Goal: Task Accomplishment & Management: Complete application form

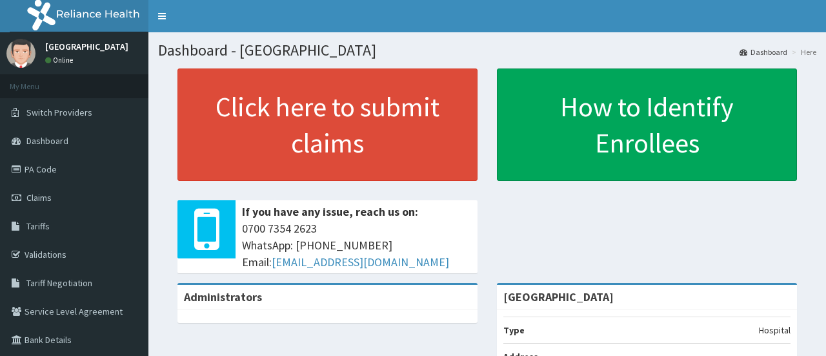
scroll to position [65, 0]
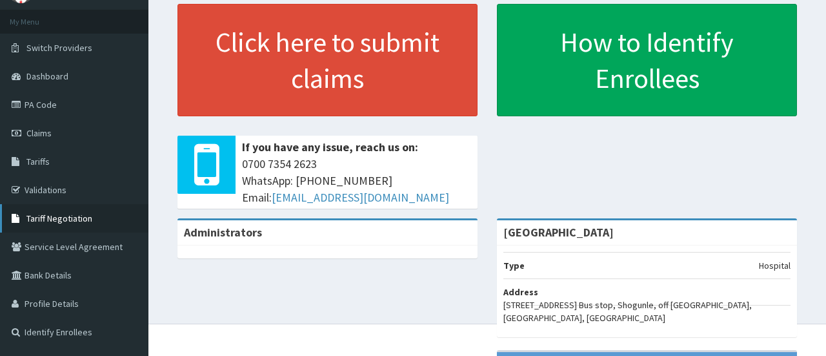
drag, startPoint x: 0, startPoint y: 0, endPoint x: 66, endPoint y: 216, distance: 226.1
click at [66, 216] on span "Tariff Negotiation" at bounding box center [59, 218] width 66 height 12
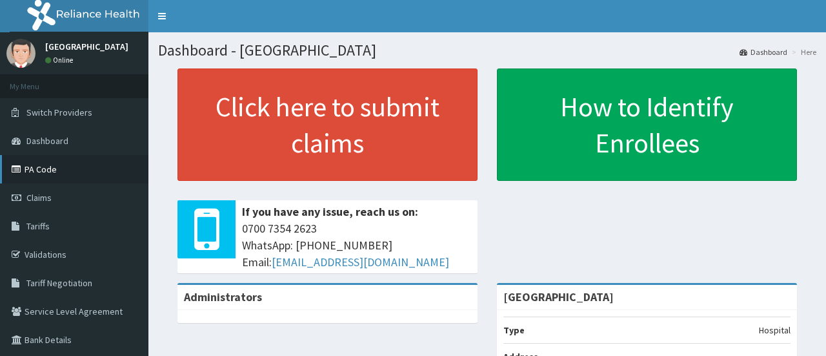
click at [31, 172] on link "PA Code" at bounding box center [74, 169] width 148 height 28
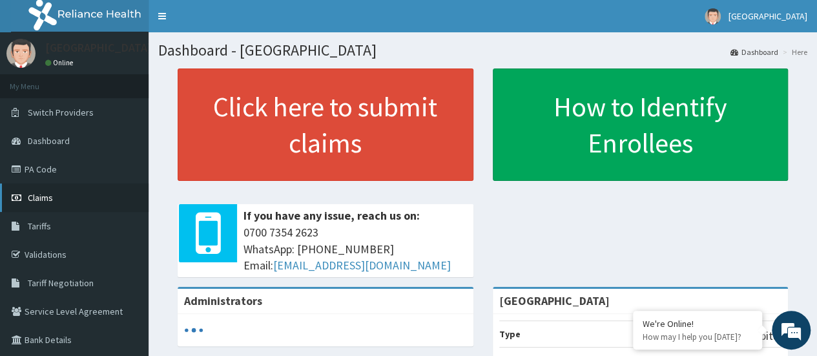
click at [57, 203] on link "Claims" at bounding box center [74, 197] width 148 height 28
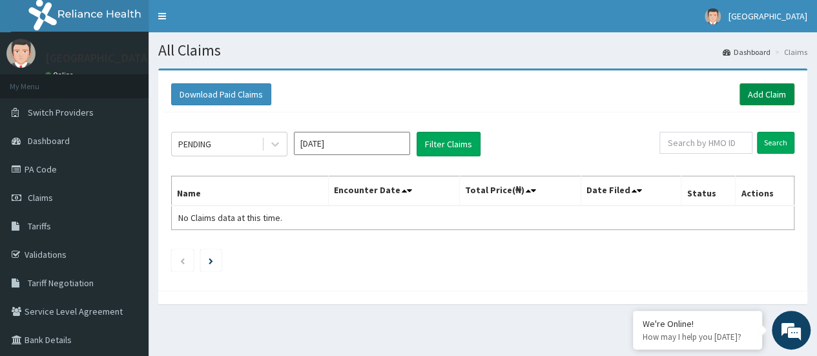
click at [767, 95] on link "Add Claim" at bounding box center [766, 94] width 55 height 22
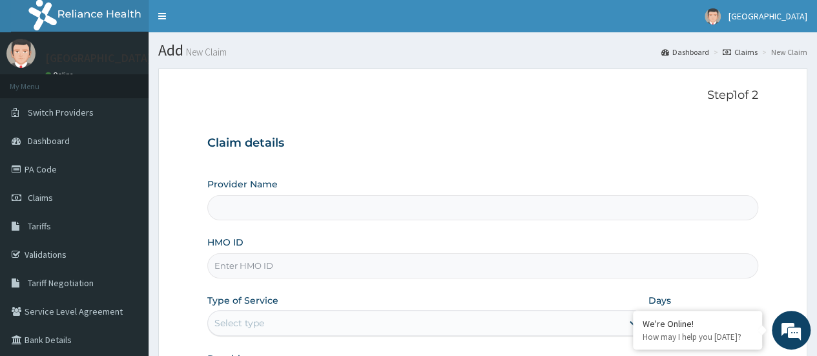
type input "[GEOGRAPHIC_DATA]"
click at [280, 252] on div "HMO ID" at bounding box center [482, 257] width 551 height 43
click at [280, 258] on input "HMO ID" at bounding box center [482, 265] width 551 height 25
paste input "CYU/10096/D"
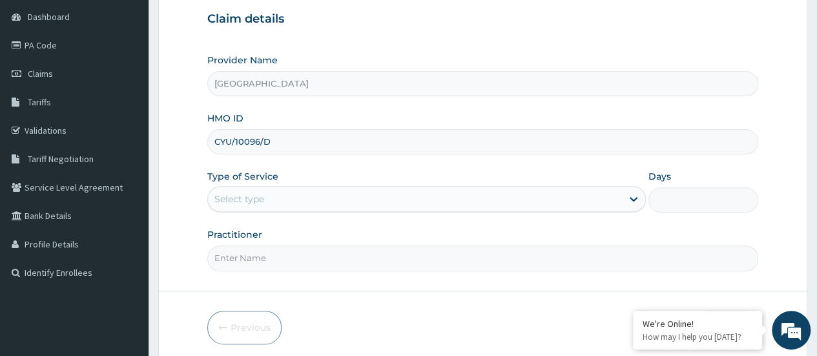
scroll to position [129, 0]
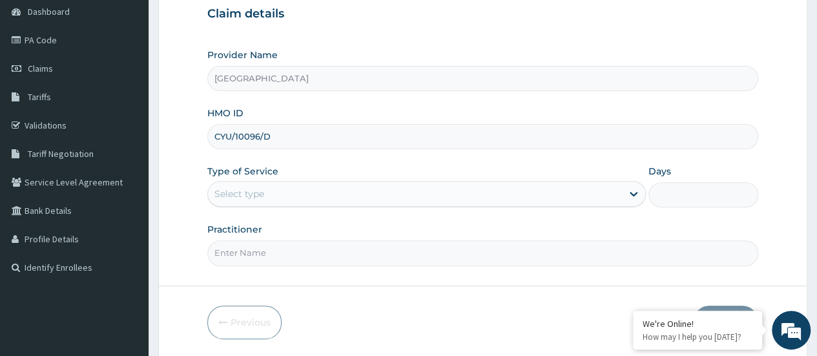
type input "CYU/10096/D"
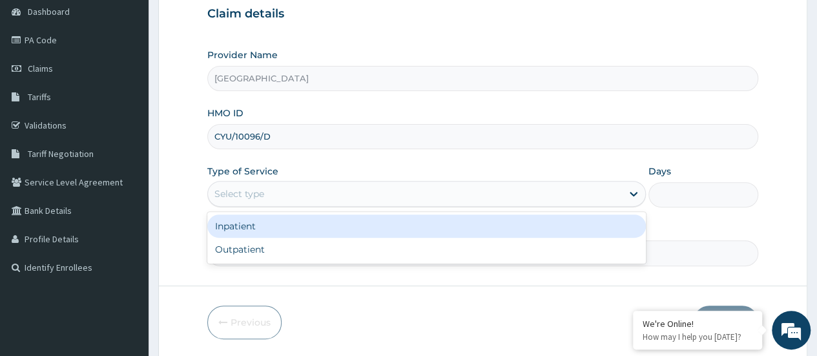
click at [363, 187] on div "Select type" at bounding box center [415, 193] width 414 height 21
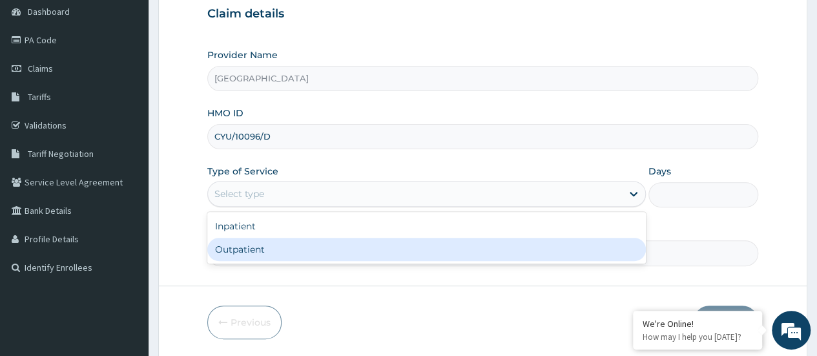
scroll to position [0, 0]
drag, startPoint x: 334, startPoint y: 240, endPoint x: 367, endPoint y: 236, distance: 32.5
click at [337, 238] on div "Outpatient" at bounding box center [426, 249] width 438 height 23
type input "1"
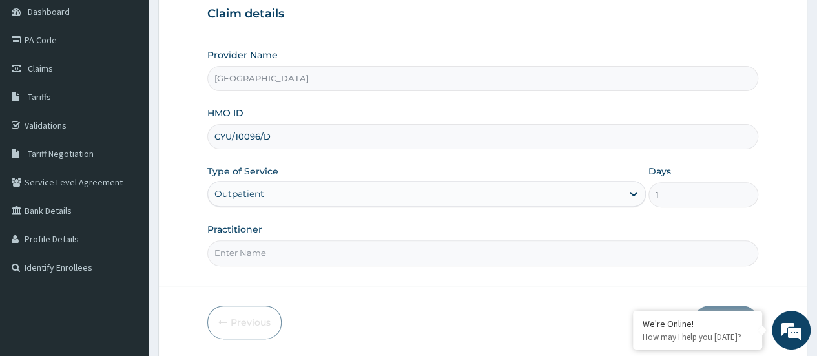
click at [301, 256] on input "Practitioner" at bounding box center [482, 252] width 551 height 25
type input "DR KINGSLEY"
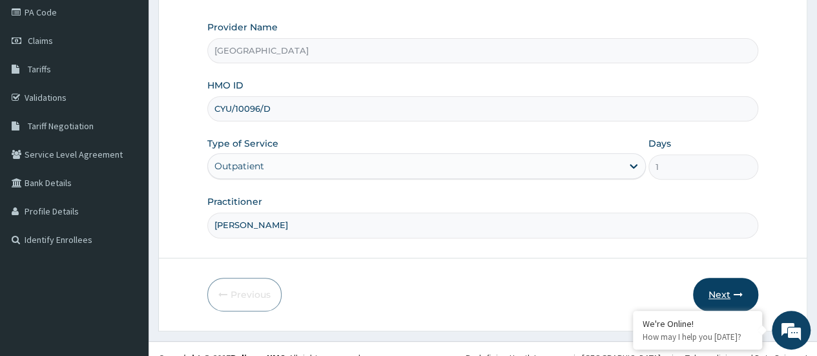
scroll to position [172, 0]
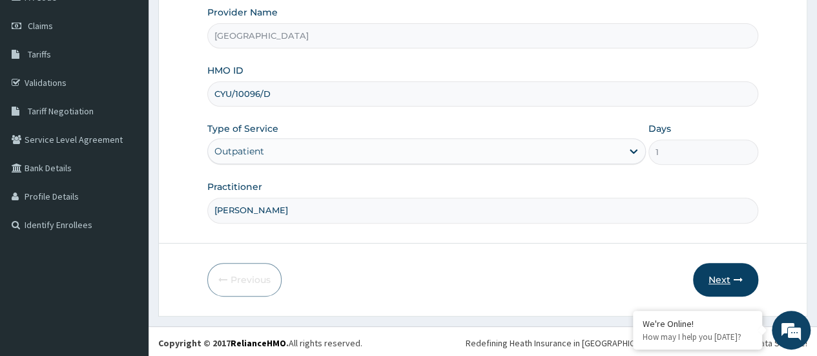
click at [715, 281] on button "Next" at bounding box center [725, 280] width 65 height 34
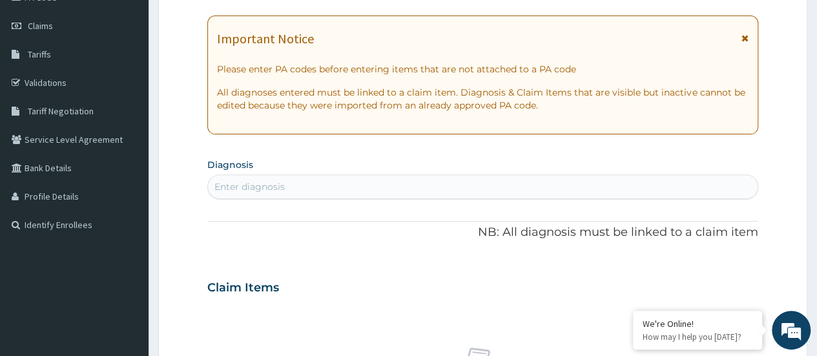
scroll to position [0, 0]
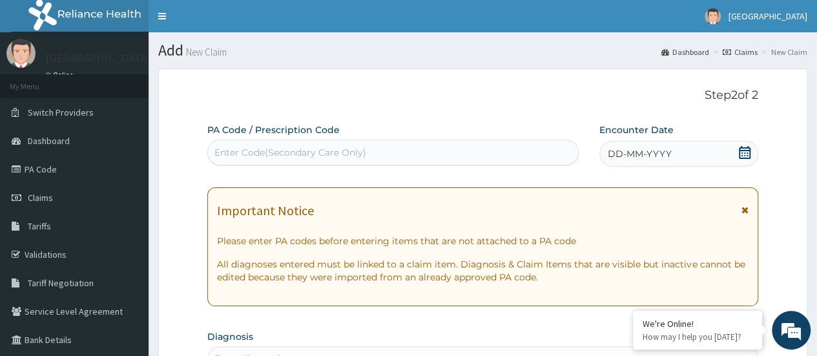
click at [371, 148] on div "Enter Code(Secondary Care Only)" at bounding box center [392, 152] width 369 height 21
paste input "PA/63B6B5"
type input "PA/63B6B5"
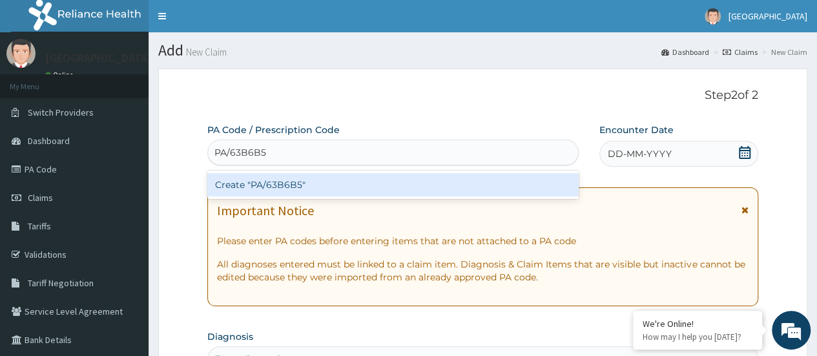
click at [353, 187] on div "Create "PA/63B6B5"" at bounding box center [392, 184] width 371 height 23
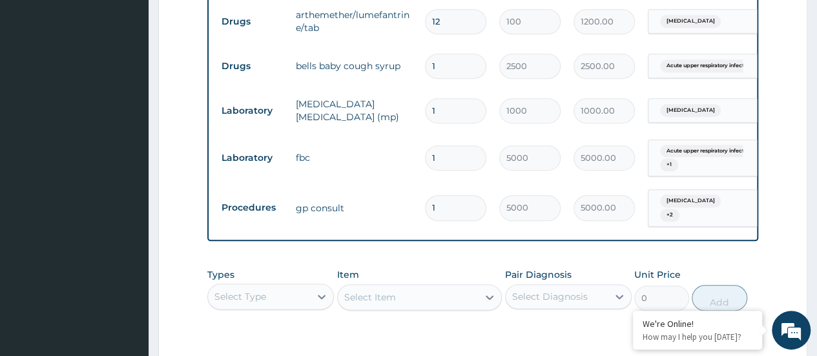
scroll to position [795, 0]
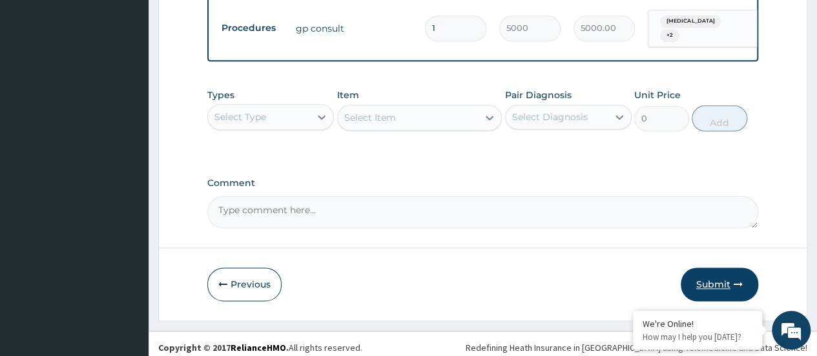
click at [723, 279] on button "Submit" at bounding box center [718, 284] width 77 height 34
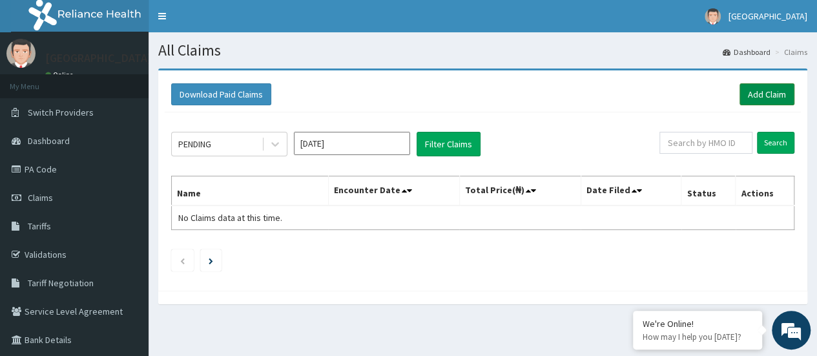
click at [754, 87] on link "Add Claim" at bounding box center [766, 94] width 55 height 22
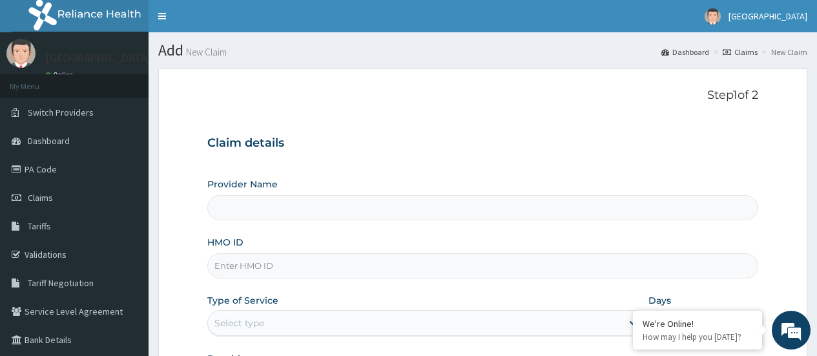
type input "[GEOGRAPHIC_DATA]"
click at [275, 264] on input "HMO ID" at bounding box center [482, 265] width 551 height 25
paste input "OAK/10018/A"
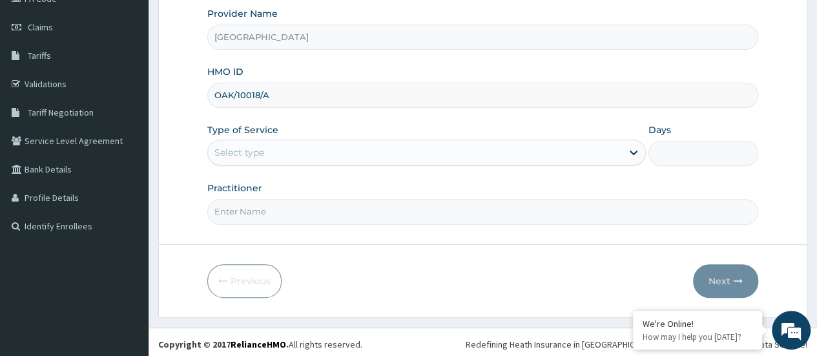
scroll to position [172, 0]
type input "OAK/10018/A"
click at [362, 147] on div "Select type" at bounding box center [415, 151] width 414 height 21
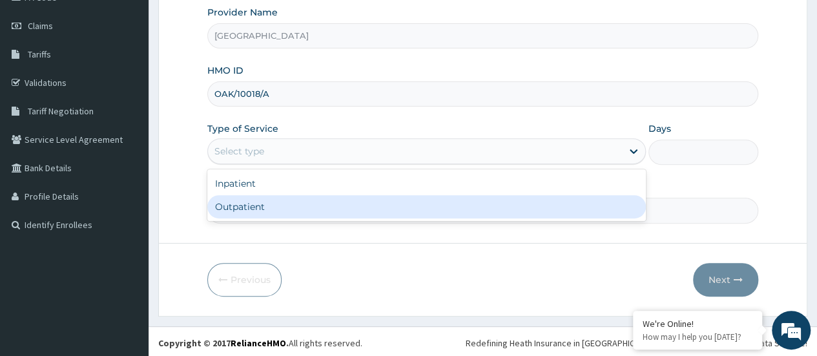
click at [343, 199] on div "Outpatient" at bounding box center [426, 206] width 438 height 23
type input "1"
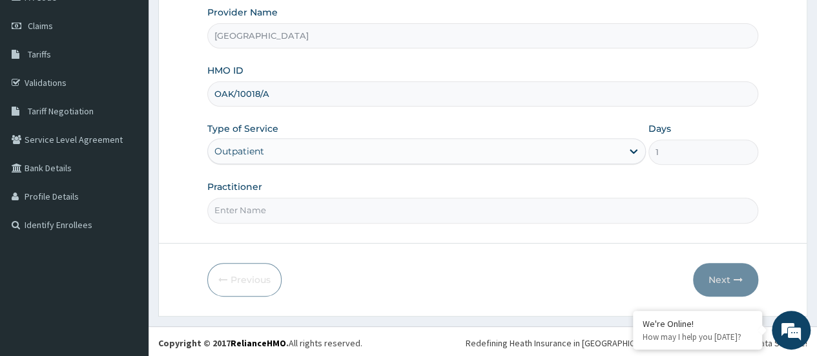
click at [345, 219] on input "Practitioner" at bounding box center [482, 210] width 551 height 25
type input "[PERSON_NAME]"
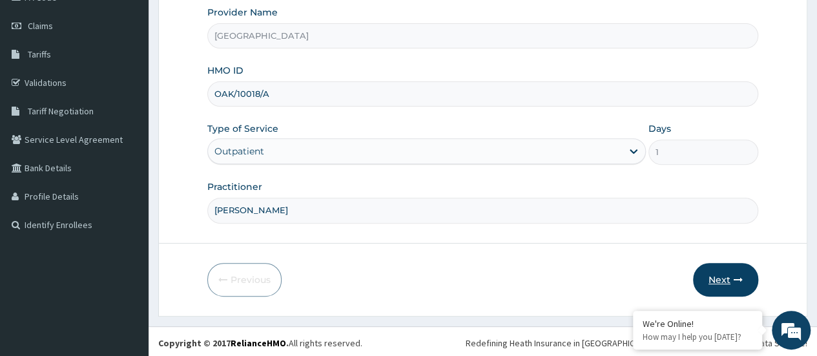
click at [711, 276] on button "Next" at bounding box center [725, 280] width 65 height 34
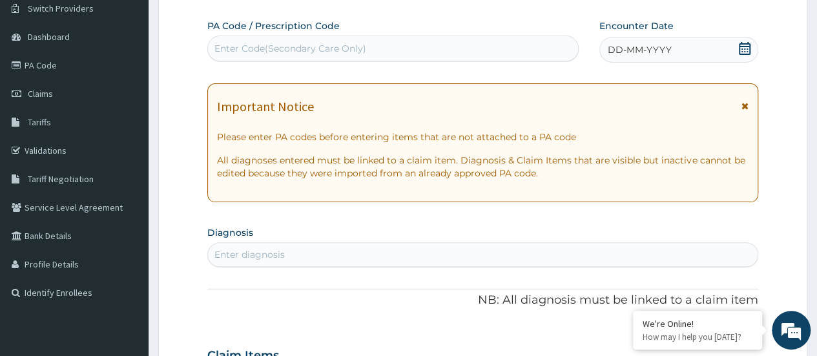
scroll to position [43, 0]
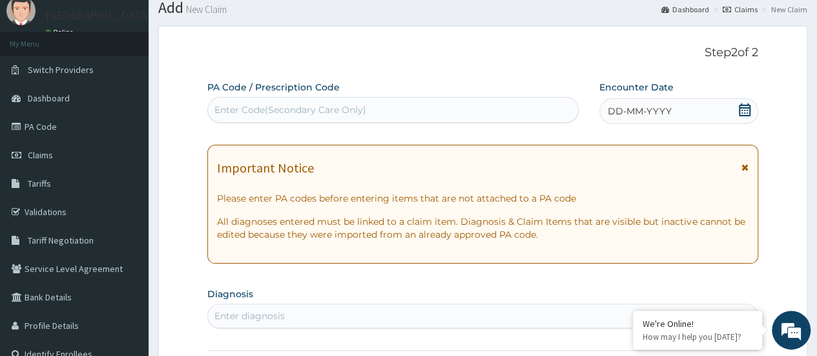
drag, startPoint x: 269, startPoint y: 94, endPoint x: 267, endPoint y: 104, distance: 10.5
click at [268, 103] on div "PA Code / Prescription Code Enter Code(Secondary Care Only)" at bounding box center [392, 102] width 371 height 42
click at [315, 110] on div "Enter Code(Secondary Care Only)" at bounding box center [290, 109] width 152 height 13
paste input "PA/F978E7"
type input "PA/F978E7"
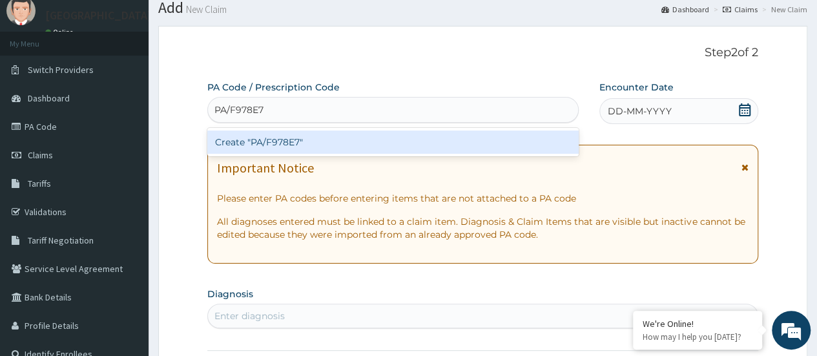
click at [295, 142] on div "Create "PA/F978E7"" at bounding box center [392, 141] width 371 height 23
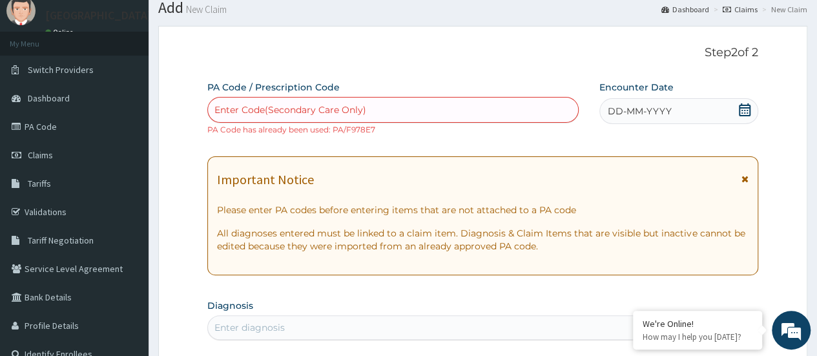
click at [269, 110] on div "Enter Code(Secondary Care Only)" at bounding box center [290, 109] width 152 height 13
paste input "OAK/10018/A"
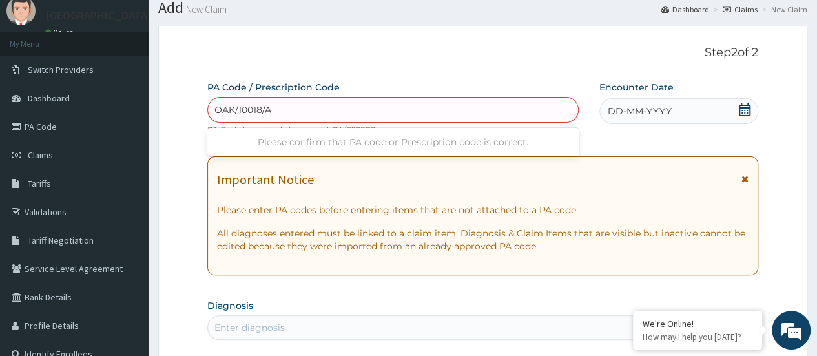
type input "OAK/10018/A"
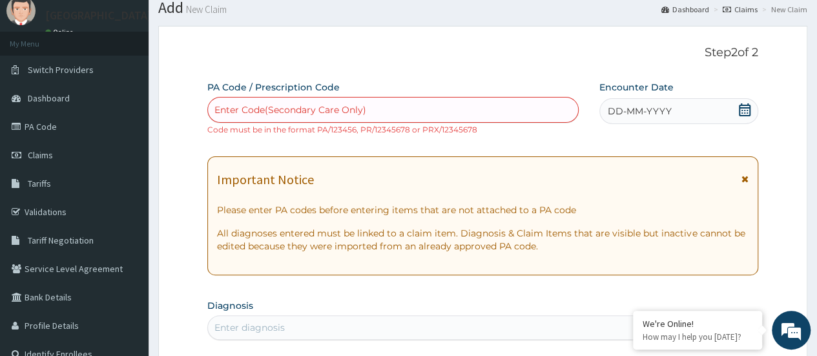
click at [269, 114] on div "Enter Code(Secondary Care Only)" at bounding box center [290, 109] width 152 height 13
click at [244, 117] on div "Enter Code(Secondary Care Only)" at bounding box center [392, 109] width 369 height 21
paste input "PA/165919"
type input "PA/165919"
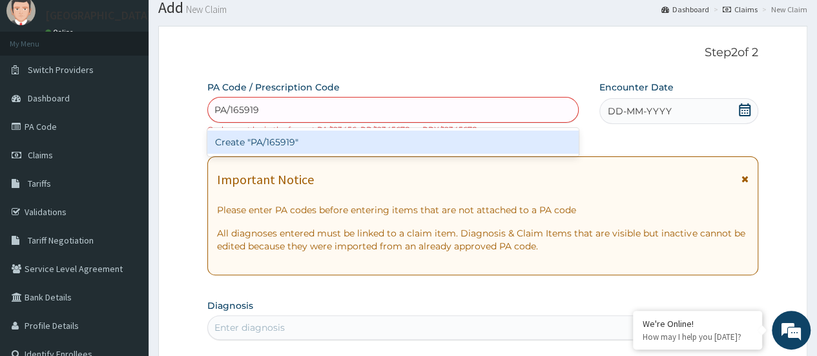
click at [251, 140] on div "Create "PA/165919"" at bounding box center [392, 141] width 371 height 23
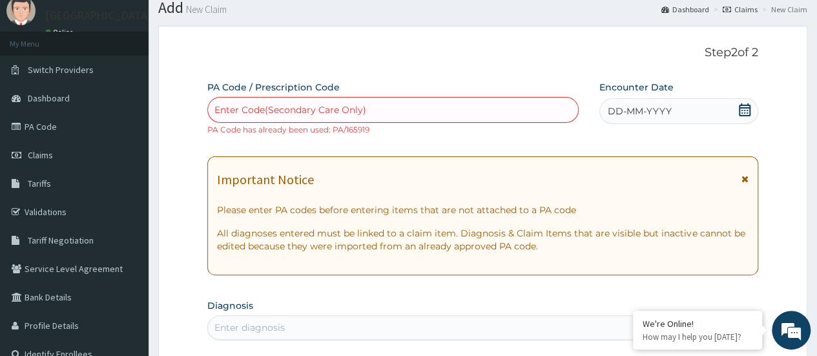
click at [305, 97] on div "Enter Code(Secondary Care Only)" at bounding box center [392, 110] width 371 height 26
click at [304, 105] on div "Enter Code(Secondary Care Only)" at bounding box center [290, 109] width 152 height 13
paste input "PA/D6A5EC"
type input "PA/D6A5EC"
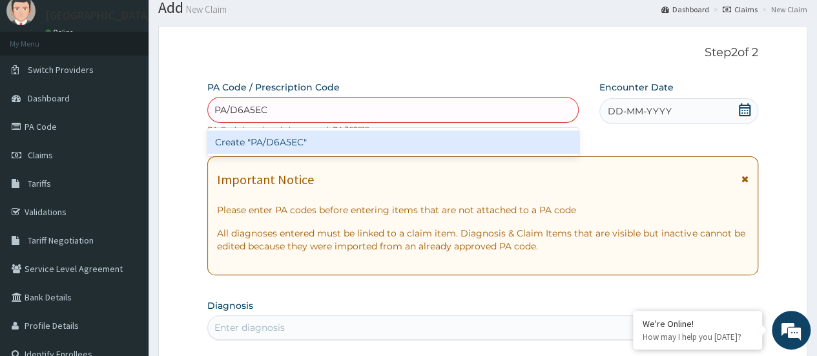
click at [318, 143] on div "Create "PA/D6A5EC"" at bounding box center [392, 141] width 371 height 23
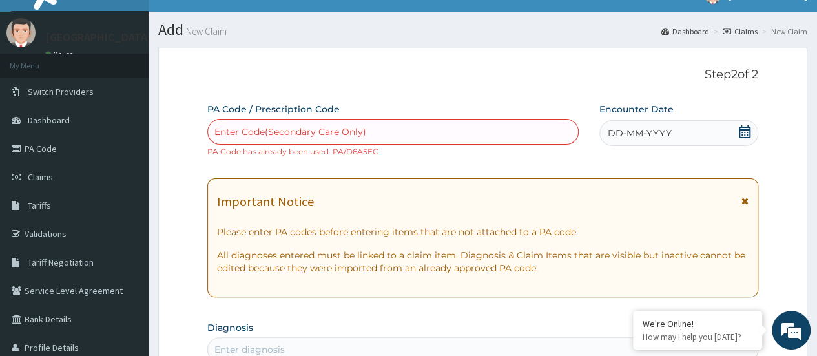
scroll to position [0, 0]
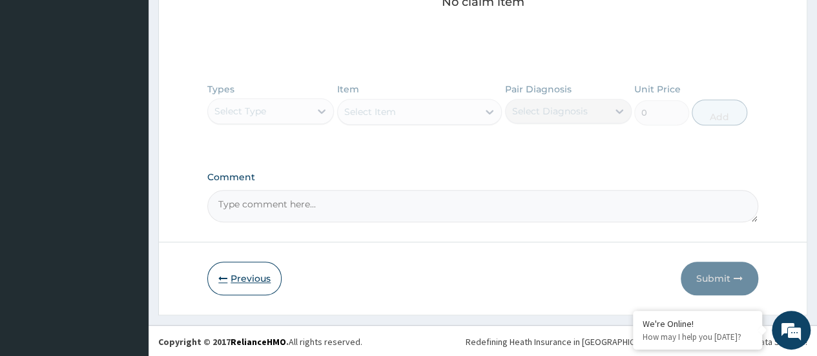
click at [243, 279] on button "Previous" at bounding box center [244, 278] width 74 height 34
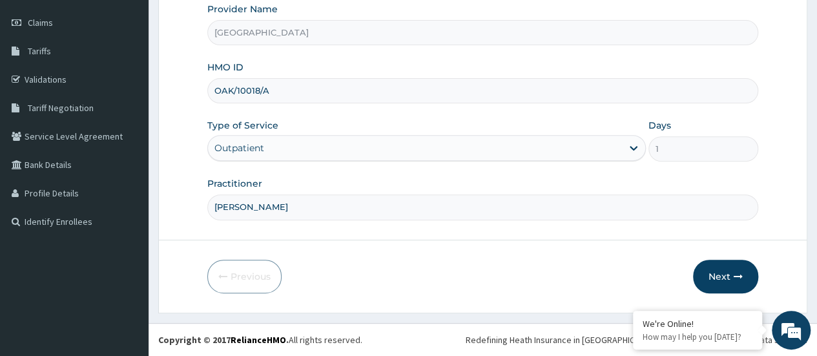
scroll to position [172, 0]
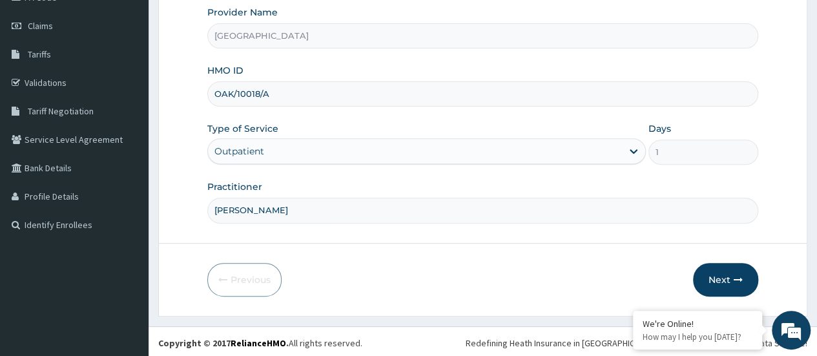
drag, startPoint x: 269, startPoint y: 94, endPoint x: 192, endPoint y: 93, distance: 76.2
click at [192, 93] on form "Step 1 of 2 Claim details Provider Name Geo Medical Centre HMO ID OAK/10018/A T…" at bounding box center [482, 106] width 649 height 419
click at [267, 91] on input "ILA/1000" at bounding box center [482, 93] width 551 height 25
type input "ILA/10002/A"
drag, startPoint x: 280, startPoint y: 209, endPoint x: 230, endPoint y: 211, distance: 49.8
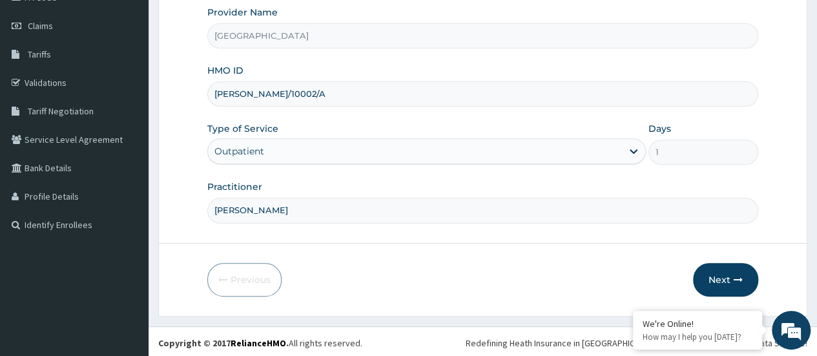
click at [230, 211] on input "[PERSON_NAME]" at bounding box center [482, 210] width 551 height 25
type input "DR TEJU"
click at [718, 274] on button "Next" at bounding box center [725, 280] width 65 height 34
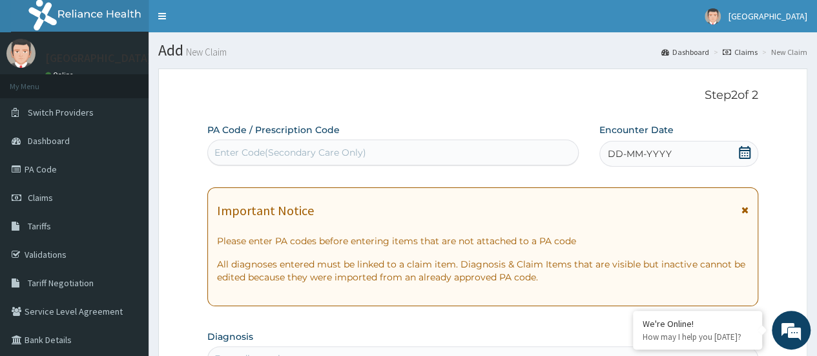
scroll to position [0, 0]
click at [740, 149] on icon at bounding box center [744, 152] width 13 height 13
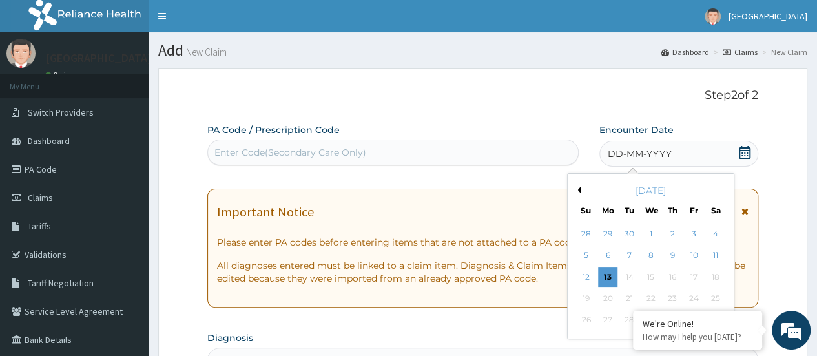
click at [582, 187] on div "October 2025" at bounding box center [651, 190] width 156 height 13
click at [580, 192] on div "October 2025" at bounding box center [651, 190] width 156 height 13
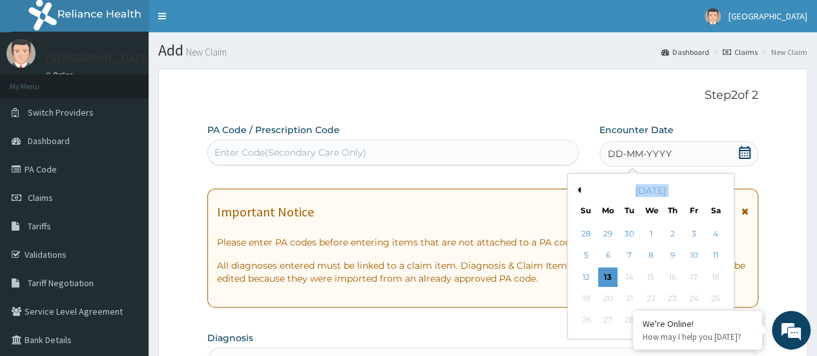
click at [579, 194] on div "October 2025" at bounding box center [651, 190] width 156 height 13
drag, startPoint x: 579, startPoint y: 194, endPoint x: 646, endPoint y: 232, distance: 76.3
click at [584, 194] on div "October 2025" at bounding box center [651, 190] width 156 height 13
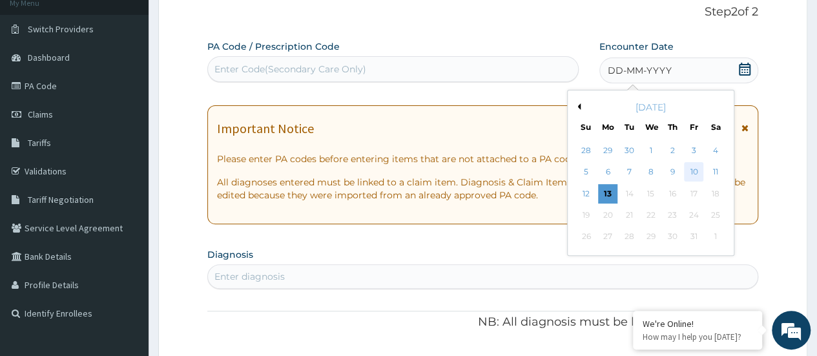
scroll to position [65, 0]
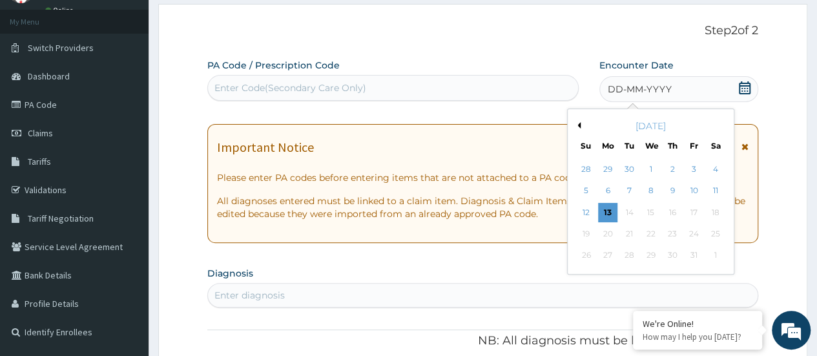
click at [783, 169] on div "Previous Month October 2025 Su Mo Tu We Th Fr Sa 28 29 30 1 2 3 4 5 6 7 8 9 10 …" at bounding box center [676, 192] width 219 height 169
click at [580, 125] on div "October 2025" at bounding box center [651, 125] width 156 height 13
click at [577, 125] on button "Previous Month" at bounding box center [577, 125] width 6 height 6
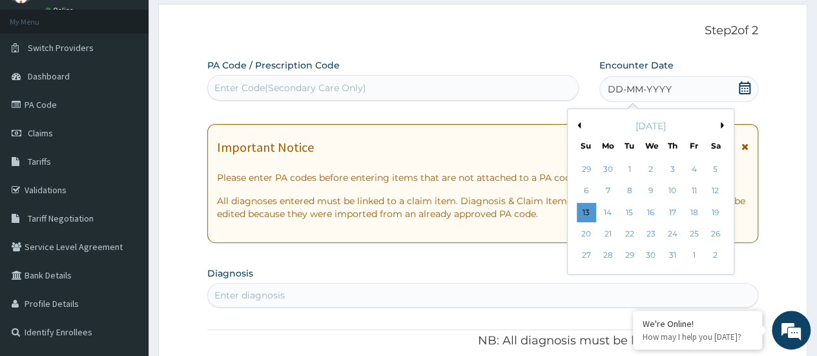
click at [577, 125] on button "Previous Month" at bounding box center [577, 125] width 6 height 6
click at [722, 123] on button "Next Month" at bounding box center [723, 125] width 6 height 6
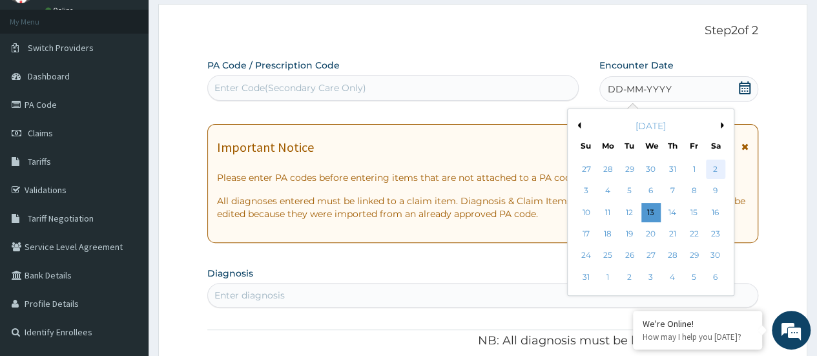
click at [709, 170] on div "2" at bounding box center [714, 168] width 19 height 19
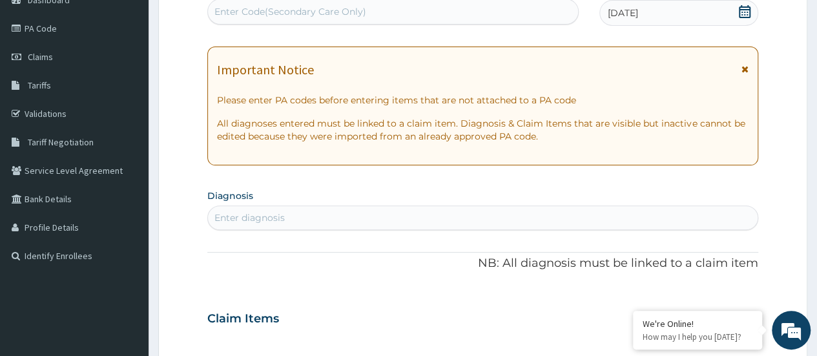
scroll to position [258, 0]
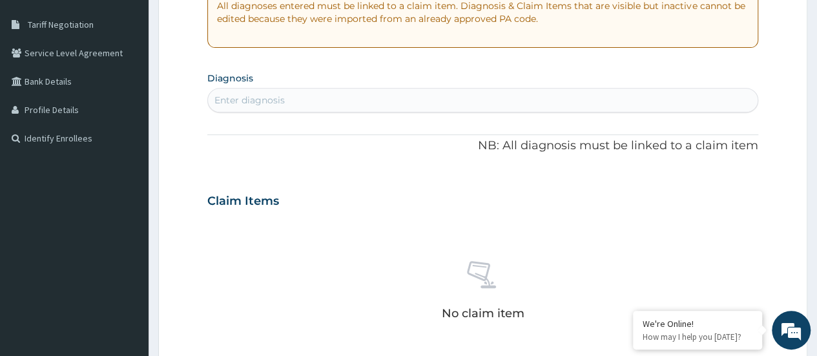
click at [316, 92] on div "Enter diagnosis" at bounding box center [482, 100] width 549 height 21
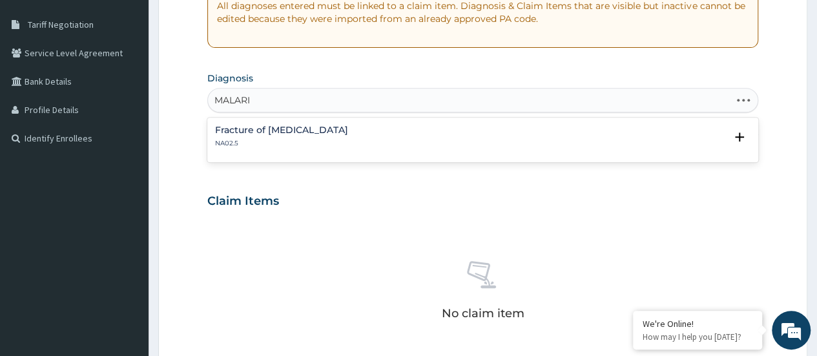
type input "MALARIA"
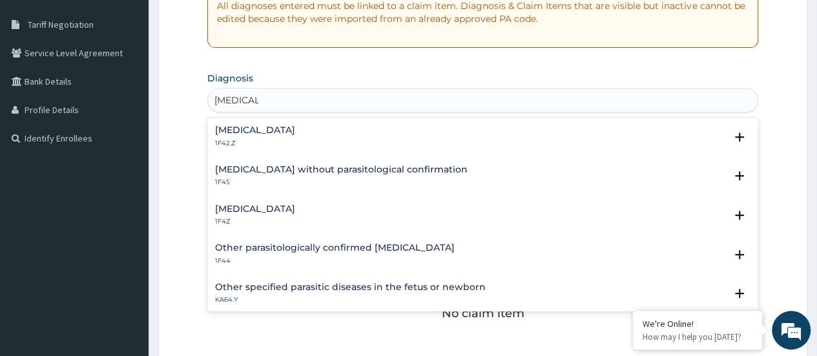
click at [321, 207] on div "Malaria, unspecified 1F4Z" at bounding box center [482, 215] width 535 height 23
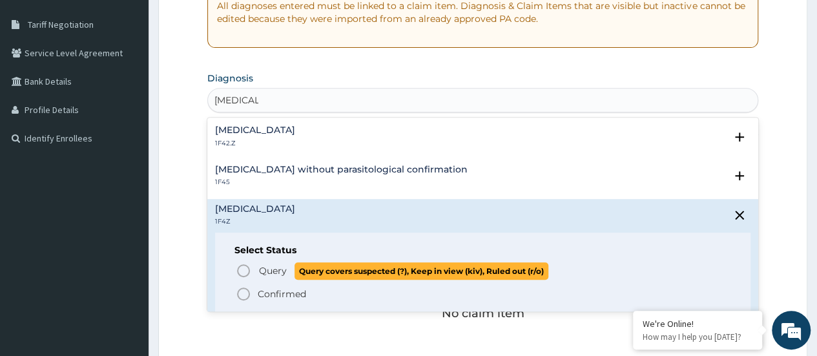
drag, startPoint x: 243, startPoint y: 272, endPoint x: 287, endPoint y: 252, distance: 48.2
click at [252, 269] on span "Query Query covers suspected (?), Keep in view (kiv), Ruled out (r/o)" at bounding box center [483, 270] width 495 height 17
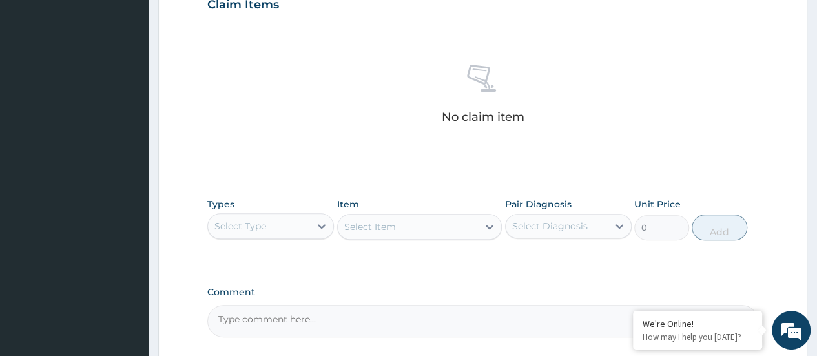
scroll to position [516, 0]
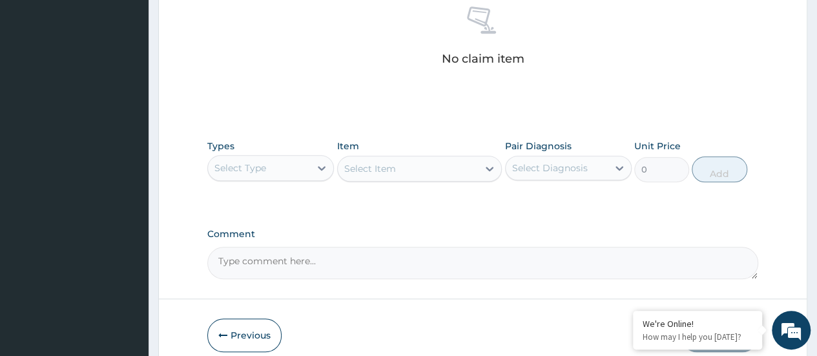
click at [302, 169] on div "Select Type" at bounding box center [259, 168] width 102 height 21
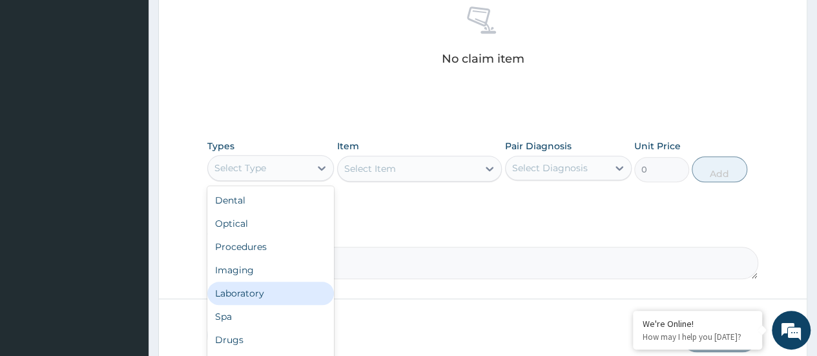
click at [269, 289] on div "Laboratory" at bounding box center [270, 292] width 127 height 23
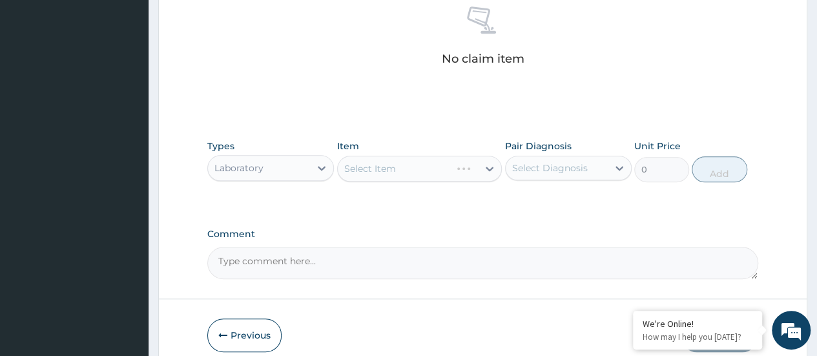
drag, startPoint x: 269, startPoint y: 289, endPoint x: 271, endPoint y: 215, distance: 74.3
click at [276, 163] on div "Laboratory" at bounding box center [259, 168] width 102 height 21
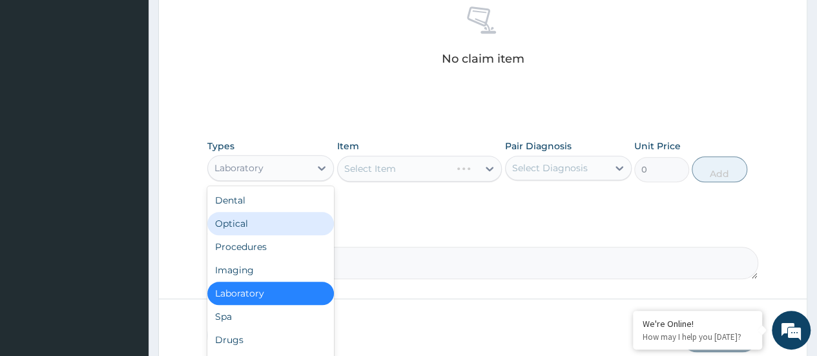
scroll to position [44, 0]
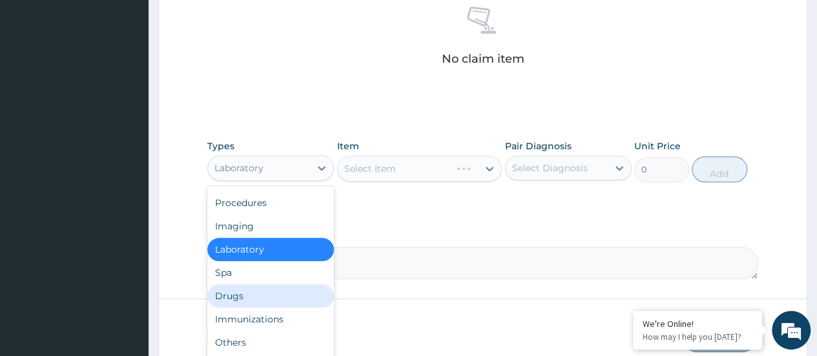
click at [278, 296] on div "Drugs" at bounding box center [270, 295] width 127 height 23
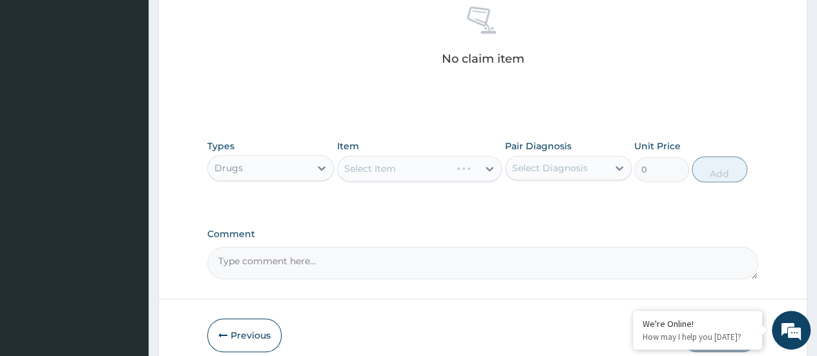
click at [368, 161] on div "Select Item" at bounding box center [419, 169] width 165 height 26
click at [366, 167] on div "Select Item" at bounding box center [419, 169] width 165 height 26
click at [369, 172] on div "Select Item" at bounding box center [419, 169] width 165 height 26
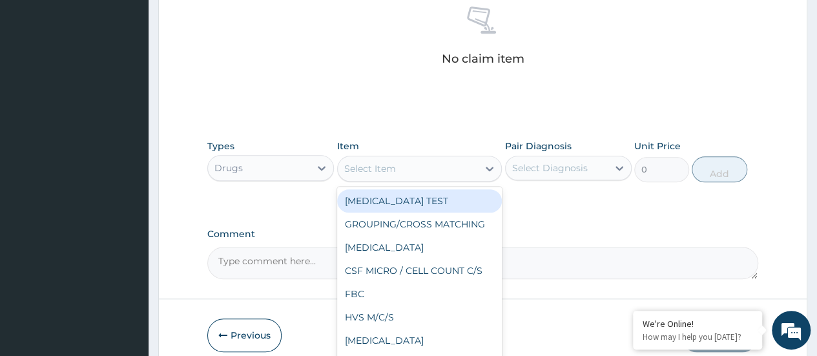
click at [409, 167] on div "Select Item" at bounding box center [408, 168] width 141 height 21
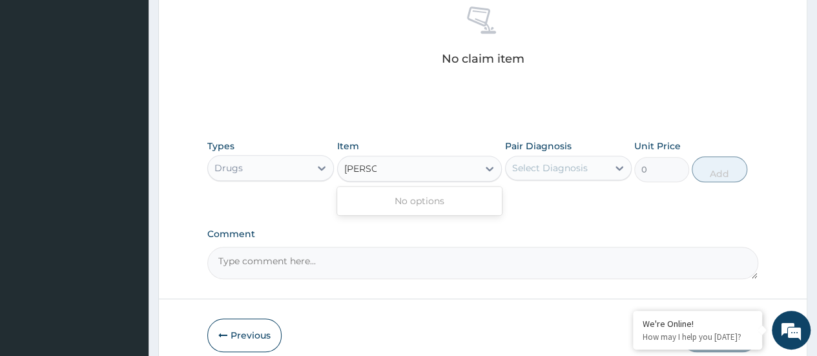
type input "ARTE"
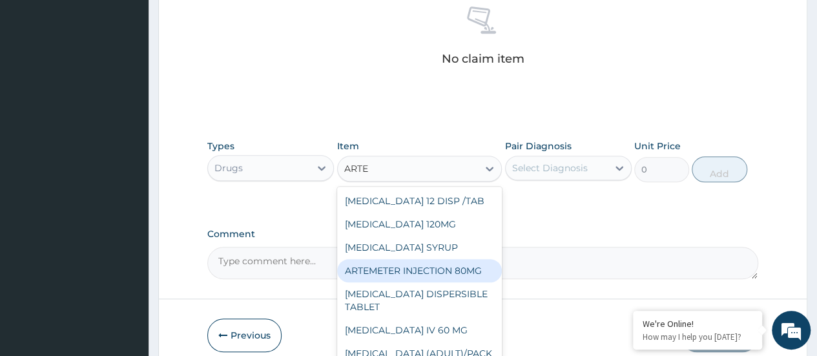
click at [445, 269] on div "ARTEMETER INJECTION 80MG" at bounding box center [419, 270] width 165 height 23
type input "800"
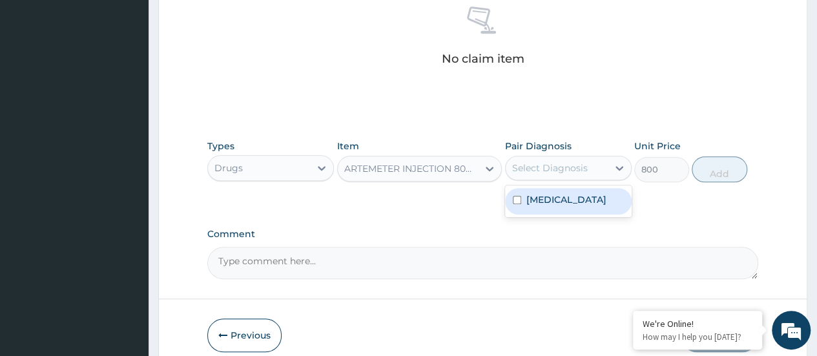
click at [533, 159] on div "Select Diagnosis" at bounding box center [556, 168] width 102 height 21
drag, startPoint x: 541, startPoint y: 203, endPoint x: 671, endPoint y: 170, distance: 134.7
click at [544, 202] on label "Malaria, unspecified" at bounding box center [566, 199] width 80 height 13
checkbox input "true"
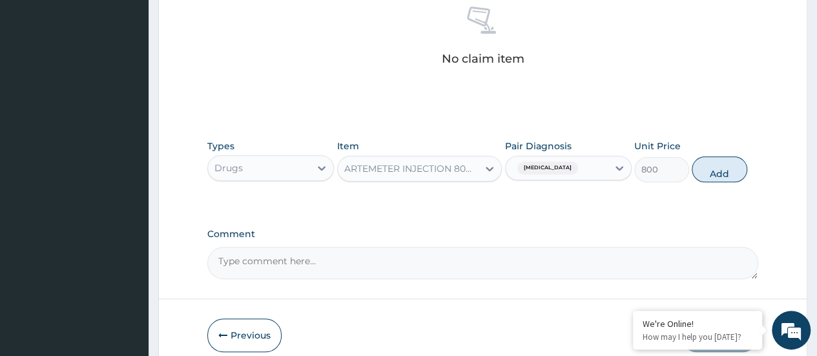
drag, startPoint x: 709, startPoint y: 163, endPoint x: 700, endPoint y: 166, distance: 10.0
click at [709, 163] on button "Add" at bounding box center [718, 169] width 55 height 26
type input "0"
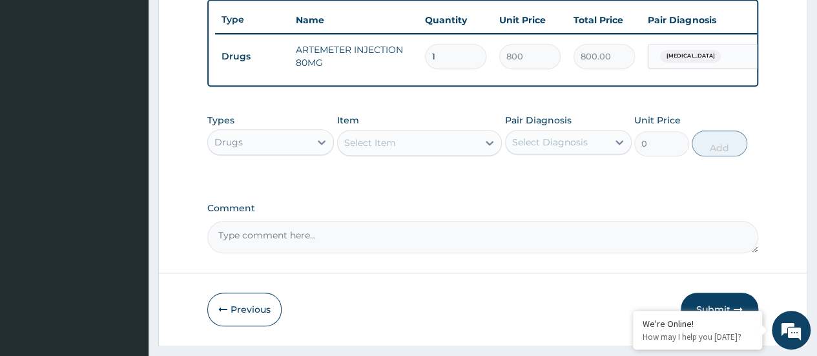
scroll to position [452, 0]
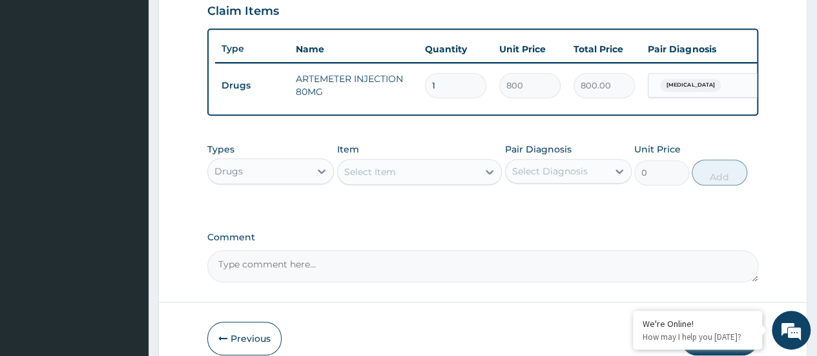
type input "0.00"
type input "2"
type input "1600.00"
type input "1"
type input "800.00"
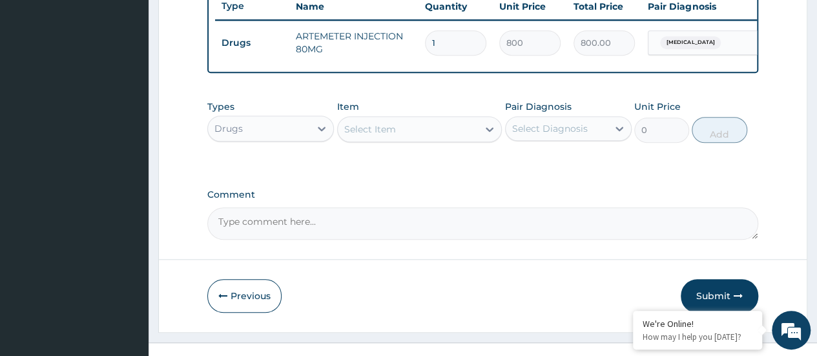
scroll to position [522, 0]
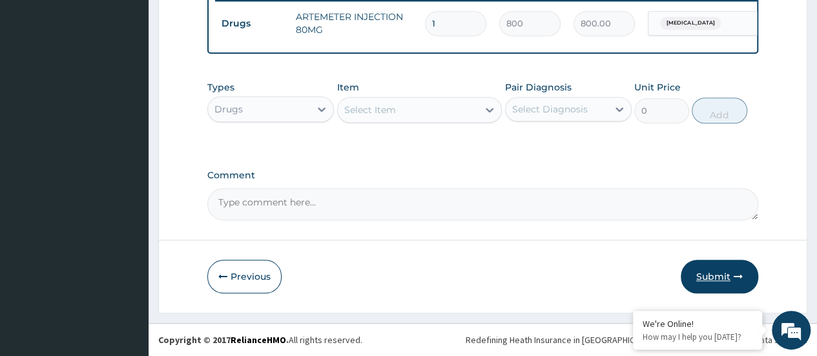
click at [700, 273] on button "Submit" at bounding box center [718, 277] width 77 height 34
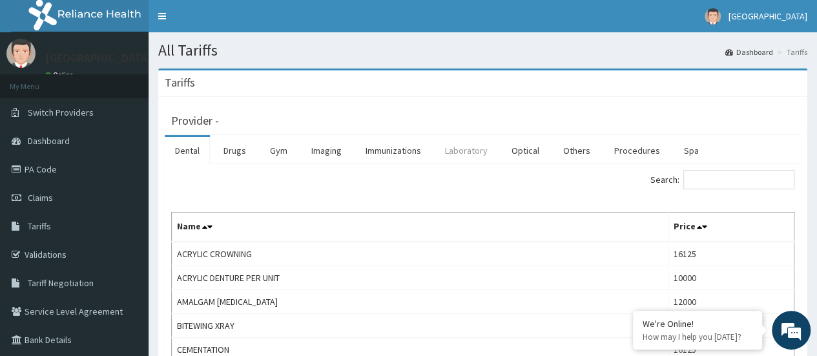
click at [451, 148] on link "Laboratory" at bounding box center [465, 150] width 63 height 27
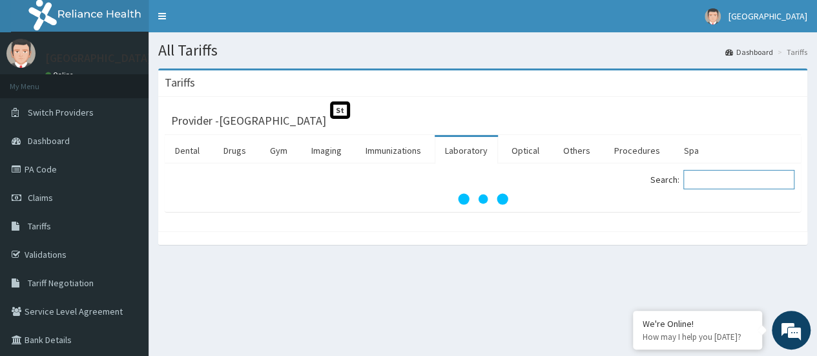
click at [740, 176] on input "Search:" at bounding box center [738, 179] width 111 height 19
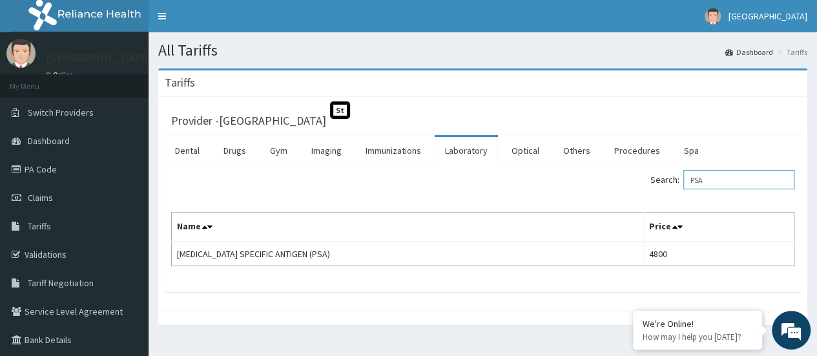
type input "PSA"
click at [54, 285] on span "Tariff Negotiation" at bounding box center [61, 283] width 66 height 12
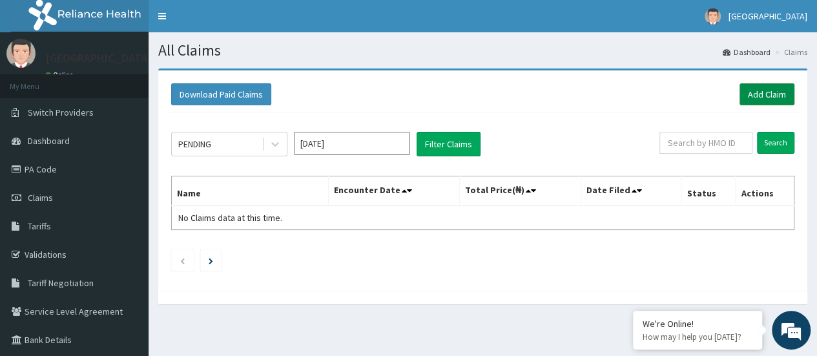
click at [763, 96] on link "Add Claim" at bounding box center [766, 94] width 55 height 22
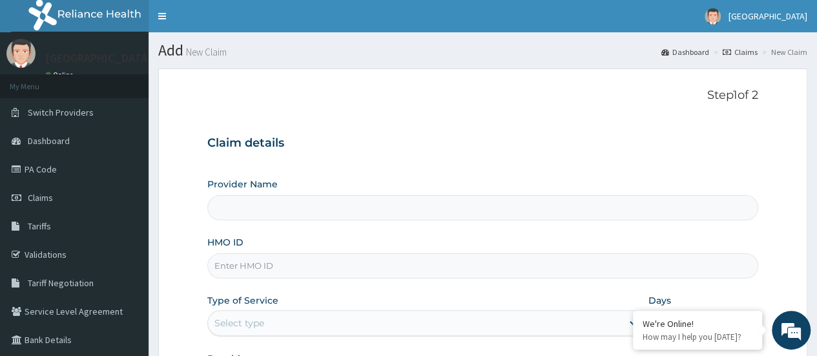
click at [245, 273] on input "HMO ID" at bounding box center [482, 265] width 551 height 25
type input "[GEOGRAPHIC_DATA]"
type input "WBS/10152/A"
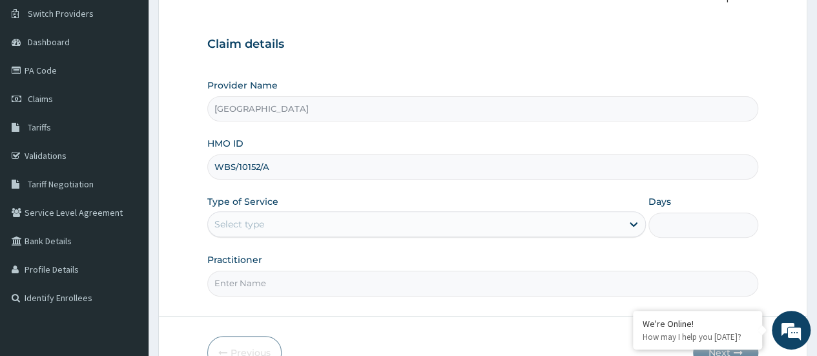
scroll to position [172, 0]
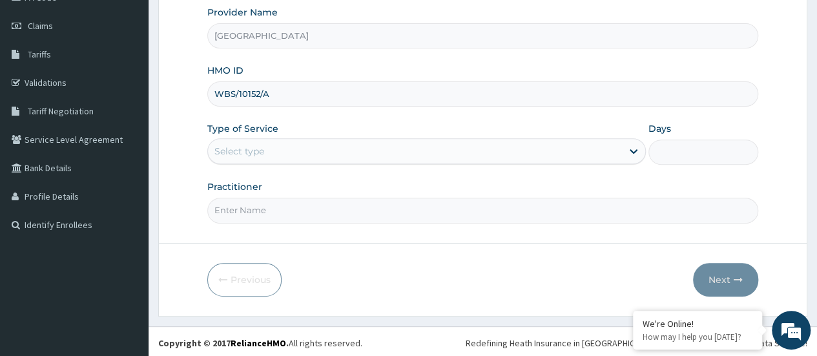
click at [337, 147] on div "Select type" at bounding box center [415, 151] width 414 height 21
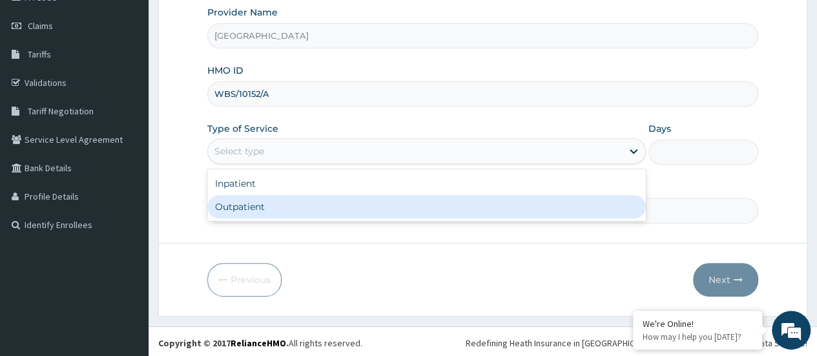
click at [340, 221] on form "Step 1 of 2 Claim details Provider Name Geo Medical Centre HMO ID WBS/10152/A T…" at bounding box center [482, 106] width 649 height 419
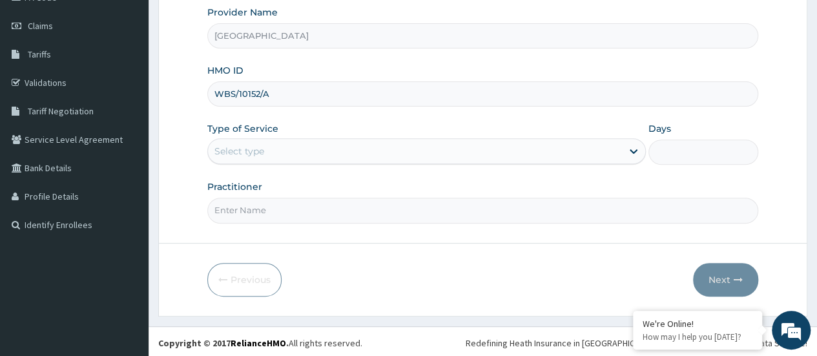
scroll to position [0, 0]
click at [301, 210] on input "Practitioner" at bounding box center [482, 210] width 551 height 25
drag, startPoint x: 294, startPoint y: 209, endPoint x: 227, endPoint y: 213, distance: 67.3
click at [227, 213] on input "[PERSON_NAME]" at bounding box center [482, 210] width 551 height 25
type input "DRTEJU"
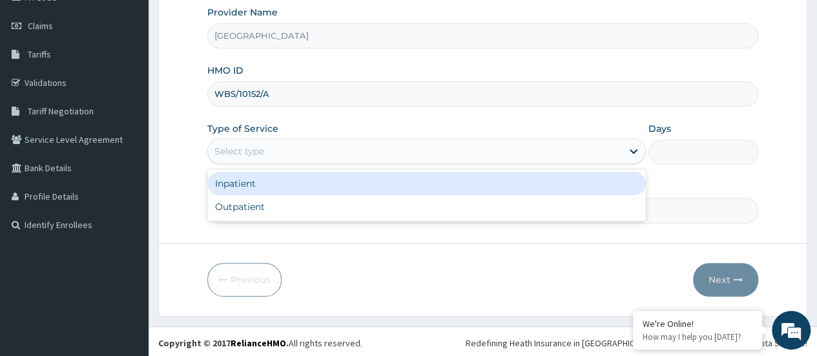
click at [361, 152] on div "Select type" at bounding box center [415, 151] width 414 height 21
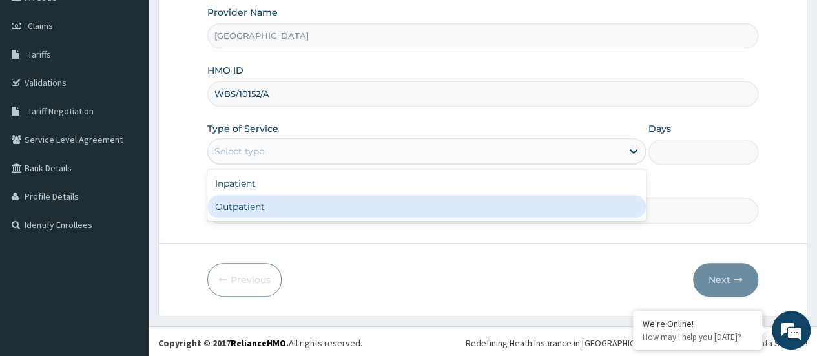
click at [369, 198] on div "Outpatient" at bounding box center [426, 206] width 438 height 23
type input "1"
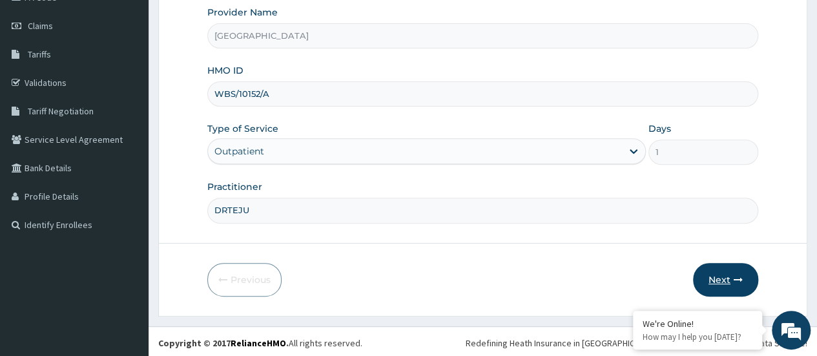
click at [708, 268] on button "Next" at bounding box center [725, 280] width 65 height 34
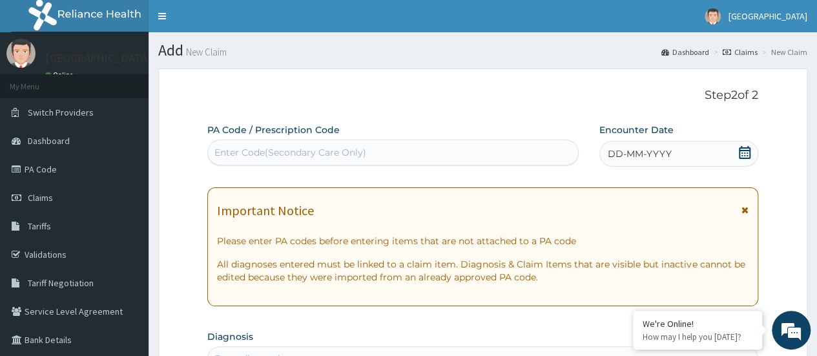
click at [746, 154] on icon at bounding box center [744, 152] width 13 height 13
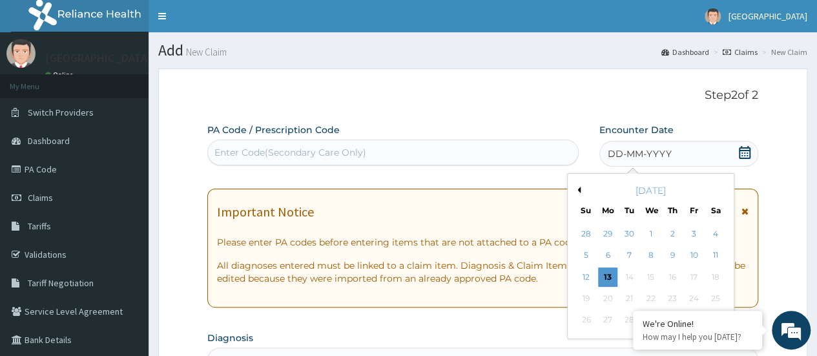
click at [582, 189] on div "October 2025" at bounding box center [651, 190] width 156 height 13
click at [581, 189] on div "October 2025" at bounding box center [651, 190] width 156 height 13
click at [578, 189] on button "Previous Month" at bounding box center [577, 190] width 6 height 6
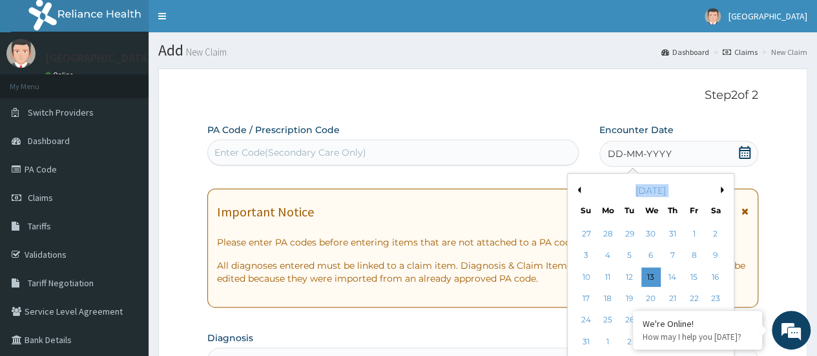
click at [578, 189] on button "Previous Month" at bounding box center [577, 190] width 6 height 6
click at [722, 191] on button "Next Month" at bounding box center [723, 190] width 6 height 6
click at [710, 232] on div "2" at bounding box center [714, 233] width 19 height 19
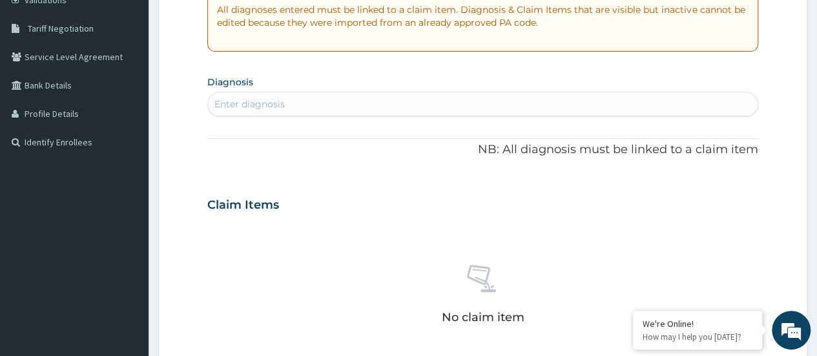
scroll to position [258, 0]
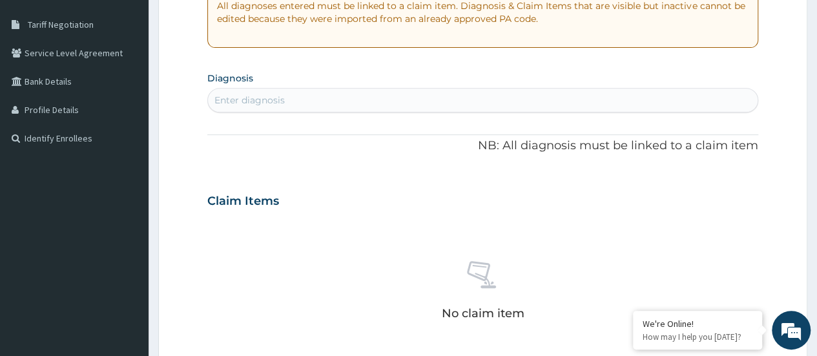
click at [296, 97] on div "Enter diagnosis" at bounding box center [482, 100] width 549 height 21
type input "B"
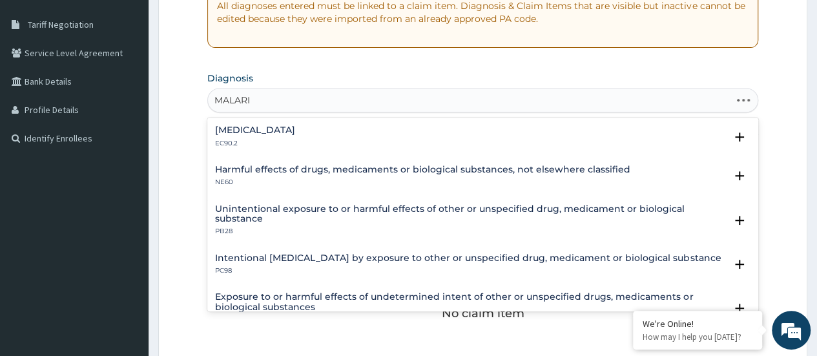
type input "MALARIA"
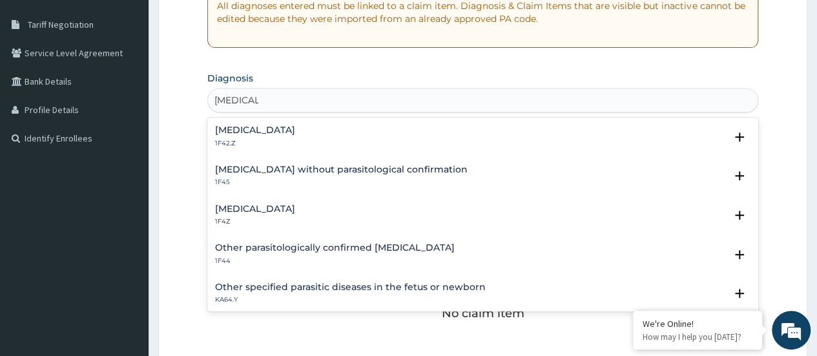
click at [275, 214] on div "Malaria, unspecified 1F4Z" at bounding box center [255, 215] width 80 height 23
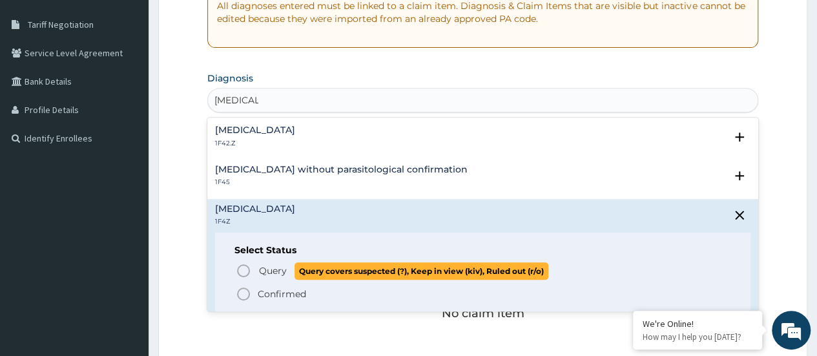
drag, startPoint x: 240, startPoint y: 265, endPoint x: 281, endPoint y: 234, distance: 52.2
click at [247, 256] on div "Select Status Query Query covers suspected (?), Keep in view (kiv), Ruled out (…" at bounding box center [482, 273] width 535 height 82
drag, startPoint x: 245, startPoint y: 267, endPoint x: 276, endPoint y: 198, distance: 76.0
click at [245, 266] on icon "status option query" at bounding box center [243, 270] width 15 height 15
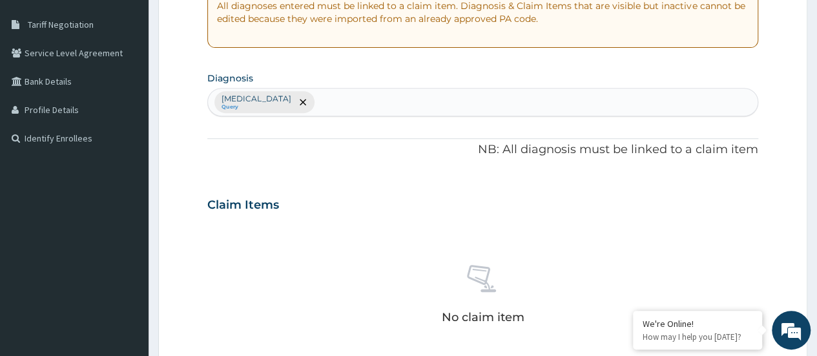
click at [349, 104] on div "Malaria, unspecified Query" at bounding box center [482, 101] width 549 height 27
type input "ANAEMIA"
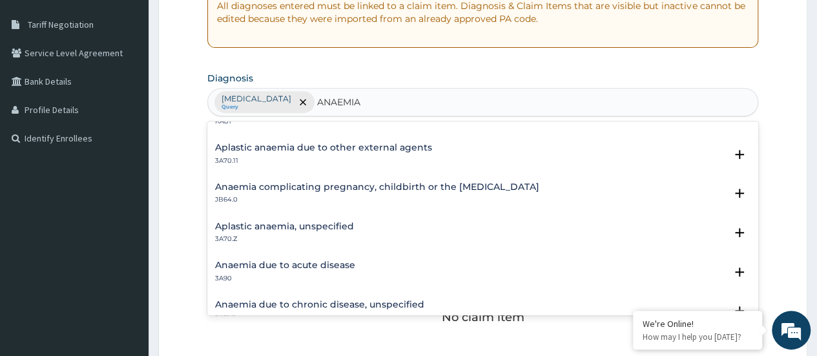
scroll to position [0, 0]
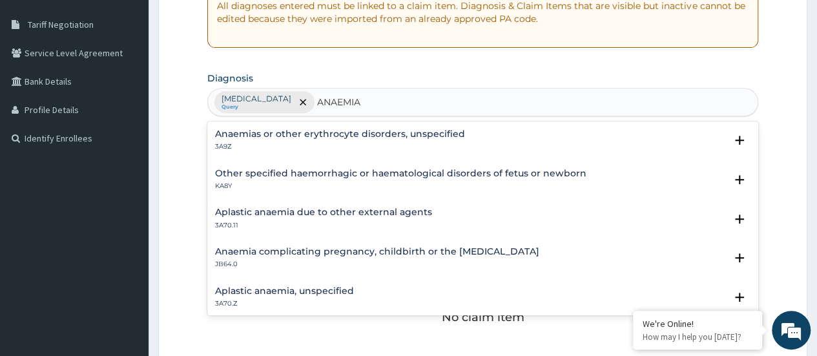
click at [304, 136] on h4 "Anaemias or other erythrocyte disorders, unspecified" at bounding box center [340, 134] width 250 height 10
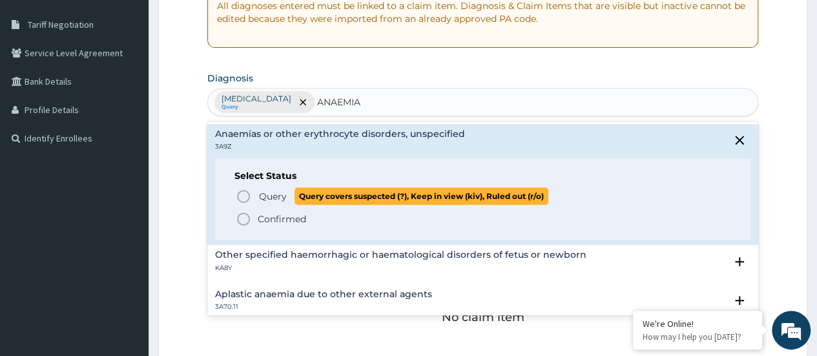
click at [243, 192] on icon "status option query" at bounding box center [243, 196] width 15 height 15
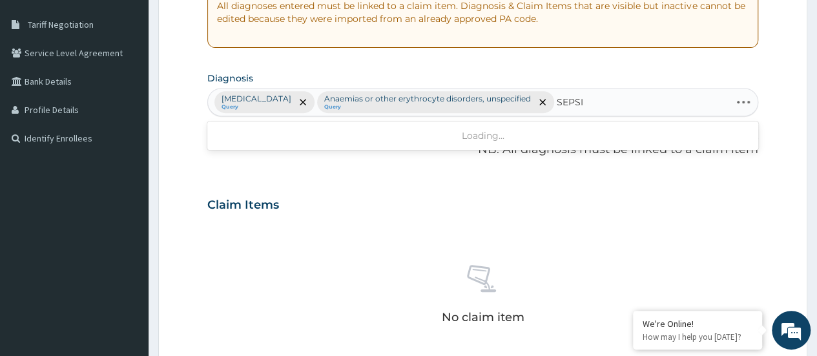
type input "SEPSIS"
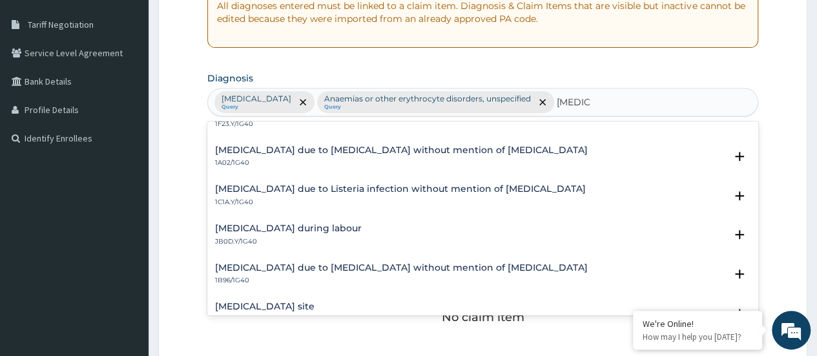
scroll to position [387, 0]
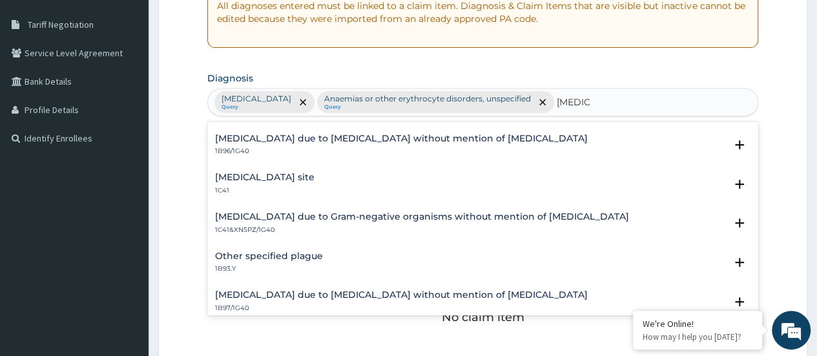
click at [307, 256] on h4 "Other specified plague" at bounding box center [269, 256] width 108 height 10
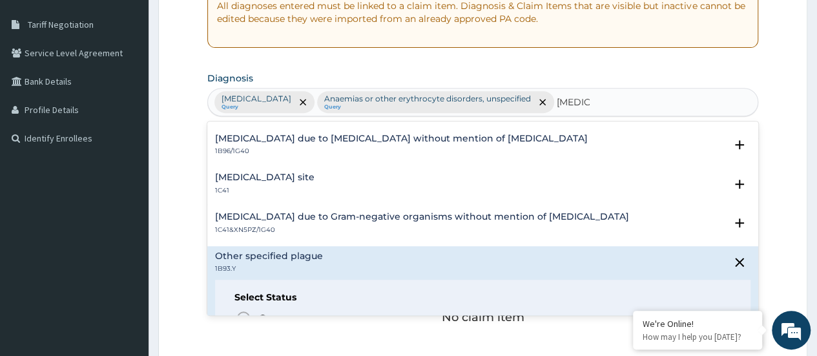
click at [314, 178] on h4 "Bacterial infection of unspecified site" at bounding box center [264, 177] width 99 height 10
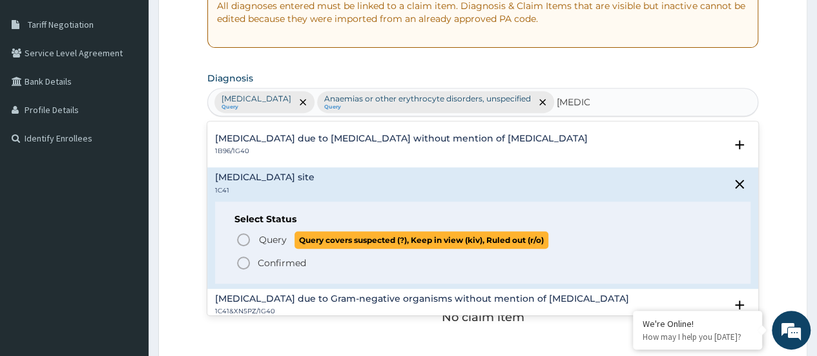
click at [245, 240] on icon "status option query" at bounding box center [243, 239] width 15 height 15
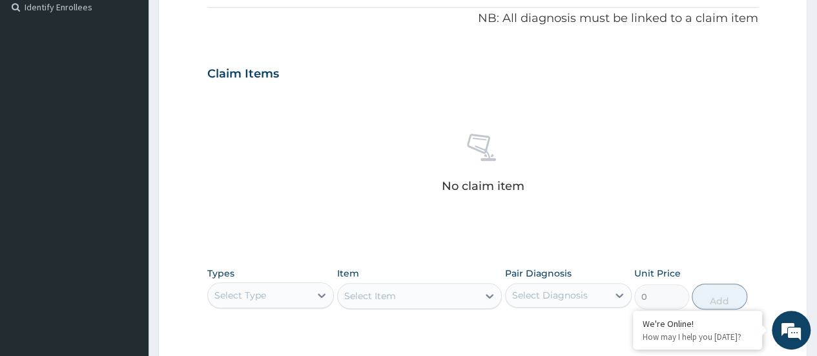
scroll to position [573, 0]
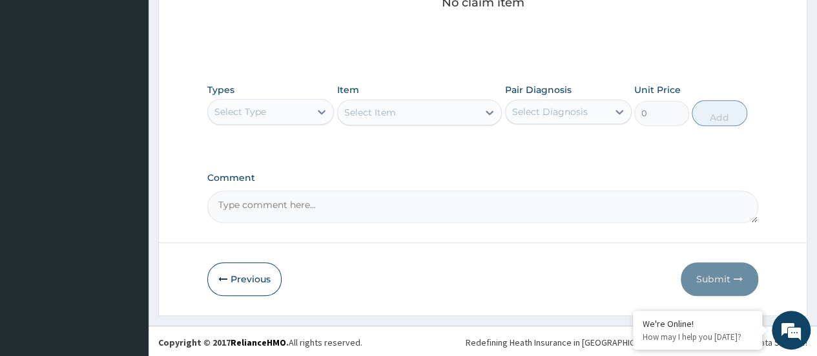
click at [296, 110] on div "Select Type" at bounding box center [259, 111] width 102 height 21
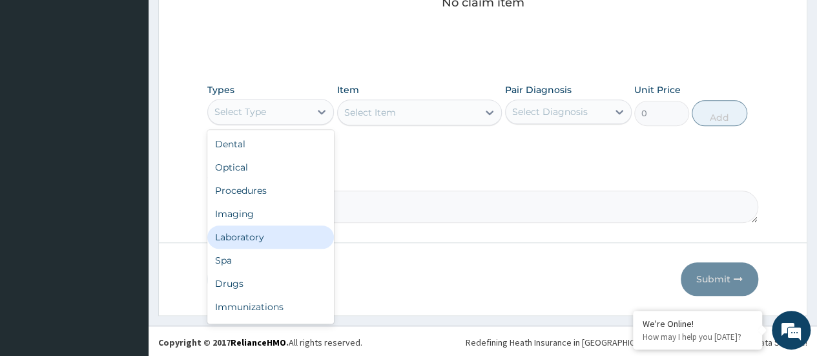
click at [258, 238] on div "Laboratory" at bounding box center [270, 236] width 127 height 23
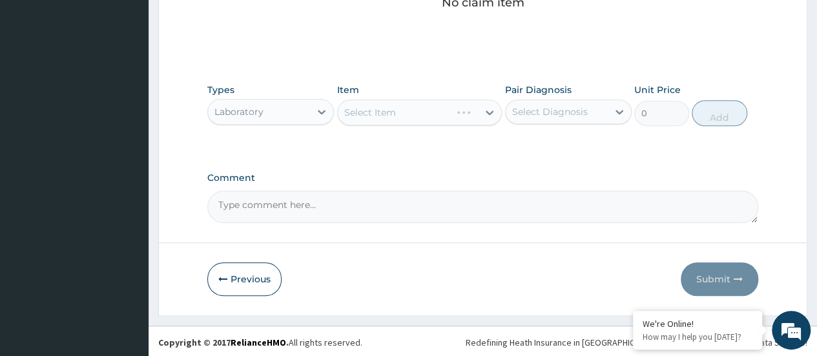
click at [408, 116] on div "Select Item" at bounding box center [419, 112] width 165 height 26
click at [408, 108] on div "Select Item" at bounding box center [419, 112] width 165 height 26
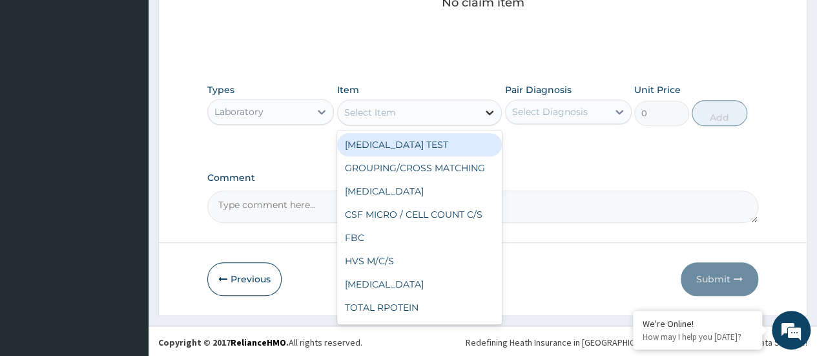
click at [487, 110] on icon at bounding box center [489, 112] width 8 height 5
type input "MP"
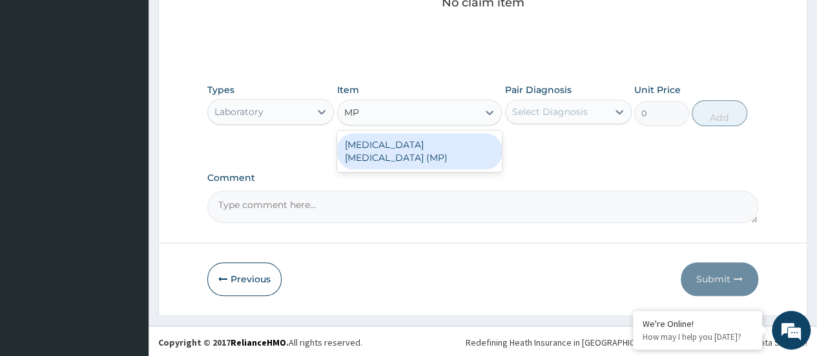
click at [406, 144] on div "MALARIA PARASITE (MP)" at bounding box center [419, 151] width 165 height 36
type input "1000"
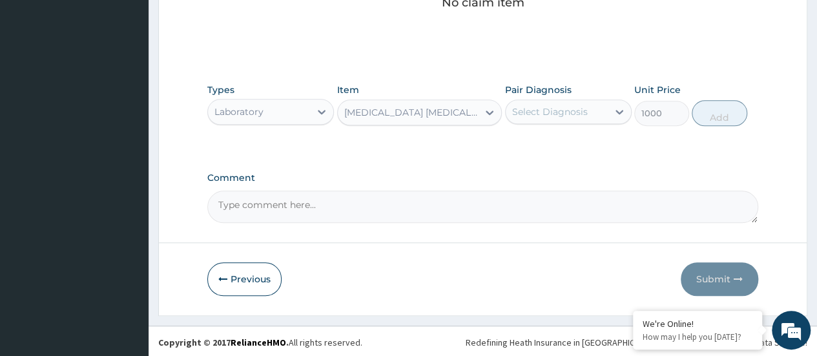
click at [553, 113] on div "Select Diagnosis" at bounding box center [550, 111] width 76 height 13
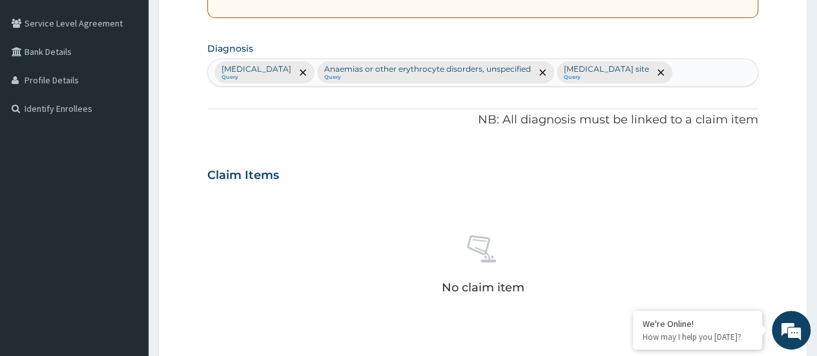
scroll to position [443, 0]
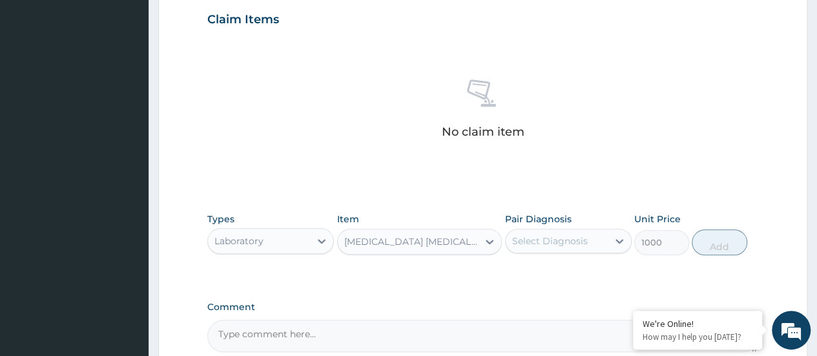
click at [533, 237] on div "Select Diagnosis" at bounding box center [550, 240] width 76 height 13
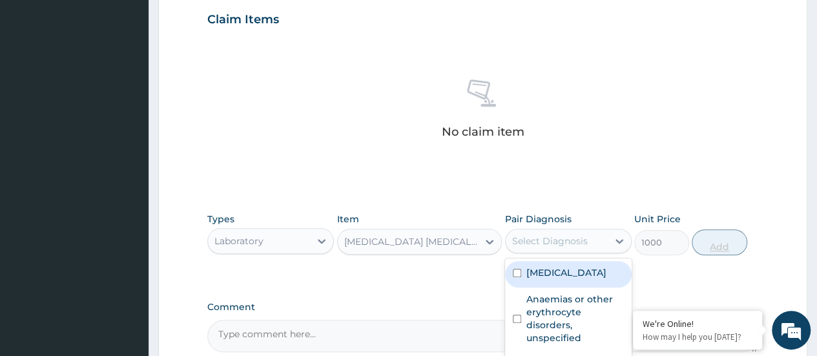
drag, startPoint x: 535, startPoint y: 269, endPoint x: 732, endPoint y: 238, distance: 200.0
click at [535, 270] on label "Malaria, unspecified" at bounding box center [566, 272] width 80 height 13
checkbox input "true"
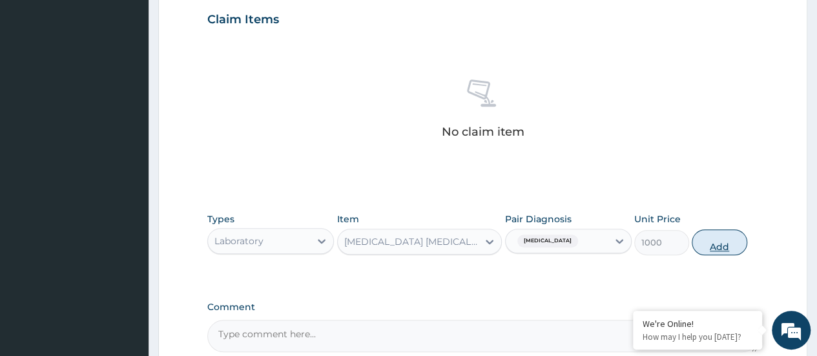
click at [719, 242] on button "Add" at bounding box center [718, 242] width 55 height 26
type input "0"
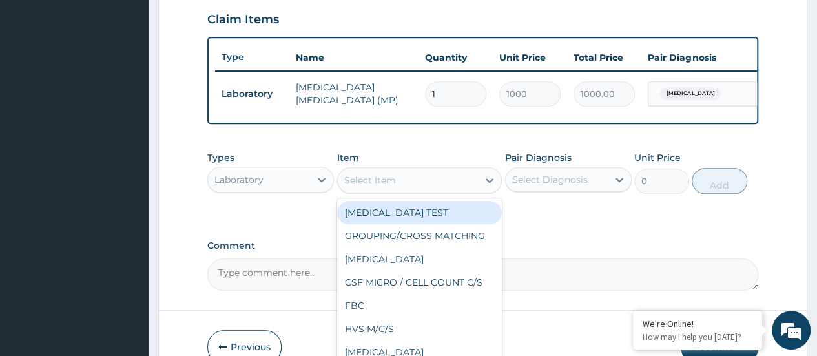
click at [380, 187] on div "Select Item" at bounding box center [370, 180] width 52 height 13
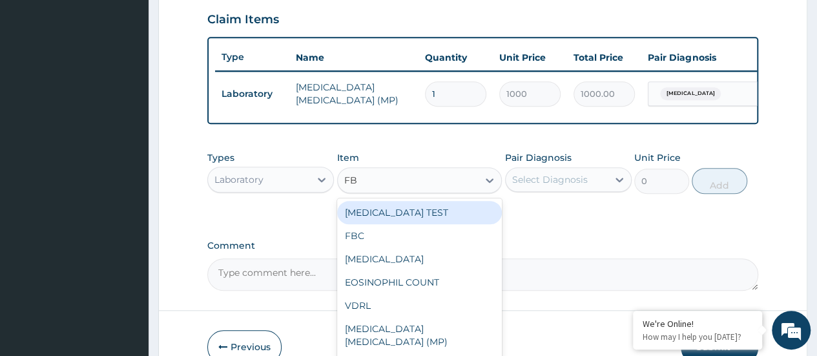
type input "FBC"
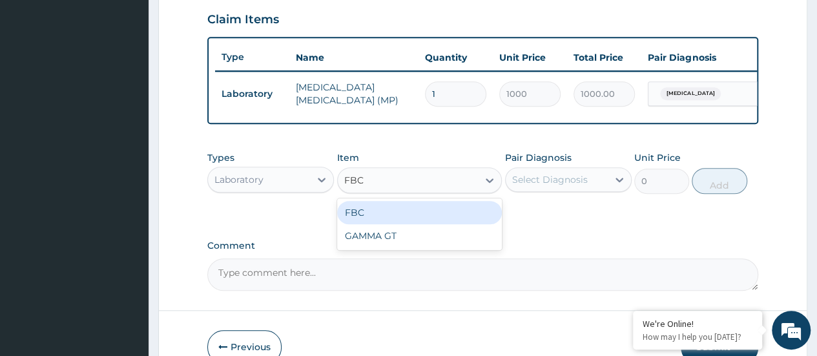
drag, startPoint x: 395, startPoint y: 218, endPoint x: 488, endPoint y: 204, distance: 93.9
click at [396, 216] on div "FBC" at bounding box center [419, 212] width 165 height 23
type input "5000"
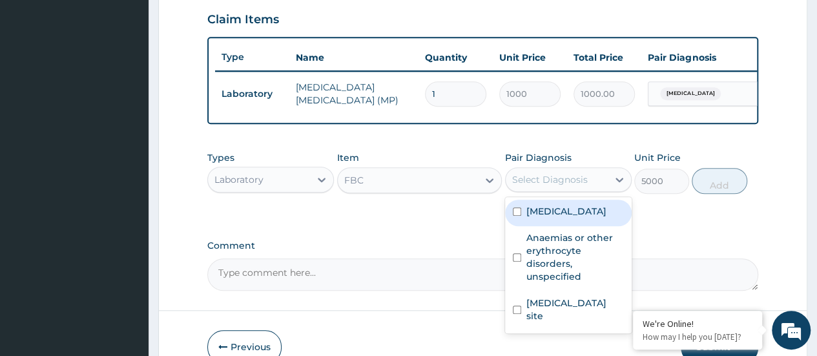
click at [550, 183] on div "Select Diagnosis" at bounding box center [550, 179] width 76 height 13
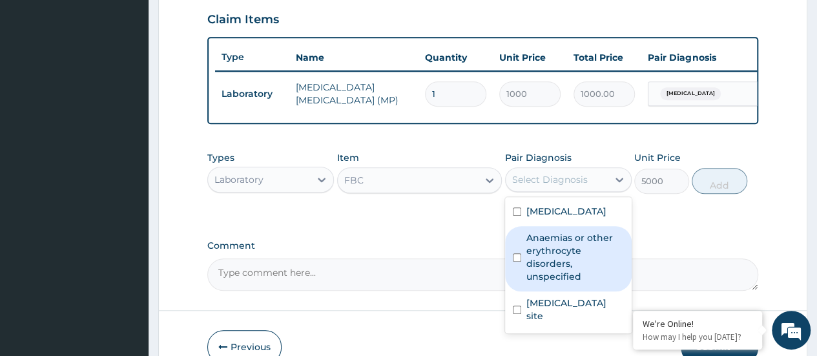
click at [555, 283] on label "Anaemias or other erythrocyte disorders, unspecified" at bounding box center [574, 257] width 97 height 52
checkbox input "true"
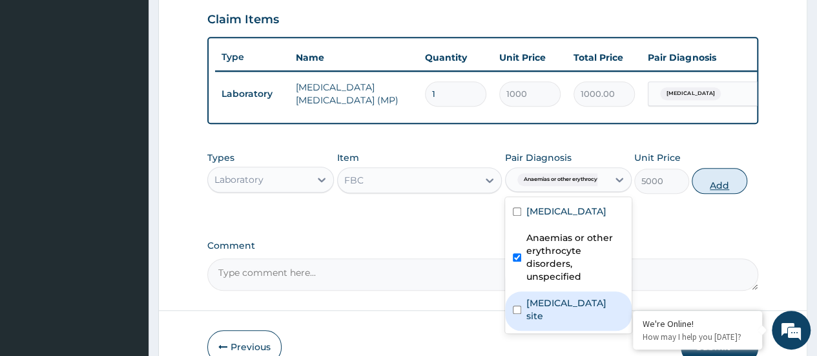
drag, startPoint x: 557, startPoint y: 316, endPoint x: 724, endPoint y: 209, distance: 198.6
click at [571, 308] on label "Bacterial infection of unspecified site" at bounding box center [574, 309] width 97 height 26
checkbox input "true"
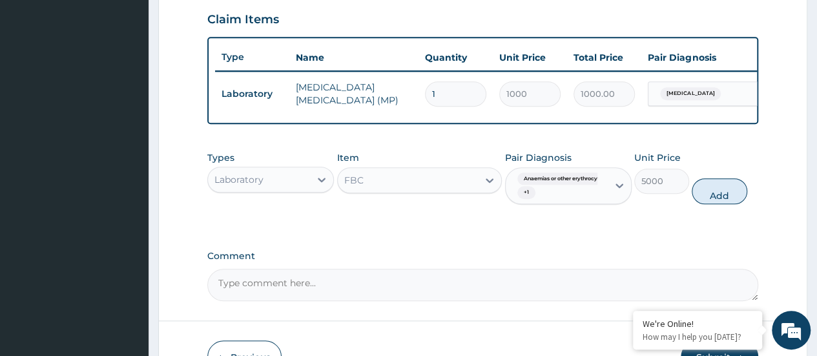
drag, startPoint x: 716, startPoint y: 203, endPoint x: 470, endPoint y: 203, distance: 246.0
click at [713, 203] on button "Add" at bounding box center [718, 191] width 55 height 26
type input "0"
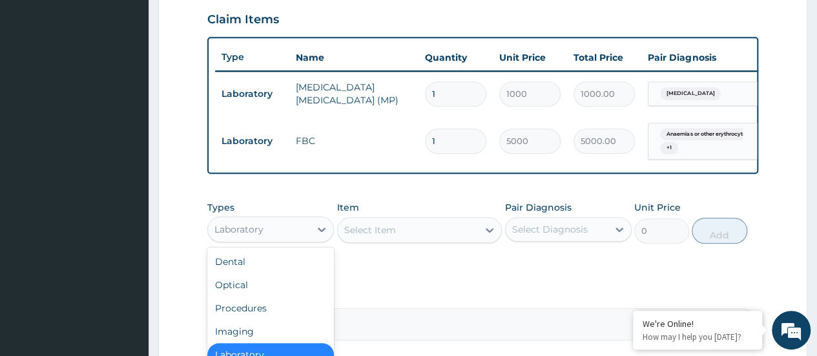
click at [298, 234] on div "Laboratory" at bounding box center [259, 229] width 102 height 21
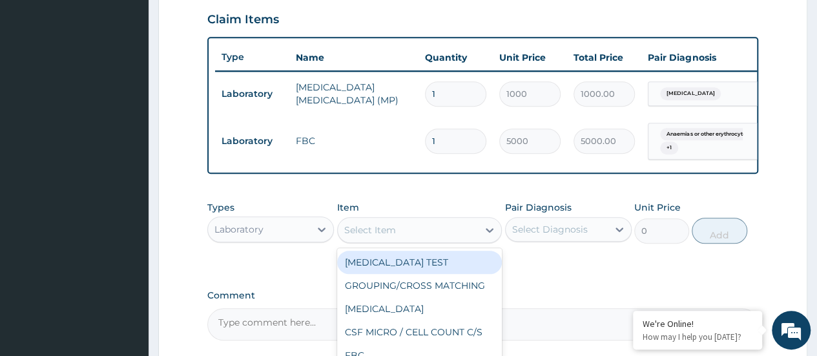
click at [369, 236] on div "Select Item" at bounding box center [370, 229] width 52 height 13
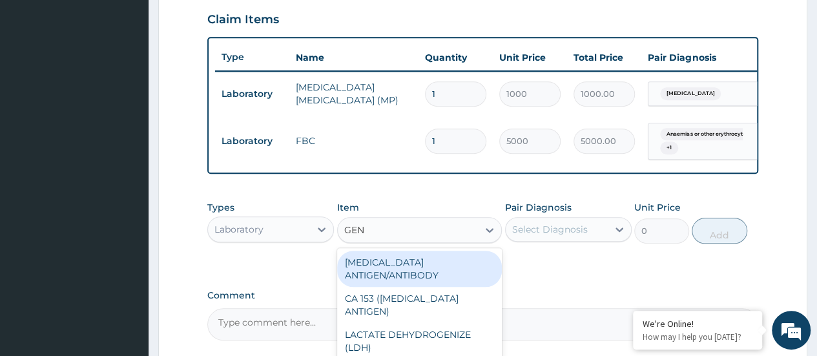
type input "GENO"
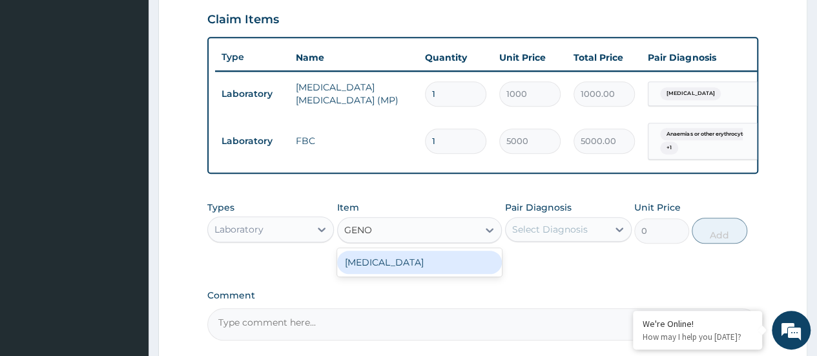
drag, startPoint x: 402, startPoint y: 261, endPoint x: 494, endPoint y: 254, distance: 91.9
click at [408, 262] on div "[MEDICAL_DATA]" at bounding box center [419, 261] width 165 height 23
type input "2000"
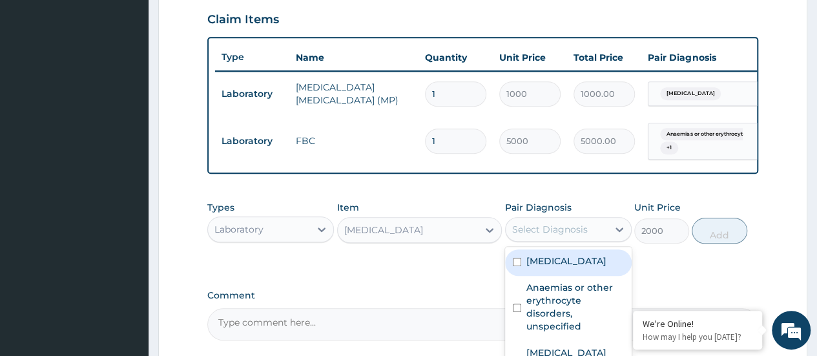
click at [536, 236] on div "Select Diagnosis" at bounding box center [550, 229] width 76 height 13
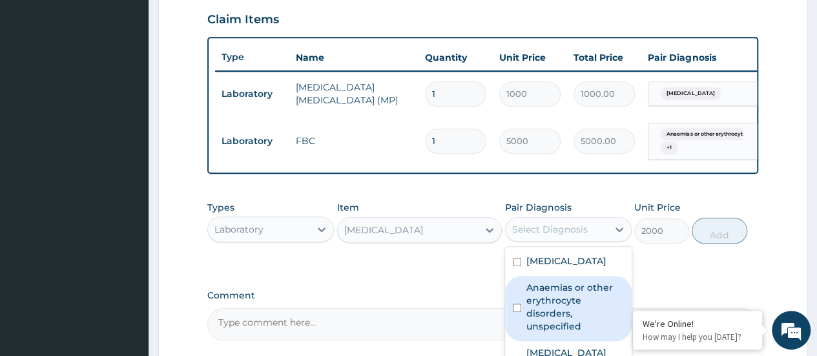
drag, startPoint x: 552, startPoint y: 311, endPoint x: 652, endPoint y: 261, distance: 111.7
click at [560, 307] on label "Anaemias or other erythrocyte disorders, unspecified" at bounding box center [574, 307] width 97 height 52
checkbox input "true"
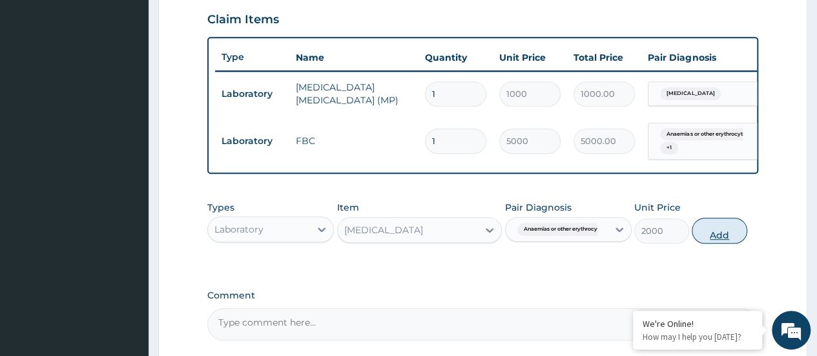
click at [708, 238] on button "Add" at bounding box center [718, 231] width 55 height 26
type input "0"
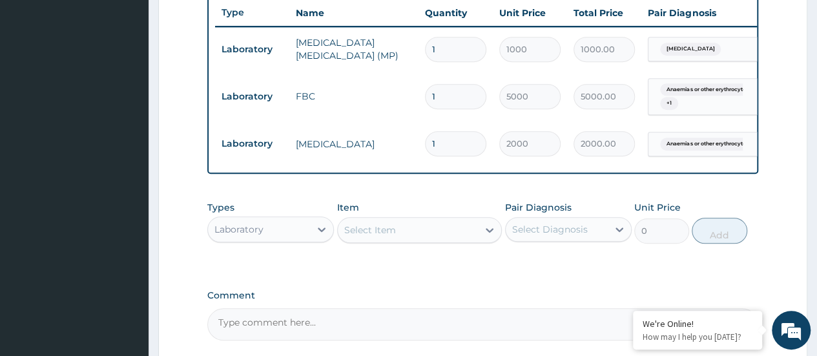
scroll to position [508, 0]
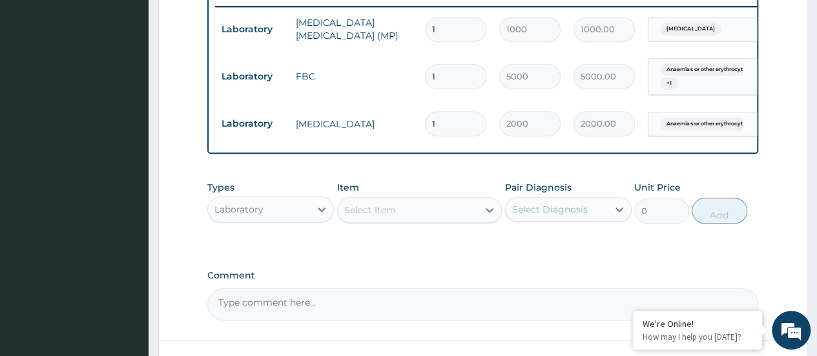
click at [374, 216] on div "Select Item" at bounding box center [370, 209] width 52 height 13
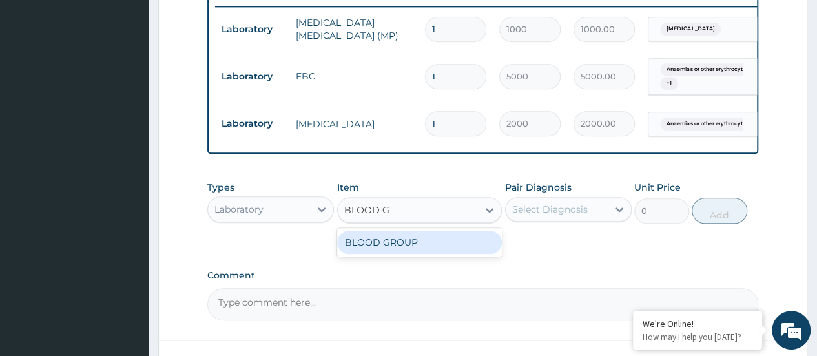
type input "BLOOD GR"
drag, startPoint x: 414, startPoint y: 250, endPoint x: 493, endPoint y: 229, distance: 81.4
click at [426, 249] on div "BLOOD GROUP" at bounding box center [419, 241] width 165 height 23
type input "1500"
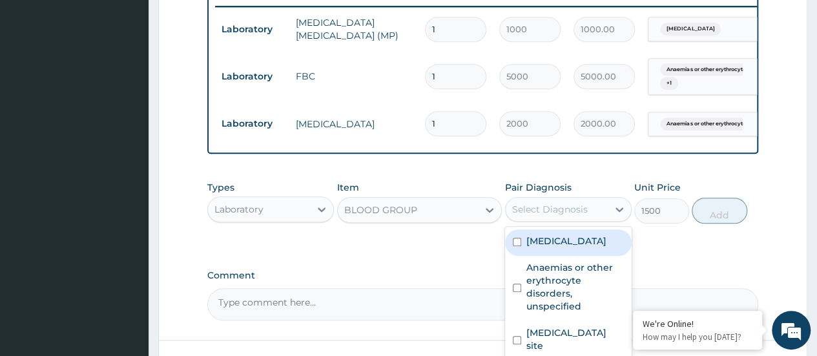
click at [540, 212] on div "Select Diagnosis" at bounding box center [550, 209] width 76 height 13
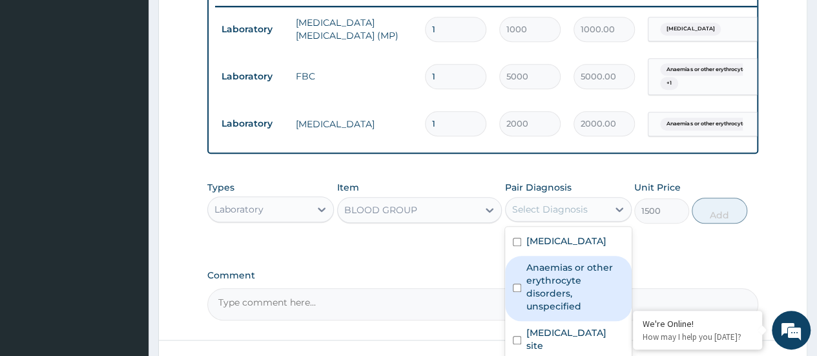
drag, startPoint x: 555, startPoint y: 287, endPoint x: 617, endPoint y: 247, distance: 74.0
click at [556, 286] on label "Anaemias or other erythrocyte disorders, unspecified" at bounding box center [574, 287] width 97 height 52
checkbox input "true"
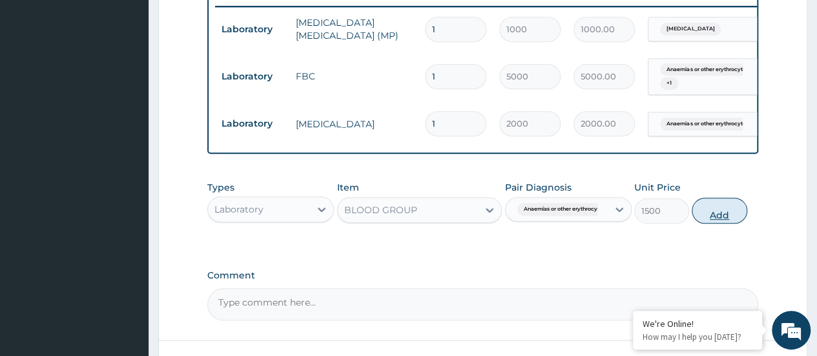
click at [710, 214] on button "Add" at bounding box center [718, 211] width 55 height 26
type input "0"
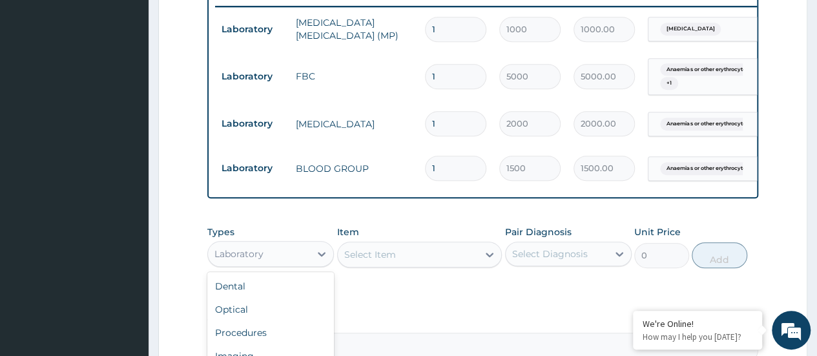
click at [264, 264] on div "Laboratory" at bounding box center [259, 253] width 102 height 21
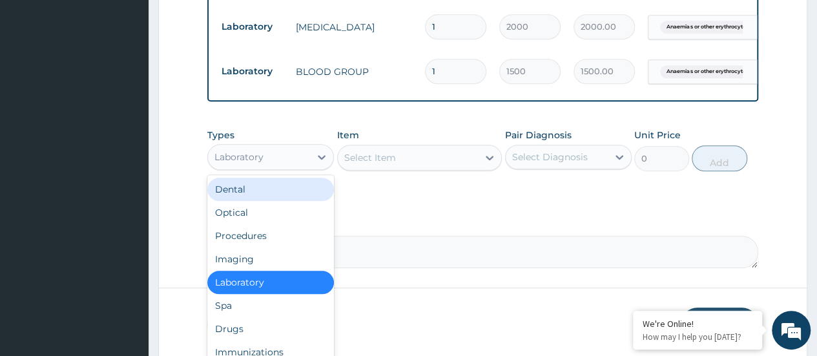
scroll to position [637, 0]
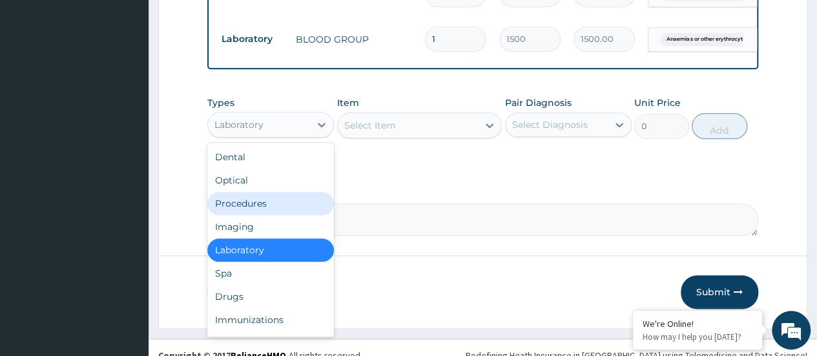
drag, startPoint x: 261, startPoint y: 203, endPoint x: 309, endPoint y: 193, distance: 49.5
click at [262, 205] on div "Procedures" at bounding box center [270, 203] width 127 height 23
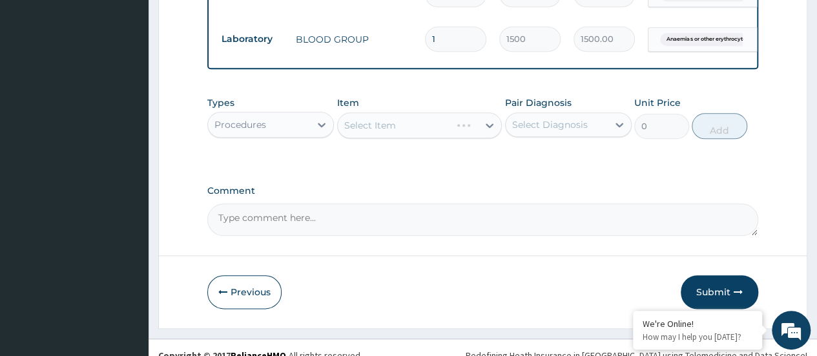
click at [389, 134] on div "Select Item" at bounding box center [419, 125] width 165 height 26
click at [396, 138] on div "Select Item" at bounding box center [419, 125] width 165 height 26
click at [402, 138] on div "Select Item" at bounding box center [419, 125] width 165 height 26
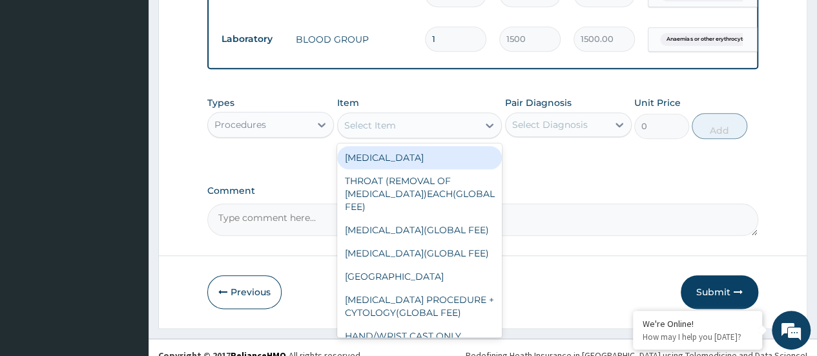
click at [362, 132] on div "Select Item" at bounding box center [370, 125] width 52 height 13
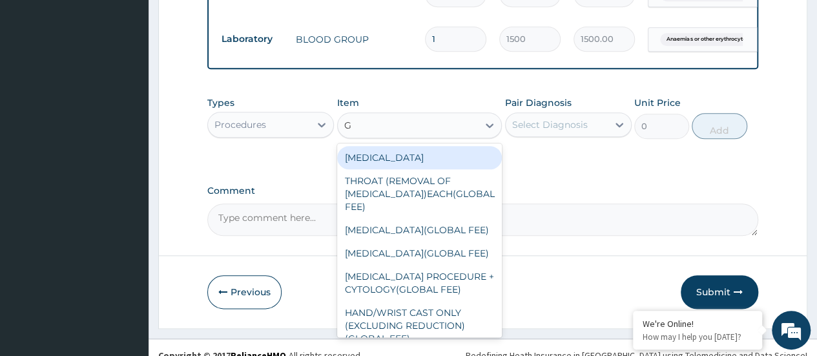
type input "GP"
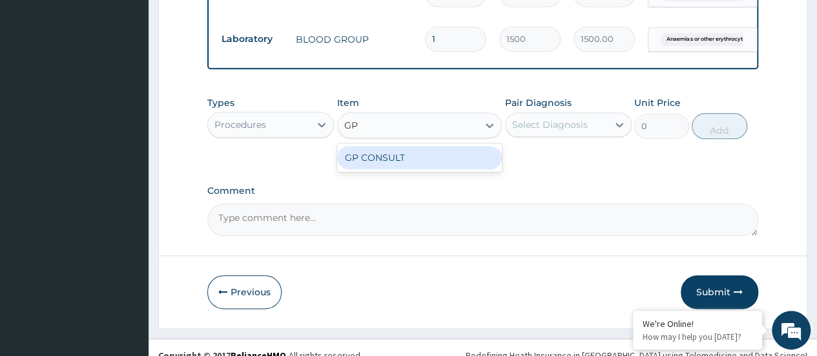
drag, startPoint x: 413, startPoint y: 165, endPoint x: 513, endPoint y: 154, distance: 101.2
click at [417, 164] on div "GP CONSULT" at bounding box center [419, 157] width 165 height 23
type input "5000"
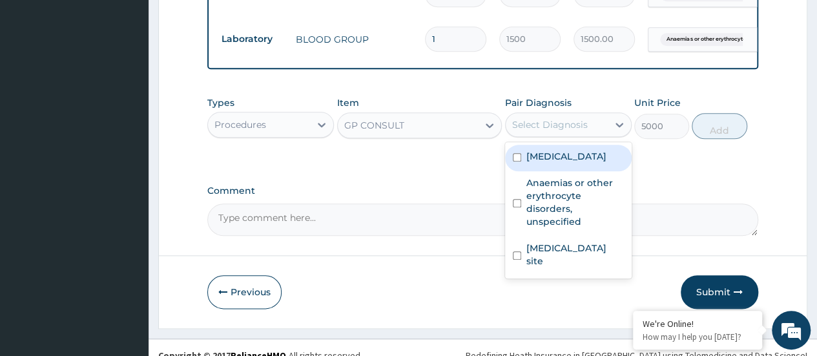
drag, startPoint x: 539, startPoint y: 138, endPoint x: 560, endPoint y: 155, distance: 27.5
click at [546, 135] on div "Select Diagnosis" at bounding box center [556, 124] width 102 height 21
drag, startPoint x: 560, startPoint y: 161, endPoint x: 570, endPoint y: 174, distance: 16.1
click at [564, 163] on label "Malaria, unspecified" at bounding box center [566, 156] width 80 height 13
checkbox input "true"
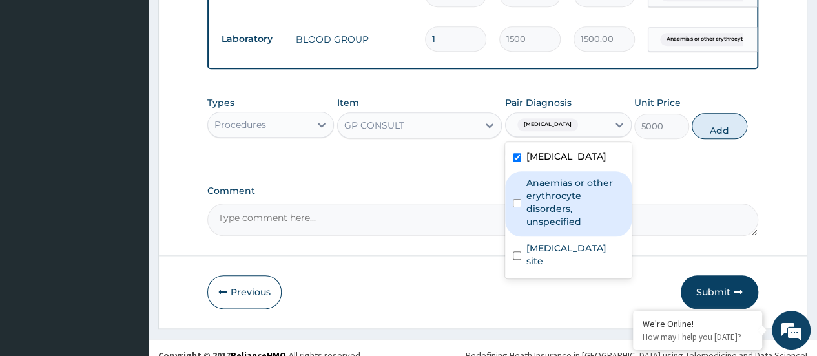
drag, startPoint x: 562, startPoint y: 204, endPoint x: 587, endPoint y: 242, distance: 46.0
click at [564, 211] on label "Anaemias or other erythrocyte disorders, unspecified" at bounding box center [574, 202] width 97 height 52
checkbox input "true"
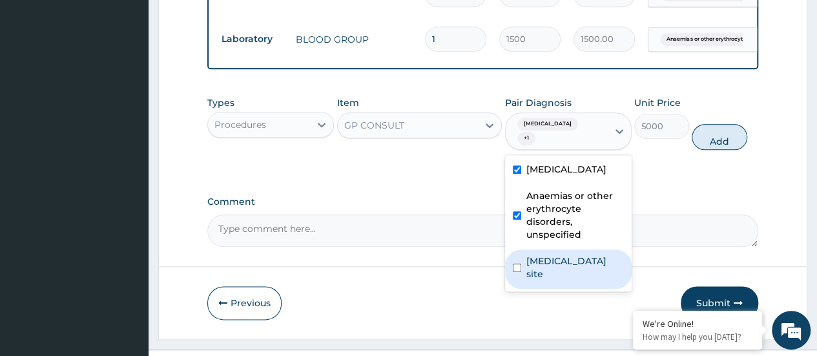
drag, startPoint x: 584, startPoint y: 283, endPoint x: 727, endPoint y: 184, distance: 174.4
click at [606, 271] on label "Bacterial infection of unspecified site" at bounding box center [574, 267] width 97 height 26
checkbox input "true"
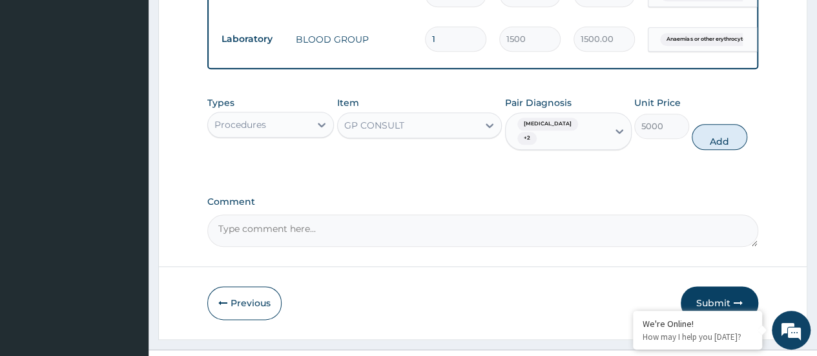
drag, startPoint x: 717, startPoint y: 145, endPoint x: 653, endPoint y: 161, distance: 65.8
click at [715, 145] on button "Add" at bounding box center [718, 137] width 55 height 26
type input "0"
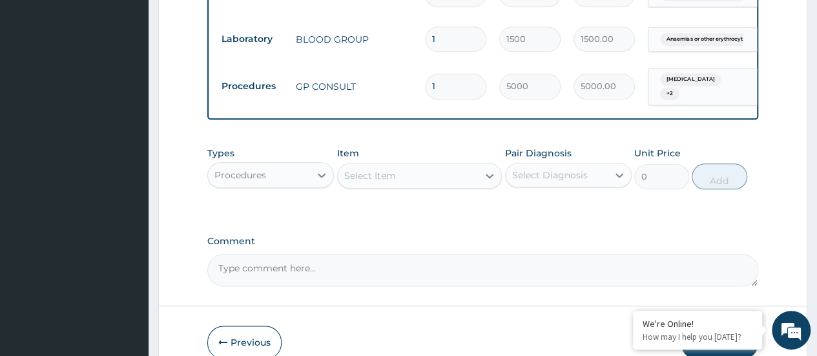
click at [438, 184] on div "Select Item" at bounding box center [408, 175] width 141 height 21
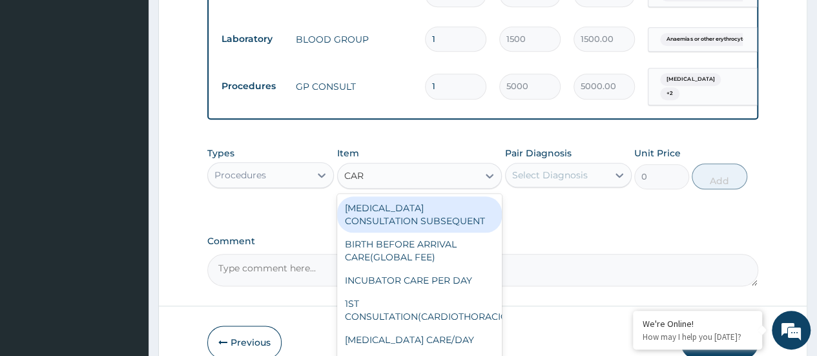
type input "CARD"
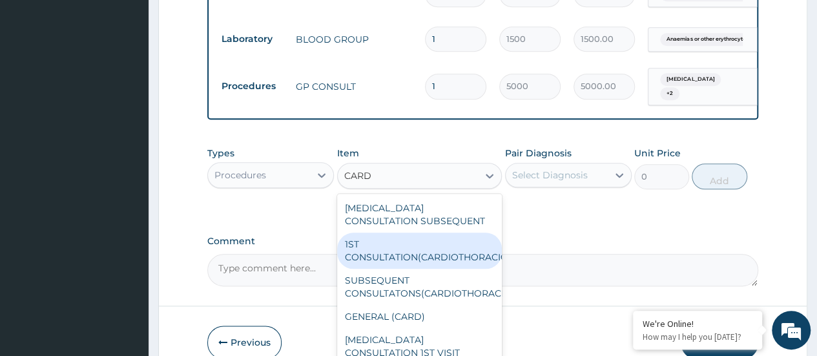
drag, startPoint x: 405, startPoint y: 324, endPoint x: 428, endPoint y: 238, distance: 88.9
click at [428, 238] on div "CARDIOLOGIST CONSULTATION SUBSEQUENT 1ST CONSULTATION(CARDIOTHORACIC) SUBSEQUEN…" at bounding box center [419, 280] width 165 height 173
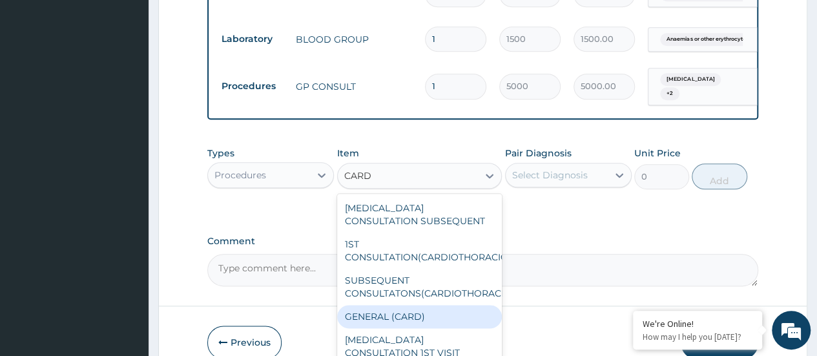
click at [431, 318] on div "GENERAL (CARD)" at bounding box center [419, 316] width 165 height 23
type input "800"
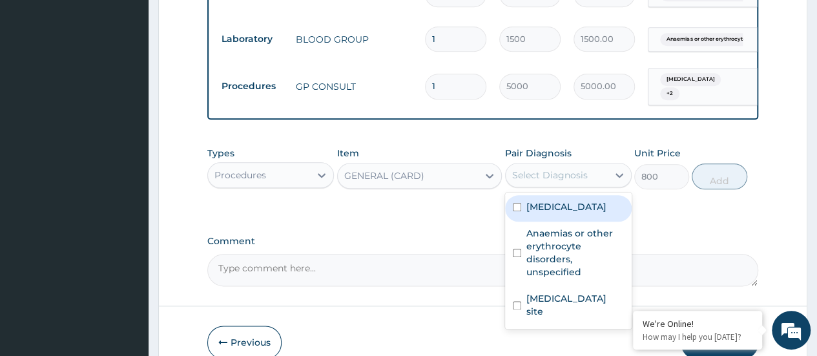
click at [542, 181] on div "Select Diagnosis" at bounding box center [550, 174] width 76 height 13
drag, startPoint x: 555, startPoint y: 207, endPoint x: 566, endPoint y: 243, distance: 37.8
click at [562, 215] on div "Malaria, unspecified" at bounding box center [568, 208] width 127 height 26
checkbox input "true"
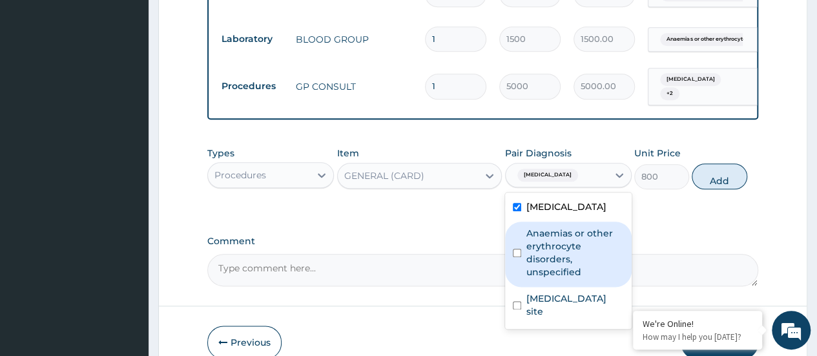
drag, startPoint x: 553, startPoint y: 260, endPoint x: 587, endPoint y: 298, distance: 51.6
click at [553, 261] on label "Anaemias or other erythrocyte disorders, unspecified" at bounding box center [574, 253] width 97 height 52
checkbox input "true"
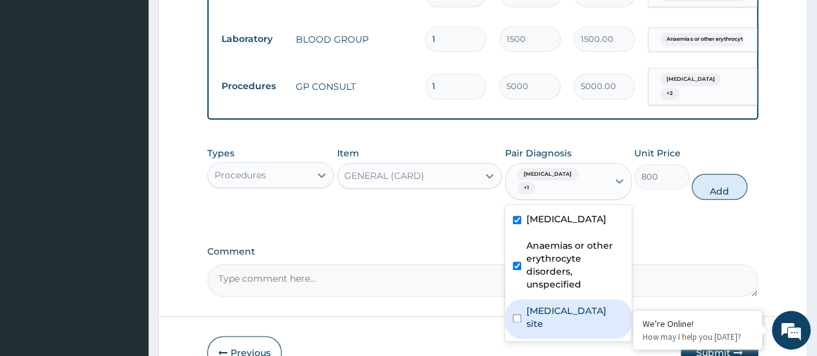
drag, startPoint x: 582, startPoint y: 323, endPoint x: 684, endPoint y: 234, distance: 135.4
click at [587, 318] on label "Bacterial infection of unspecified site" at bounding box center [574, 317] width 97 height 26
checkbox input "true"
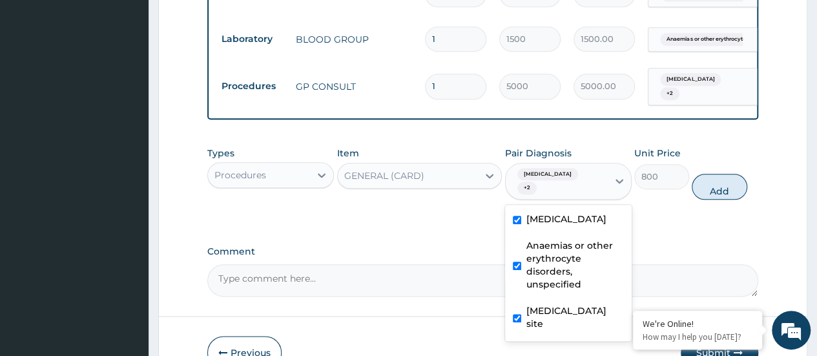
drag, startPoint x: 711, startPoint y: 198, endPoint x: 567, endPoint y: 205, distance: 144.1
click at [710, 198] on button "Add" at bounding box center [718, 187] width 55 height 26
type input "0"
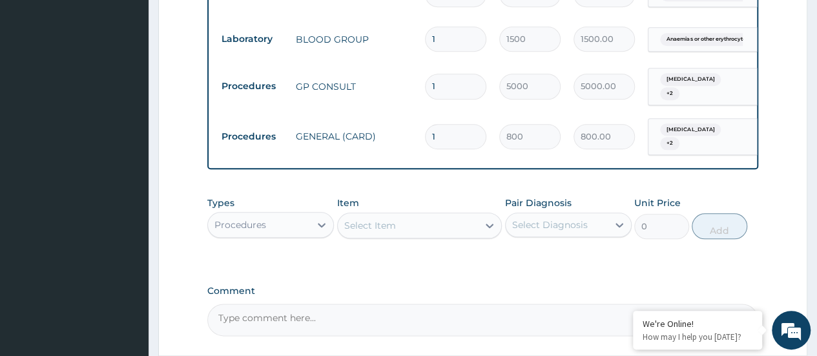
click at [295, 235] on div "Procedures" at bounding box center [259, 224] width 102 height 21
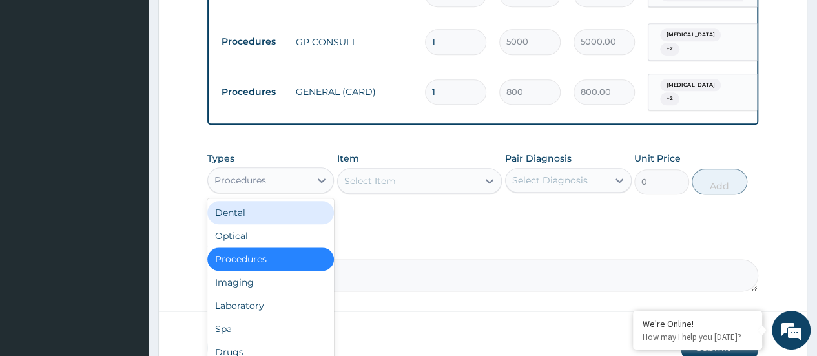
scroll to position [760, 0]
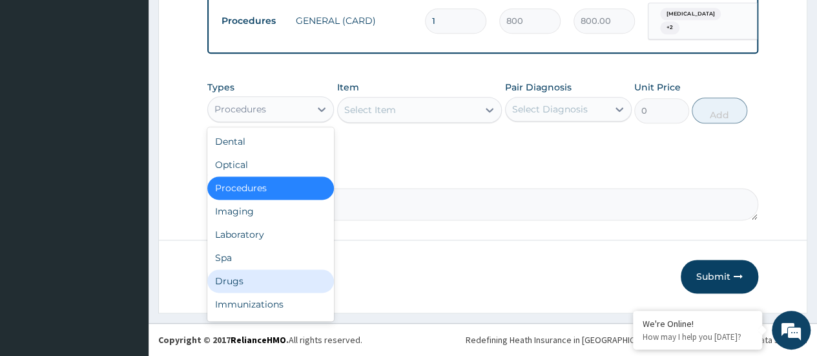
drag, startPoint x: 285, startPoint y: 280, endPoint x: 358, endPoint y: 178, distance: 125.8
click at [287, 279] on div "Drugs" at bounding box center [270, 280] width 127 height 23
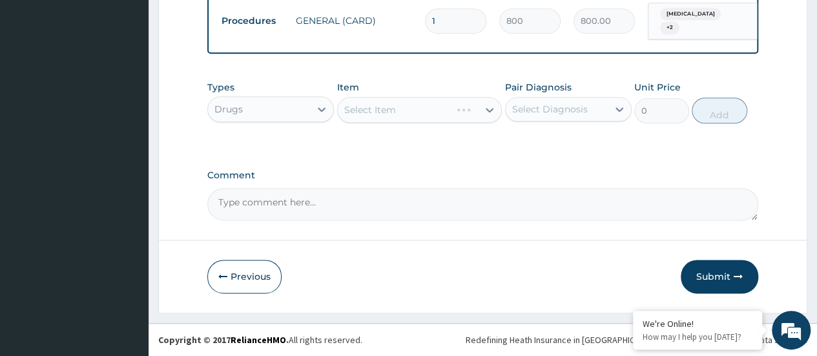
click at [387, 112] on div "Select Item" at bounding box center [419, 110] width 165 height 26
click at [392, 115] on div "Select Item" at bounding box center [419, 110] width 165 height 26
click at [393, 114] on div "Select Item" at bounding box center [419, 110] width 165 height 26
click at [404, 114] on div "Select Item" at bounding box center [408, 109] width 141 height 21
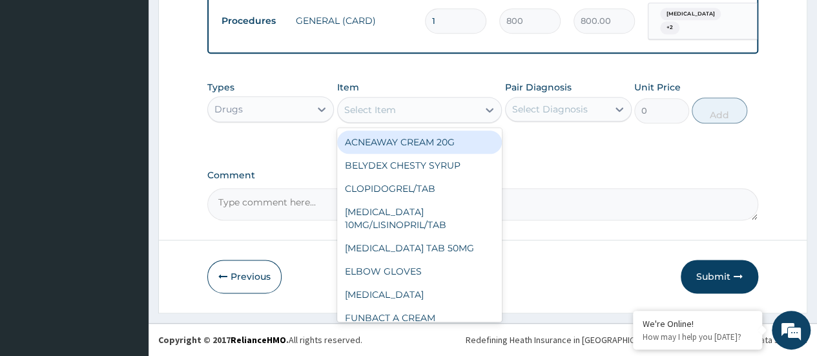
click at [404, 114] on div "Select Item" at bounding box center [408, 109] width 141 height 21
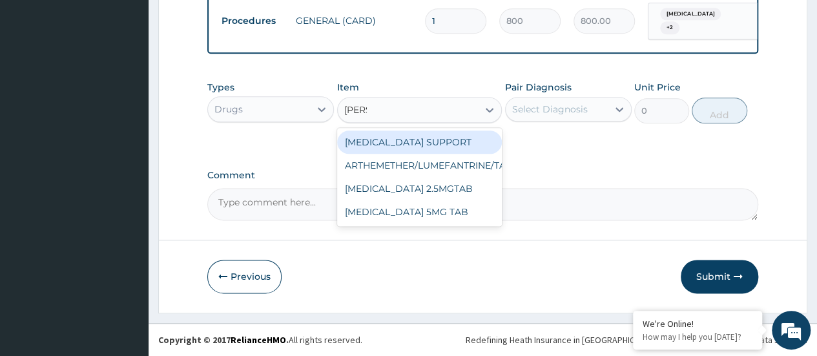
type input "LUME"
click at [413, 140] on div "ARTHEMETHER/LUMEFANTRINE/TAB" at bounding box center [419, 141] width 165 height 23
type input "100"
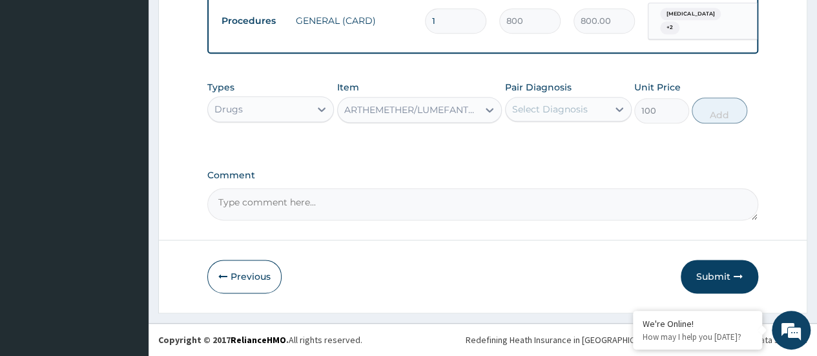
drag, startPoint x: 528, startPoint y: 108, endPoint x: 538, endPoint y: 116, distance: 12.9
click at [529, 108] on div "Select Diagnosis" at bounding box center [550, 109] width 76 height 13
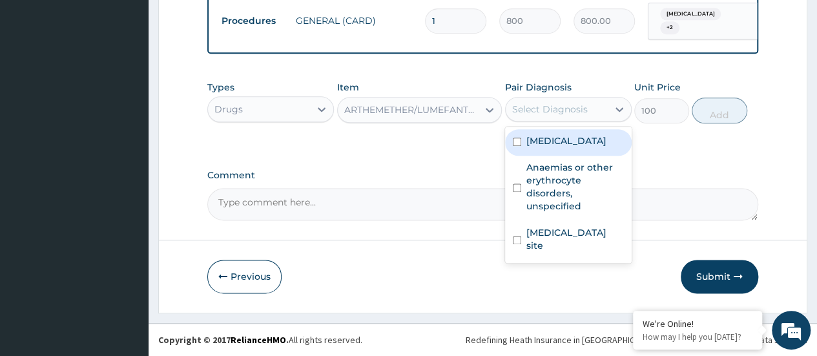
drag, startPoint x: 549, startPoint y: 130, endPoint x: 620, endPoint y: 128, distance: 71.0
click at [551, 130] on div "Malaria, unspecified" at bounding box center [568, 142] width 127 height 26
checkbox input "true"
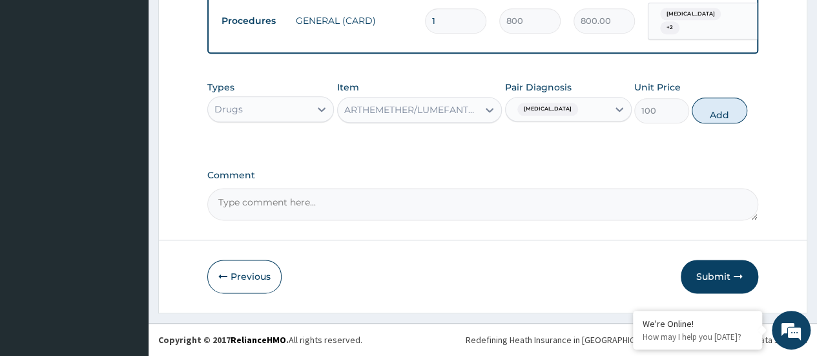
drag, startPoint x: 703, startPoint y: 121, endPoint x: 497, endPoint y: 119, distance: 205.9
click at [698, 121] on button "Add" at bounding box center [718, 110] width 55 height 26
type input "0"
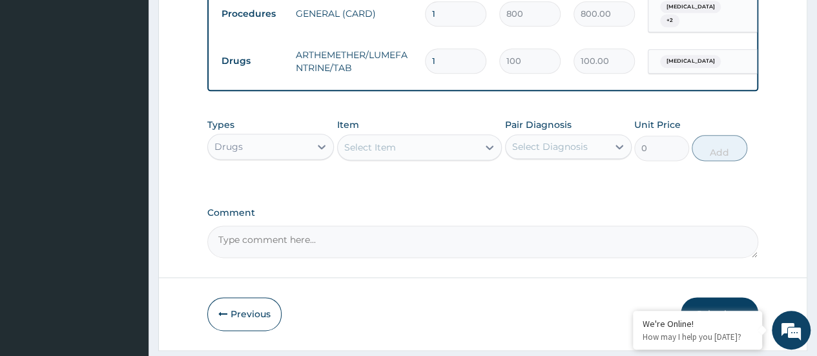
click at [374, 154] on div "Select Item" at bounding box center [370, 147] width 52 height 13
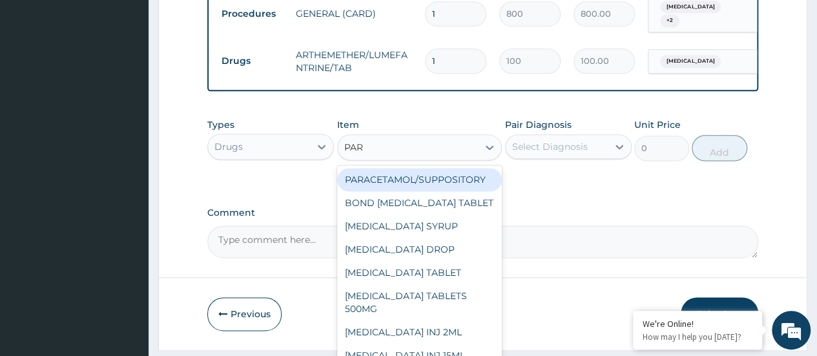
type input "PARA"
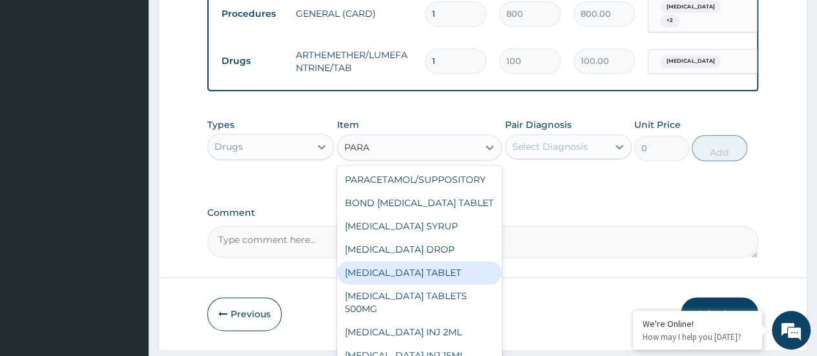
click at [429, 275] on div "[MEDICAL_DATA] TABLET" at bounding box center [419, 272] width 165 height 23
type input "20"
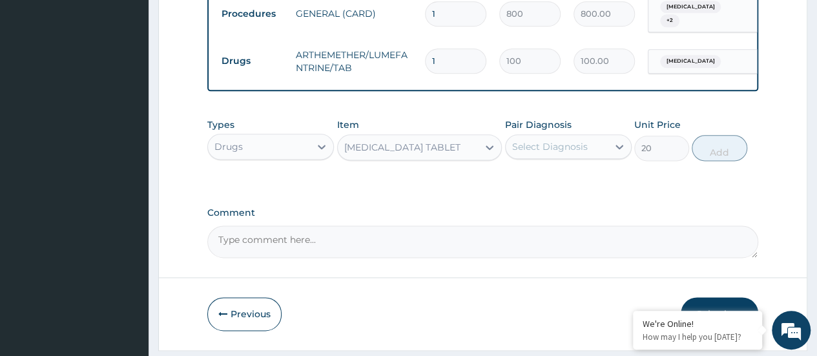
click at [552, 153] on div "Select Diagnosis" at bounding box center [550, 146] width 76 height 13
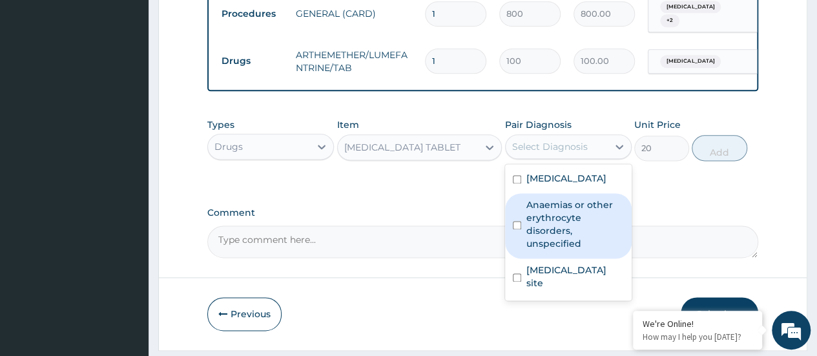
drag, startPoint x: 545, startPoint y: 231, endPoint x: 544, endPoint y: 190, distance: 41.3
click at [545, 229] on label "Anaemias or other erythrocyte disorders, unspecified" at bounding box center [574, 224] width 97 height 52
checkbox input "true"
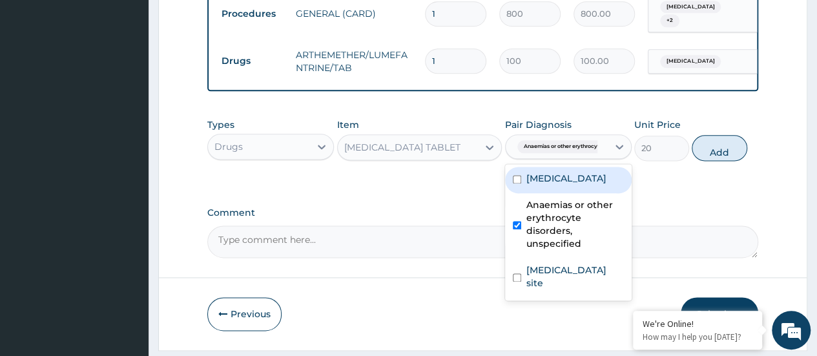
drag, startPoint x: 543, startPoint y: 180, endPoint x: 542, endPoint y: 190, distance: 10.4
click at [542, 179] on label "Malaria, unspecified" at bounding box center [566, 178] width 80 height 13
checkbox input "true"
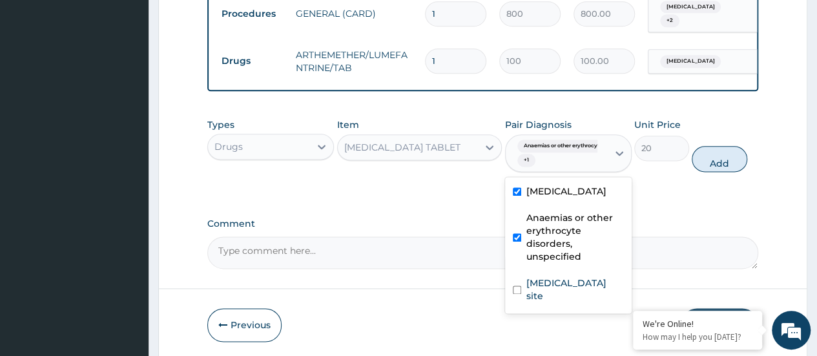
drag, startPoint x: 518, startPoint y: 246, endPoint x: 533, endPoint y: 258, distance: 18.9
click at [519, 241] on input "checkbox" at bounding box center [517, 237] width 8 height 8
checkbox input "false"
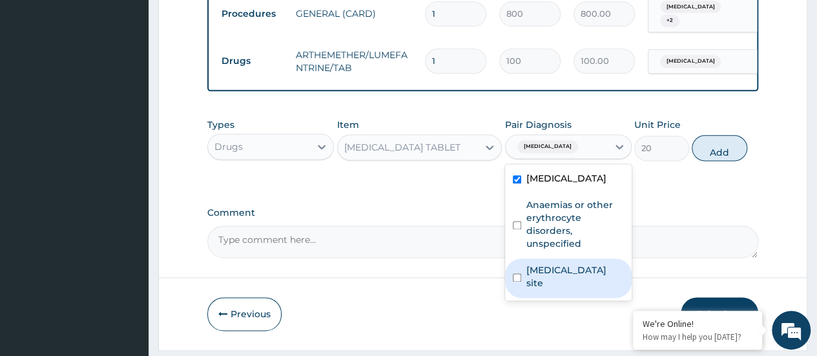
drag, startPoint x: 518, startPoint y: 288, endPoint x: 637, endPoint y: 216, distance: 138.2
click at [522, 285] on div "Bacterial infection of unspecified site" at bounding box center [568, 277] width 127 height 39
checkbox input "true"
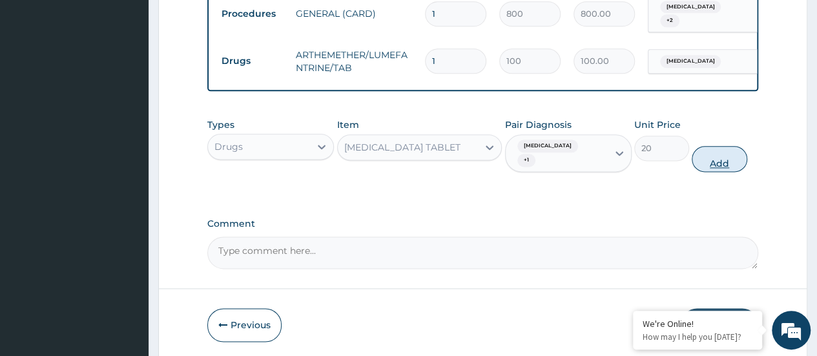
click at [706, 167] on button "Add" at bounding box center [718, 159] width 55 height 26
type input "0"
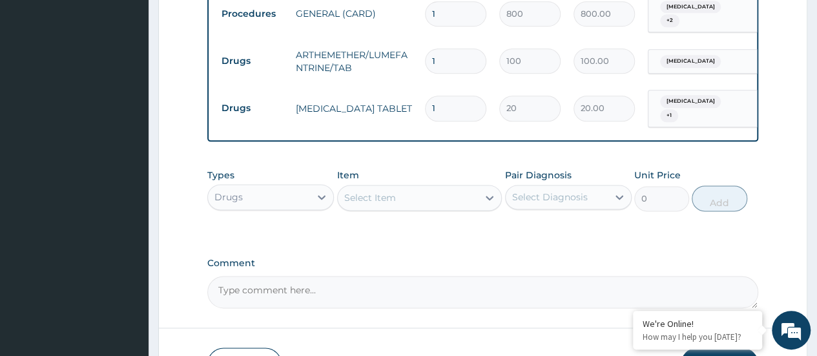
click at [392, 204] on div "Select Item" at bounding box center [370, 197] width 52 height 13
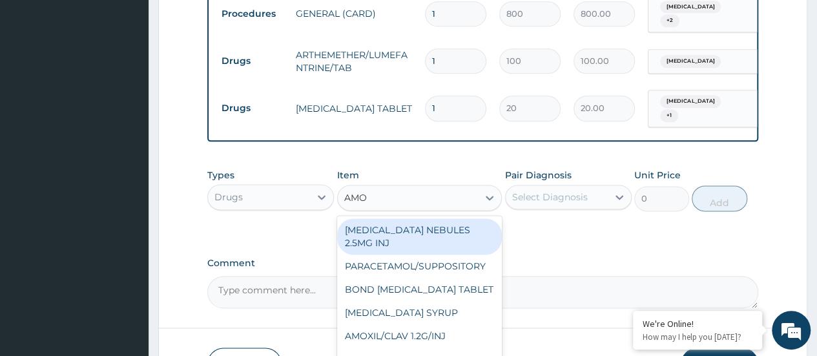
type input "AMOX"
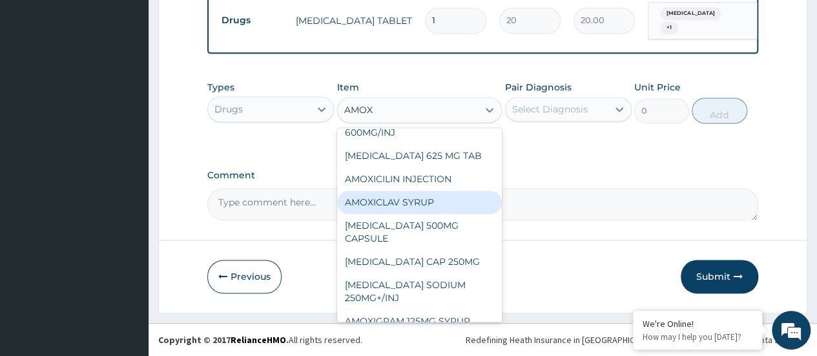
scroll to position [65, 0]
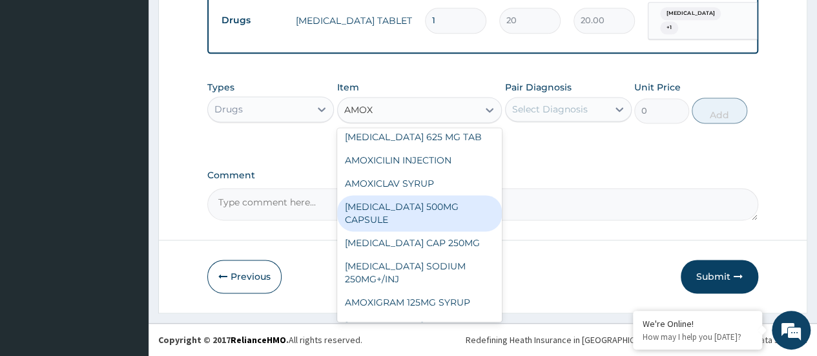
click at [429, 215] on div "[MEDICAL_DATA] 500MG CAPSULE" at bounding box center [419, 213] width 165 height 36
type input "130"
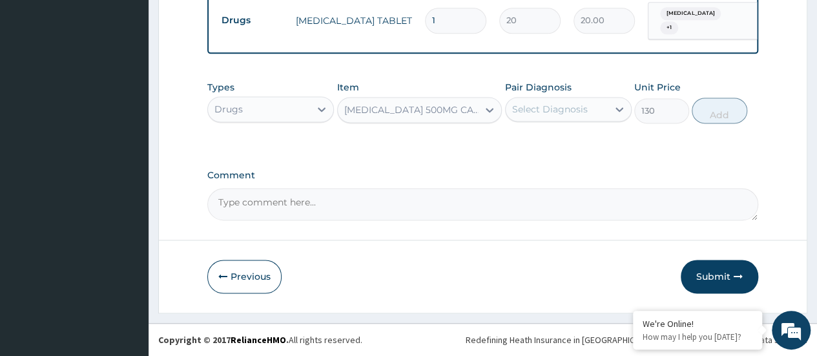
click at [522, 109] on div "Select Diagnosis" at bounding box center [550, 109] width 76 height 13
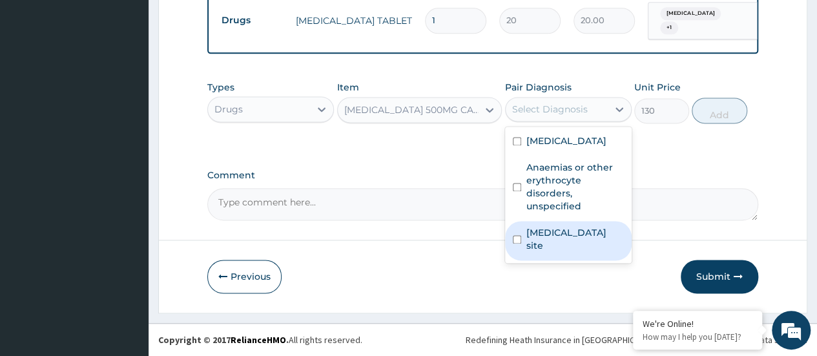
drag, startPoint x: 541, startPoint y: 245, endPoint x: 633, endPoint y: 165, distance: 122.1
click at [543, 243] on label "Bacterial infection of unspecified site" at bounding box center [574, 239] width 97 height 26
checkbox input "true"
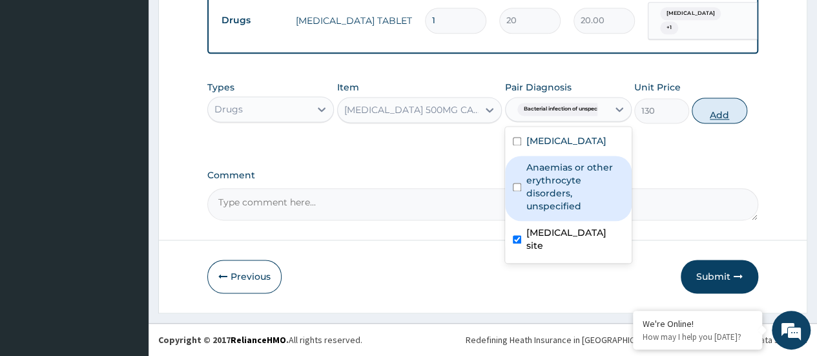
click at [702, 110] on button "Add" at bounding box center [718, 110] width 55 height 26
type input "0"
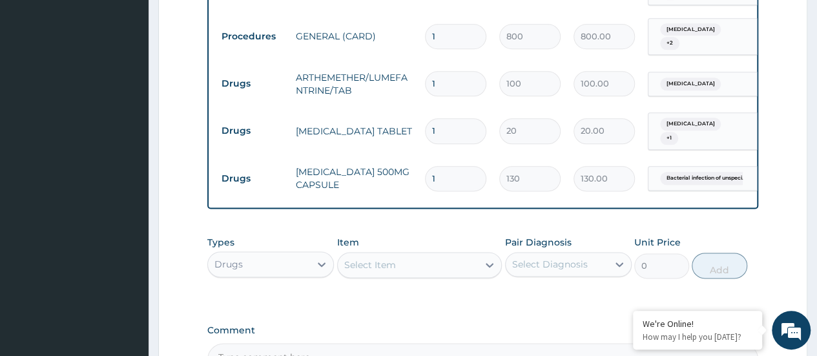
scroll to position [725, 0]
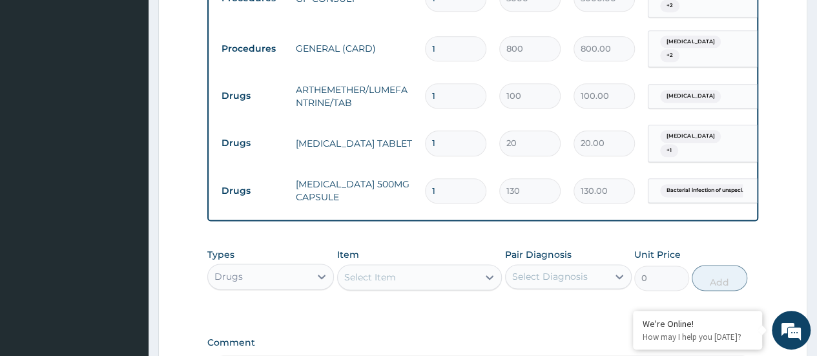
type input "15"
type input "1950.00"
type input "15"
click at [451, 144] on input "1" at bounding box center [455, 142] width 61 height 25
type input "18"
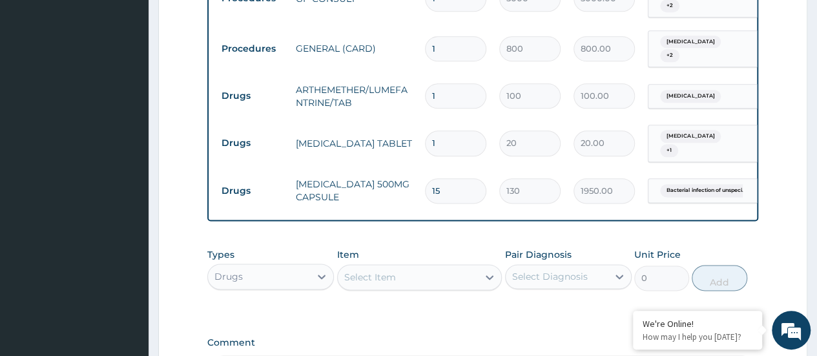
type input "360.00"
type input "18"
click at [444, 92] on input "1" at bounding box center [455, 95] width 61 height 25
type input "0.00"
type input "2"
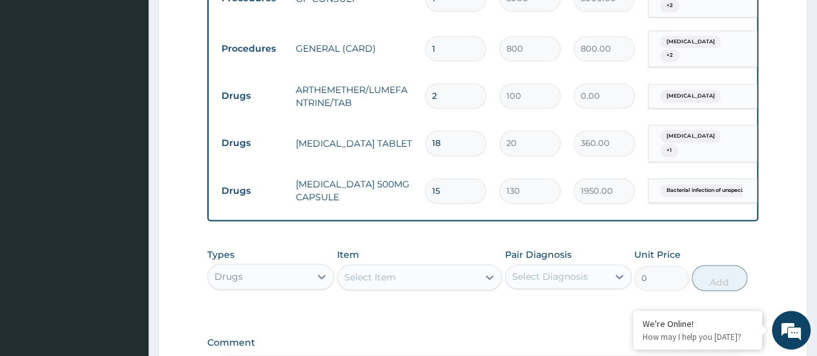
type input "200.00"
type input "24"
type input "2400.00"
type input "25"
type input "2500.00"
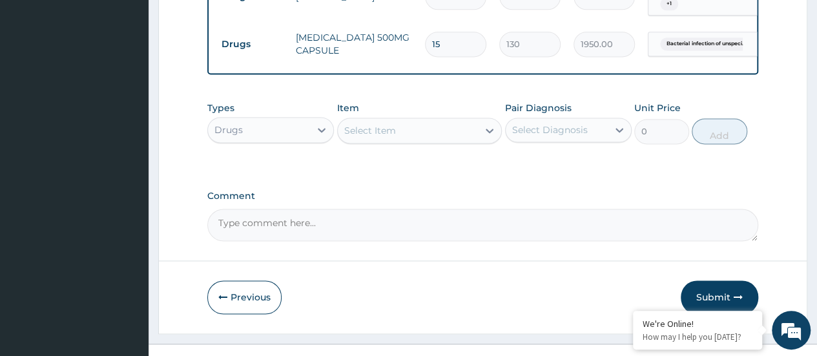
scroll to position [899, 0]
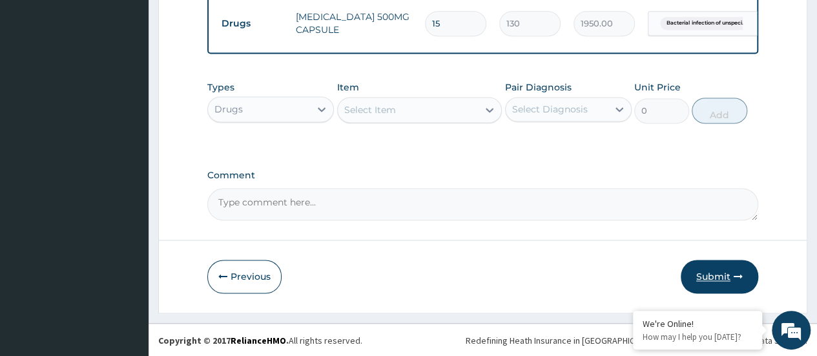
type input "25"
click at [710, 280] on button "Submit" at bounding box center [718, 277] width 77 height 34
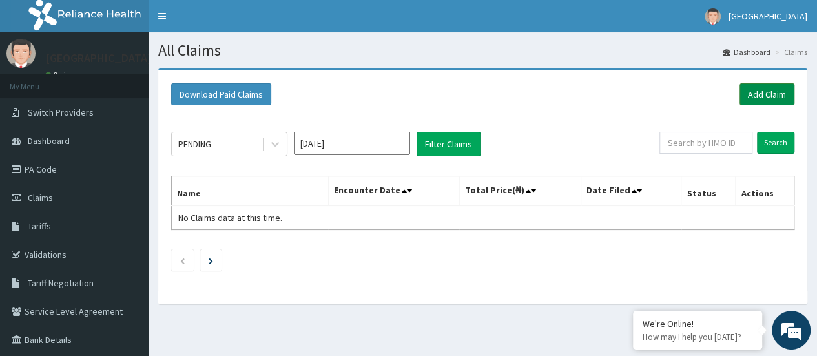
click at [771, 91] on link "Add Claim" at bounding box center [766, 94] width 55 height 22
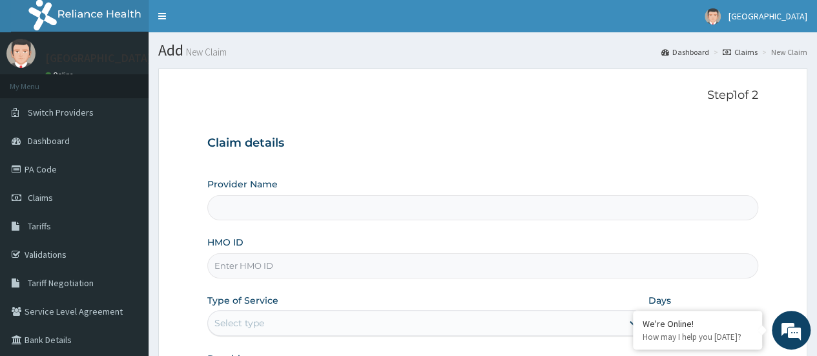
type input "[GEOGRAPHIC_DATA]"
click at [306, 270] on input "HMO ID" at bounding box center [482, 265] width 551 height 25
type input "fmc/10125/a"
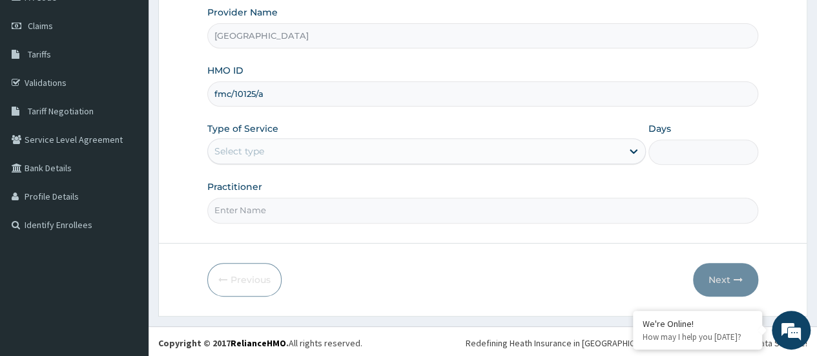
click at [338, 144] on div "Select type" at bounding box center [415, 151] width 414 height 21
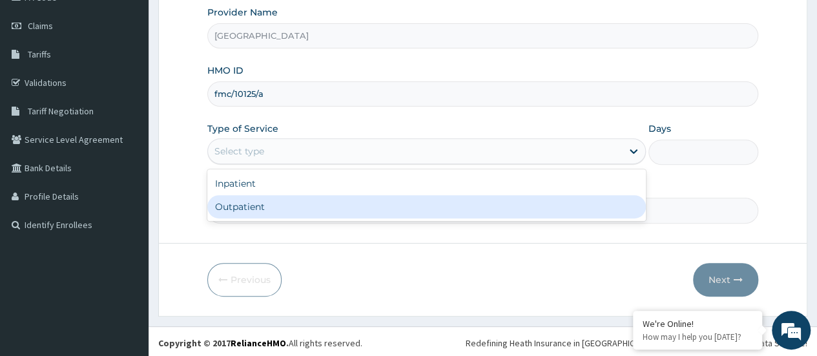
click at [322, 198] on div "Outpatient" at bounding box center [426, 206] width 438 height 23
type input "1"
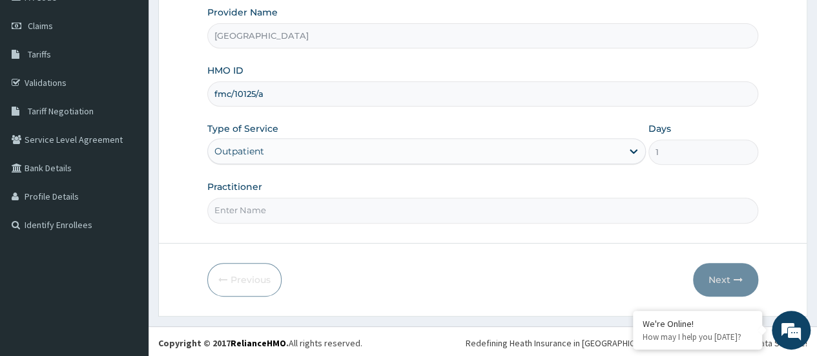
drag, startPoint x: 466, startPoint y: 210, endPoint x: 460, endPoint y: 210, distance: 6.5
click at [465, 210] on input "Practitioner" at bounding box center [482, 210] width 551 height 25
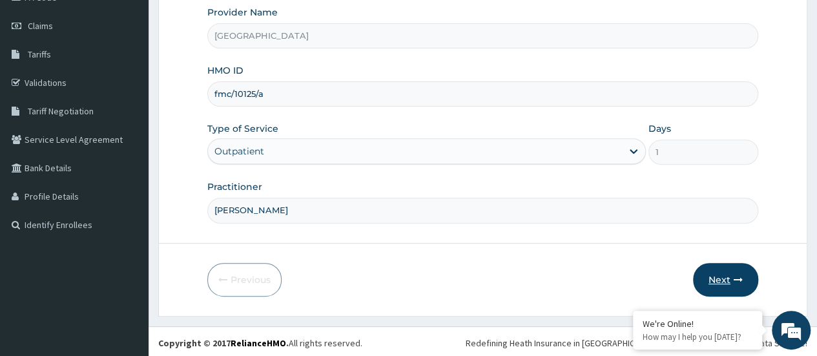
type input "DR TEJU"
click at [724, 281] on button "Next" at bounding box center [725, 280] width 65 height 34
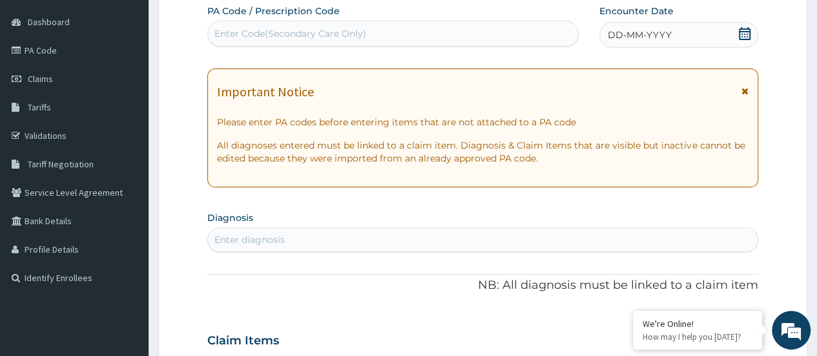
scroll to position [0, 0]
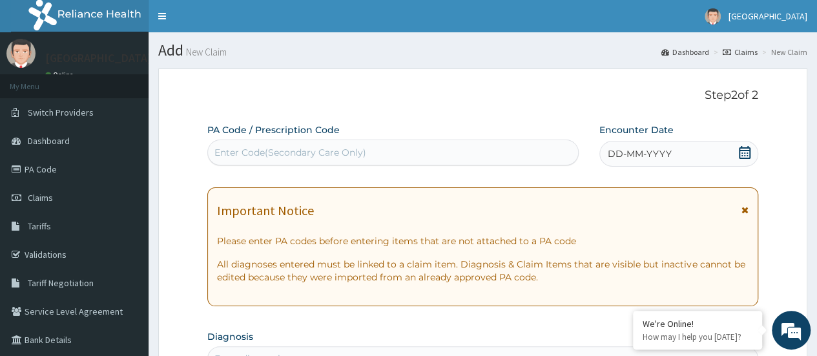
click at [746, 156] on icon at bounding box center [744, 152] width 13 height 13
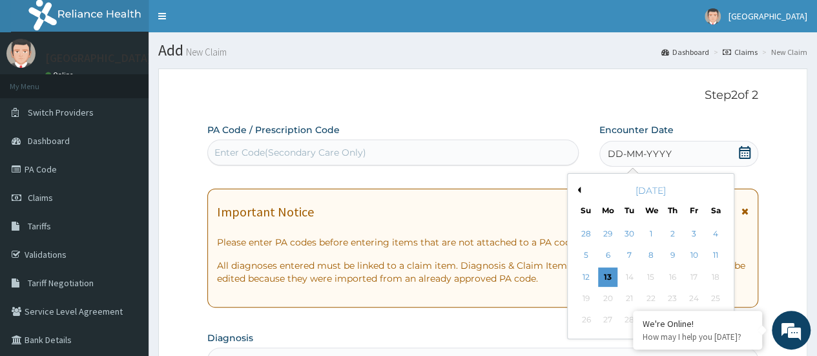
click at [576, 193] on div "October 2025" at bounding box center [651, 190] width 156 height 13
click at [576, 192] on div "Previous Month October 2025 Su Mo Tu We Th Fr Sa 28 29 30 1 2 3 4 5 6 7 8 9 10 …" at bounding box center [650, 256] width 167 height 166
click at [578, 190] on button "Previous Month" at bounding box center [577, 190] width 6 height 6
click at [582, 189] on div "September 2025" at bounding box center [651, 190] width 156 height 13
click at [580, 190] on div "September 2025" at bounding box center [651, 190] width 156 height 13
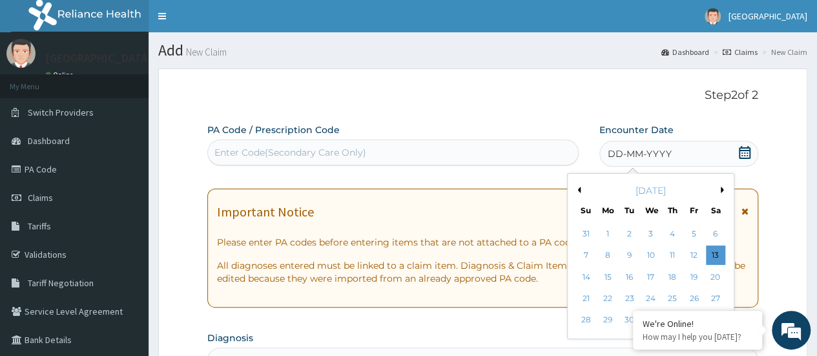
click at [580, 190] on div "September 2025" at bounding box center [651, 190] width 156 height 13
click at [578, 192] on button "Previous Month" at bounding box center [577, 190] width 6 height 6
click at [578, 190] on button "Previous Month" at bounding box center [577, 190] width 6 height 6
click at [720, 190] on button "Next Month" at bounding box center [723, 190] width 6 height 6
click at [710, 233] on div "2" at bounding box center [714, 233] width 19 height 19
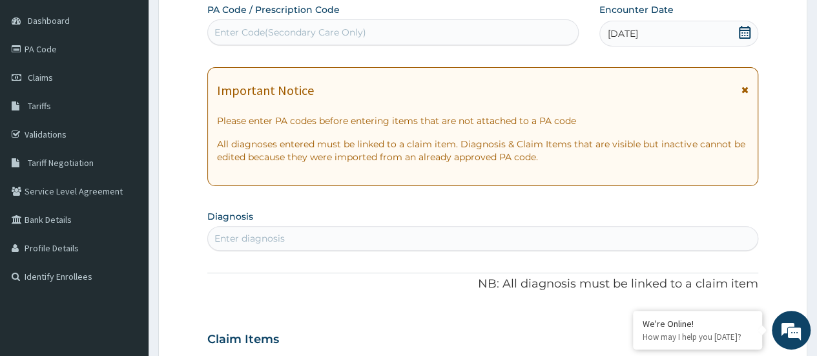
scroll to position [258, 0]
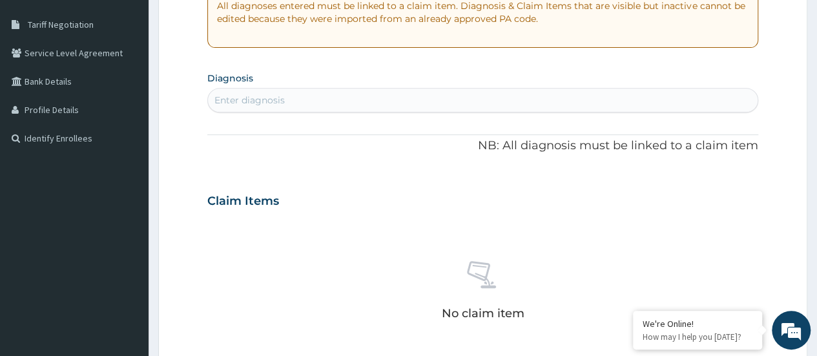
click at [360, 100] on div "Enter diagnosis" at bounding box center [482, 100] width 549 height 21
type input "T"
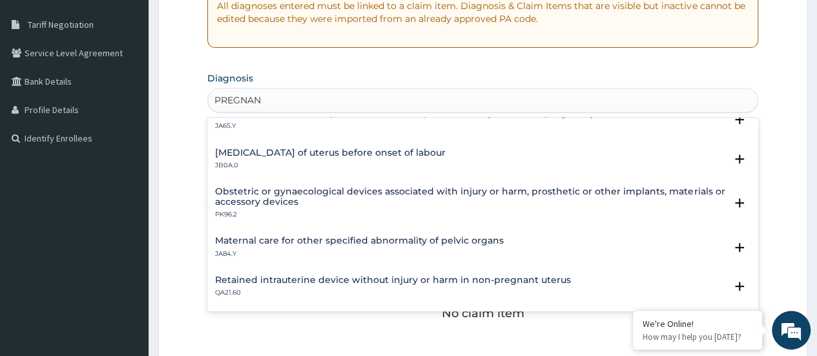
scroll to position [0, 0]
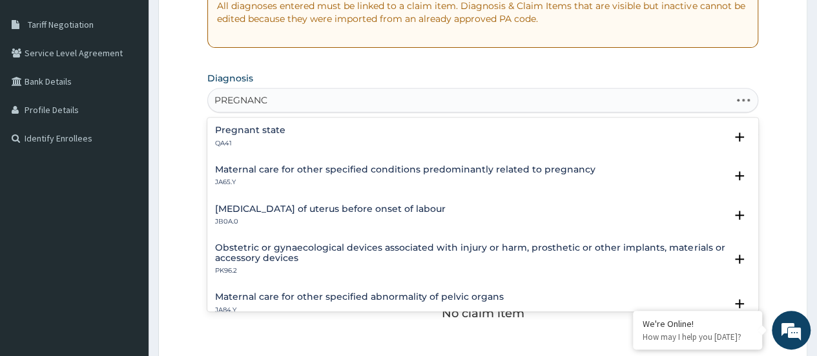
type input "PREGNANCY"
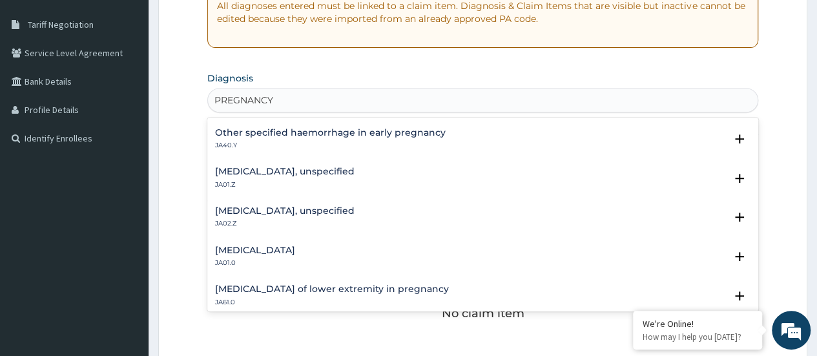
scroll to position [258, 0]
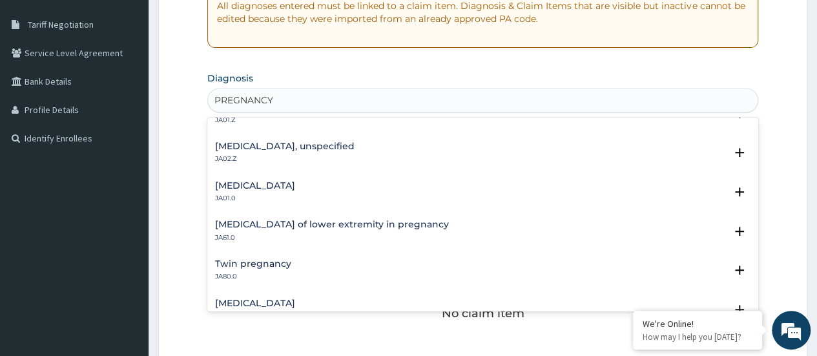
click at [295, 181] on h4 "Abdominal pregnancy" at bounding box center [255, 186] width 80 height 10
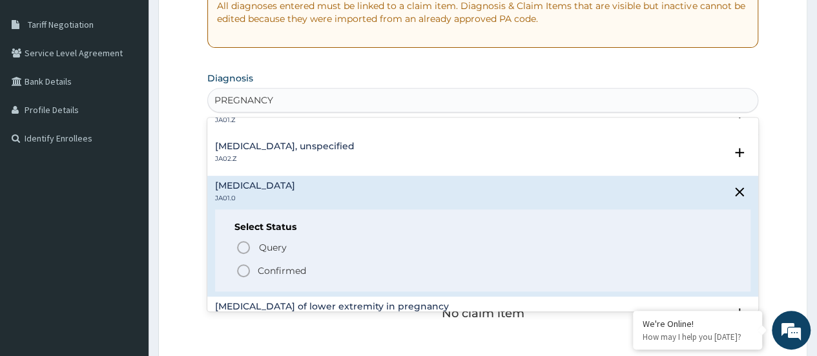
click at [242, 271] on icon "status option filled" at bounding box center [243, 270] width 15 height 15
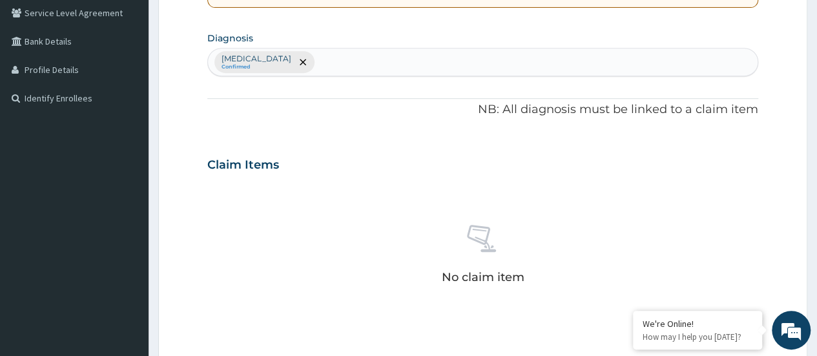
scroll to position [516, 0]
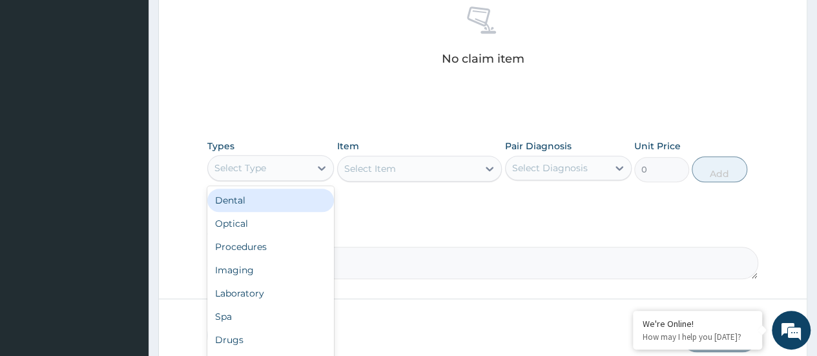
click at [297, 177] on div "Select Type" at bounding box center [270, 168] width 127 height 26
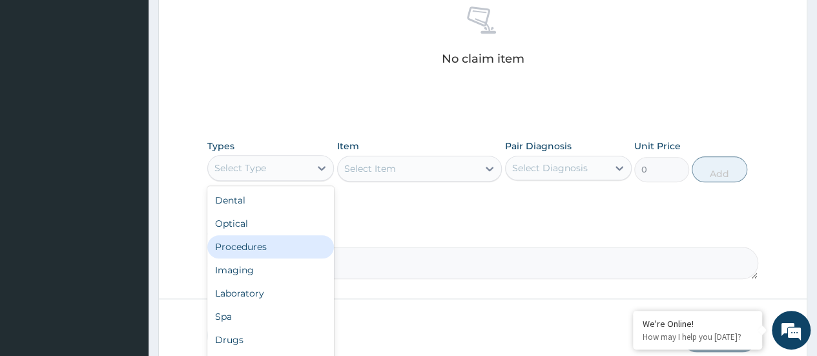
drag, startPoint x: 262, startPoint y: 249, endPoint x: 309, endPoint y: 200, distance: 67.6
click at [266, 247] on div "Procedures" at bounding box center [270, 246] width 127 height 23
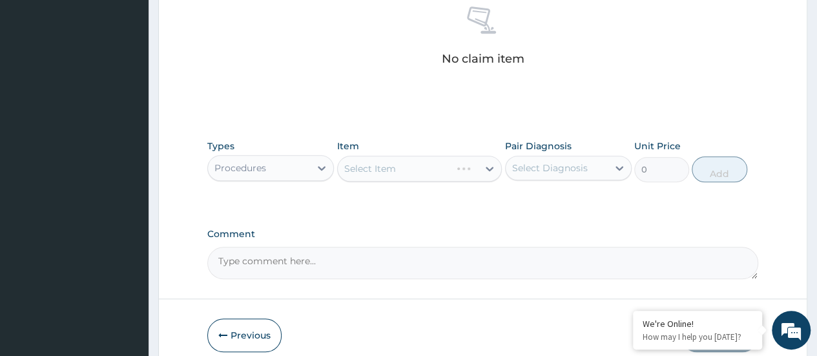
click at [373, 166] on div "Select Item" at bounding box center [419, 169] width 165 height 26
click at [377, 168] on div "Select Item" at bounding box center [419, 169] width 165 height 26
click at [392, 167] on div "Select Item" at bounding box center [419, 169] width 165 height 26
click at [398, 166] on div "Select Item" at bounding box center [419, 169] width 165 height 26
click at [400, 165] on div "Select Item" at bounding box center [408, 168] width 141 height 21
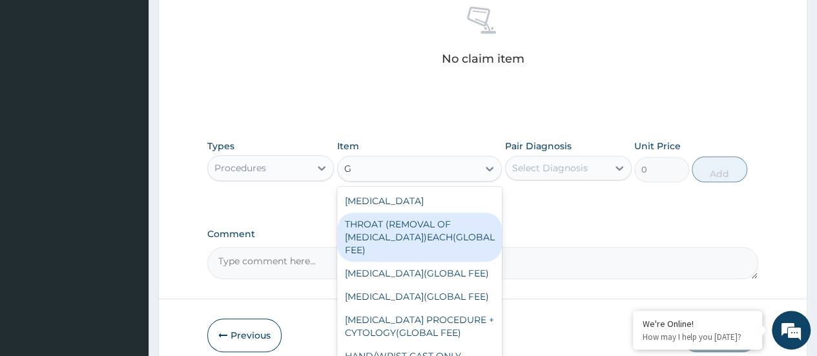
type input "GP"
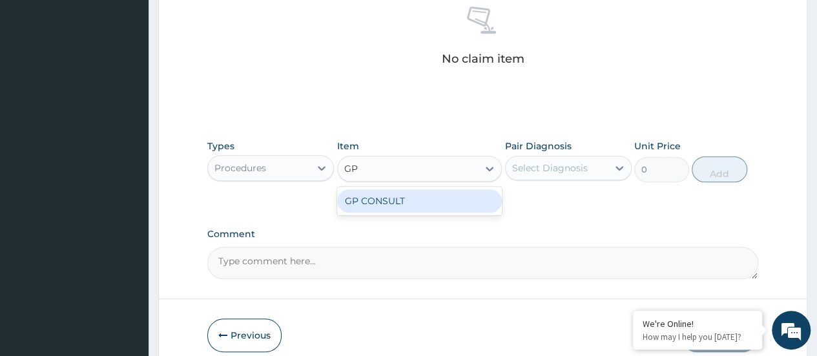
click at [406, 195] on div "GP CONSULT" at bounding box center [419, 200] width 165 height 23
type input "5000"
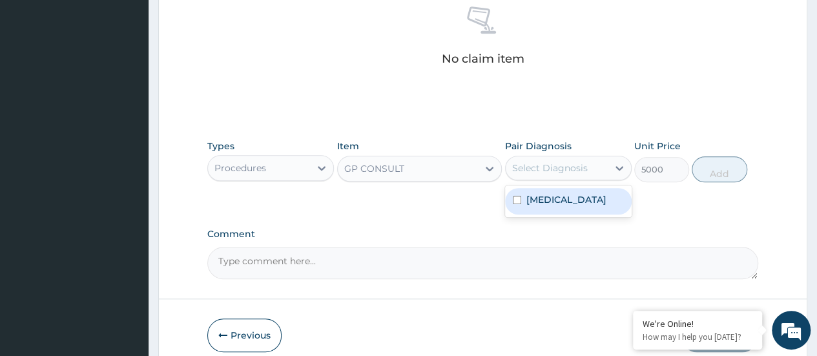
click at [513, 169] on div "Select Diagnosis" at bounding box center [556, 168] width 102 height 21
drag, startPoint x: 529, startPoint y: 201, endPoint x: 699, endPoint y: 166, distance: 174.0
click at [534, 202] on label "Abdominal pregnancy" at bounding box center [566, 199] width 80 height 13
checkbox input "true"
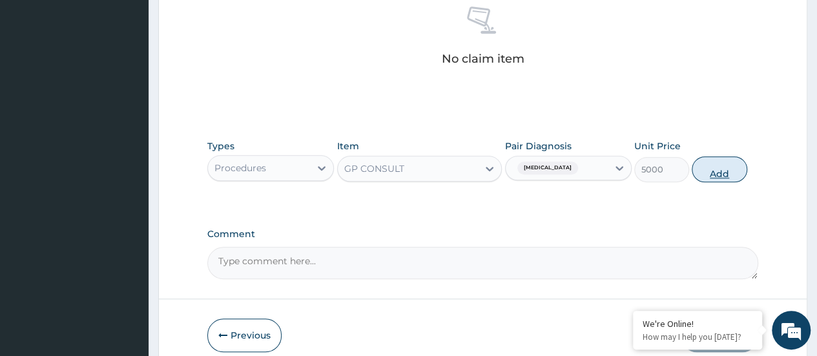
click at [710, 171] on button "Add" at bounding box center [718, 169] width 55 height 26
type input "0"
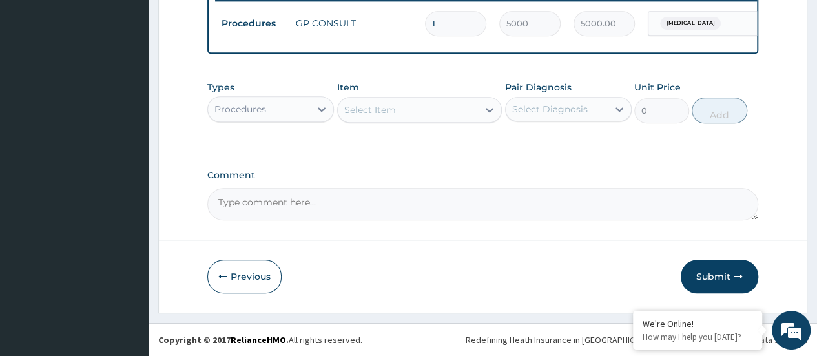
click at [365, 116] on div "Select Item" at bounding box center [370, 109] width 52 height 13
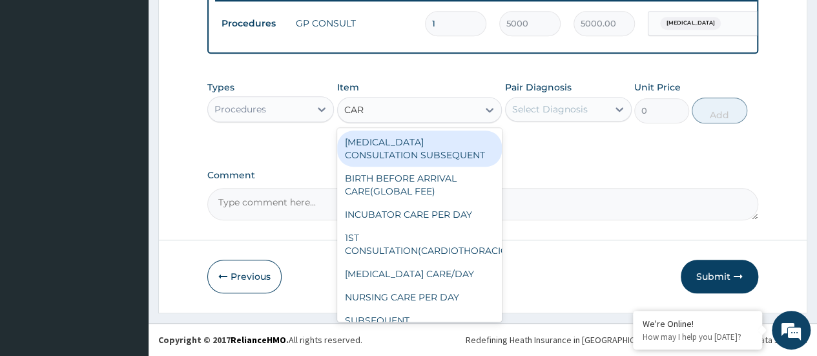
type input "CARD"
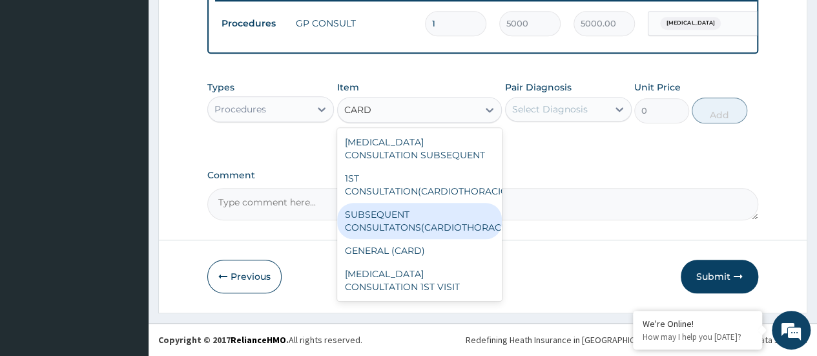
click at [405, 239] on div "SUBSEQUENT CONSULTATONS(CARDIOTHORACIC)" at bounding box center [419, 221] width 165 height 36
type input "7500"
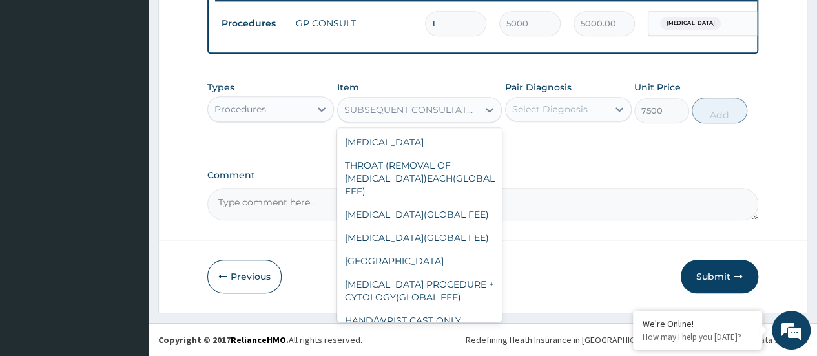
click at [418, 116] on div "SUBSEQUENT CONSULTATONS(CARDIOTHORACIC)" at bounding box center [412, 109] width 136 height 13
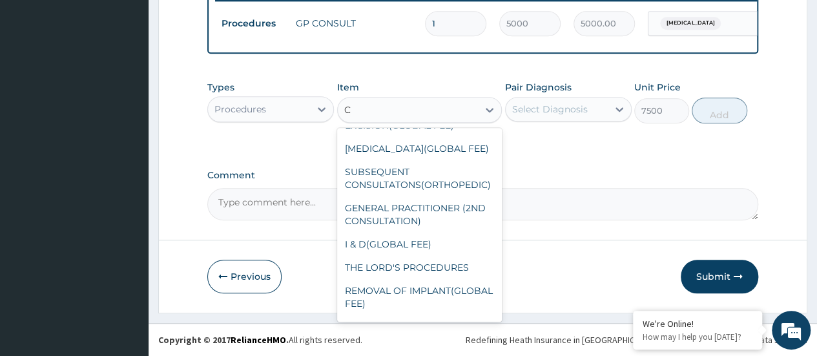
scroll to position [4407, 0]
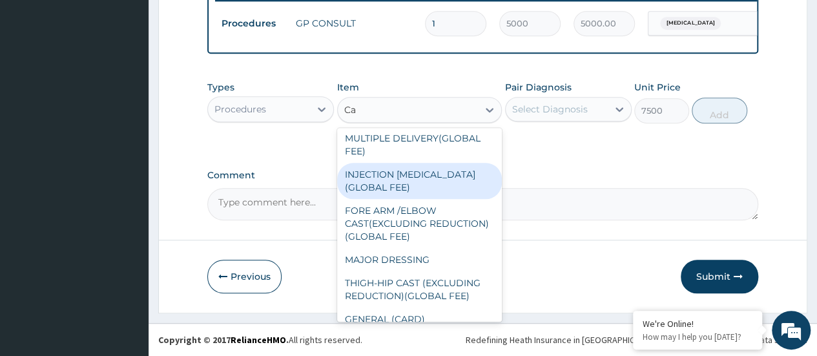
type input "Car"
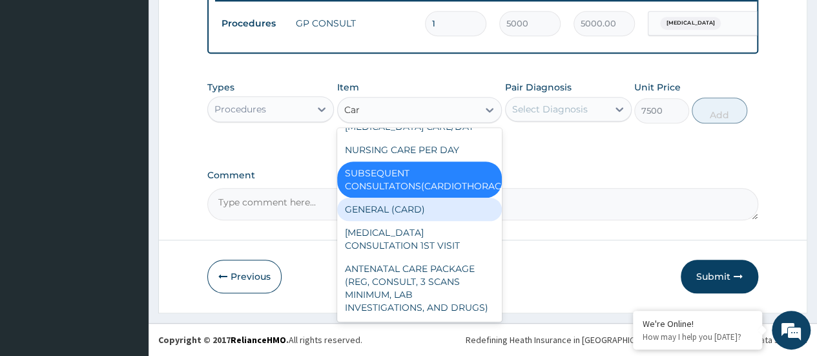
click at [401, 198] on div "GENERAL (CARD)" at bounding box center [419, 209] width 165 height 23
type input "800"
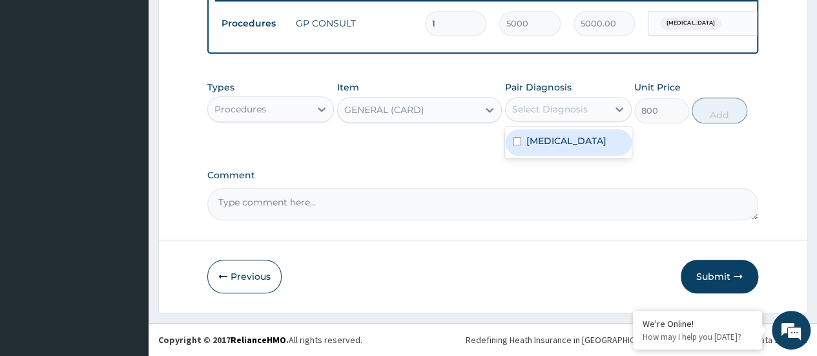
click at [542, 110] on div "Select Diagnosis" at bounding box center [550, 109] width 76 height 13
drag, startPoint x: 549, startPoint y: 152, endPoint x: 717, endPoint y: 128, distance: 169.5
click at [562, 147] on label "Abdominal pregnancy" at bounding box center [566, 140] width 80 height 13
checkbox input "true"
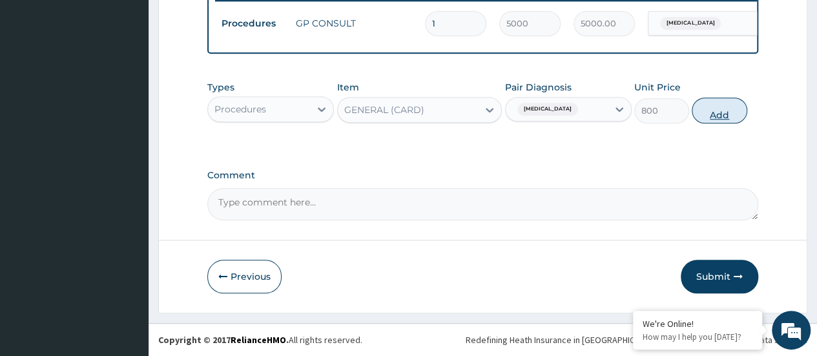
click at [727, 123] on button "Add" at bounding box center [718, 110] width 55 height 26
type input "0"
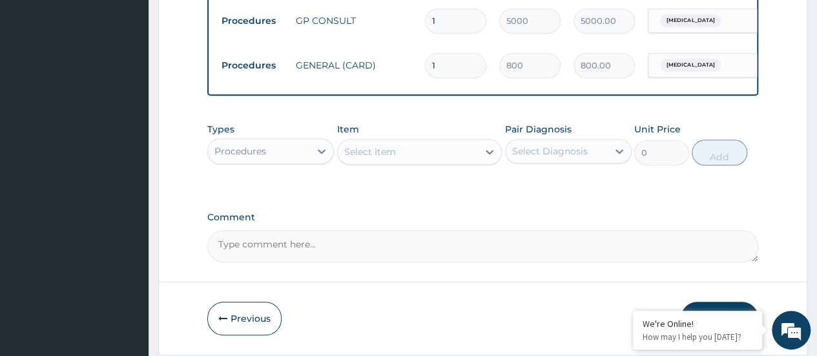
click at [278, 161] on div "Procedures" at bounding box center [259, 151] width 102 height 21
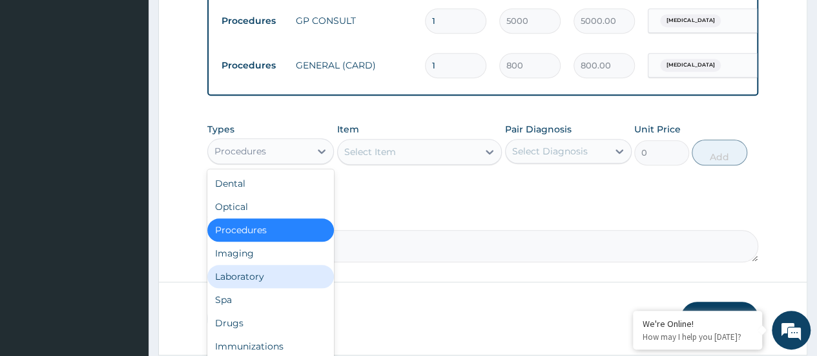
drag, startPoint x: 256, startPoint y: 285, endPoint x: 321, endPoint y: 231, distance: 84.9
click at [256, 285] on div "Laboratory" at bounding box center [270, 276] width 127 height 23
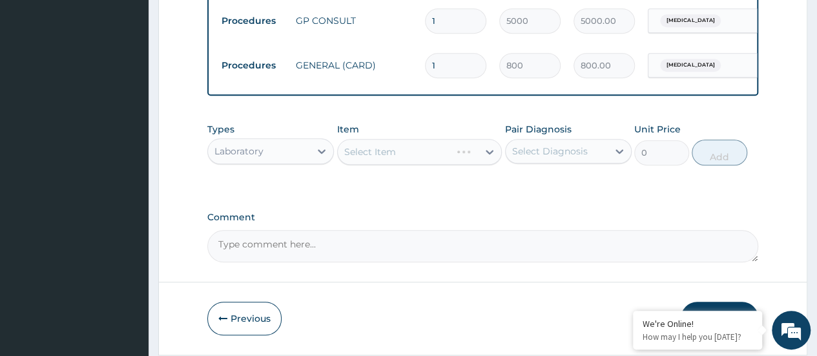
click at [380, 161] on div "Select Item" at bounding box center [419, 152] width 165 height 26
click at [391, 158] on div "Select Item" at bounding box center [419, 152] width 165 height 26
click at [363, 159] on div "Select Item" at bounding box center [419, 152] width 165 height 26
click at [364, 158] on div "Select Item" at bounding box center [370, 151] width 52 height 13
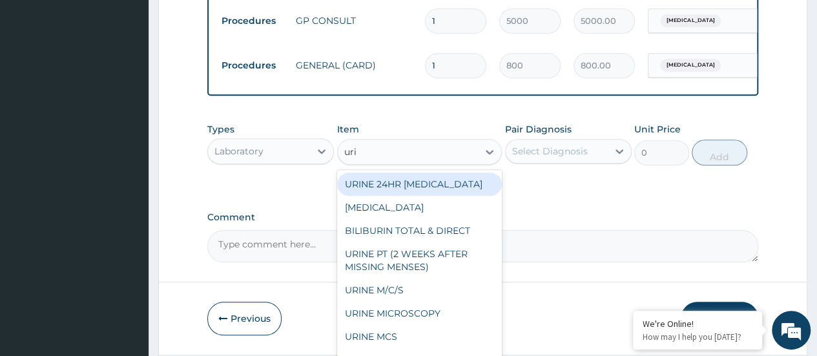
type input "urin"
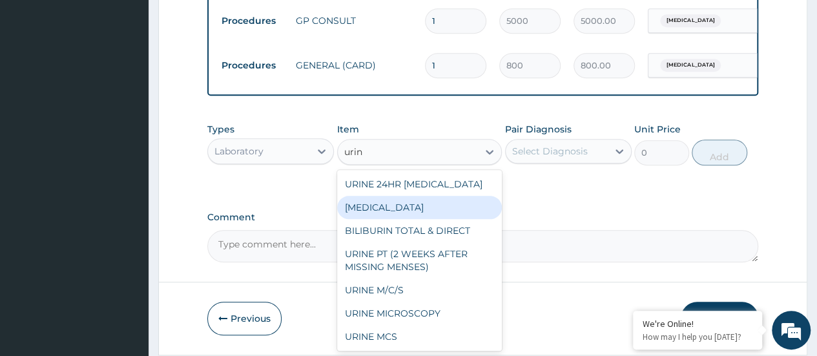
click at [380, 212] on div "[MEDICAL_DATA]" at bounding box center [419, 207] width 165 height 23
type input "1500"
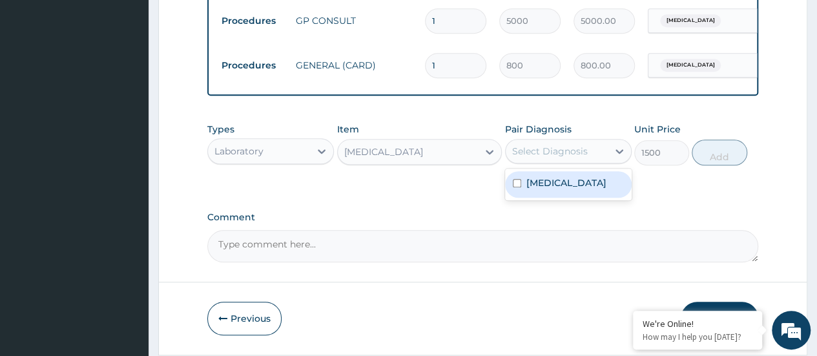
click at [521, 154] on div "Select Diagnosis" at bounding box center [556, 151] width 102 height 21
click at [536, 189] on label "Abdominal pregnancy" at bounding box center [566, 182] width 80 height 13
checkbox input "true"
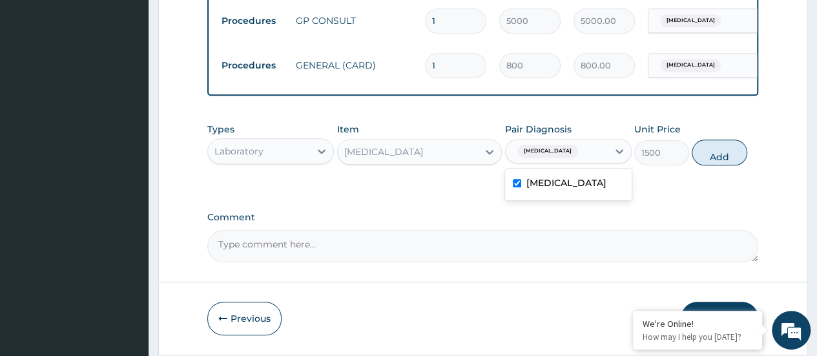
drag, startPoint x: 727, startPoint y: 158, endPoint x: 669, endPoint y: 159, distance: 57.5
click at [726, 158] on button "Add" at bounding box center [718, 152] width 55 height 26
type input "0"
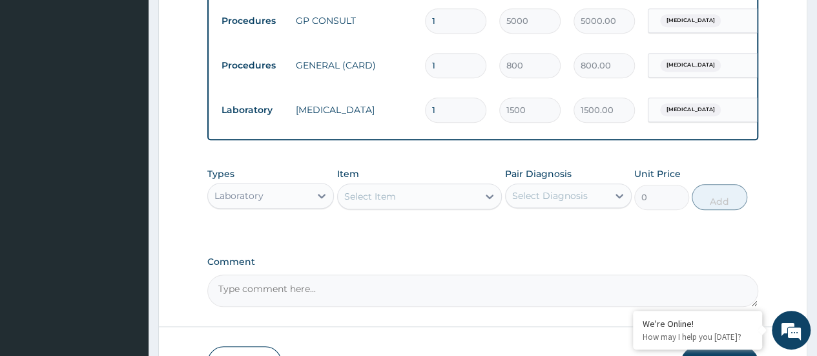
click at [399, 207] on div "Select Item" at bounding box center [408, 196] width 141 height 21
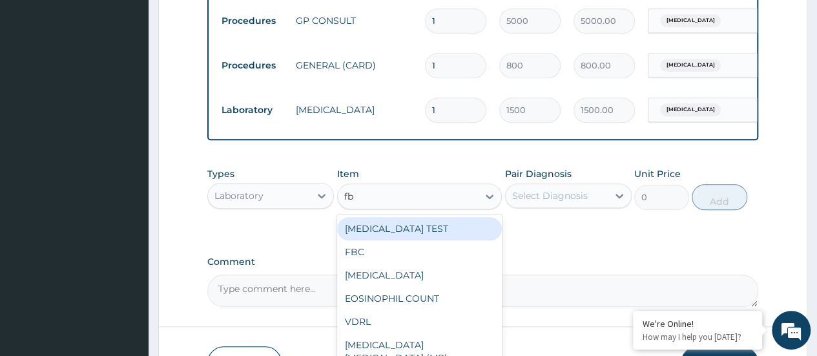
type input "fbc"
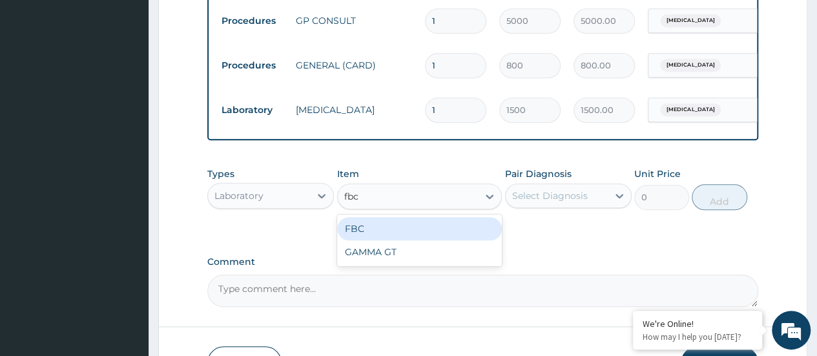
drag, startPoint x: 399, startPoint y: 236, endPoint x: 435, endPoint y: 232, distance: 36.4
click at [435, 232] on div "FBC" at bounding box center [419, 228] width 165 height 23
type input "5000"
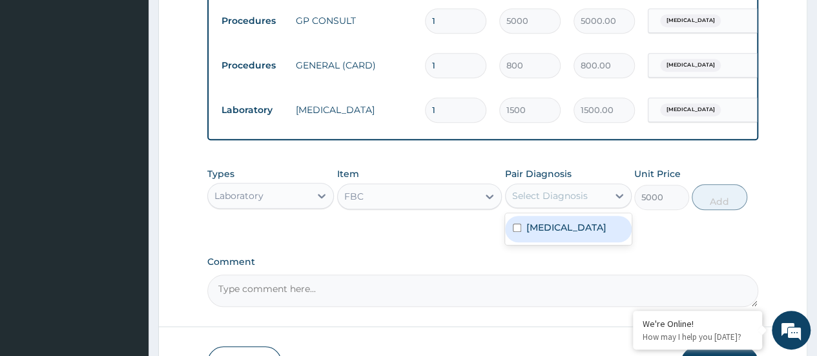
drag, startPoint x: 515, startPoint y: 211, endPoint x: 551, endPoint y: 211, distance: 36.2
click at [525, 202] on div "Select Diagnosis" at bounding box center [550, 195] width 76 height 13
drag, startPoint x: 573, startPoint y: 241, endPoint x: 650, endPoint y: 214, distance: 81.7
click at [589, 234] on label "Abdominal pregnancy" at bounding box center [566, 227] width 80 height 13
checkbox input "true"
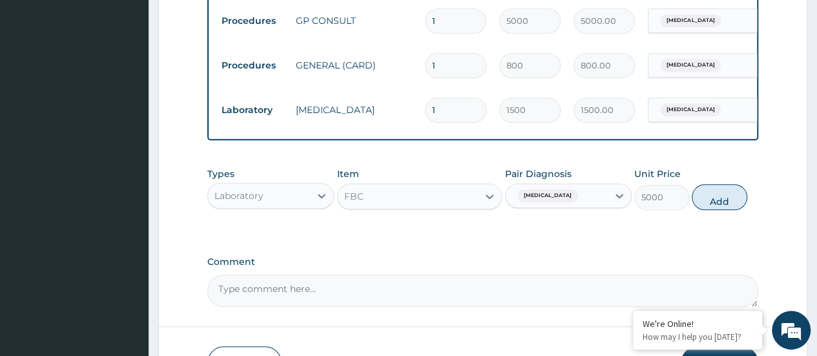
drag, startPoint x: 724, startPoint y: 210, endPoint x: 643, endPoint y: 210, distance: 80.7
click at [721, 210] on button "Add" at bounding box center [718, 197] width 55 height 26
type input "0"
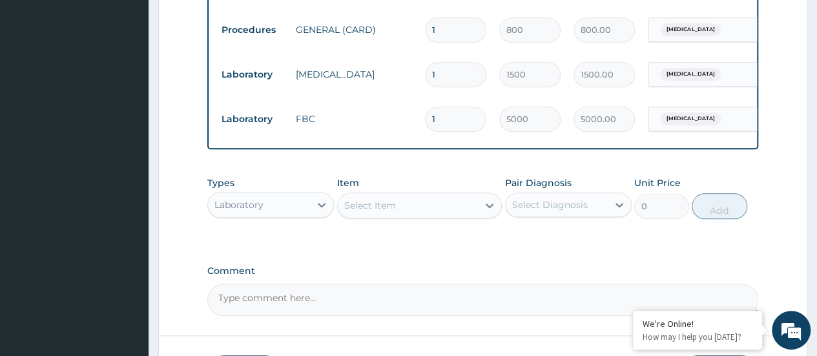
scroll to position [581, 0]
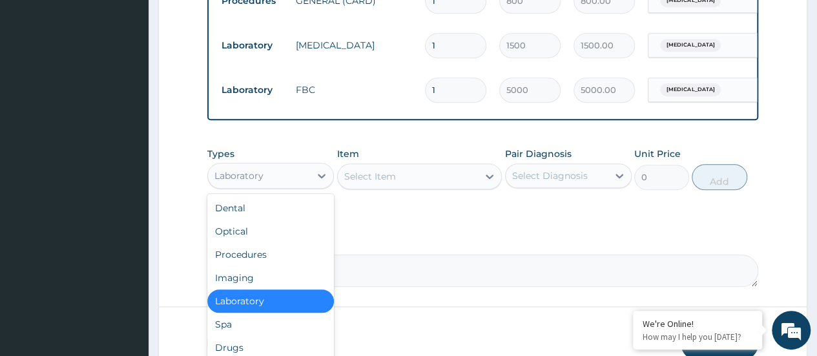
click at [281, 183] on div "Laboratory" at bounding box center [259, 175] width 102 height 21
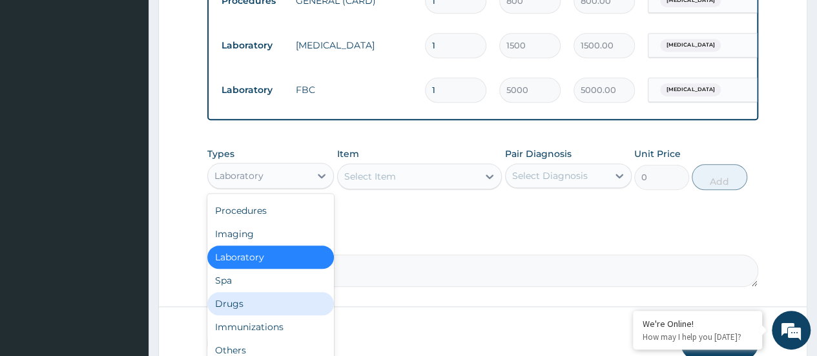
drag, startPoint x: 261, startPoint y: 310, endPoint x: 311, endPoint y: 254, distance: 75.0
click at [262, 309] on div "Drugs" at bounding box center [270, 303] width 127 height 23
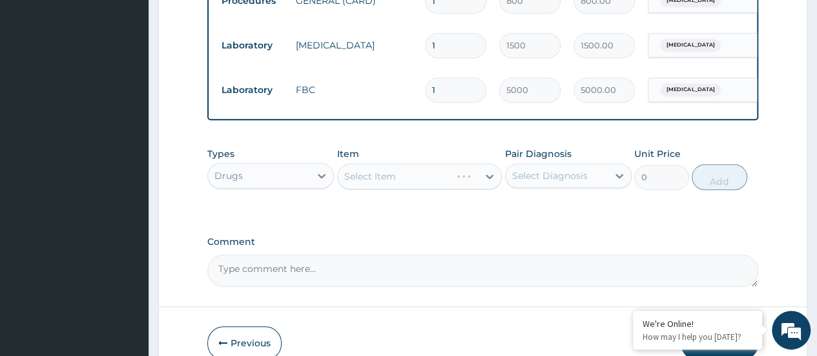
click at [376, 187] on div "Select Item" at bounding box center [419, 176] width 165 height 26
click at [368, 189] on div "Select Item" at bounding box center [419, 176] width 165 height 26
click at [413, 187] on div "Select Item" at bounding box center [408, 176] width 141 height 21
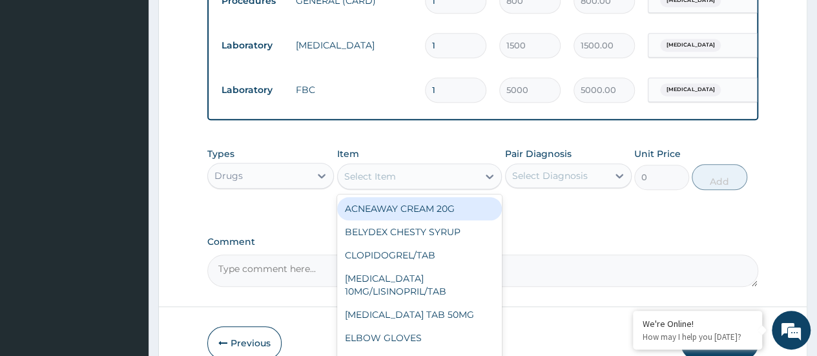
click at [411, 187] on div "Select Item" at bounding box center [408, 176] width 141 height 21
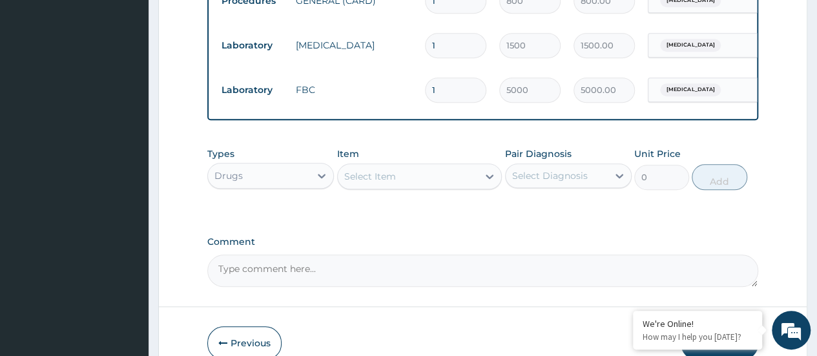
click at [411, 187] on div "Select Item" at bounding box center [408, 176] width 141 height 21
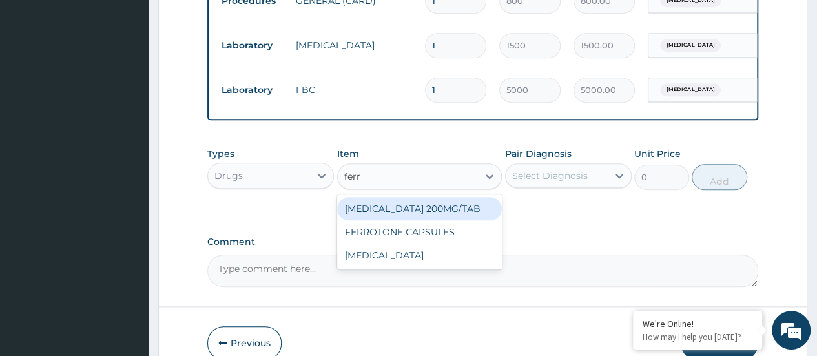
type input "ferro"
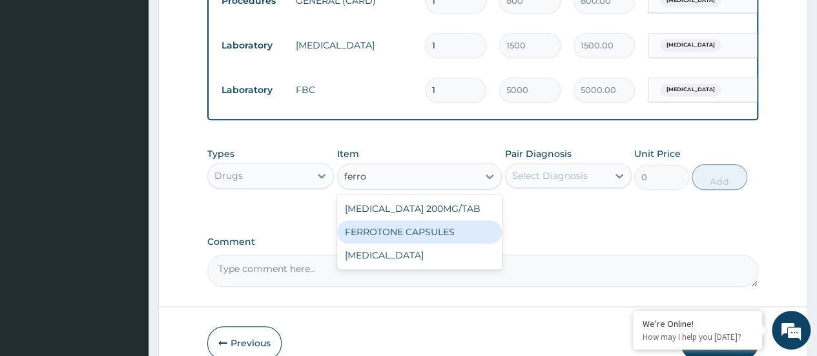
click at [394, 243] on div "FERROTONE CAPSULES" at bounding box center [419, 231] width 165 height 23
type input "100"
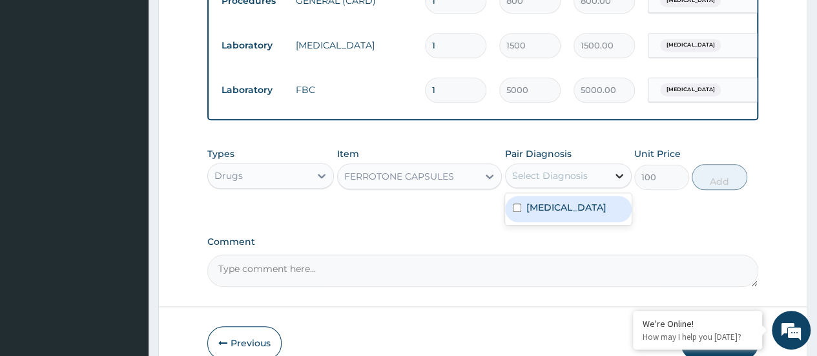
click at [607, 187] on div at bounding box center [618, 175] width 23 height 23
drag, startPoint x: 587, startPoint y: 219, endPoint x: 698, endPoint y: 183, distance: 116.8
click at [602, 214] on label "Abdominal pregnancy" at bounding box center [566, 207] width 80 height 13
checkbox input "true"
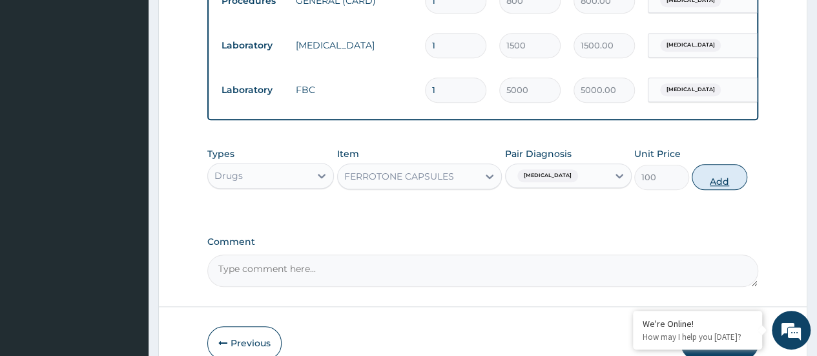
click at [719, 178] on button "Add" at bounding box center [718, 177] width 55 height 26
type input "0"
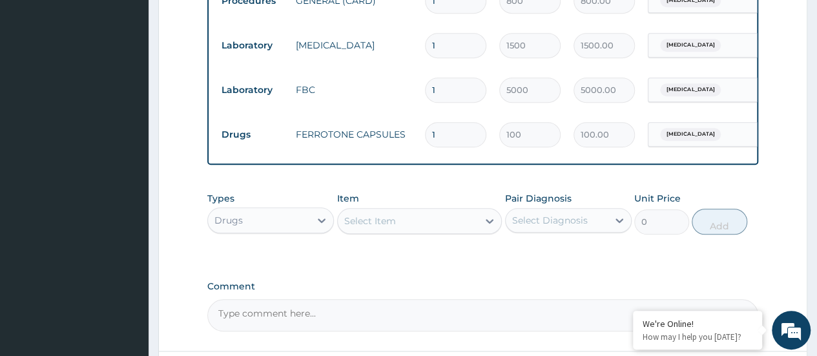
click at [405, 231] on div "Select Item" at bounding box center [408, 220] width 141 height 21
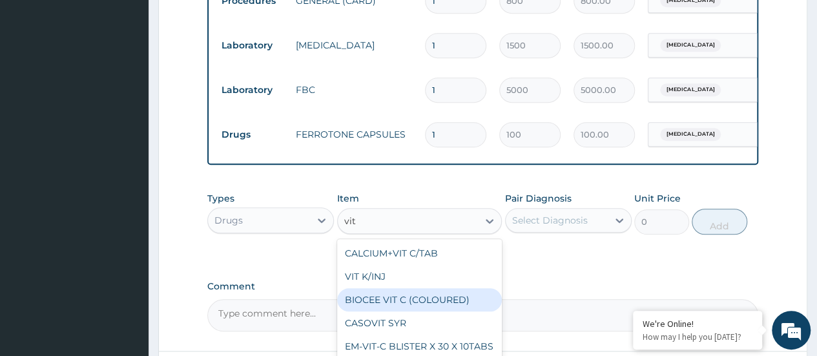
type input "vit b"
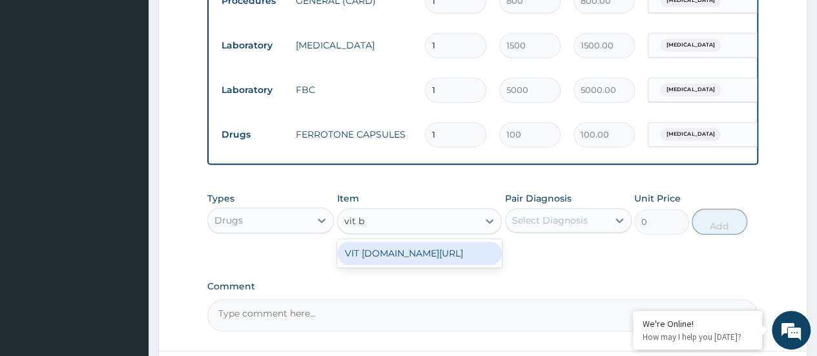
drag, startPoint x: 406, startPoint y: 270, endPoint x: 464, endPoint y: 247, distance: 62.0
click at [414, 265] on div "VIT [DOMAIN_NAME][URL]" at bounding box center [419, 252] width 165 height 23
type input "20"
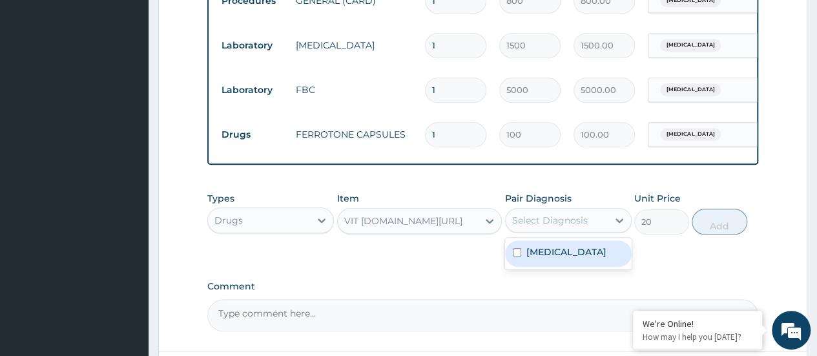
click at [541, 223] on div "Select Diagnosis" at bounding box center [556, 220] width 102 height 21
drag, startPoint x: 549, startPoint y: 265, endPoint x: 625, endPoint y: 241, distance: 79.6
click at [549, 258] on label "Abdominal pregnancy" at bounding box center [566, 251] width 80 height 13
checkbox input "true"
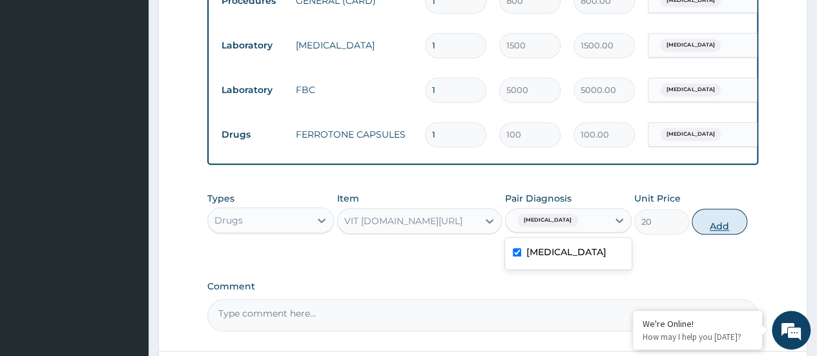
click at [719, 225] on button "Add" at bounding box center [718, 222] width 55 height 26
type input "0"
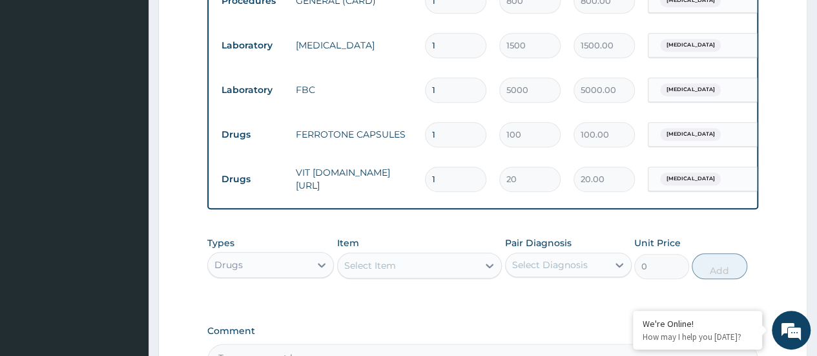
click at [383, 272] on div "Select Item" at bounding box center [370, 265] width 52 height 13
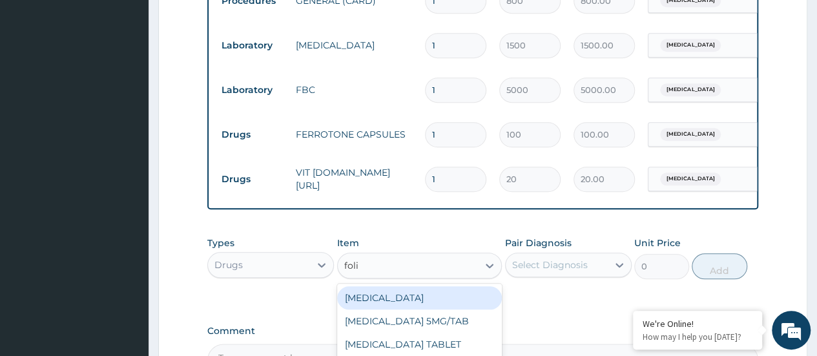
type input "folic"
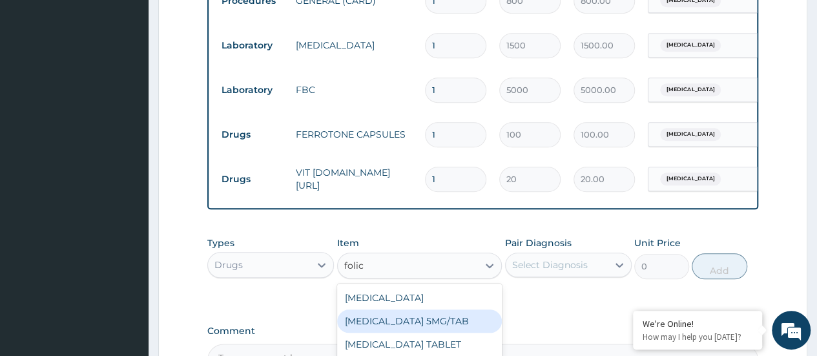
click at [444, 332] on div "[MEDICAL_DATA] 5MG/TAB" at bounding box center [419, 320] width 165 height 23
type input "20"
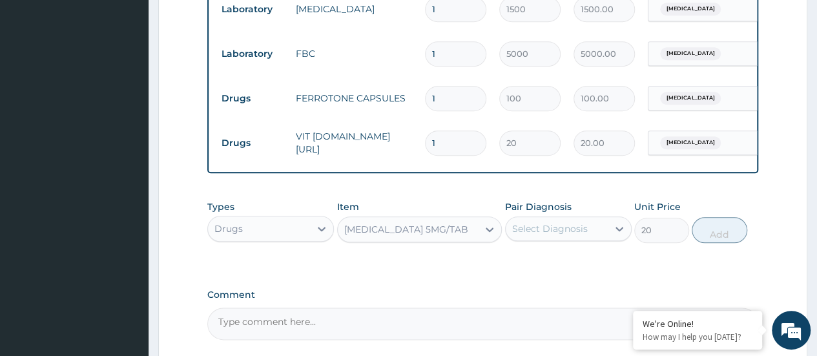
scroll to position [646, 0]
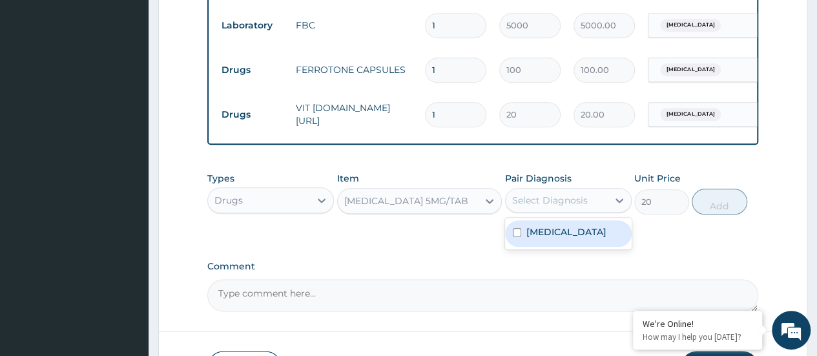
click at [575, 205] on div "Select Diagnosis" at bounding box center [550, 200] width 76 height 13
click at [564, 238] on label "Abdominal pregnancy" at bounding box center [566, 231] width 80 height 13
checkbox input "true"
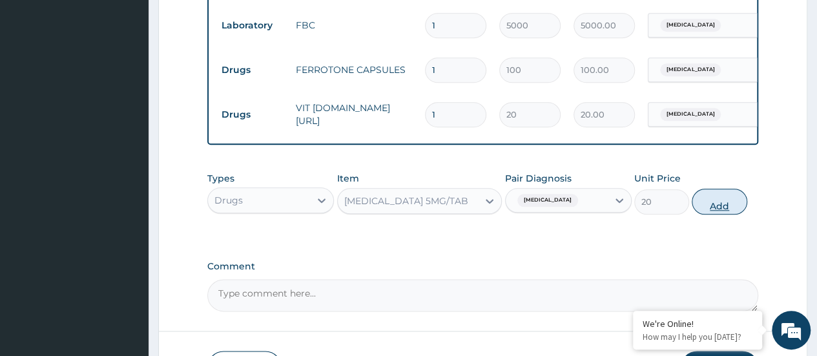
click at [718, 209] on button "Add" at bounding box center [718, 202] width 55 height 26
type input "0"
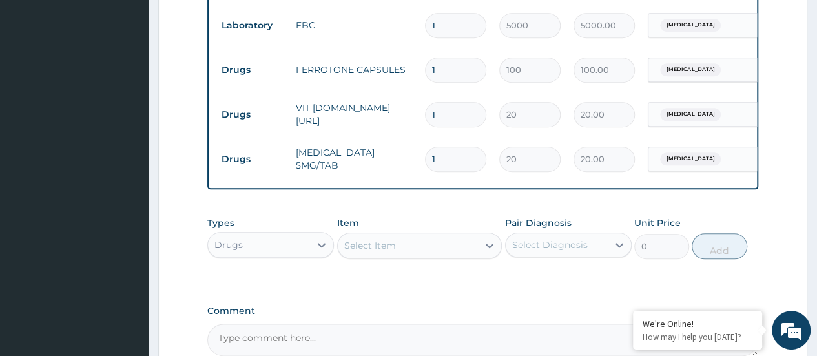
type input "14"
type input "280.00"
type input "14"
click at [453, 116] on input "1" at bounding box center [455, 114] width 61 height 25
type input "14"
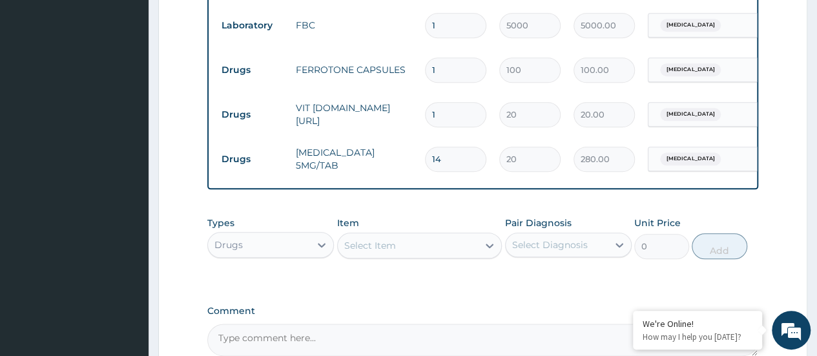
type input "280.00"
type input "14"
click at [454, 74] on input "1" at bounding box center [455, 69] width 61 height 25
type input "0.00"
type input "5"
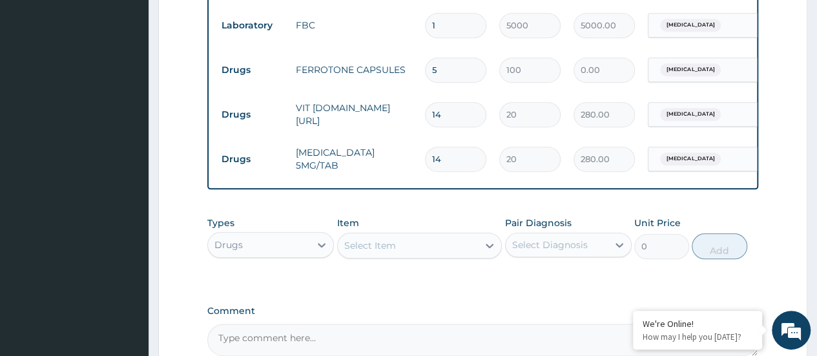
type input "500.00"
type input "54"
type input "5400.00"
type input "54"
click at [392, 252] on div "Select Item" at bounding box center [370, 245] width 52 height 13
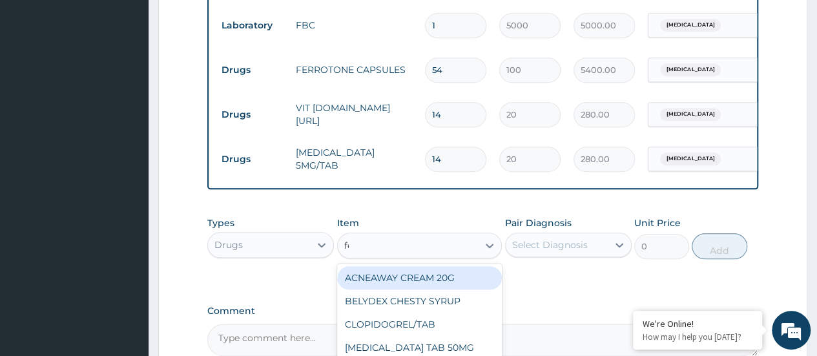
type input "fer"
click at [436, 289] on div "[MEDICAL_DATA] 200MG/TAB" at bounding box center [419, 277] width 165 height 23
type input "20"
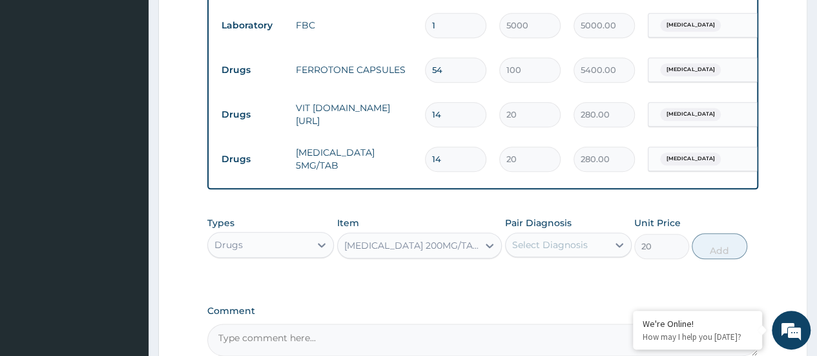
click at [541, 251] on div "Select Diagnosis" at bounding box center [550, 244] width 76 height 13
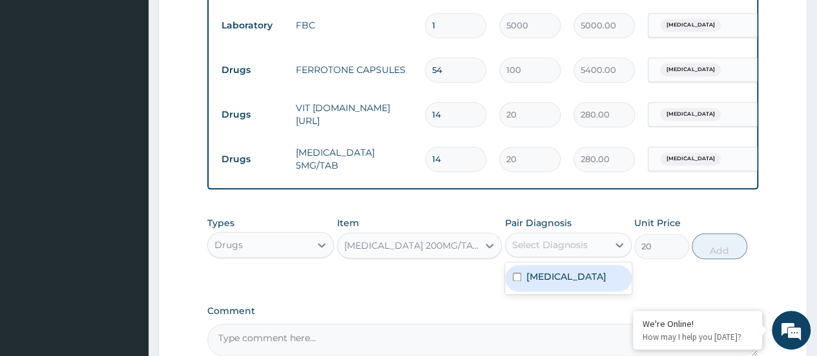
drag, startPoint x: 552, startPoint y: 287, endPoint x: 673, endPoint y: 268, distance: 122.3
click at [553, 283] on label "Abdominal pregnancy" at bounding box center [566, 276] width 80 height 13
checkbox input "true"
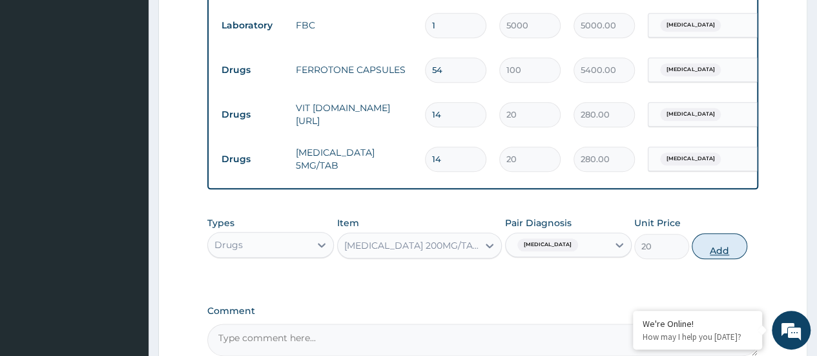
click at [733, 254] on button "Add" at bounding box center [718, 246] width 55 height 26
type input "0"
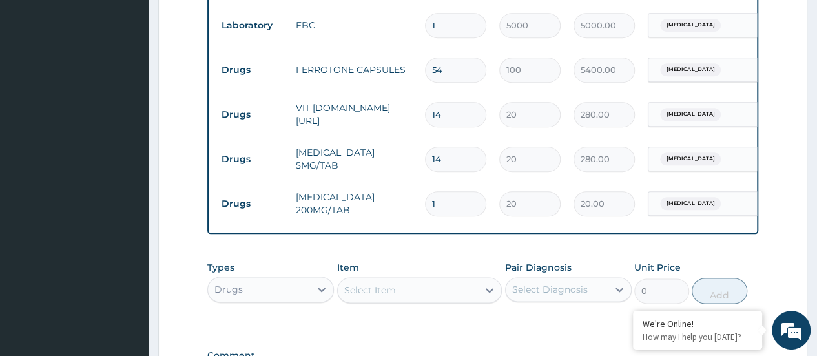
type input "0.00"
type input "5"
type input "100.00"
type input "54"
type input "1080.00"
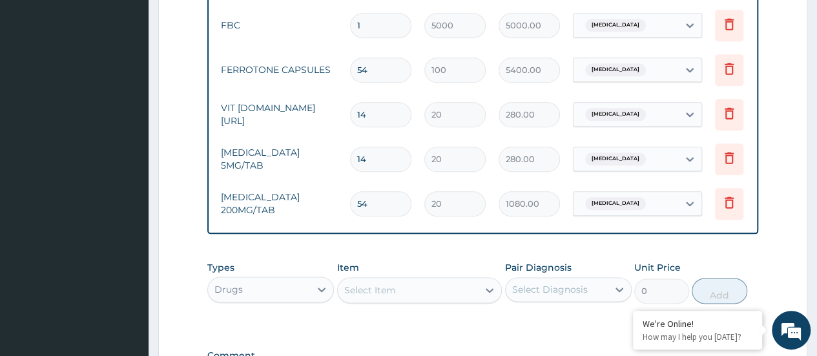
scroll to position [0, 77]
type input "54"
click at [724, 66] on icon at bounding box center [726, 68] width 15 height 15
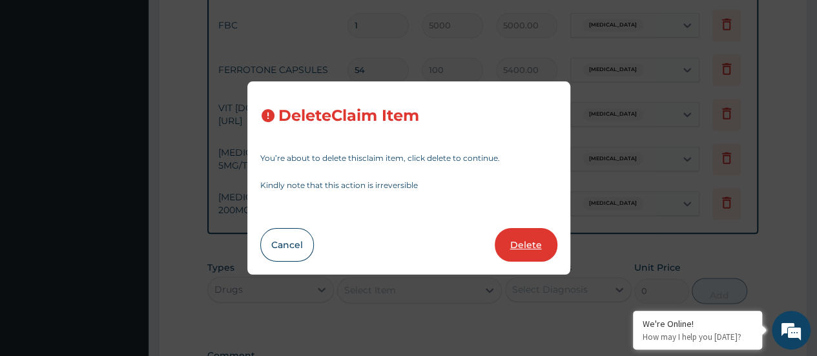
click at [522, 242] on button "Delete" at bounding box center [525, 245] width 63 height 34
type input "14"
type input "20"
type input "280.00"
type input "54"
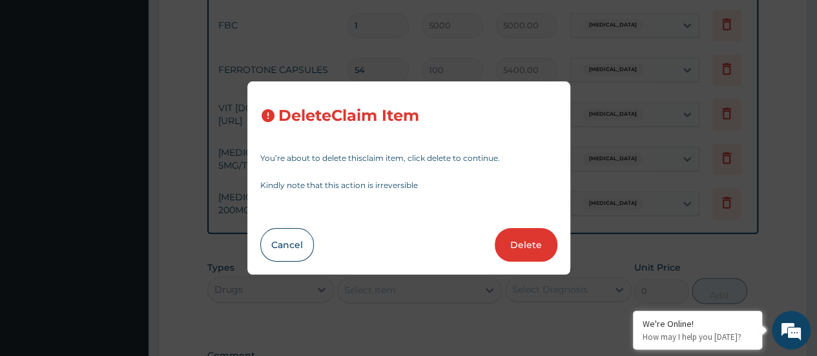
type input "1080.00"
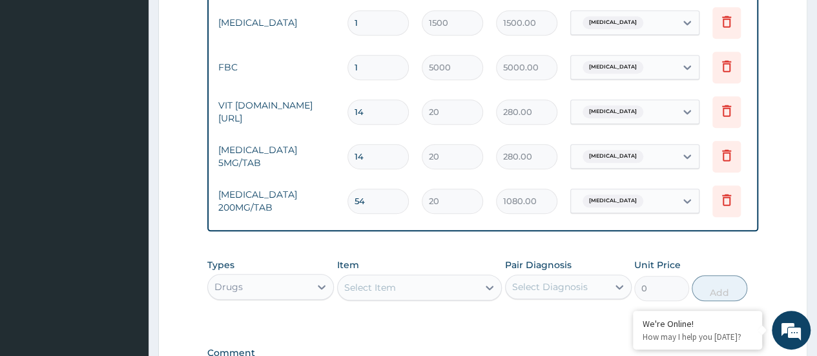
scroll to position [739, 0]
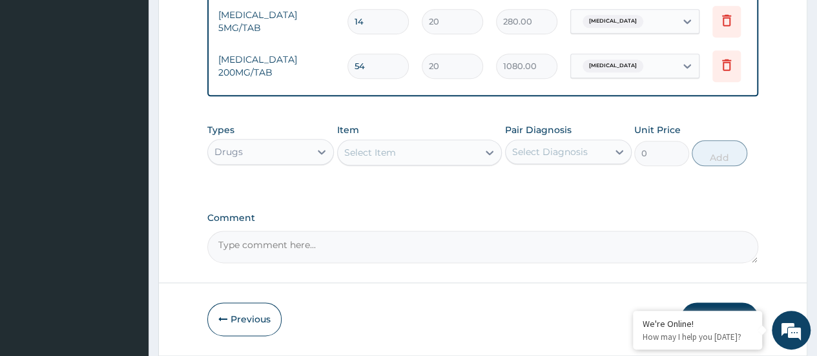
click at [402, 263] on textarea "Comment" at bounding box center [482, 246] width 551 height 32
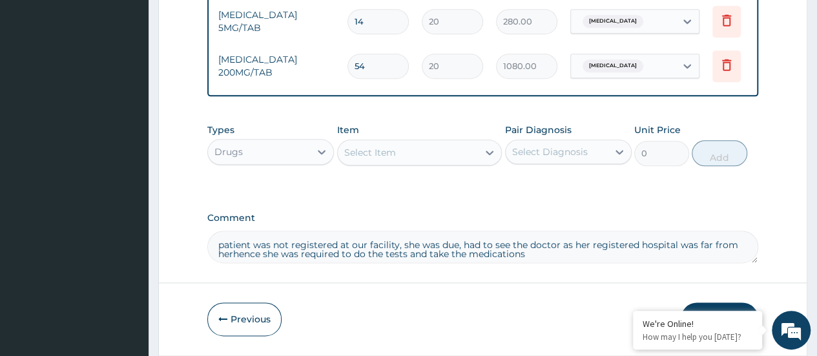
click at [245, 263] on textarea "patient was not registered at our facility, she was due, had to see the doctor …" at bounding box center [482, 246] width 551 height 32
type textarea "patient was not registered at our facility, she was due, had to see the doctor …"
click at [266, 336] on button "Previous" at bounding box center [244, 319] width 74 height 34
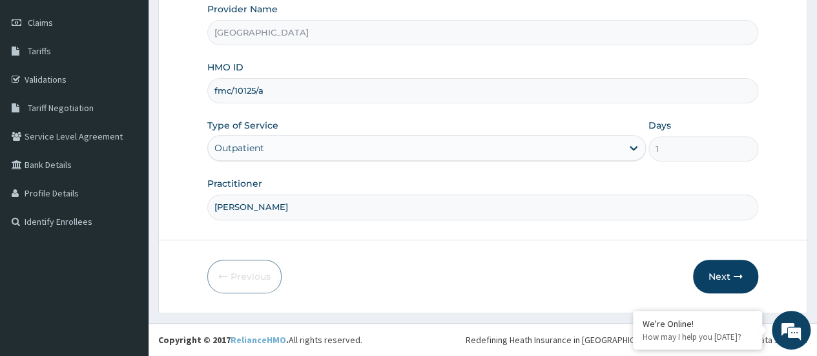
scroll to position [172, 0]
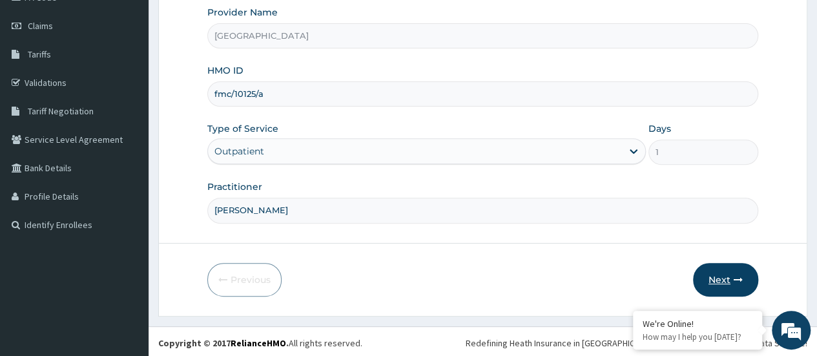
click at [729, 272] on button "Next" at bounding box center [725, 280] width 65 height 34
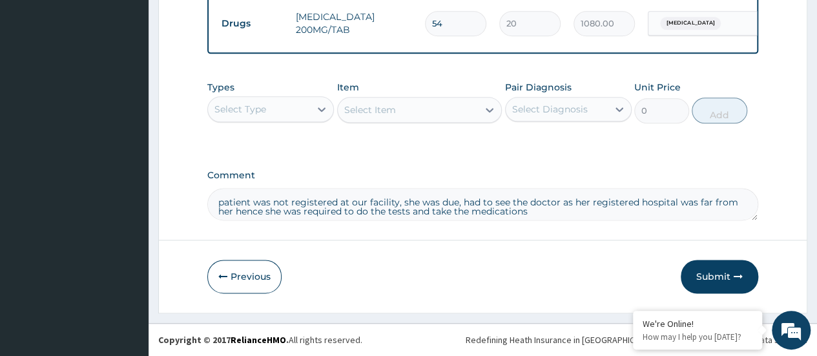
scroll to position [790, 0]
click at [696, 278] on button "Submit" at bounding box center [718, 277] width 77 height 34
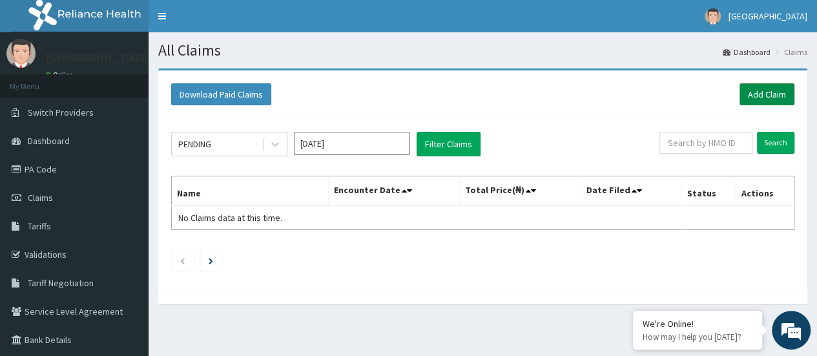
click at [750, 95] on link "Add Claim" at bounding box center [766, 94] width 55 height 22
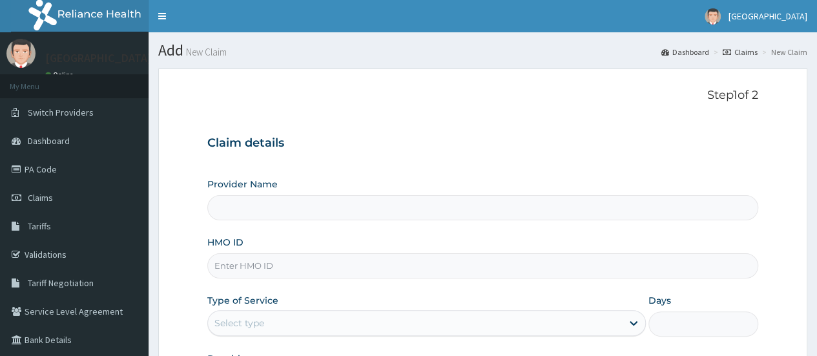
click at [250, 265] on input "HMO ID" at bounding box center [482, 265] width 551 height 25
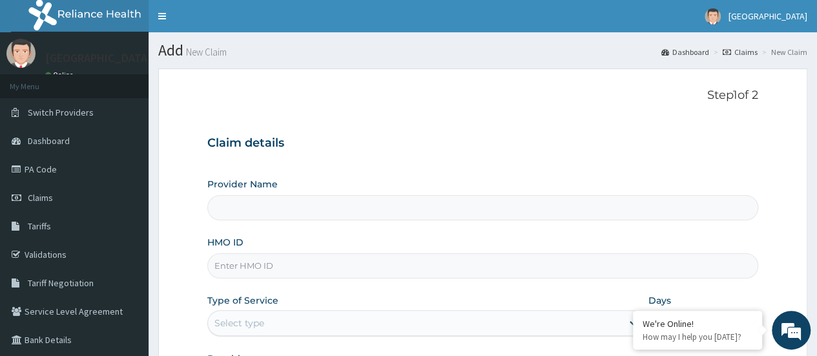
paste input "PNS/10017/A"
type input "PNS/10017/A"
type input "[GEOGRAPHIC_DATA]"
type input "PNS/10017/A"
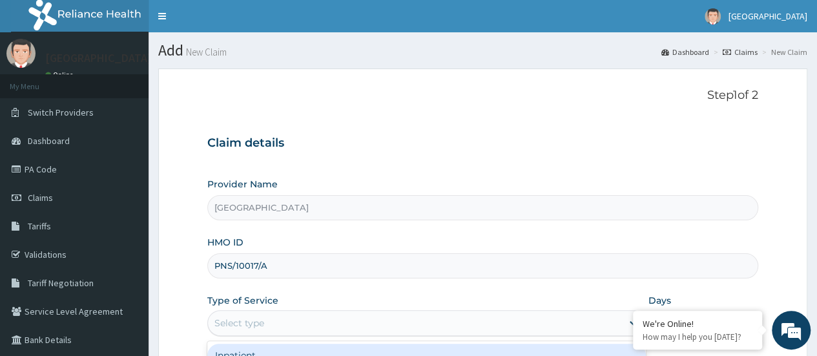
drag, startPoint x: 293, startPoint y: 326, endPoint x: 316, endPoint y: 290, distance: 42.6
click at [294, 325] on div "Select type" at bounding box center [415, 322] width 414 height 21
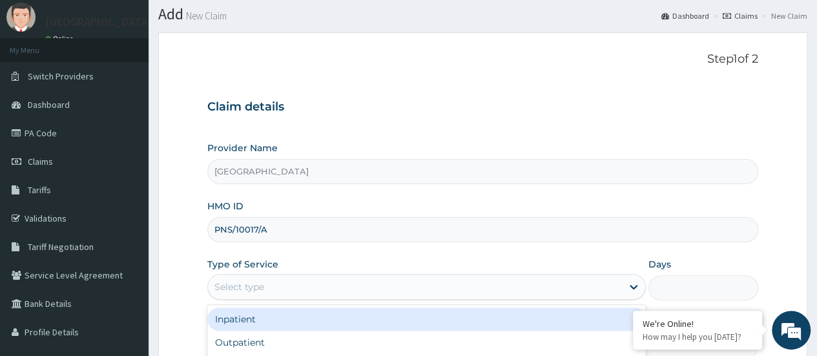
scroll to position [172, 0]
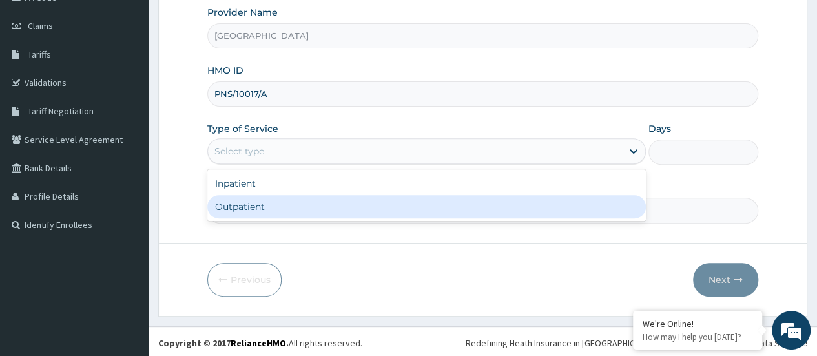
click at [294, 207] on div "Outpatient" at bounding box center [426, 206] width 438 height 23
type input "1"
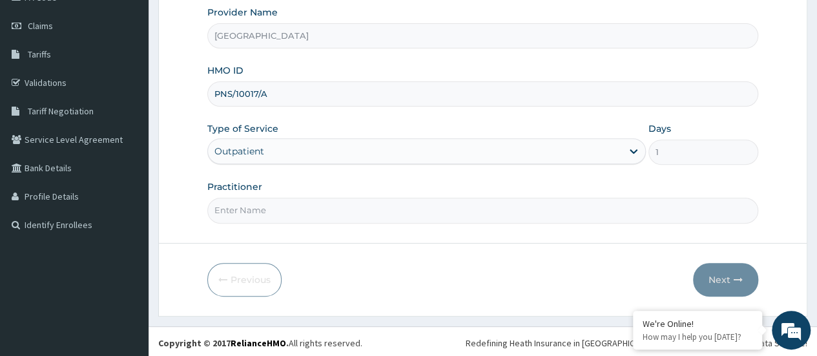
click at [486, 198] on input "Practitioner" at bounding box center [482, 210] width 551 height 25
type input "[PERSON_NAME]"
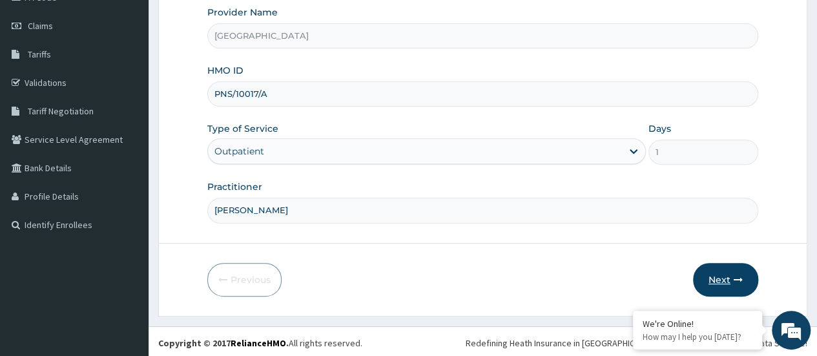
click at [709, 281] on button "Next" at bounding box center [725, 280] width 65 height 34
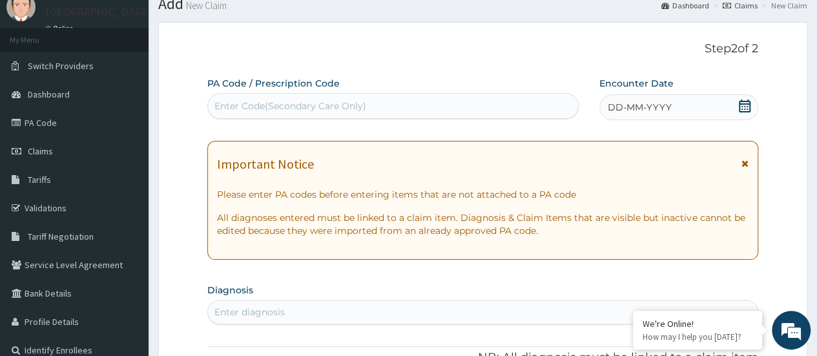
scroll to position [43, 0]
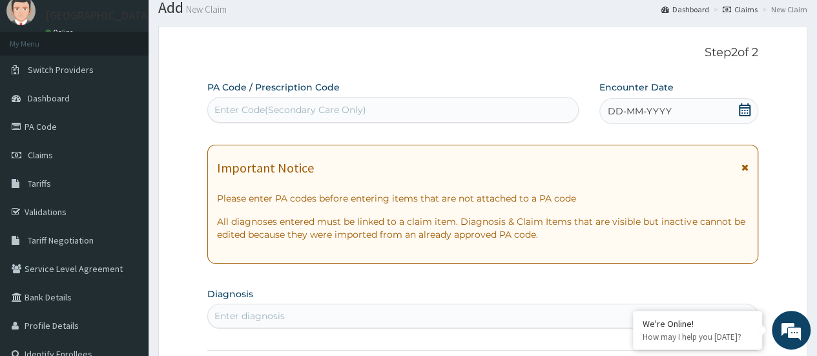
click at [314, 109] on div "Enter Code(Secondary Care Only)" at bounding box center [290, 109] width 152 height 13
drag, startPoint x: 310, startPoint y: 111, endPoint x: 272, endPoint y: 110, distance: 38.1
click at [272, 110] on div "Enter Code(Secondary Care Only)" at bounding box center [290, 109] width 152 height 13
paste input "PA/CA939D"
type input "PA/CA939D"
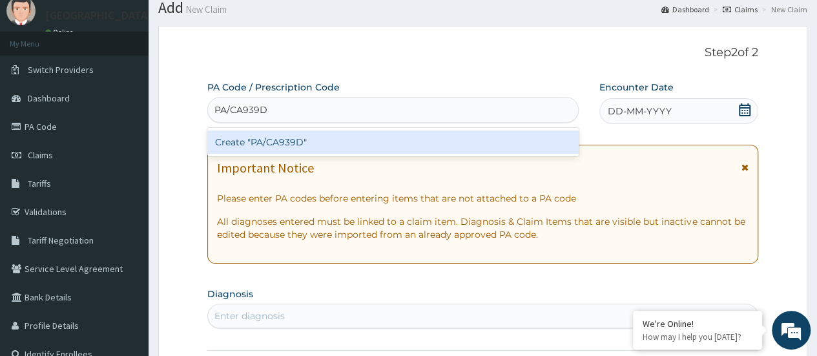
click at [278, 135] on div "Create "PA/CA939D"" at bounding box center [392, 141] width 371 height 23
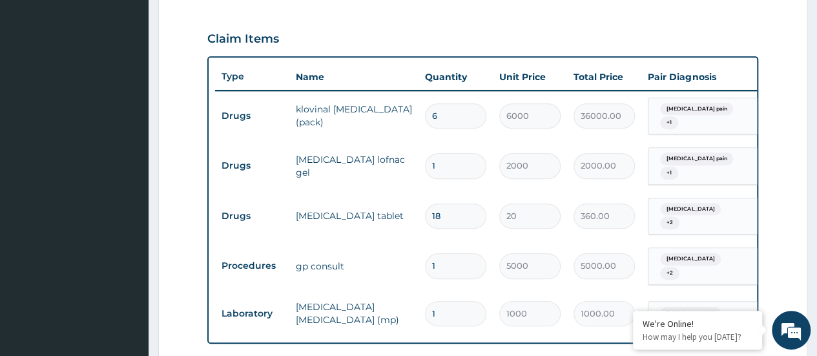
scroll to position [487, 0]
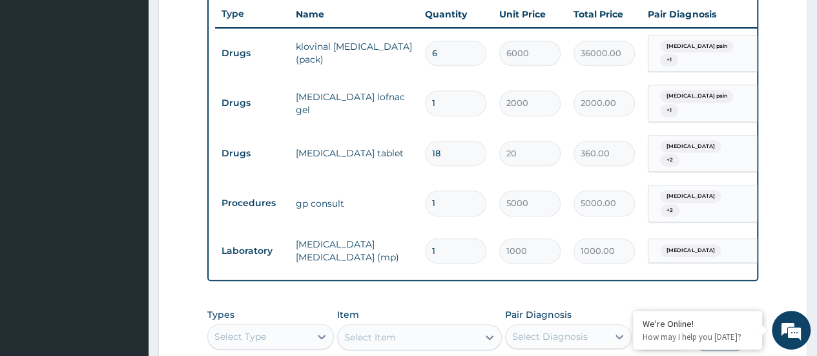
click at [456, 57] on input "6" at bounding box center [455, 53] width 61 height 25
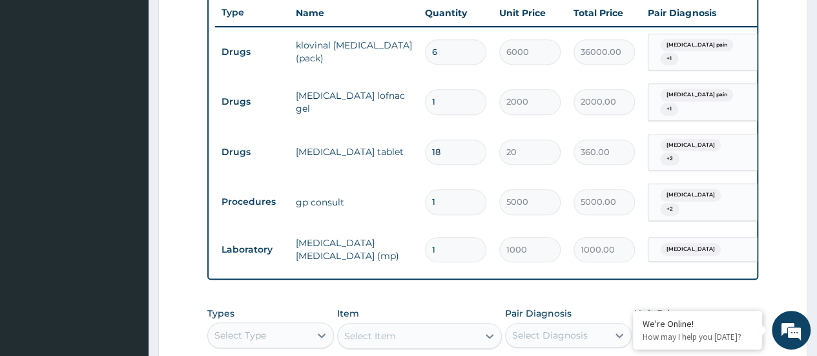
scroll to position [616, 0]
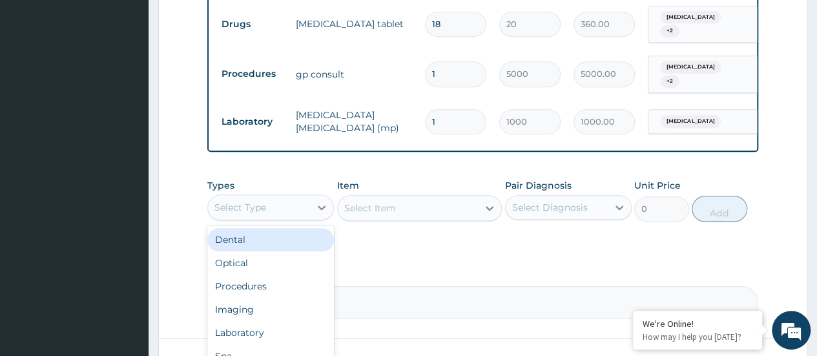
click at [263, 198] on div "Select Type" at bounding box center [259, 207] width 102 height 21
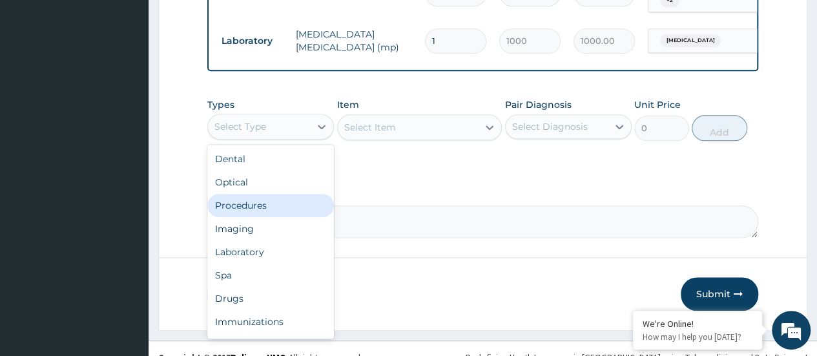
scroll to position [715, 0]
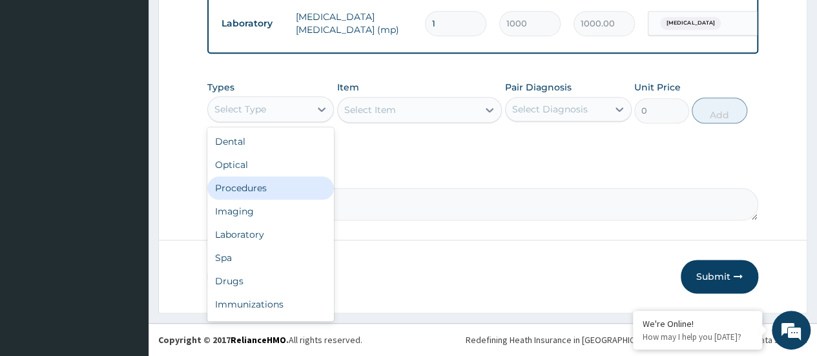
click at [252, 187] on div "Procedures" at bounding box center [270, 187] width 127 height 23
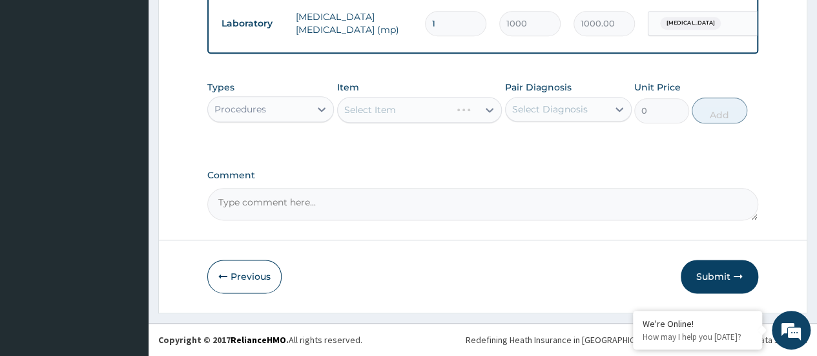
click at [377, 112] on div "Select Item" at bounding box center [419, 110] width 165 height 26
click at [380, 111] on div "Select Item" at bounding box center [419, 110] width 165 height 26
click at [489, 110] on div "Select Item" at bounding box center [419, 110] width 165 height 26
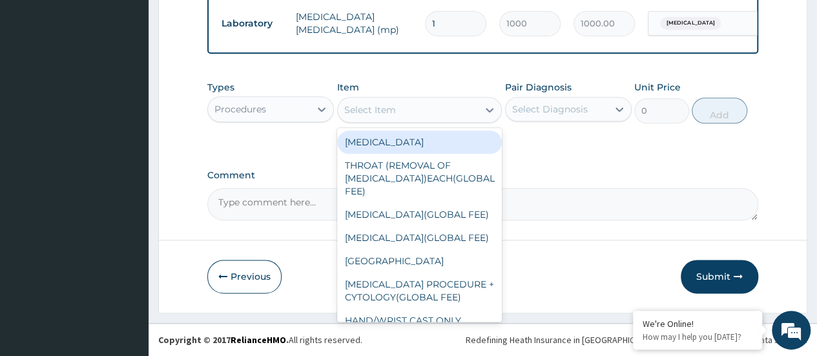
click at [489, 110] on icon at bounding box center [489, 109] width 13 height 13
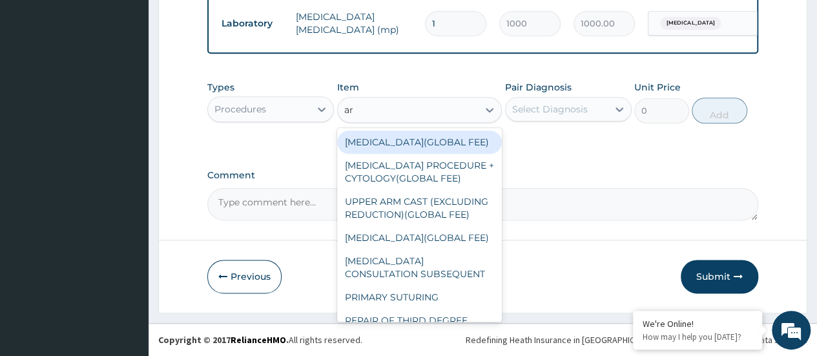
type input "a"
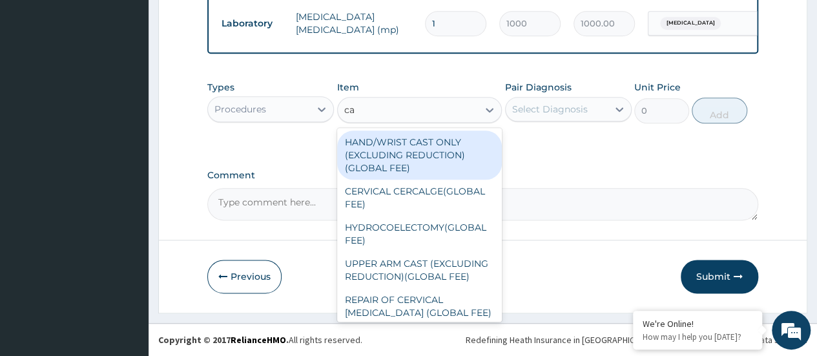
type input "car"
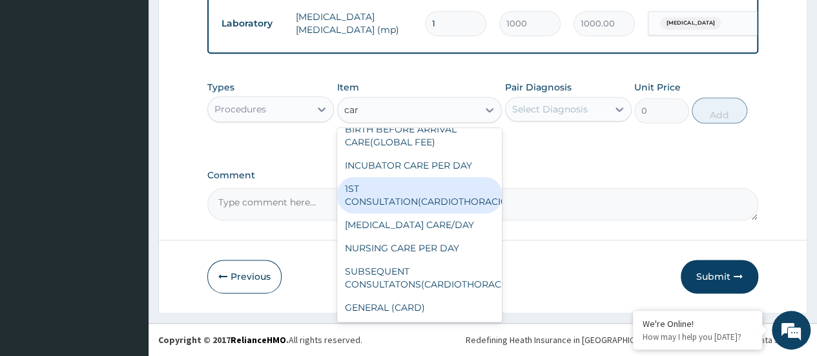
scroll to position [65, 0]
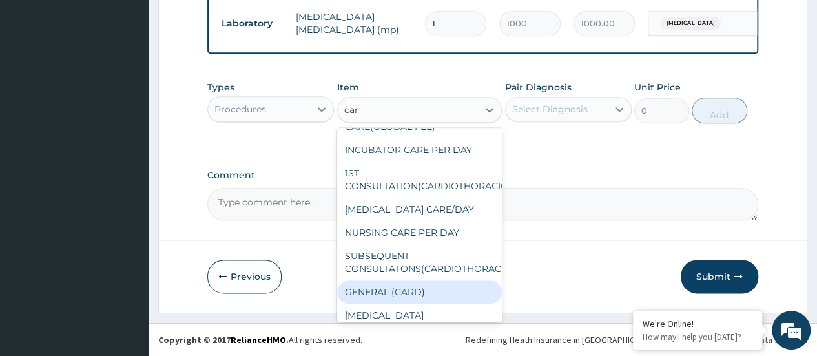
click at [389, 289] on div "GENERAL (CARD)" at bounding box center [419, 291] width 165 height 23
type input "800"
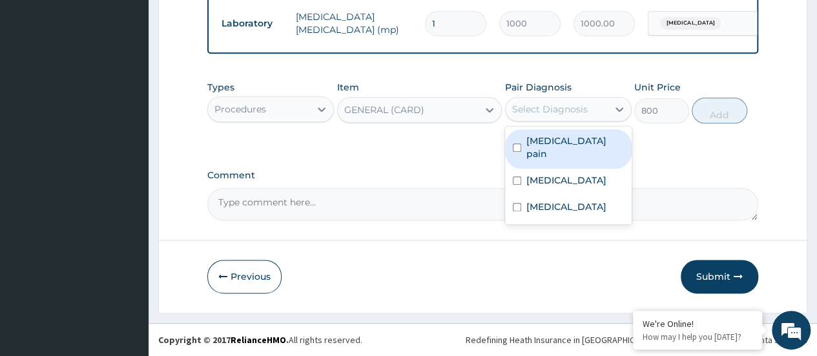
click at [537, 117] on div "Select Diagnosis" at bounding box center [556, 109] width 102 height 21
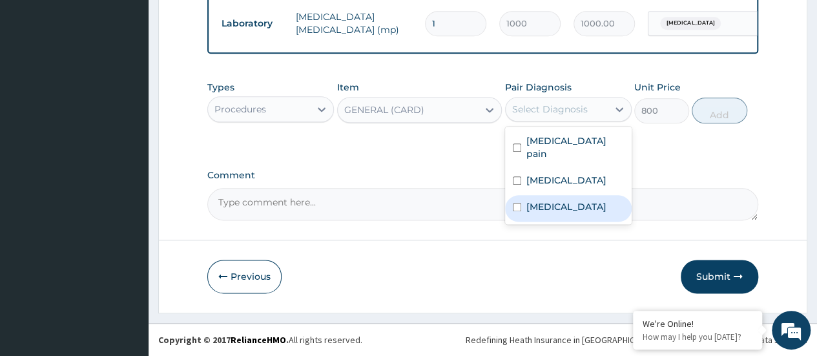
click at [556, 201] on div "[MEDICAL_DATA]" at bounding box center [568, 208] width 127 height 26
checkbox input "true"
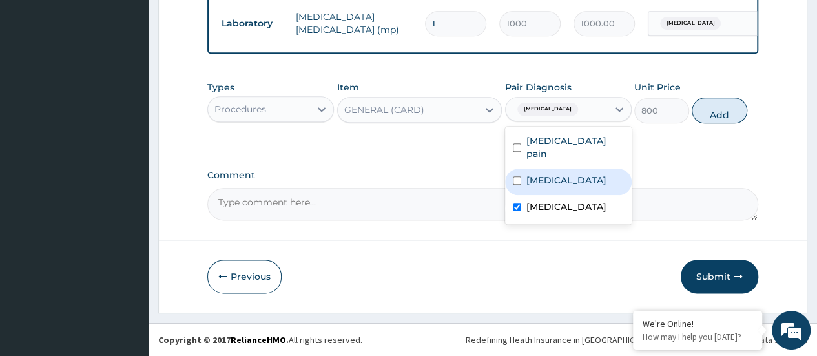
drag, startPoint x: 552, startPoint y: 166, endPoint x: 556, endPoint y: 141, distance: 24.9
click at [552, 174] on label "[MEDICAL_DATA]" at bounding box center [566, 180] width 80 height 13
checkbox input "true"
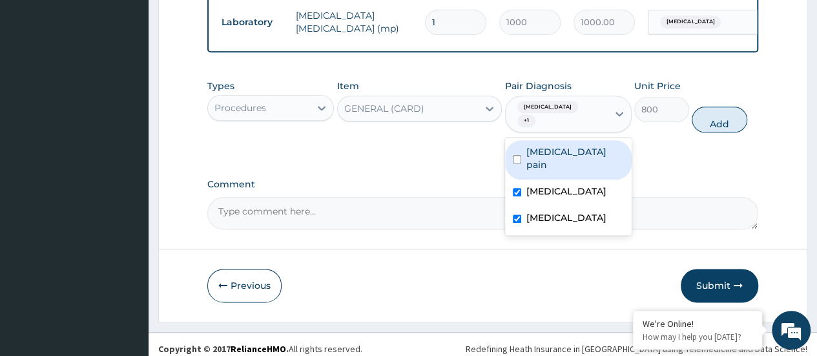
click at [556, 145] on label "[MEDICAL_DATA] pain" at bounding box center [574, 158] width 97 height 26
checkbox input "true"
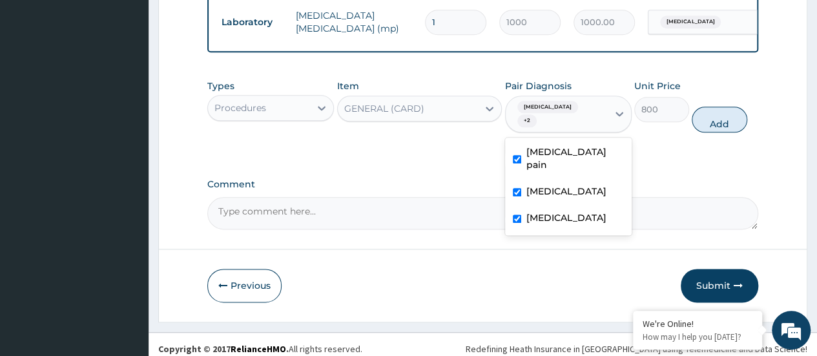
click at [714, 116] on button "Add" at bounding box center [718, 120] width 55 height 26
type input "0"
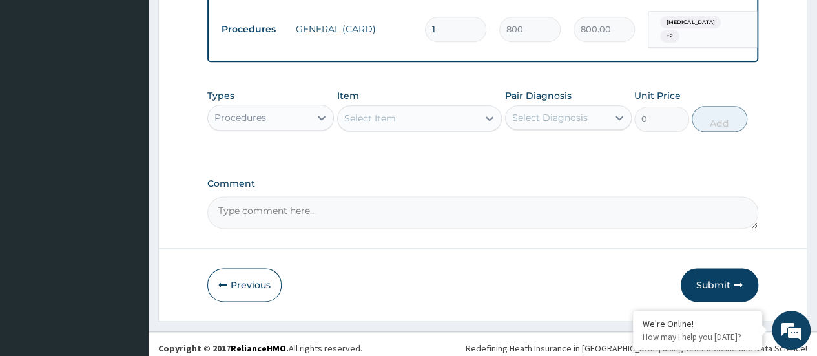
scroll to position [760, 0]
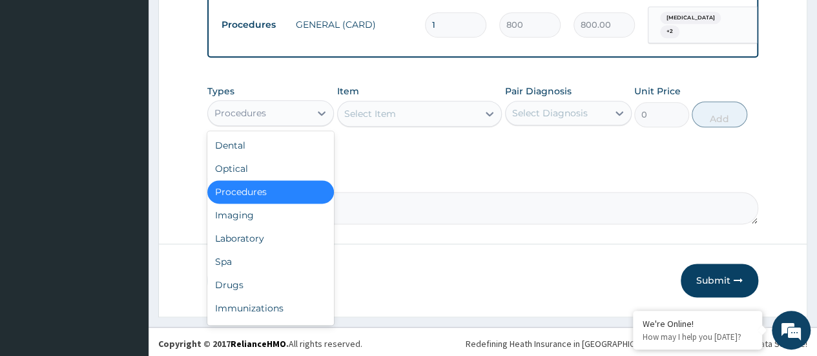
click at [302, 117] on div "Procedures" at bounding box center [259, 113] width 102 height 21
click at [281, 274] on div "Drugs" at bounding box center [270, 284] width 127 height 23
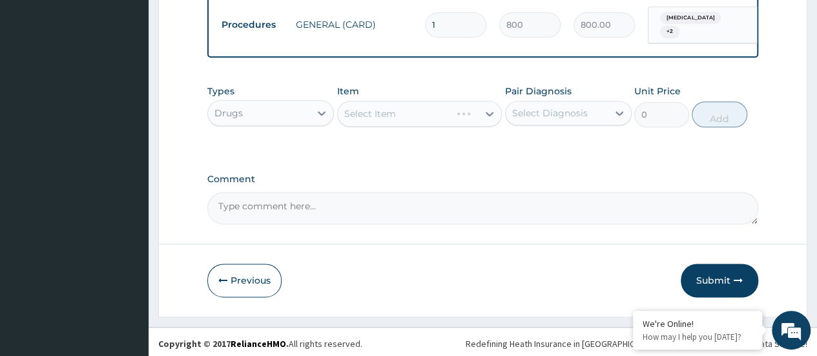
click at [371, 112] on div "Select Item" at bounding box center [419, 114] width 165 height 26
click at [367, 114] on div "Select Item" at bounding box center [419, 114] width 165 height 26
click at [371, 114] on div "Select Item" at bounding box center [419, 114] width 165 height 26
click at [372, 114] on div "Select Item" at bounding box center [419, 114] width 165 height 26
click at [372, 114] on div "Select Item" at bounding box center [370, 113] width 52 height 13
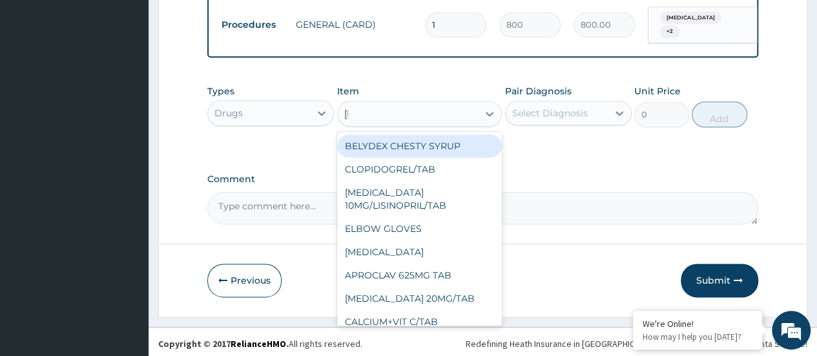
type input "lume"
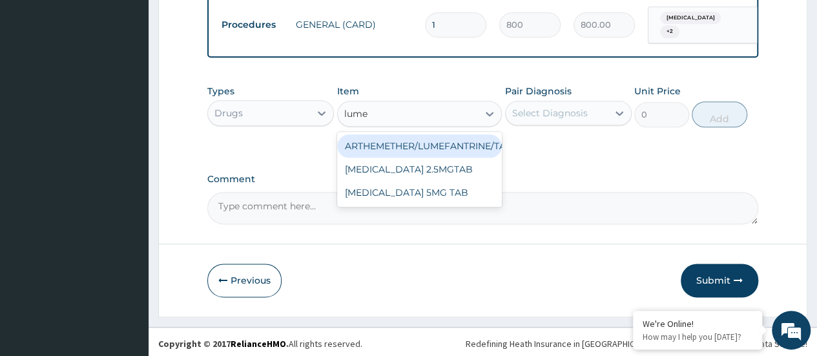
click at [385, 136] on div "ARTHEMETHER/LUMEFANTRINE/TAB" at bounding box center [419, 145] width 165 height 23
type input "100"
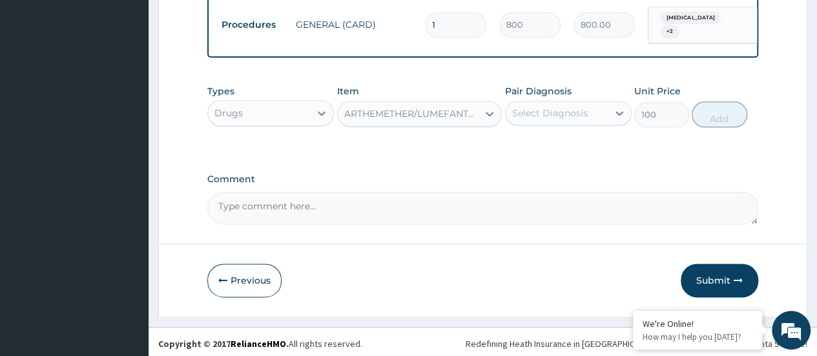
click at [537, 101] on div "Select Diagnosis" at bounding box center [568, 113] width 127 height 25
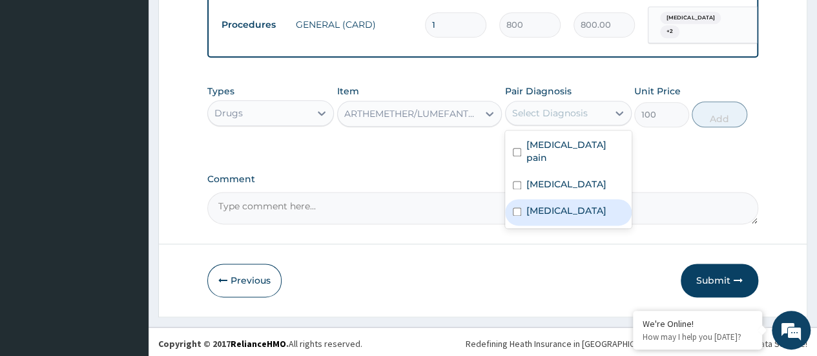
click at [555, 204] on label "[MEDICAL_DATA]" at bounding box center [566, 210] width 80 height 13
checkbox input "true"
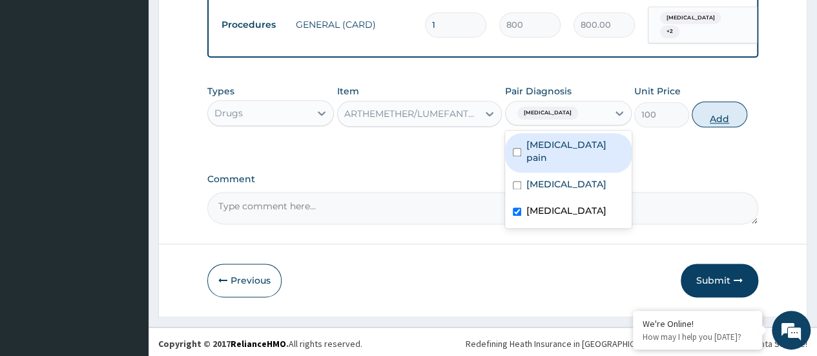
click at [717, 117] on button "Add" at bounding box center [718, 114] width 55 height 26
type input "0"
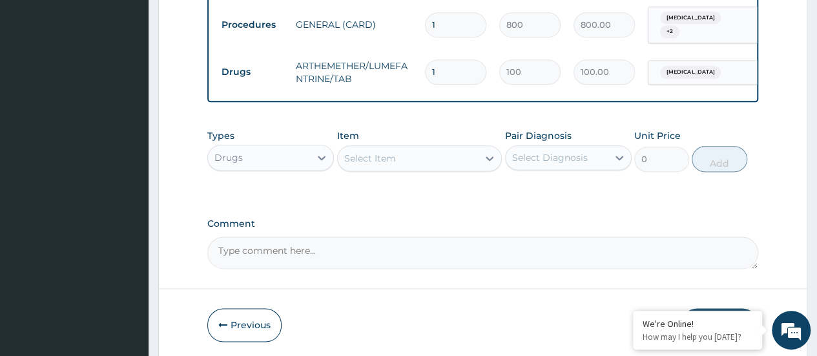
click at [302, 158] on div "Drugs" at bounding box center [259, 157] width 102 height 21
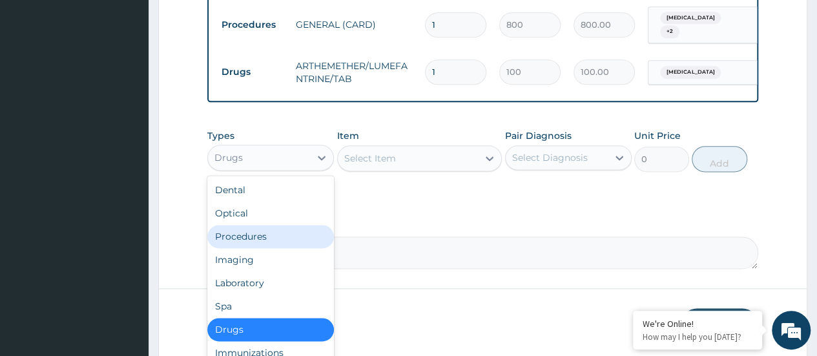
drag, startPoint x: 267, startPoint y: 232, endPoint x: 307, endPoint y: 211, distance: 45.9
click at [269, 231] on div "Procedures" at bounding box center [270, 236] width 127 height 23
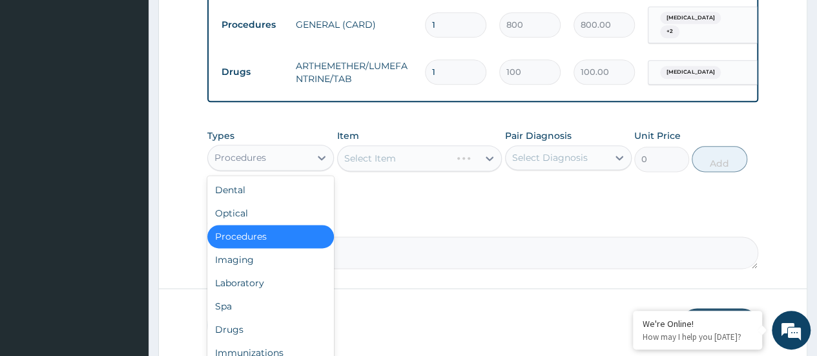
click at [290, 158] on div "Procedures" at bounding box center [259, 157] width 102 height 21
click at [272, 279] on div "Laboratory" at bounding box center [270, 282] width 127 height 23
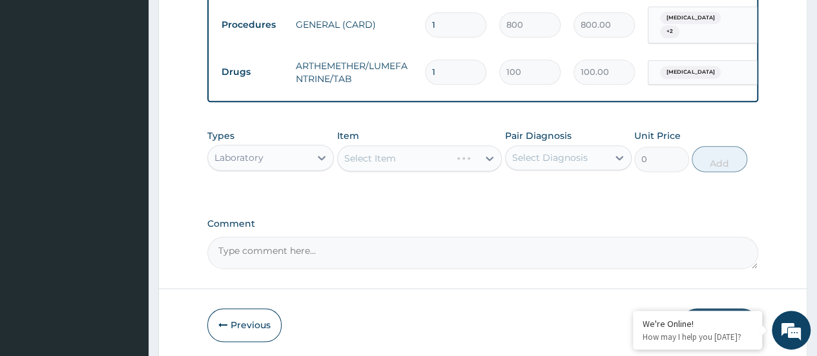
click at [389, 154] on div "Select Item" at bounding box center [419, 158] width 165 height 26
click at [389, 154] on div "Select Item" at bounding box center [370, 158] width 52 height 13
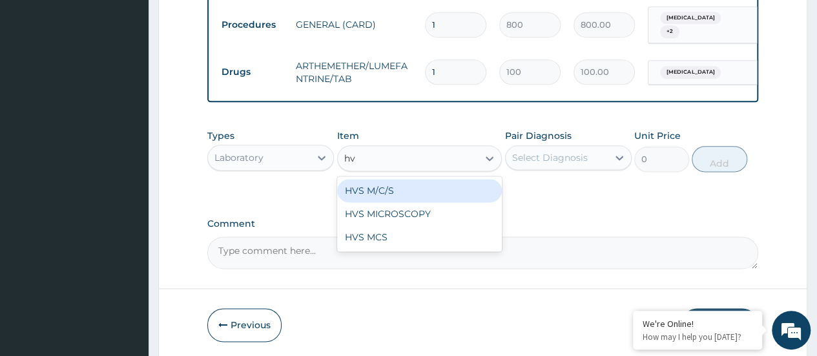
type input "hvs"
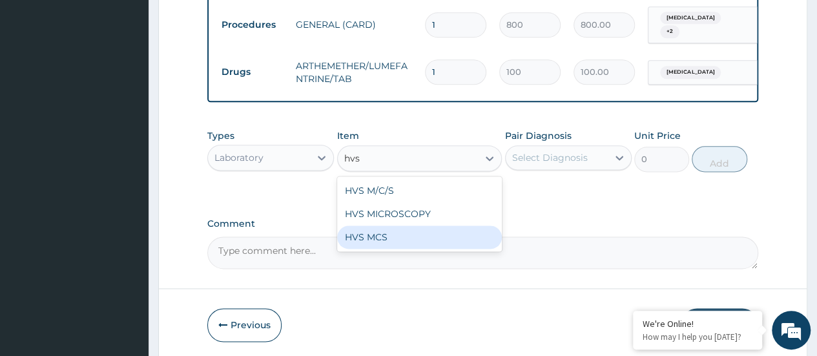
click at [406, 245] on div "HVS MCS" at bounding box center [419, 236] width 165 height 23
type input "5000"
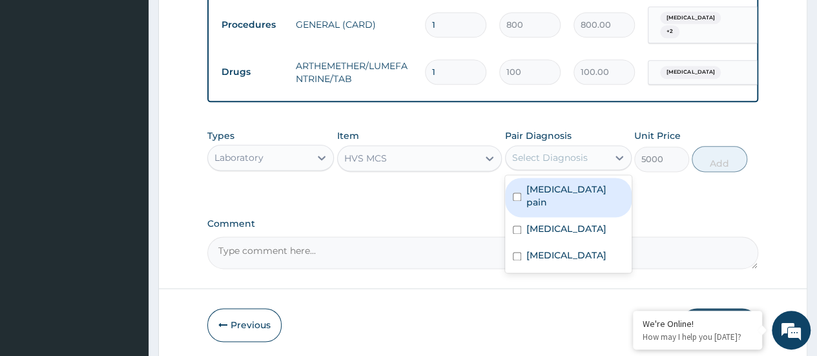
click at [551, 157] on div "Select Diagnosis" at bounding box center [550, 157] width 76 height 13
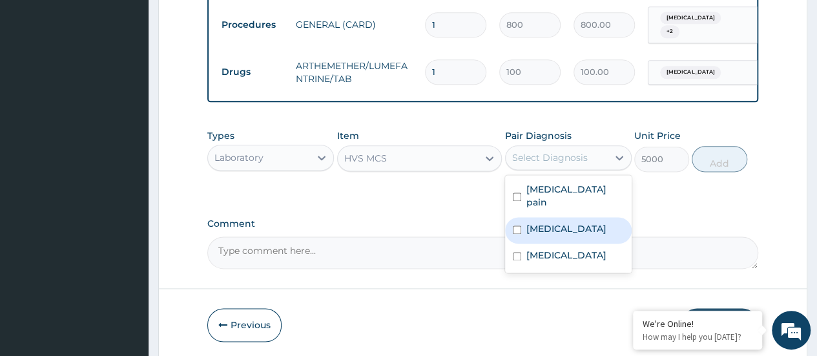
click at [560, 227] on label "Candidal vulvovaginitis" at bounding box center [566, 228] width 80 height 13
checkbox input "true"
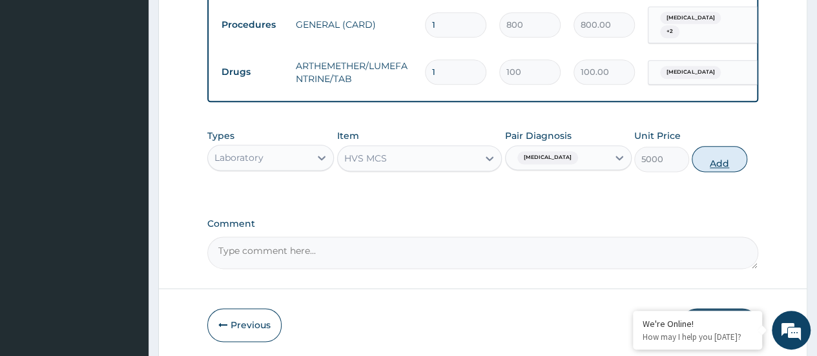
click at [727, 158] on button "Add" at bounding box center [718, 159] width 55 height 26
type input "0"
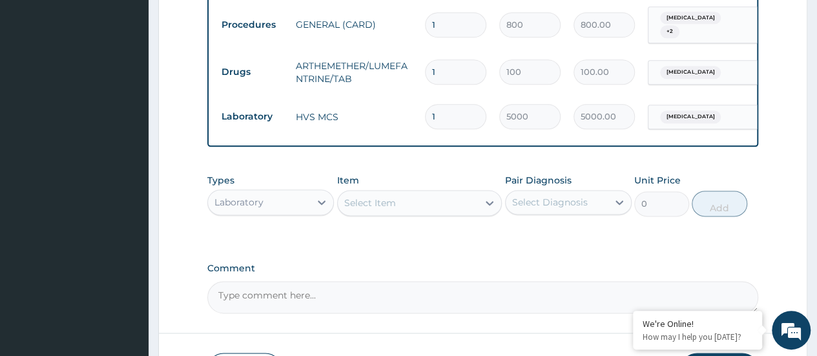
click at [454, 59] on input "1" at bounding box center [455, 71] width 61 height 25
type input "0.00"
type input "2"
type input "200.00"
type input "24"
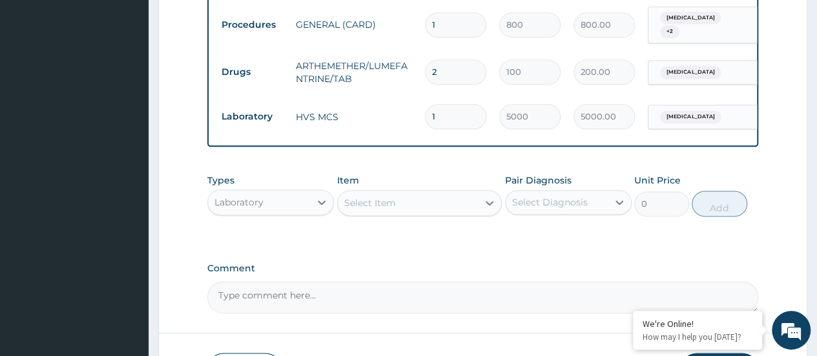
type input "2400.00"
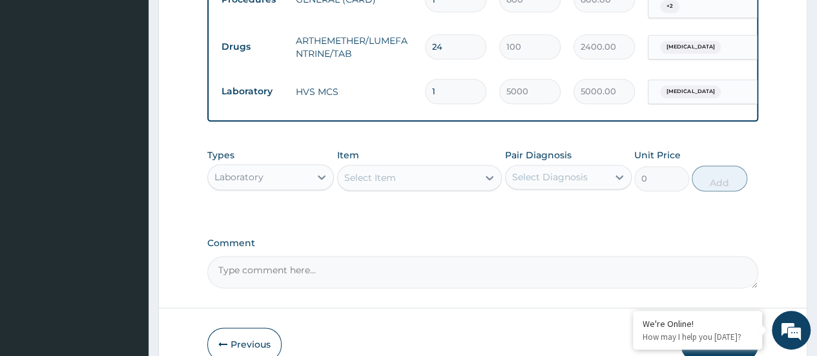
scroll to position [850, 0]
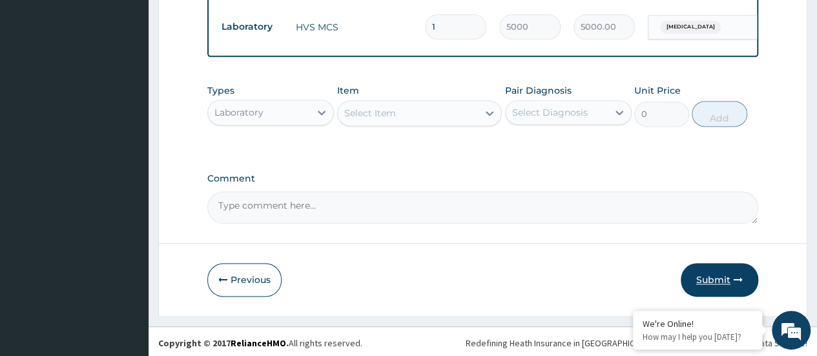
type input "24"
click at [720, 278] on button "Submit" at bounding box center [718, 280] width 77 height 34
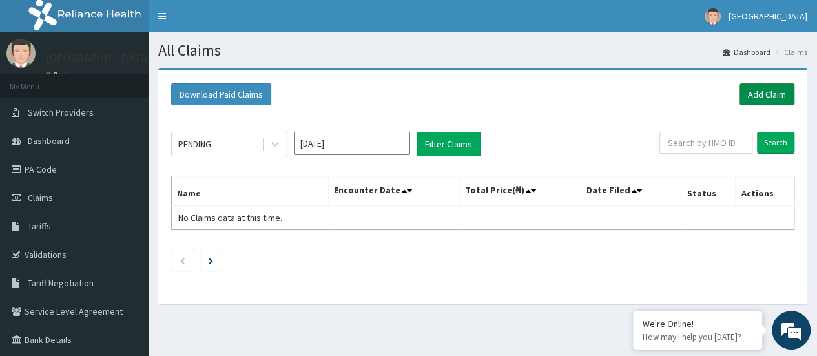
drag, startPoint x: 773, startPoint y: 87, endPoint x: 766, endPoint y: 88, distance: 7.1
click at [772, 88] on link "Add Claim" at bounding box center [766, 94] width 55 height 22
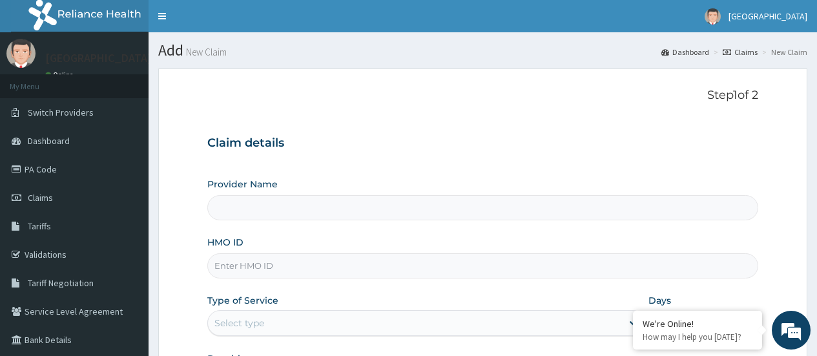
type input "[GEOGRAPHIC_DATA]"
drag, startPoint x: 380, startPoint y: 262, endPoint x: 378, endPoint y: 254, distance: 8.0
click at [380, 262] on input "HMO ID" at bounding box center [482, 265] width 551 height 25
click at [378, 254] on input "HMO ID" at bounding box center [482, 265] width 551 height 25
paste input "GSV/10732/A"
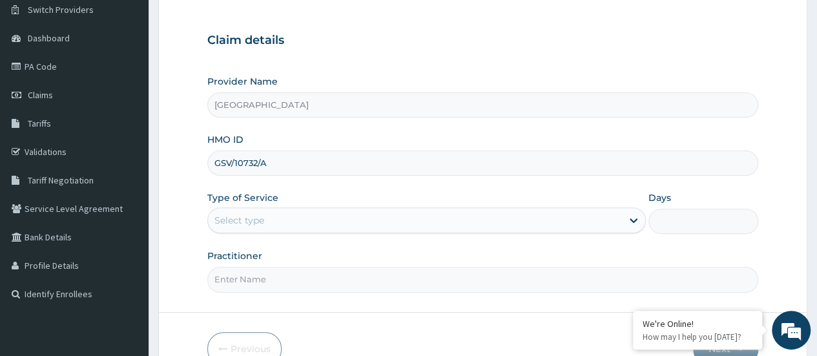
scroll to position [172, 0]
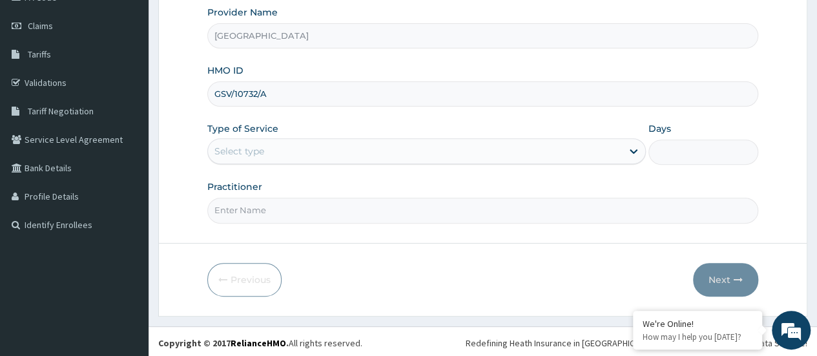
type input "GSV/10732/A"
click at [261, 154] on div "Select type" at bounding box center [239, 151] width 50 height 13
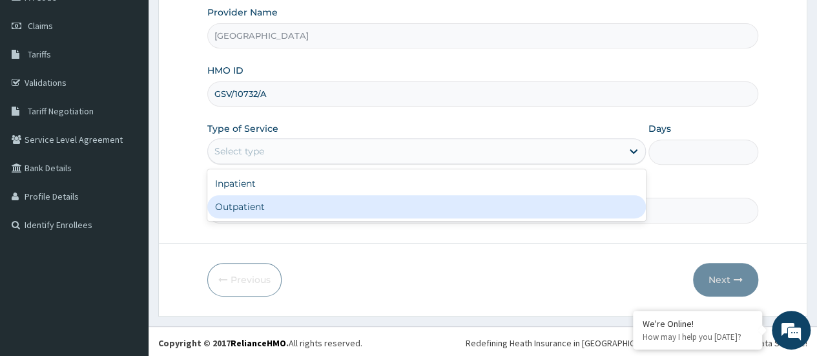
drag, startPoint x: 278, startPoint y: 203, endPoint x: 316, endPoint y: 206, distance: 38.2
click at [279, 203] on div "Outpatient" at bounding box center [426, 206] width 438 height 23
type input "1"
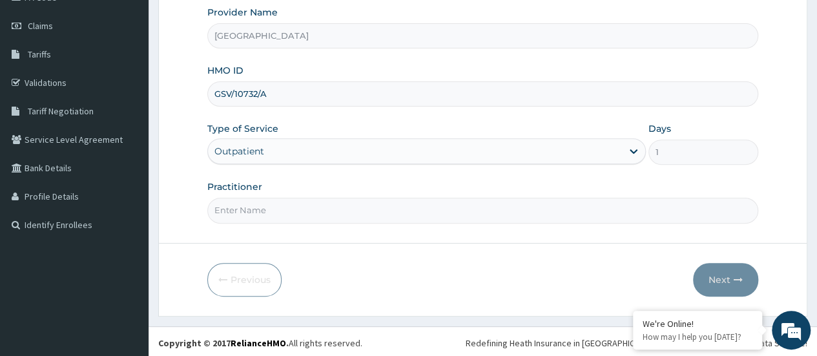
click at [340, 207] on input "Practitioner" at bounding box center [482, 210] width 551 height 25
type input "DR KINGSLEY"
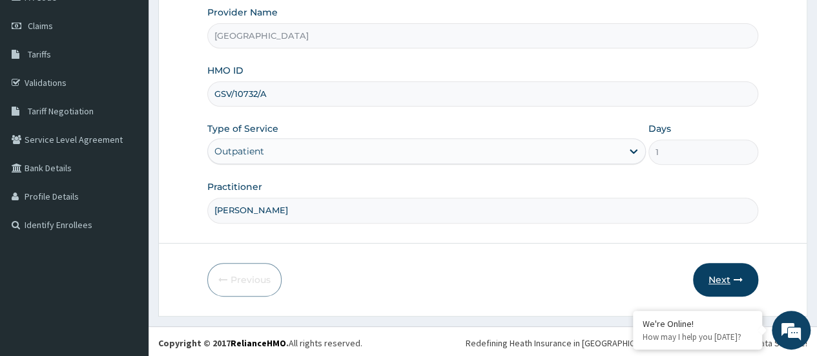
click at [708, 279] on button "Next" at bounding box center [725, 280] width 65 height 34
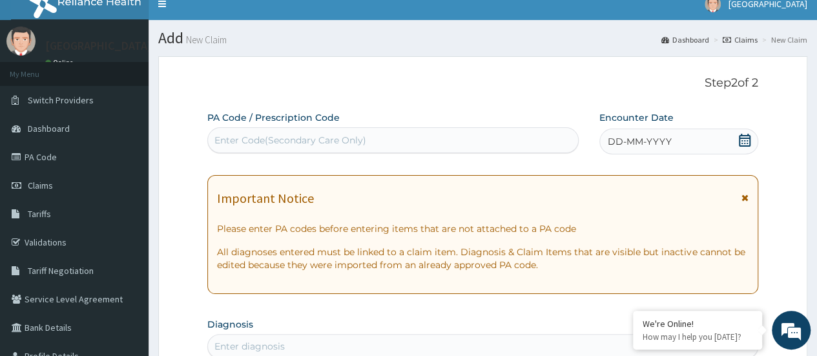
scroll to position [0, 0]
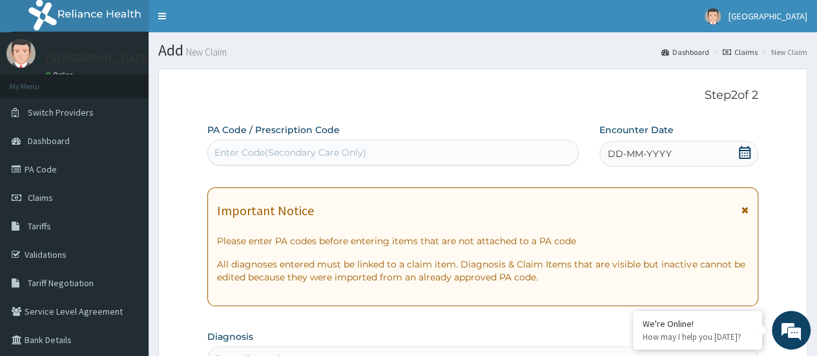
click at [387, 148] on div "Enter Code(Secondary Care Only)" at bounding box center [392, 152] width 369 height 21
click at [331, 154] on div "Enter Code(Secondary Care Only)" at bounding box center [290, 152] width 152 height 13
click at [332, 154] on div "Enter Code(Secondary Care Only)" at bounding box center [290, 152] width 152 height 13
paste input "PA/775457"
type input "PA/775457"
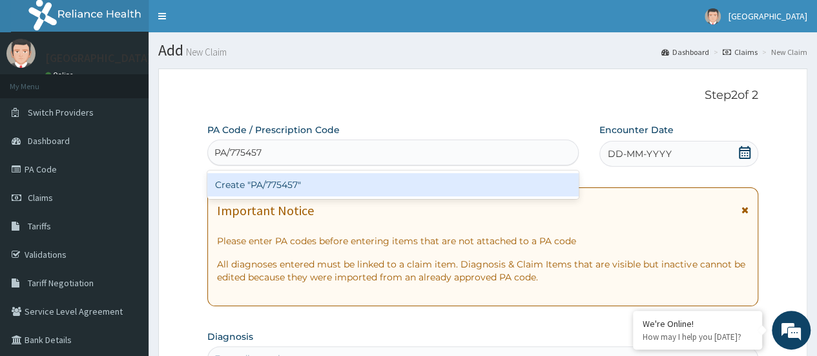
click at [309, 188] on div "Create "PA/775457"" at bounding box center [392, 184] width 371 height 23
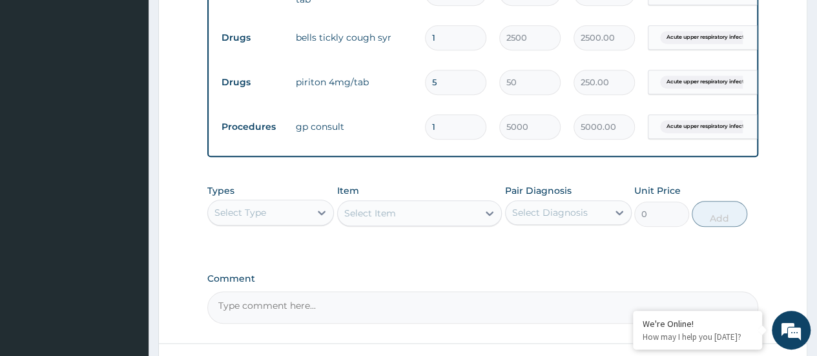
scroll to position [656, 0]
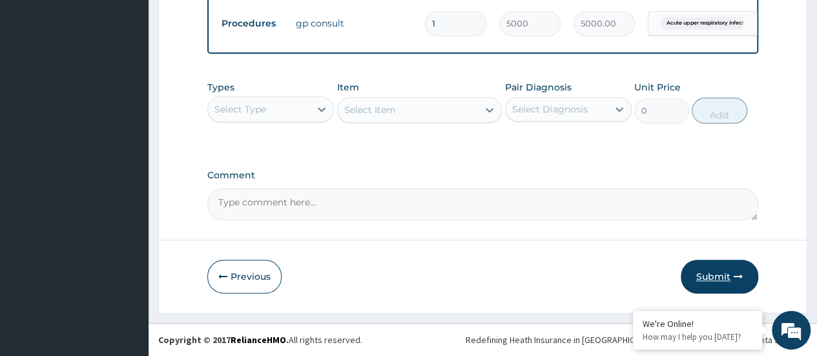
click at [702, 276] on button "Submit" at bounding box center [718, 277] width 77 height 34
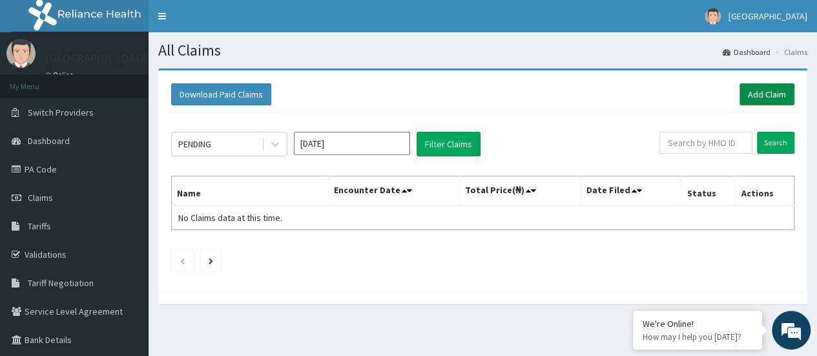
click at [759, 88] on link "Add Claim" at bounding box center [766, 94] width 55 height 22
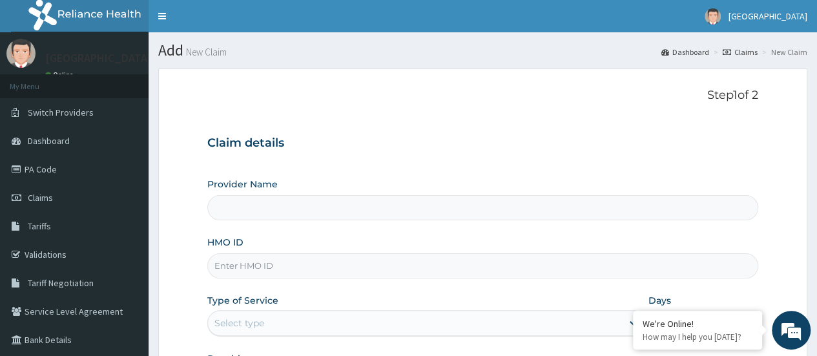
type input "HPL/10065/A"
type input "[GEOGRAPHIC_DATA]"
type input "HPL/10065/A"
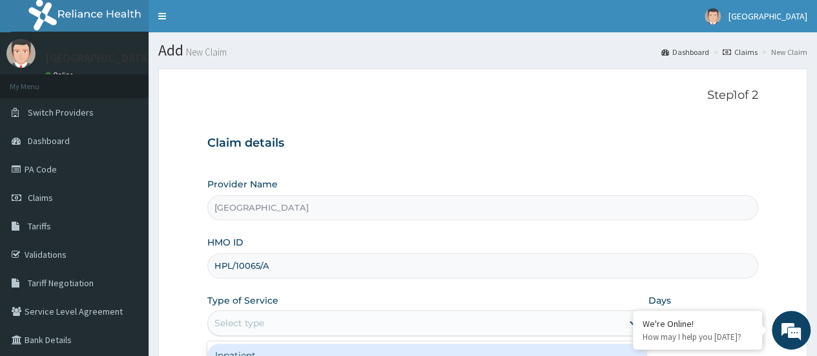
click at [335, 328] on div "Select type" at bounding box center [415, 322] width 414 height 21
click at [331, 330] on div "Select type" at bounding box center [415, 322] width 414 height 21
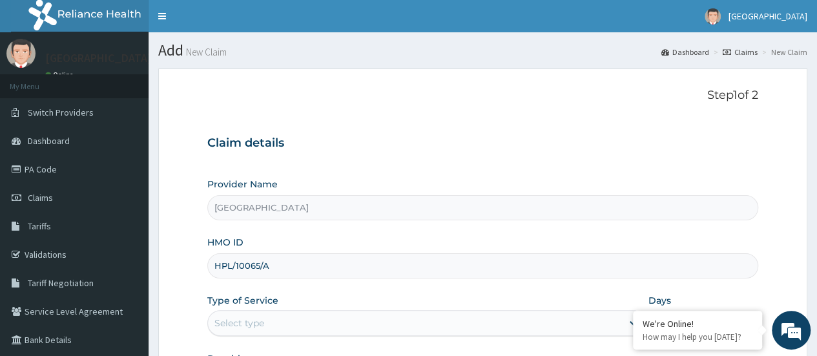
scroll to position [172, 0]
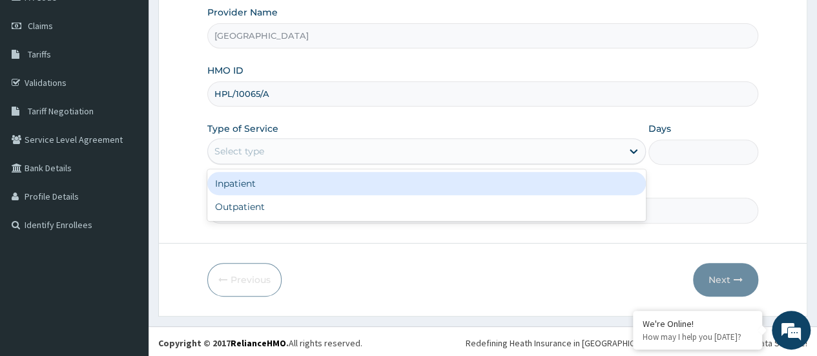
click at [350, 147] on div "Select type" at bounding box center [415, 151] width 414 height 21
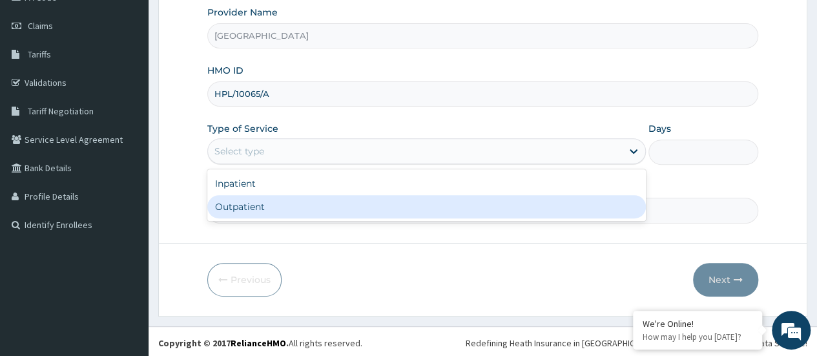
drag, startPoint x: 323, startPoint y: 207, endPoint x: 380, endPoint y: 198, distance: 57.5
click at [326, 207] on div "Outpatient" at bounding box center [426, 206] width 438 height 23
type input "1"
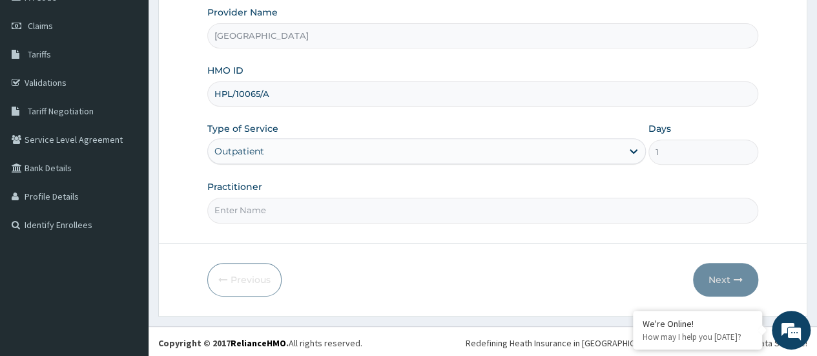
drag, startPoint x: 376, startPoint y: 211, endPoint x: 369, endPoint y: 214, distance: 7.8
click at [376, 211] on input "Practitioner" at bounding box center [482, 210] width 551 height 25
type input "[PERSON_NAME]"
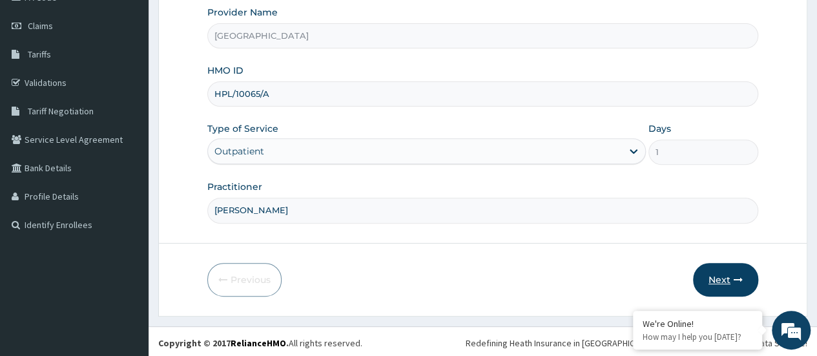
click at [717, 271] on button "Next" at bounding box center [725, 280] width 65 height 34
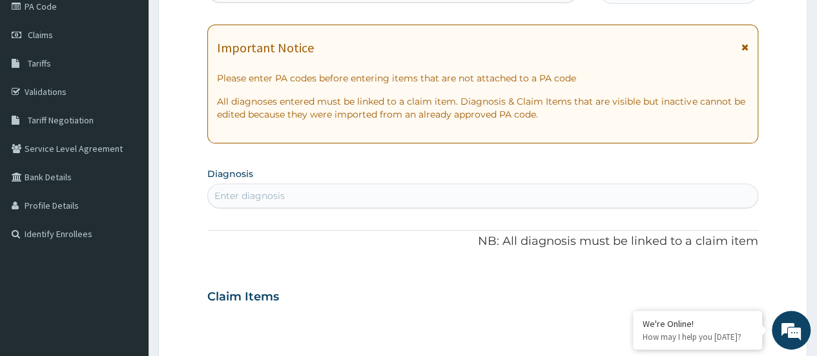
scroll to position [43, 0]
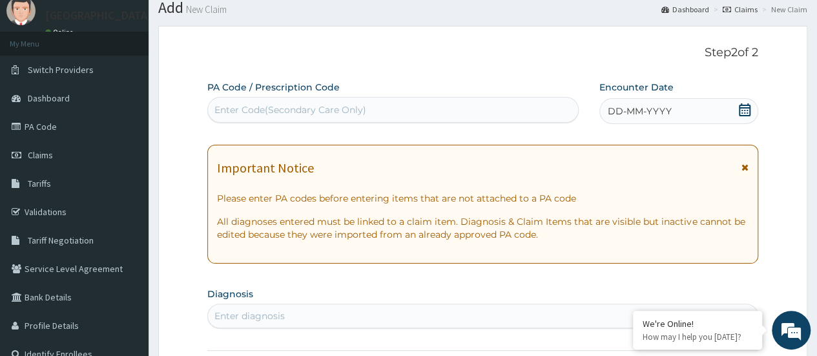
click at [332, 109] on div "Enter Code(Secondary Care Only)" at bounding box center [290, 109] width 152 height 13
paste input "PA/7E156F"
type input "PA/7E156F"
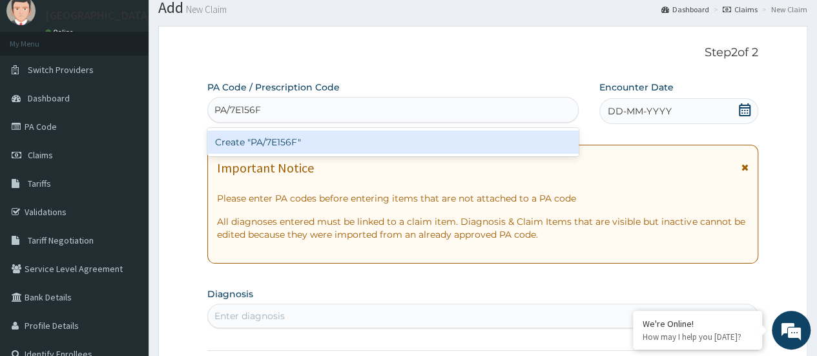
click at [324, 139] on div "Create "PA/7E156F"" at bounding box center [392, 141] width 371 height 23
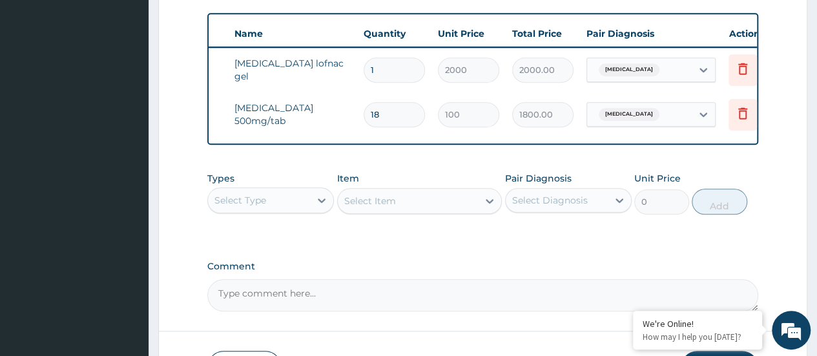
scroll to position [0, 97]
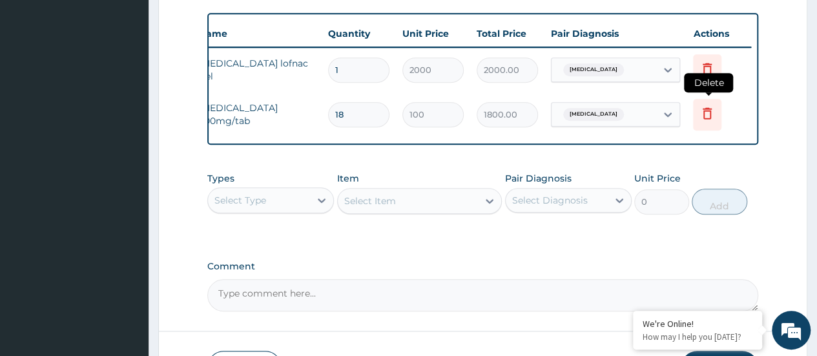
click at [706, 110] on icon at bounding box center [706, 112] width 15 height 15
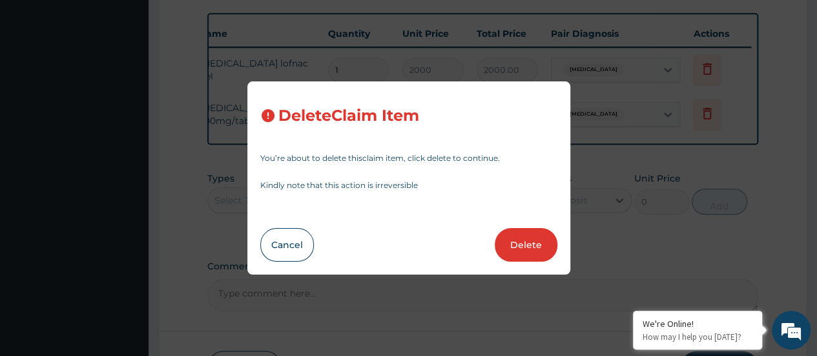
drag, startPoint x: 527, startPoint y: 245, endPoint x: 513, endPoint y: 238, distance: 15.9
click at [527, 245] on button "Delete" at bounding box center [525, 245] width 63 height 34
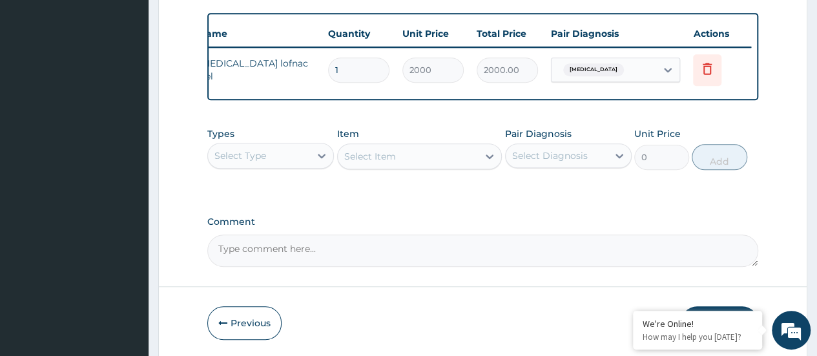
click at [288, 165] on div "Select Type" at bounding box center [259, 155] width 102 height 21
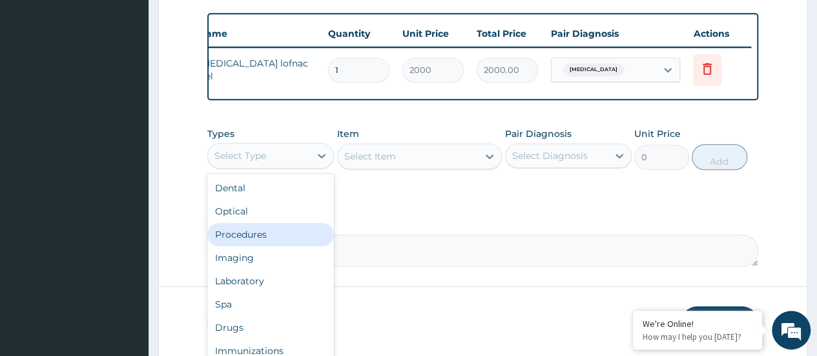
drag, startPoint x: 271, startPoint y: 243, endPoint x: 280, endPoint y: 241, distance: 9.2
click at [273, 243] on div "Procedures" at bounding box center [270, 234] width 127 height 23
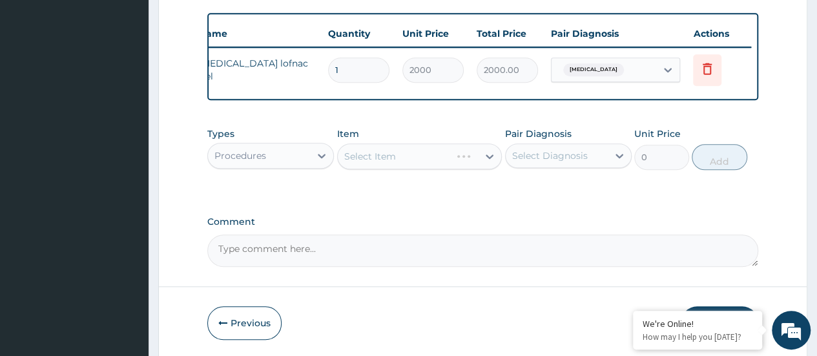
click at [392, 166] on div "Select Item" at bounding box center [419, 156] width 165 height 26
click at [391, 166] on div "Select Item" at bounding box center [419, 156] width 165 height 26
click at [408, 167] on div "Select Item" at bounding box center [408, 156] width 141 height 21
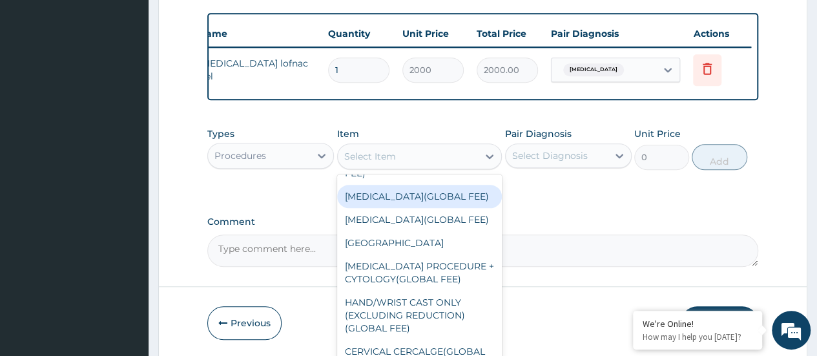
scroll to position [129, 0]
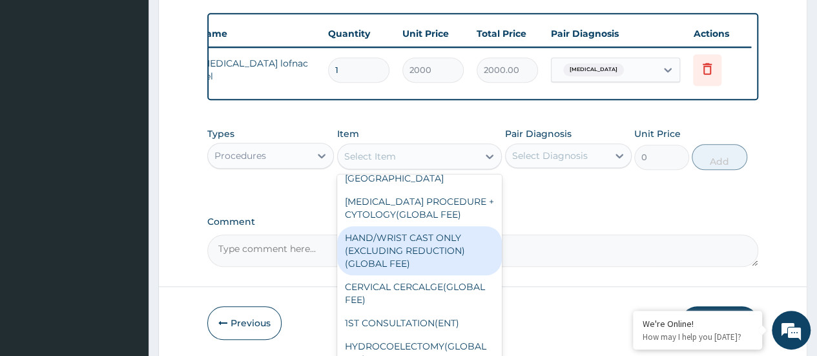
type input "g"
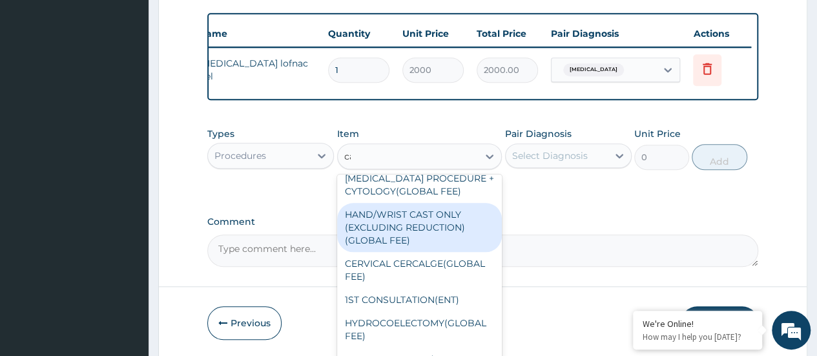
scroll to position [0, 0]
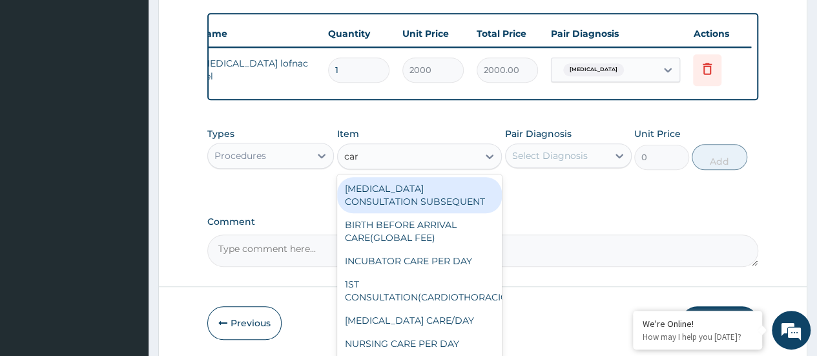
type input "card"
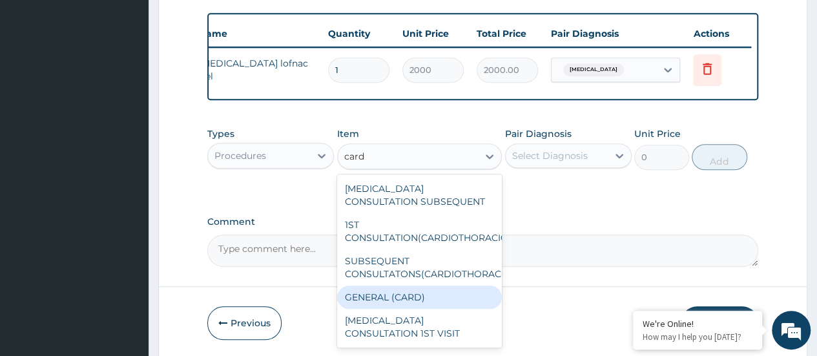
click at [427, 304] on div "GENERAL (CARD)" at bounding box center [419, 296] width 165 height 23
type input "800"
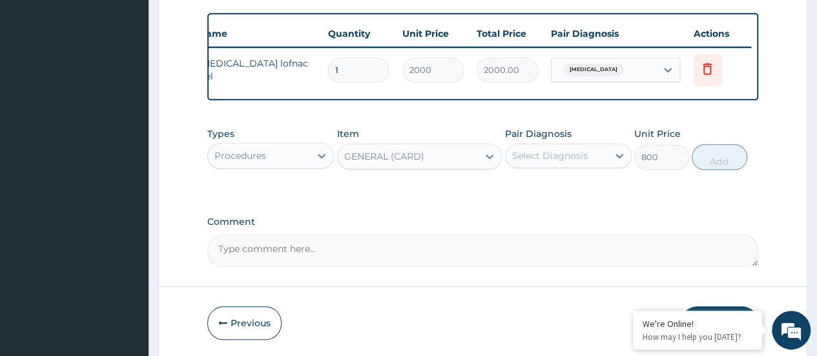
click at [535, 168] on div "Select Diagnosis" at bounding box center [568, 155] width 127 height 25
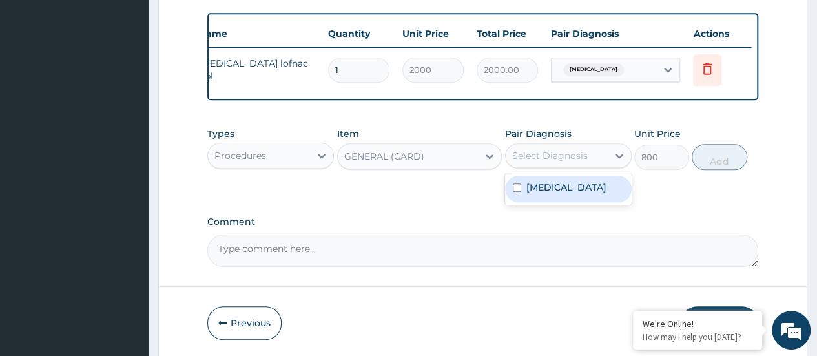
drag, startPoint x: 542, startPoint y: 185, endPoint x: 677, endPoint y: 185, distance: 135.6
click at [544, 185] on div "Spasticity" at bounding box center [568, 189] width 127 height 26
checkbox input "true"
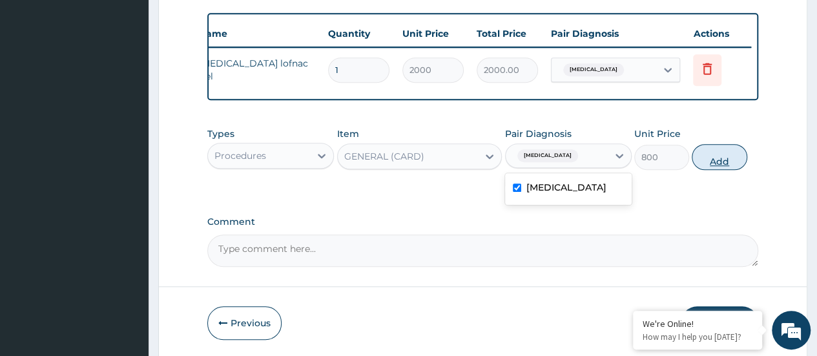
click at [729, 169] on button "Add" at bounding box center [718, 157] width 55 height 26
type input "0"
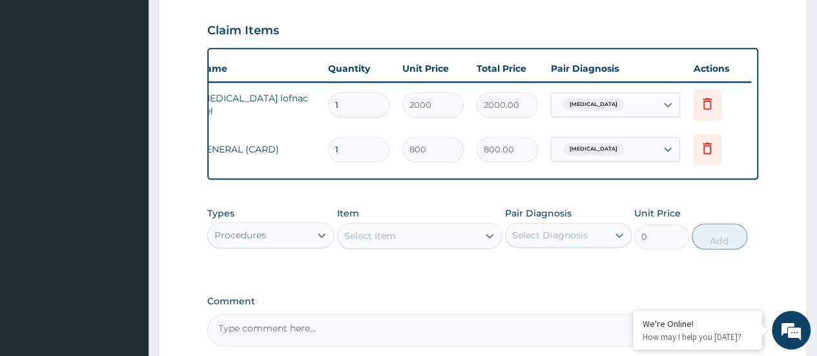
scroll to position [566, 0]
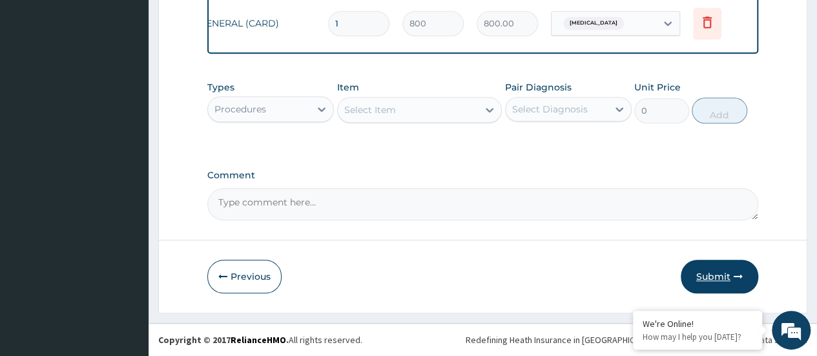
click at [717, 280] on button "Submit" at bounding box center [718, 277] width 77 height 34
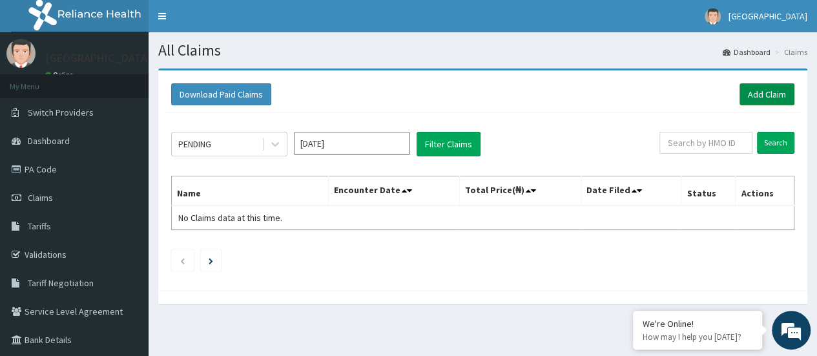
click at [770, 94] on link "Add Claim" at bounding box center [766, 94] width 55 height 22
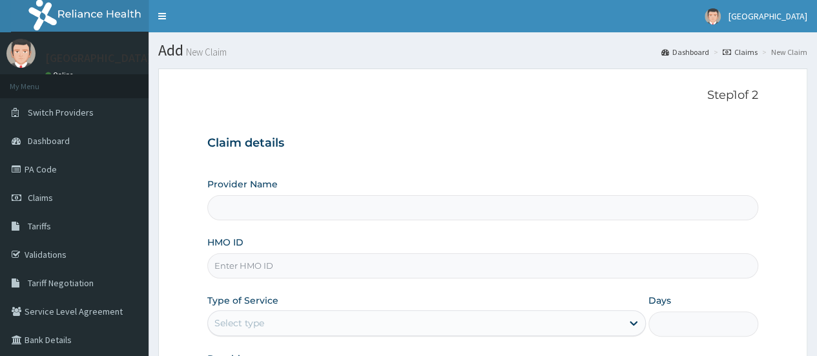
click at [272, 268] on input "HMO ID" at bounding box center [482, 265] width 551 height 25
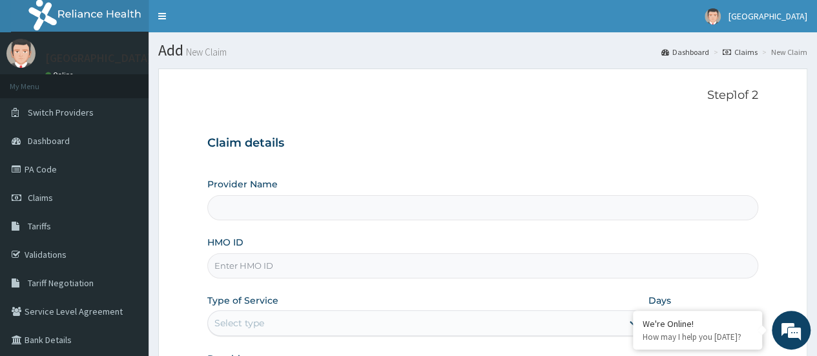
paste input "PA/7E156F"
type input "PA/7E156F"
type input "[GEOGRAPHIC_DATA]"
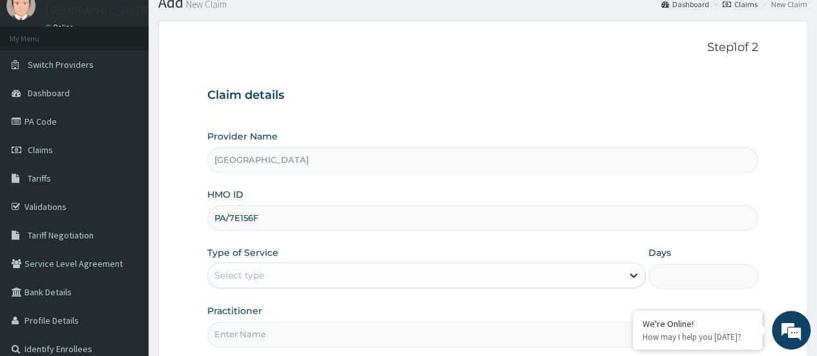
scroll to position [129, 0]
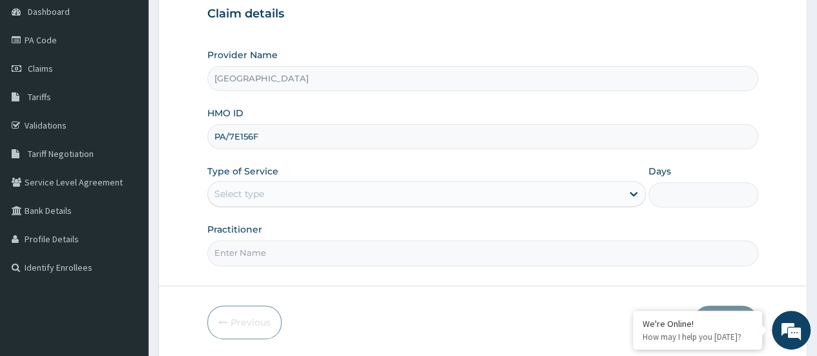
type input "PA/7E156F"
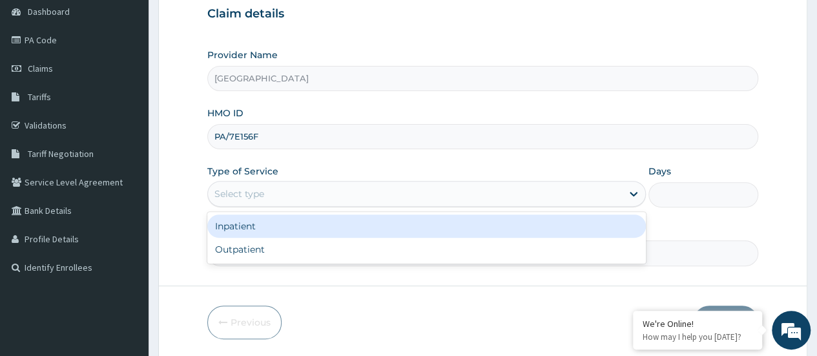
click at [314, 196] on div "Select type" at bounding box center [415, 193] width 414 height 21
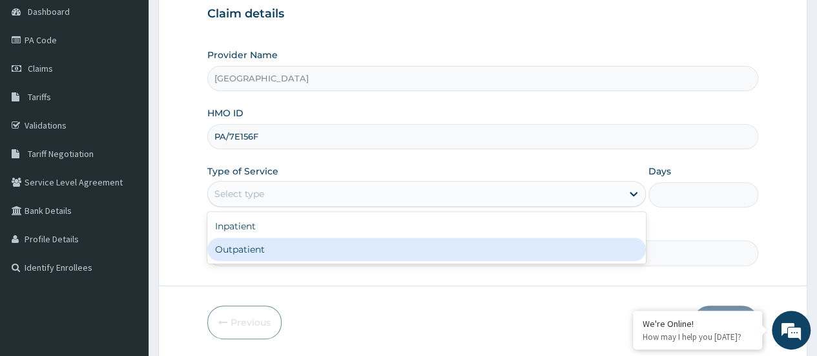
click at [316, 249] on div "Outpatient" at bounding box center [426, 249] width 438 height 23
type input "1"
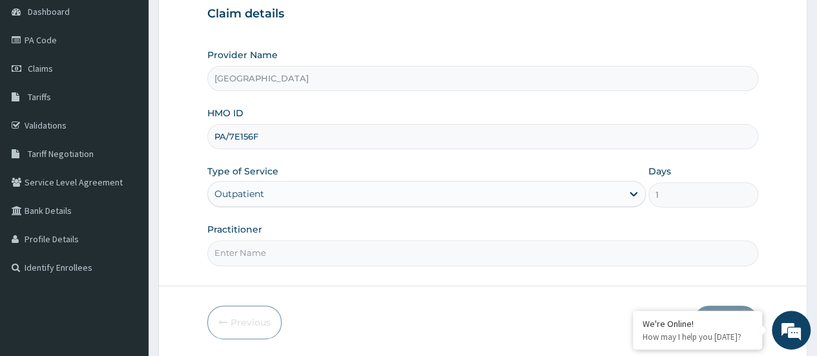
drag, startPoint x: 334, startPoint y: 249, endPoint x: 336, endPoint y: 255, distance: 6.6
click at [334, 249] on input "Practitioner" at bounding box center [482, 252] width 551 height 25
type input "[PERSON_NAME]"
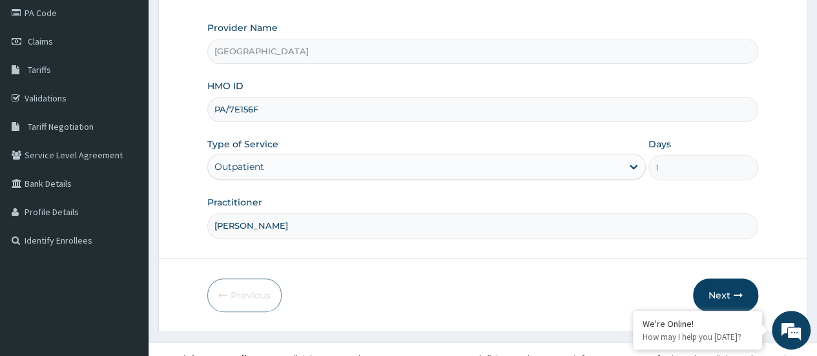
scroll to position [172, 0]
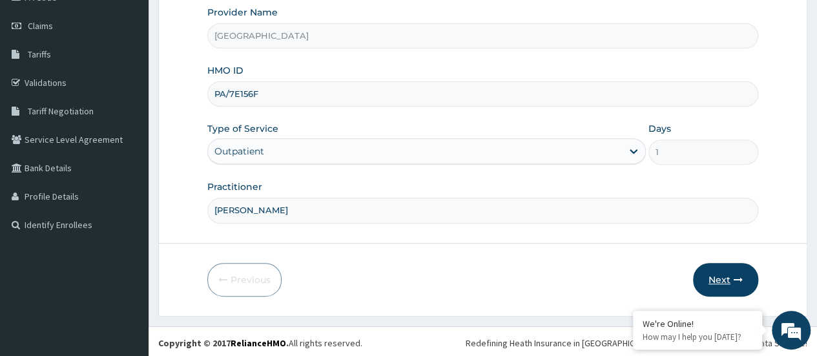
click at [717, 274] on button "Next" at bounding box center [725, 280] width 65 height 34
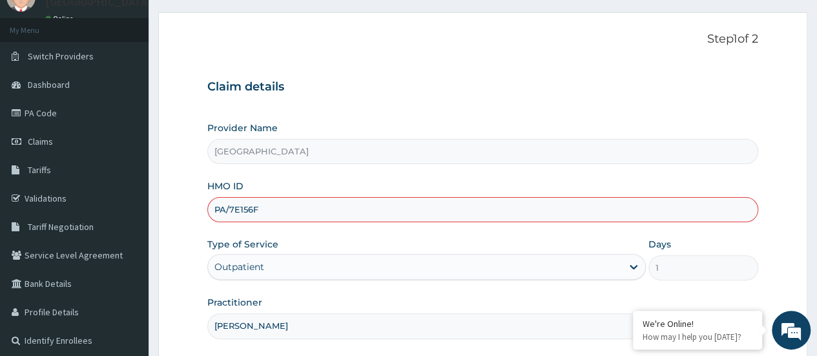
scroll to position [43, 0]
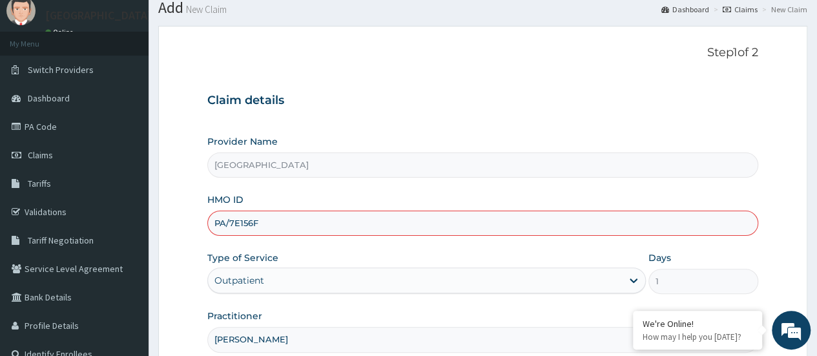
drag, startPoint x: 305, startPoint y: 223, endPoint x: 214, endPoint y: 233, distance: 90.9
click at [218, 236] on div "Provider Name Geo Medical Centre HMO ID PA/7E156F Type of Service Outpatient Da…" at bounding box center [482, 243] width 551 height 217
type input "P"
type input "TML/10020/A"
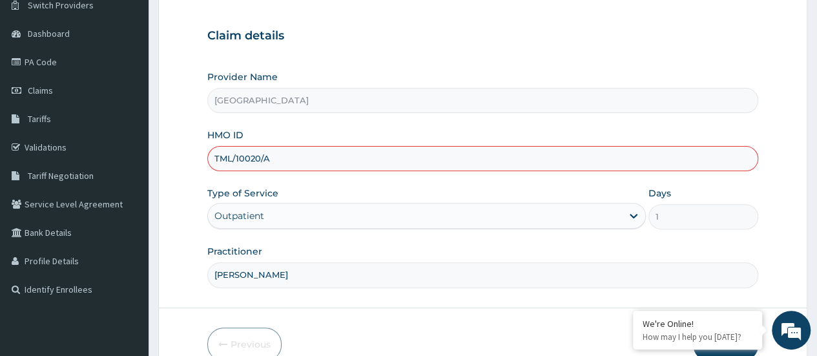
scroll to position [172, 0]
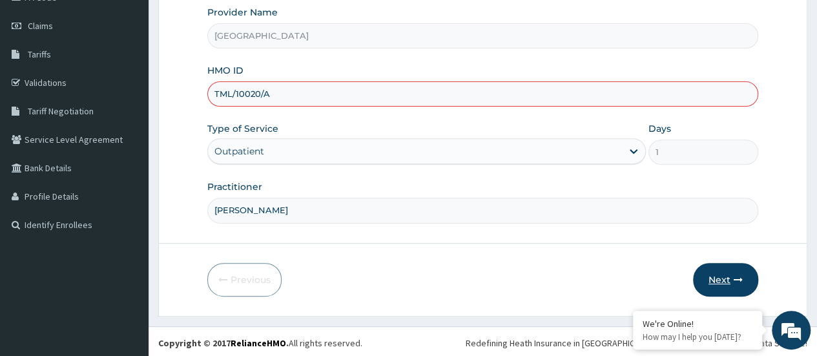
click at [721, 273] on button "Next" at bounding box center [725, 280] width 65 height 34
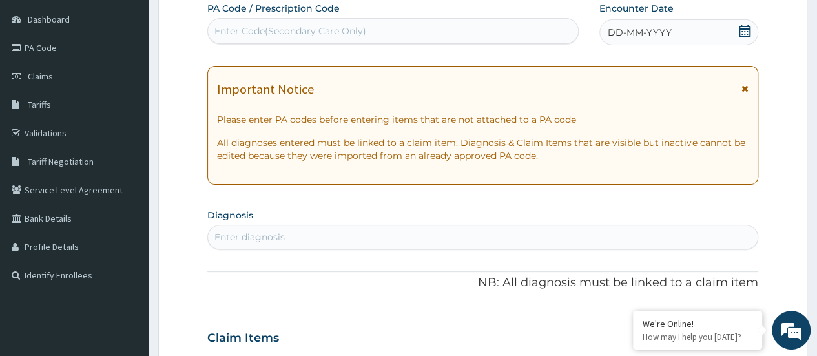
scroll to position [0, 0]
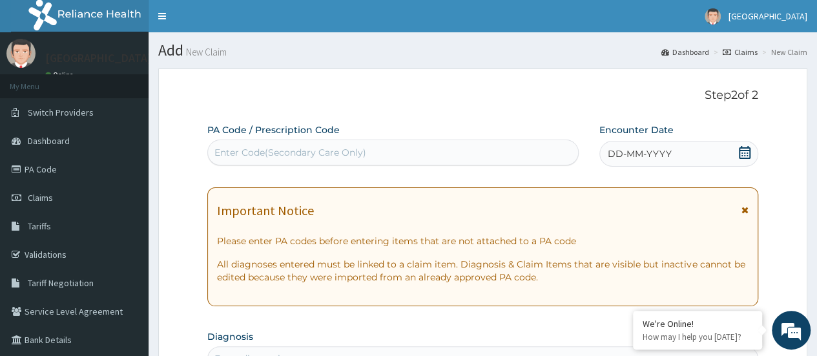
click at [296, 149] on div "Enter Code(Secondary Care Only)" at bounding box center [290, 152] width 152 height 13
paste input "PA/451D61"
type input "PA/451D61"
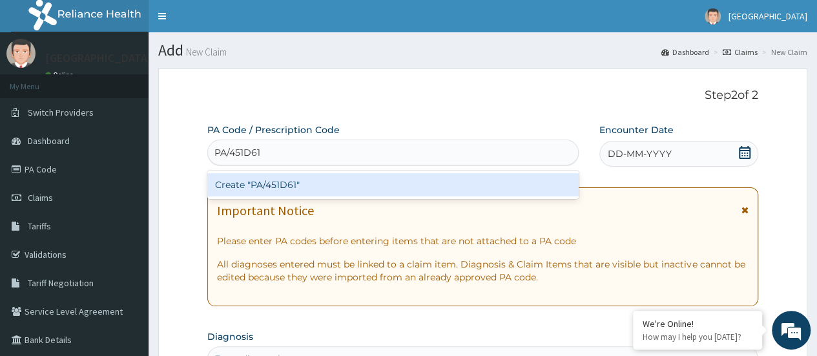
click at [327, 183] on div "Create "PA/451D61"" at bounding box center [392, 184] width 371 height 23
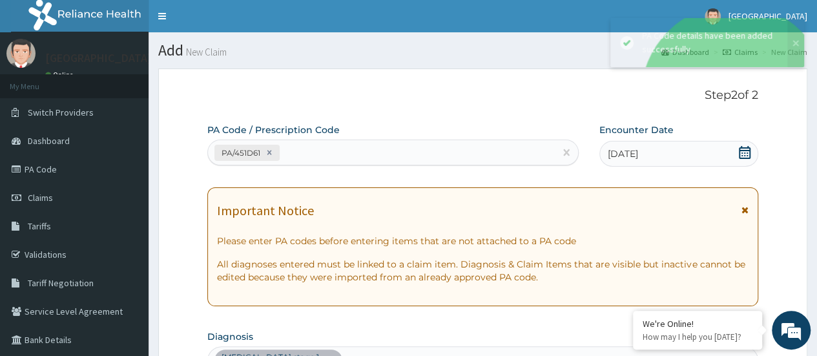
scroll to position [403, 0]
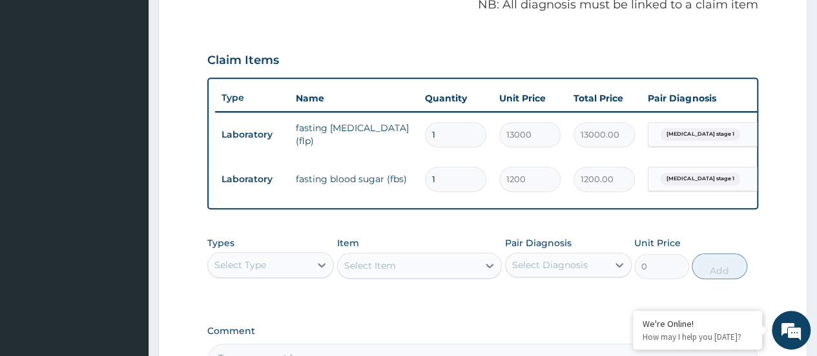
click at [285, 275] on div "Select Type" at bounding box center [259, 264] width 102 height 21
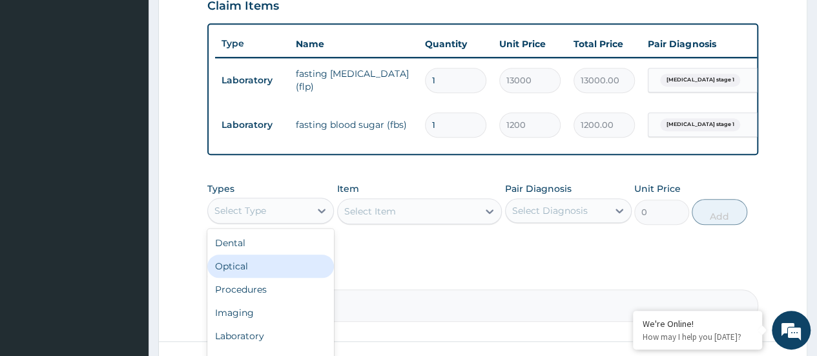
scroll to position [532, 0]
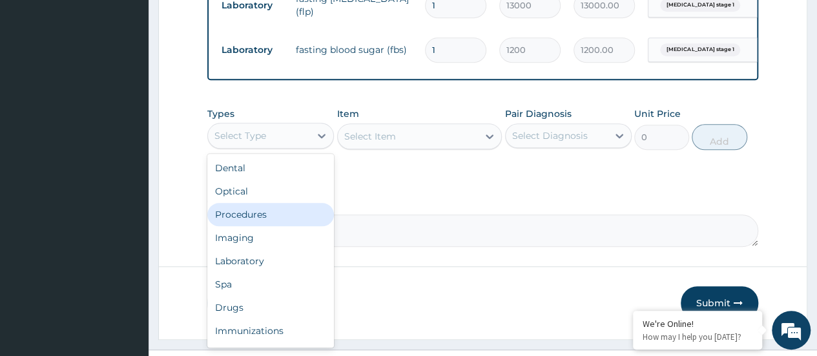
click at [269, 225] on div "Procedures" at bounding box center [270, 214] width 127 height 23
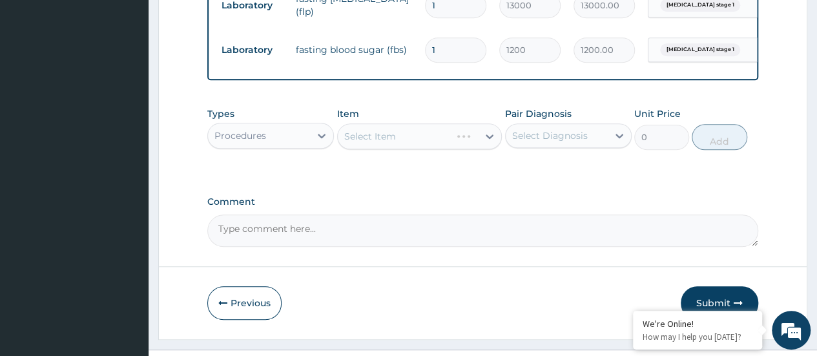
click at [371, 143] on div "Select Item" at bounding box center [419, 136] width 165 height 26
click at [380, 143] on div "Select Item" at bounding box center [419, 136] width 165 height 26
click at [381, 147] on div "Select Item" at bounding box center [419, 136] width 165 height 26
click at [380, 143] on div "Select Item" at bounding box center [370, 136] width 52 height 13
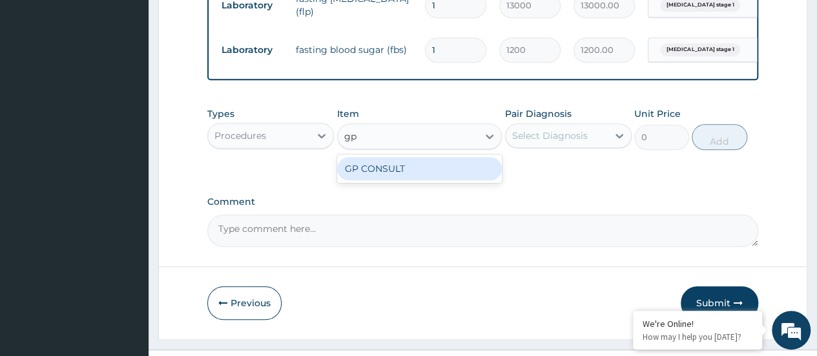
type input "gp"
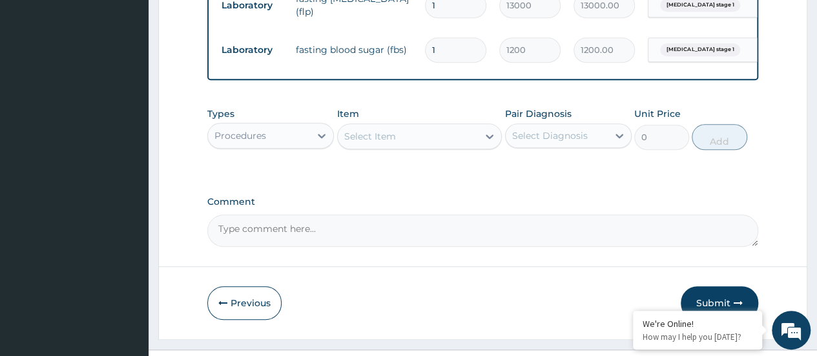
drag, startPoint x: 444, startPoint y: 162, endPoint x: 438, endPoint y: 175, distance: 14.4
click at [442, 167] on div "Types Procedures Item Select Item Pair Diagnosis Select Diagnosis Unit Price 0 …" at bounding box center [482, 138] width 551 height 75
click at [433, 143] on div "Select Item" at bounding box center [408, 136] width 141 height 21
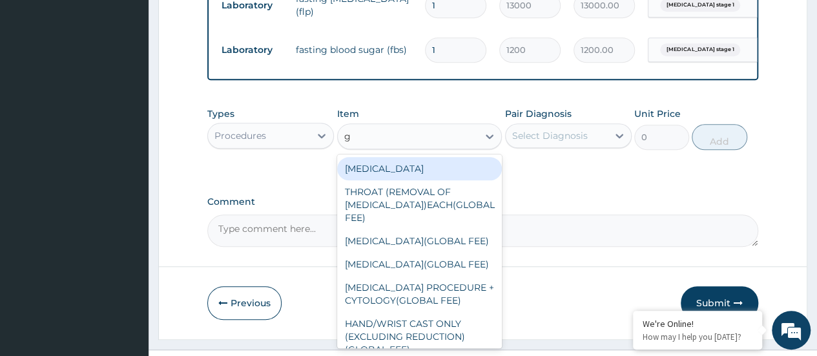
type input "gp"
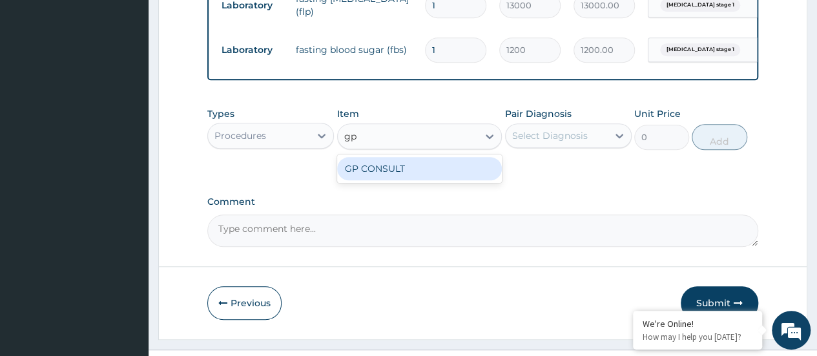
drag, startPoint x: 409, startPoint y: 183, endPoint x: 457, endPoint y: 176, distance: 48.3
click at [412, 180] on div "GP CONSULT" at bounding box center [419, 168] width 165 height 23
type input "5000"
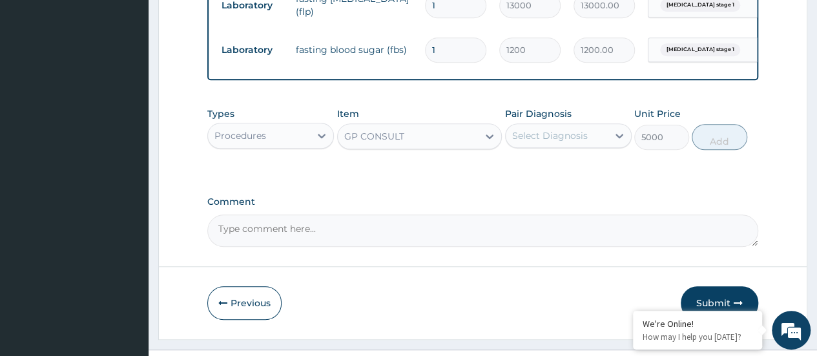
click at [554, 146] on div "Select Diagnosis" at bounding box center [556, 135] width 102 height 21
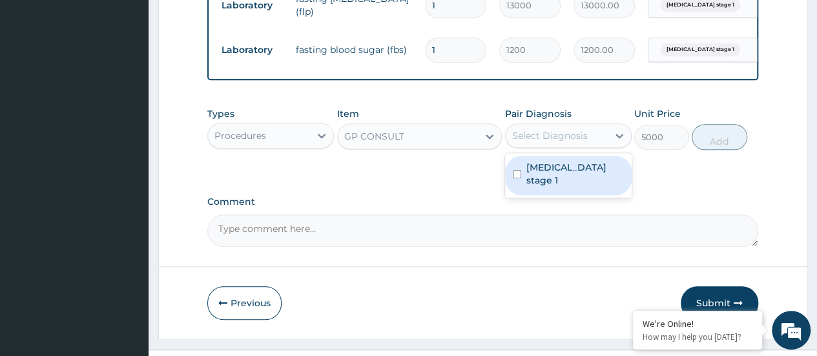
drag, startPoint x: 550, startPoint y: 179, endPoint x: 647, endPoint y: 157, distance: 100.1
click at [550, 179] on label "Hypertension stage 1" at bounding box center [574, 174] width 97 height 26
checkbox input "true"
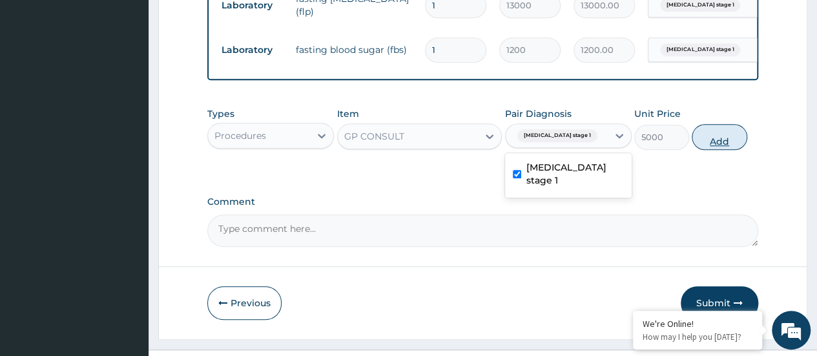
click at [707, 144] on button "Add" at bounding box center [718, 137] width 55 height 26
type input "0"
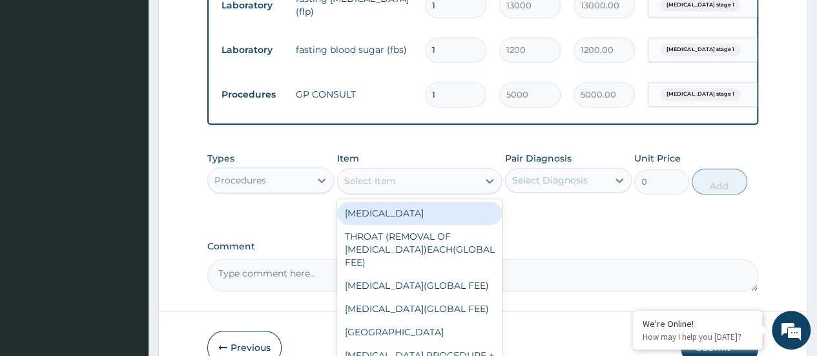
click at [401, 191] on div "Select Item" at bounding box center [408, 180] width 141 height 21
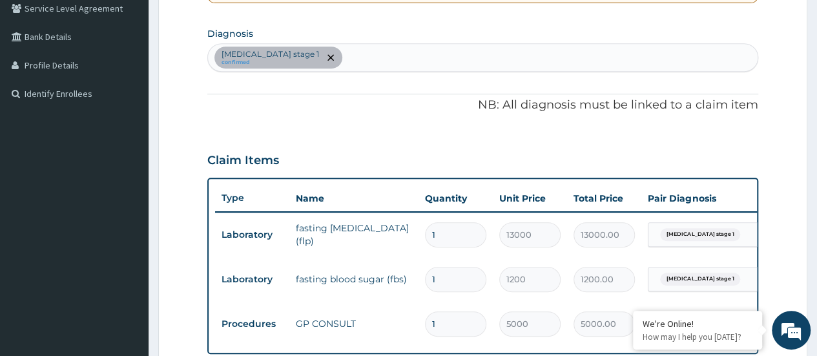
scroll to position [274, 0]
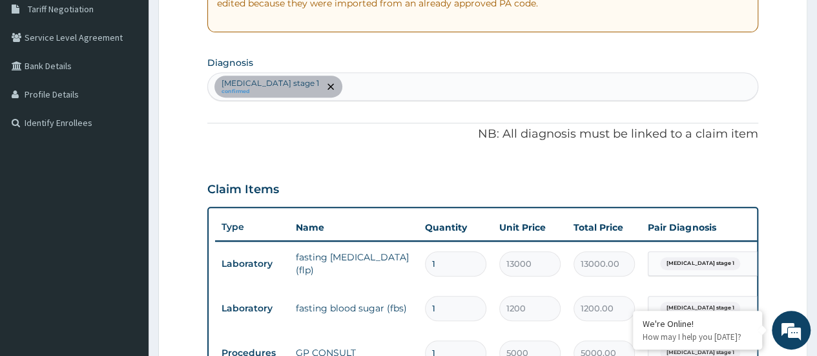
click at [367, 88] on div "Hypertension stage 1 confirmed" at bounding box center [482, 86] width 549 height 27
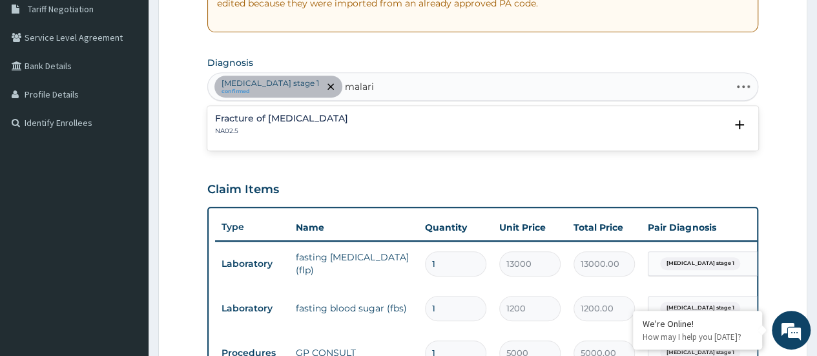
type input "malaria"
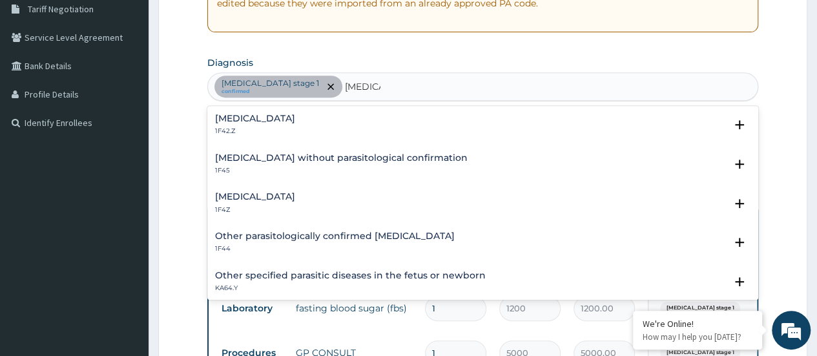
click at [285, 201] on div "Malaria, unspecified 1F4Z" at bounding box center [255, 203] width 80 height 23
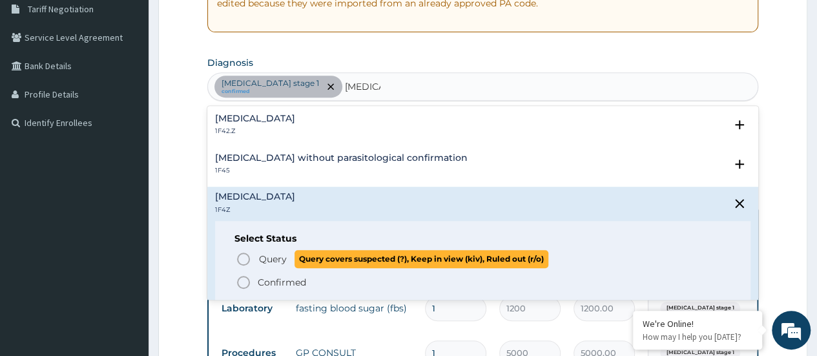
click at [265, 254] on span "Query" at bounding box center [273, 258] width 28 height 13
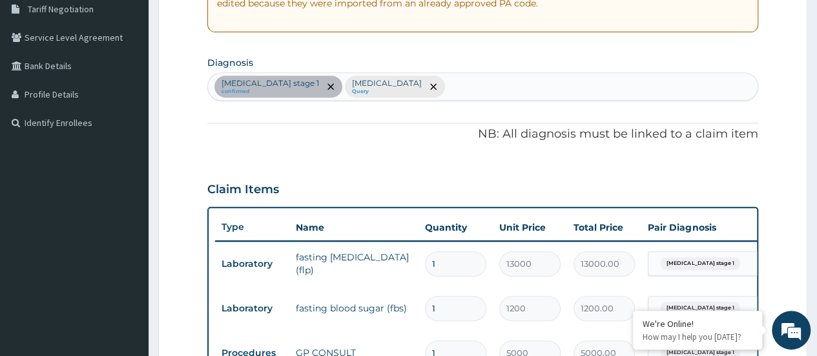
click at [452, 88] on div "Hypertension stage 1 confirmed Malaria, unspecified Query" at bounding box center [482, 86] width 549 height 27
type input "sepsis"
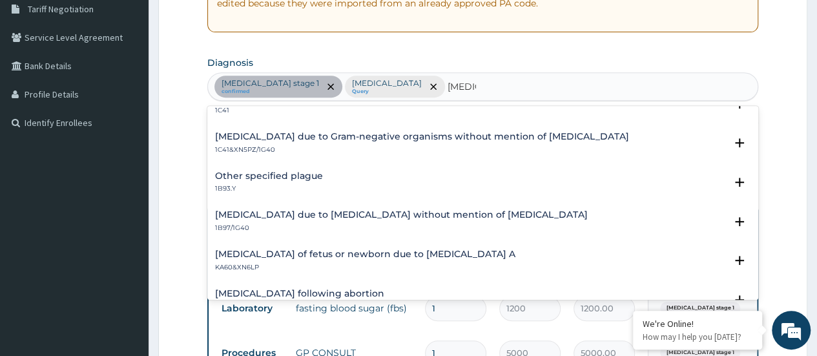
scroll to position [387, 0]
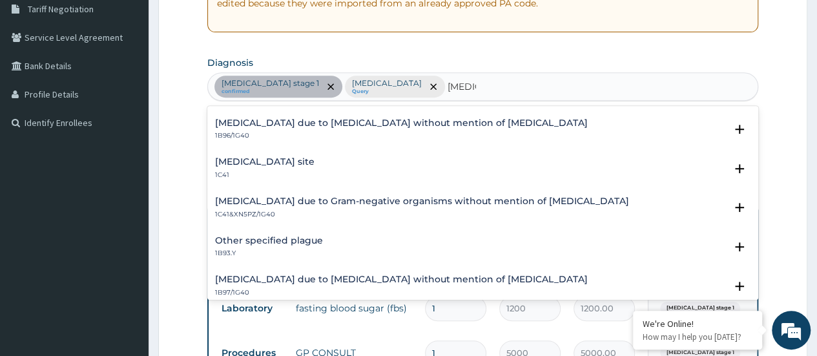
click at [298, 164] on h4 "Bacterial infection of unspecified site" at bounding box center [264, 162] width 99 height 10
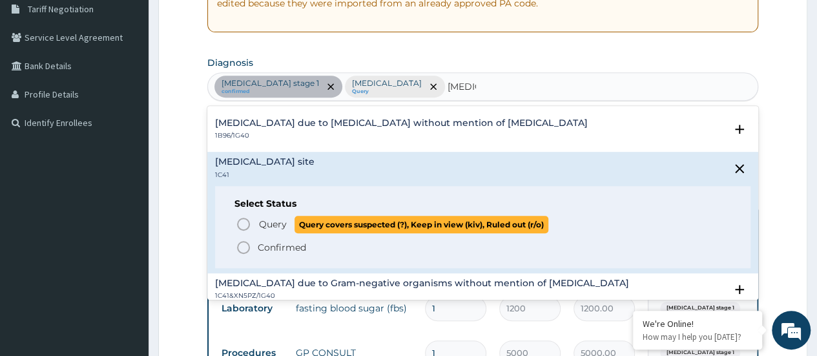
click at [254, 225] on span "Query Query covers suspected (?), Keep in view (kiv), Ruled out (r/o)" at bounding box center [483, 224] width 495 height 17
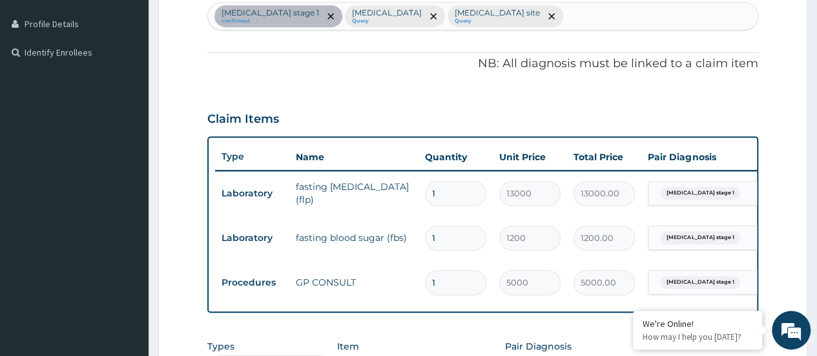
scroll to position [467, 0]
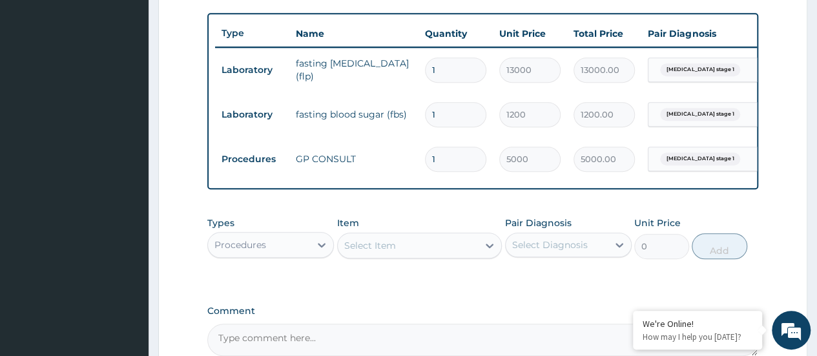
click at [382, 252] on div "Select Item" at bounding box center [370, 245] width 52 height 13
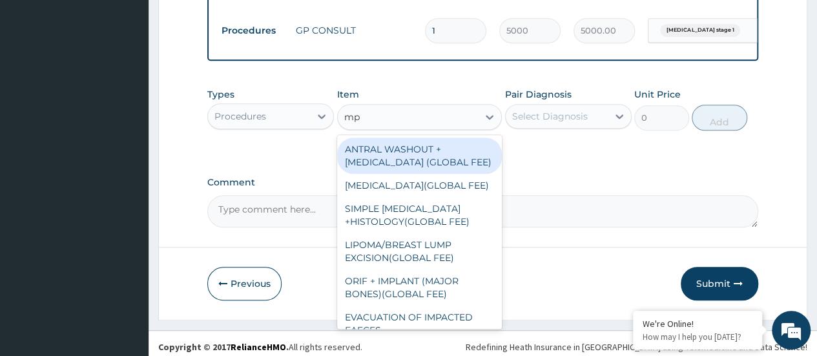
scroll to position [596, 0]
type input "mp"
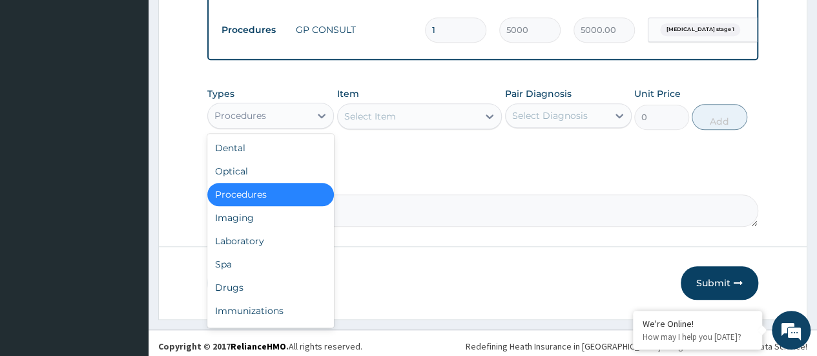
click at [301, 123] on div "Procedures" at bounding box center [259, 115] width 102 height 21
click at [279, 251] on div "Laboratory" at bounding box center [270, 240] width 127 height 23
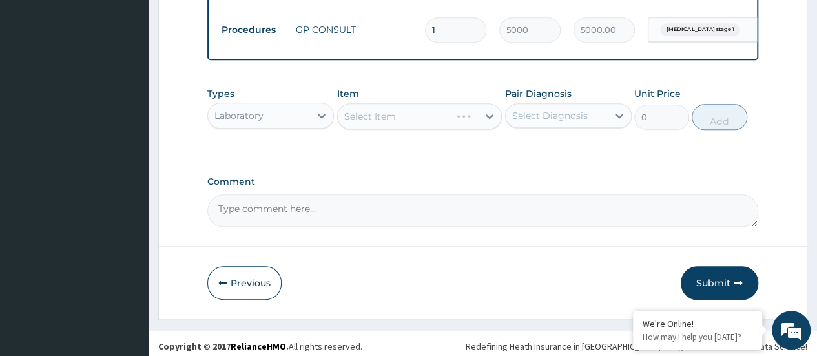
click at [358, 126] on div "Select Item" at bounding box center [419, 116] width 165 height 26
click at [363, 129] on div "Select Item" at bounding box center [419, 116] width 165 height 26
click at [386, 123] on div "Select Item" at bounding box center [370, 116] width 52 height 13
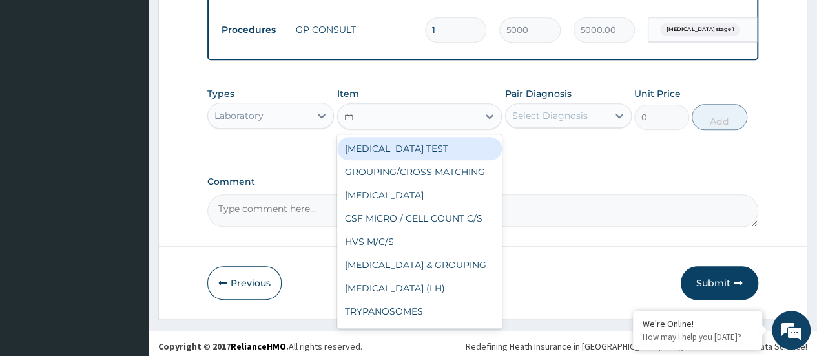
type input "mp"
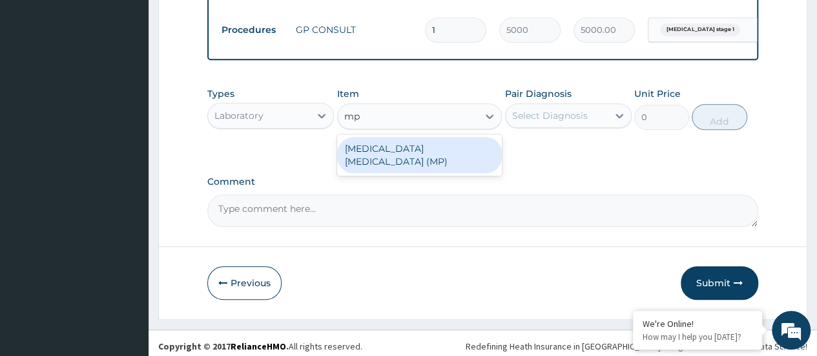
click at [397, 148] on div "MALARIA PARASITE (MP)" at bounding box center [419, 155] width 165 height 36
type input "1000"
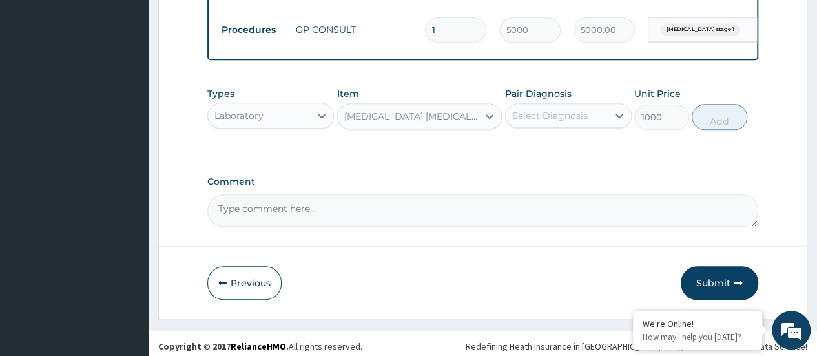
click at [543, 122] on div "Select Diagnosis" at bounding box center [550, 115] width 76 height 13
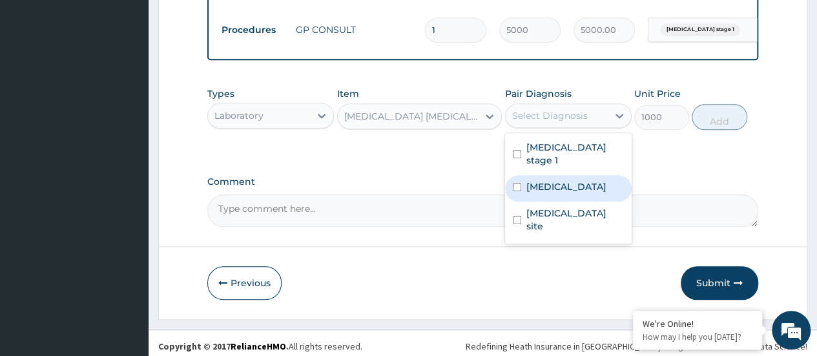
click at [551, 180] on label "Malaria, unspecified" at bounding box center [566, 186] width 80 height 13
checkbox input "true"
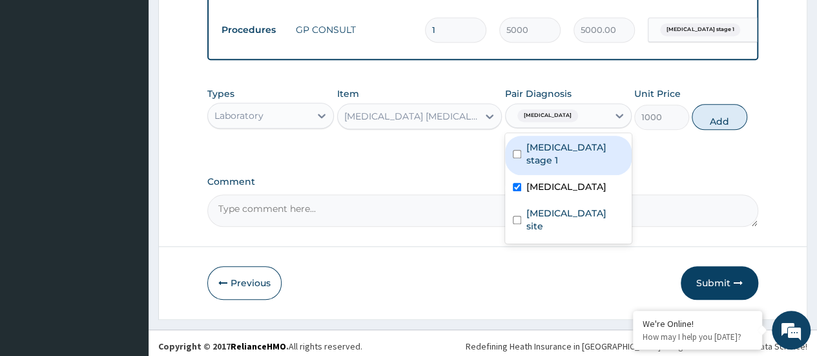
drag, startPoint x: 705, startPoint y: 125, endPoint x: 608, endPoint y: 138, distance: 97.8
click at [705, 125] on button "Add" at bounding box center [718, 117] width 55 height 26
type input "0"
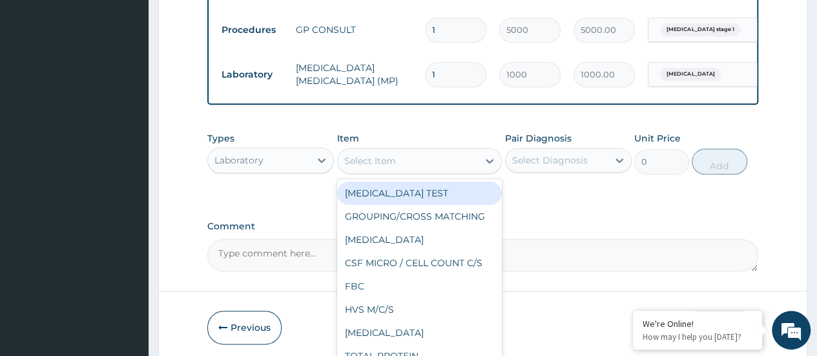
click at [384, 167] on div "Select Item" at bounding box center [370, 160] width 52 height 13
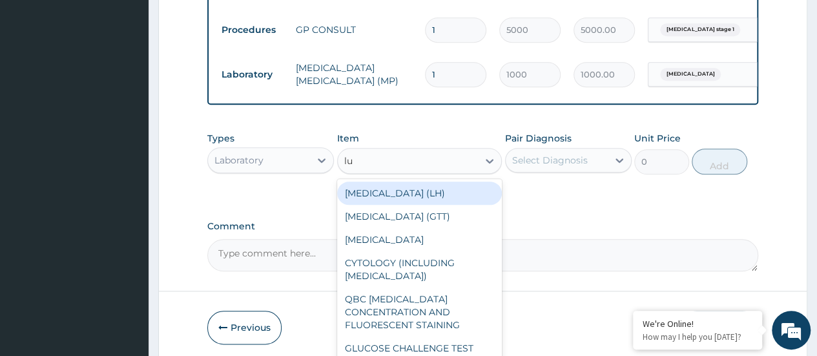
type input "l"
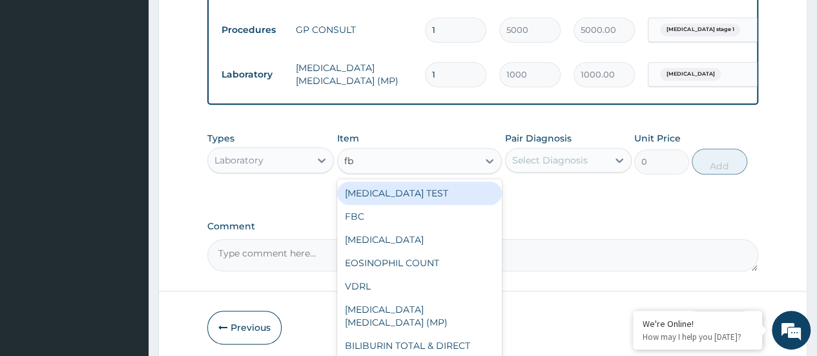
type input "fbc"
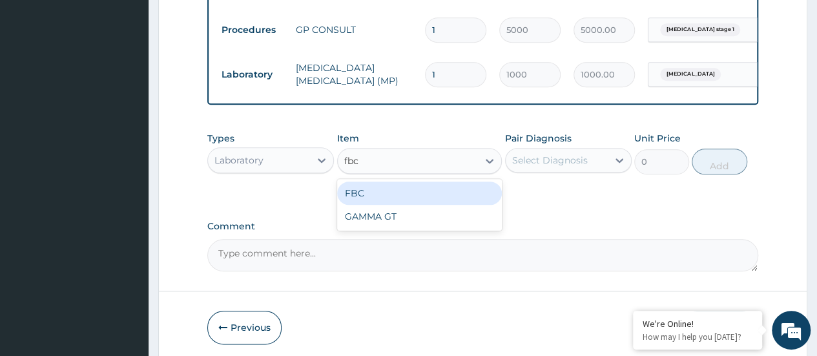
click at [452, 203] on div "FBC" at bounding box center [419, 192] width 165 height 23
type input "5000"
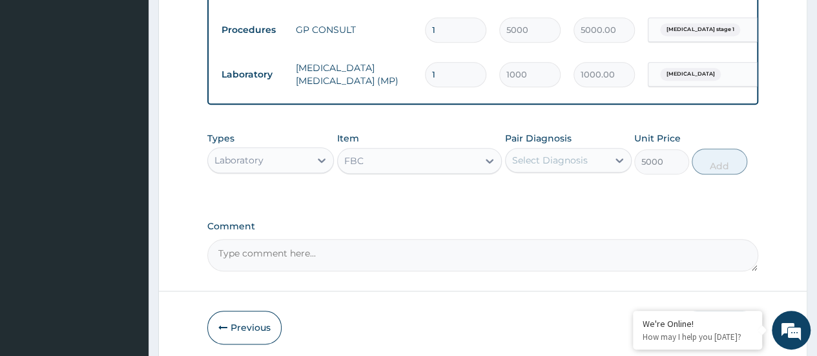
click at [535, 167] on div "Select Diagnosis" at bounding box center [550, 160] width 76 height 13
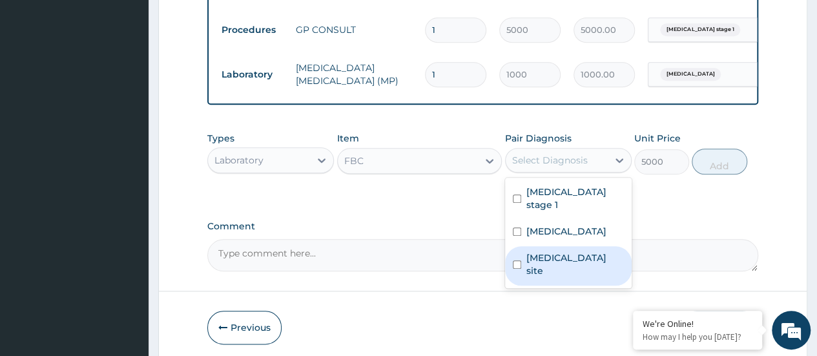
drag, startPoint x: 546, startPoint y: 260, endPoint x: 678, endPoint y: 194, distance: 147.8
click at [556, 253] on label "Bacterial infection of unspecified site" at bounding box center [574, 264] width 97 height 26
checkbox input "true"
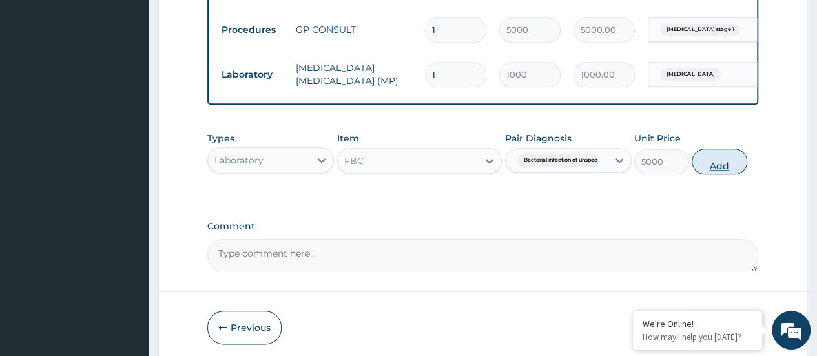
click at [722, 168] on button "Add" at bounding box center [718, 161] width 55 height 26
type input "0"
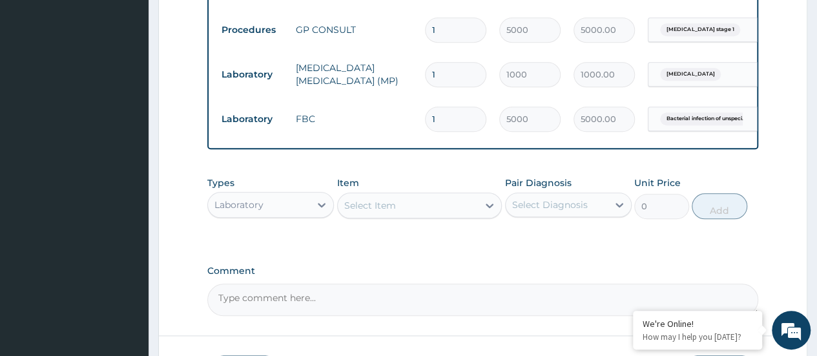
click at [308, 212] on div "Laboratory" at bounding box center [259, 204] width 102 height 21
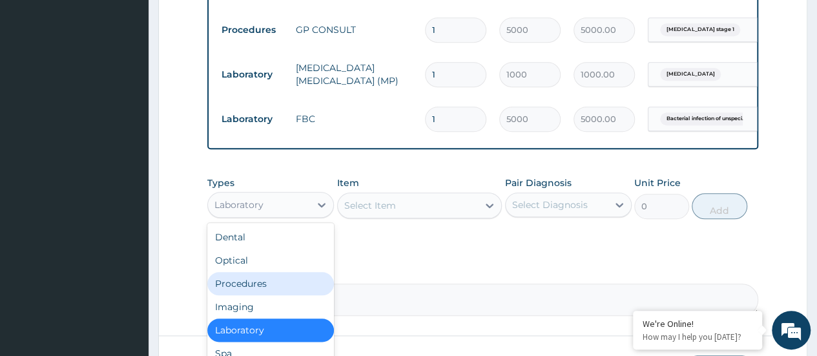
scroll to position [44, 0]
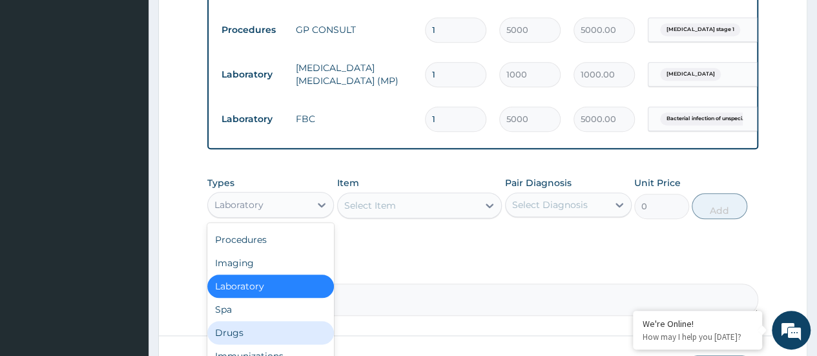
drag, startPoint x: 267, startPoint y: 335, endPoint x: 292, endPoint y: 298, distance: 44.2
click at [266, 335] on div "Drugs" at bounding box center [270, 332] width 127 height 23
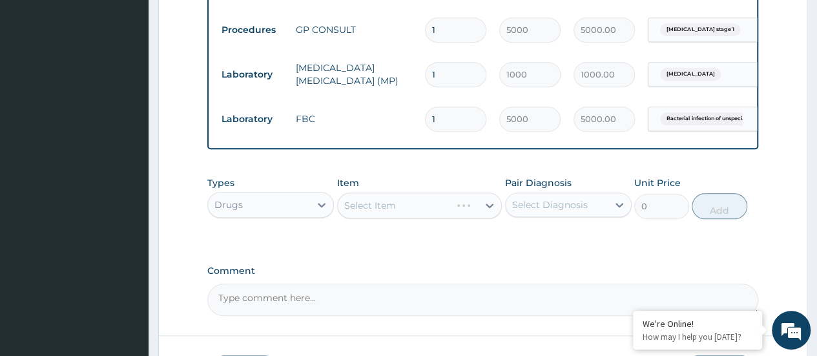
click at [376, 218] on div "Select Item" at bounding box center [419, 205] width 165 height 26
click at [377, 213] on div "Select Item" at bounding box center [419, 205] width 165 height 26
click at [380, 212] on div "Select Item" at bounding box center [370, 205] width 52 height 13
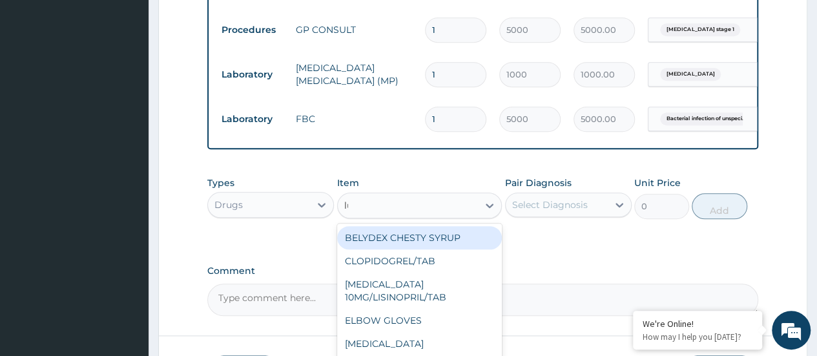
type input "lum"
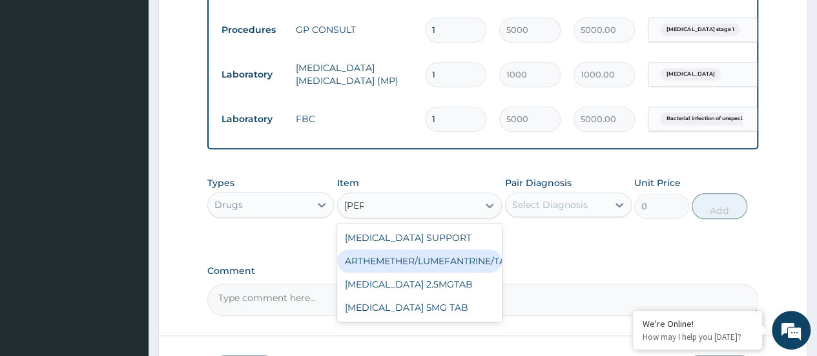
drag, startPoint x: 425, startPoint y: 276, endPoint x: 467, endPoint y: 263, distance: 43.7
click at [426, 272] on div "ARTHEMETHER/LUMEFANTRINE/TAB" at bounding box center [419, 260] width 165 height 23
type input "100"
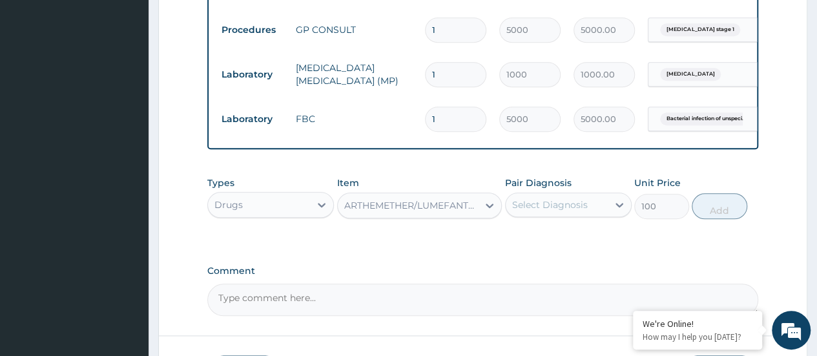
click at [551, 211] on div "Select Diagnosis" at bounding box center [550, 204] width 76 height 13
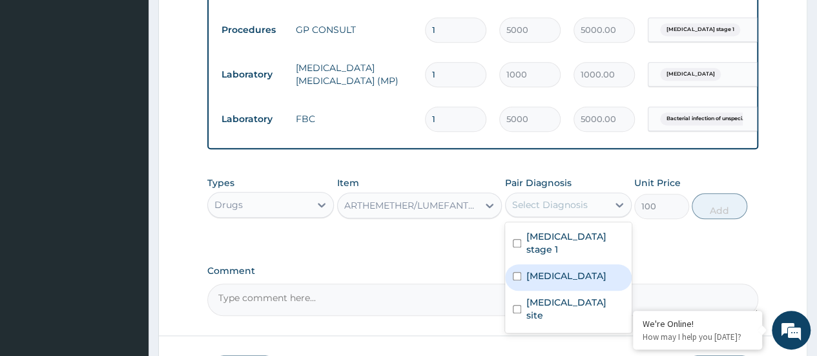
drag, startPoint x: 572, startPoint y: 272, endPoint x: 673, endPoint y: 243, distance: 104.6
click at [572, 272] on label "Malaria, unspecified" at bounding box center [566, 275] width 80 height 13
checkbox input "true"
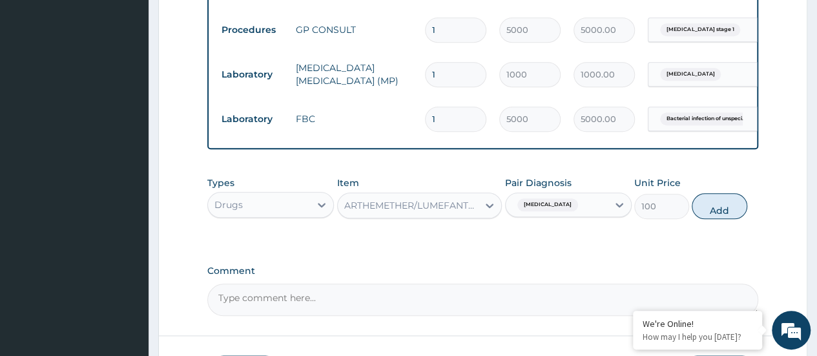
drag, startPoint x: 735, startPoint y: 213, endPoint x: 719, endPoint y: 216, distance: 16.3
click at [732, 213] on button "Add" at bounding box center [718, 206] width 55 height 26
type input "0"
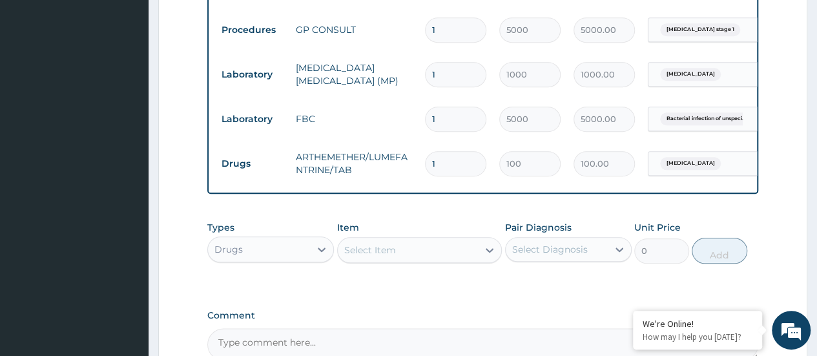
click at [443, 260] on div "Select Item" at bounding box center [408, 250] width 141 height 21
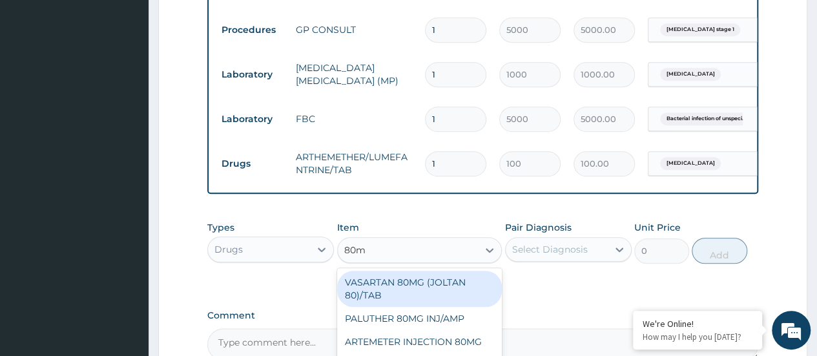
type input "80mg"
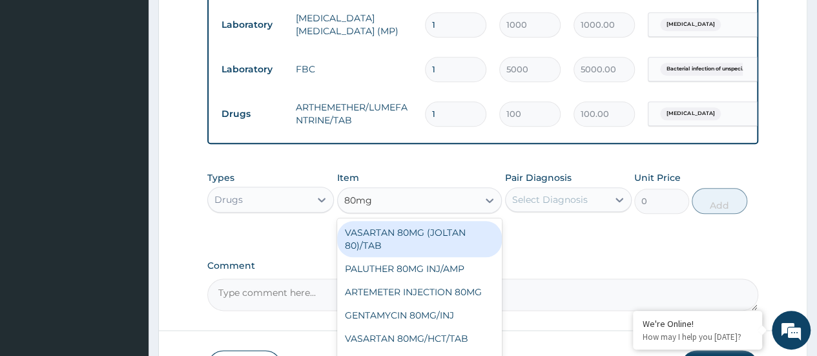
scroll to position [726, 0]
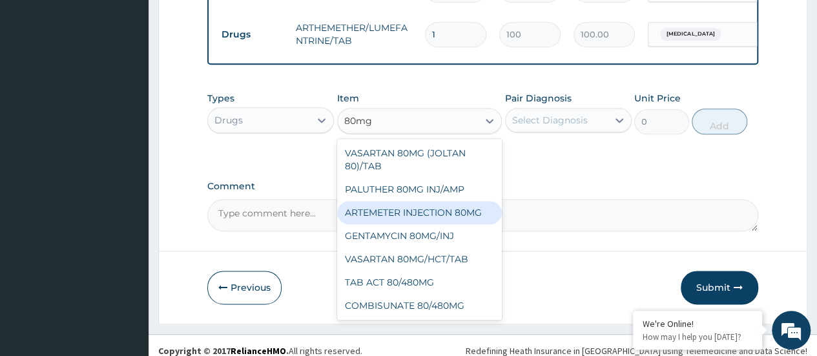
click at [412, 223] on div "ARTEMETER INJECTION 80MG" at bounding box center [419, 212] width 165 height 23
type input "800"
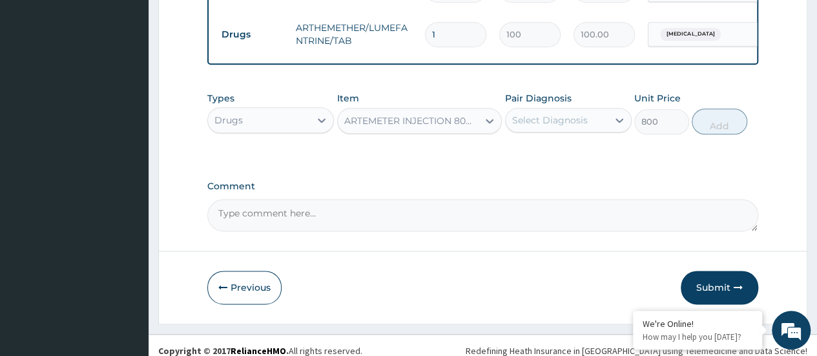
click at [554, 127] on div "Select Diagnosis" at bounding box center [550, 120] width 76 height 13
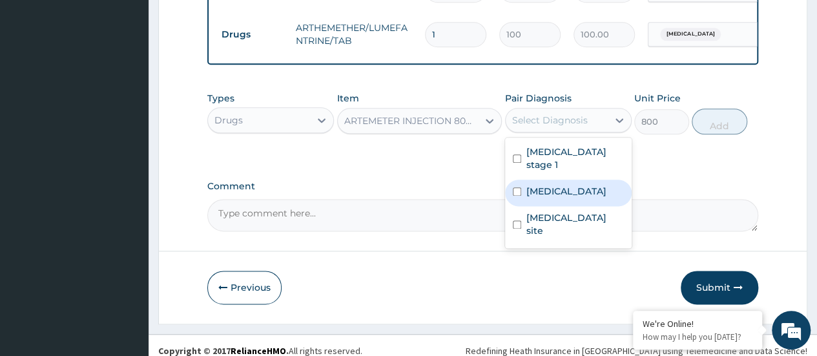
drag, startPoint x: 554, startPoint y: 192, endPoint x: 627, endPoint y: 165, distance: 78.4
click at [557, 191] on label "[MEDICAL_DATA]" at bounding box center [566, 191] width 80 height 13
checkbox input "true"
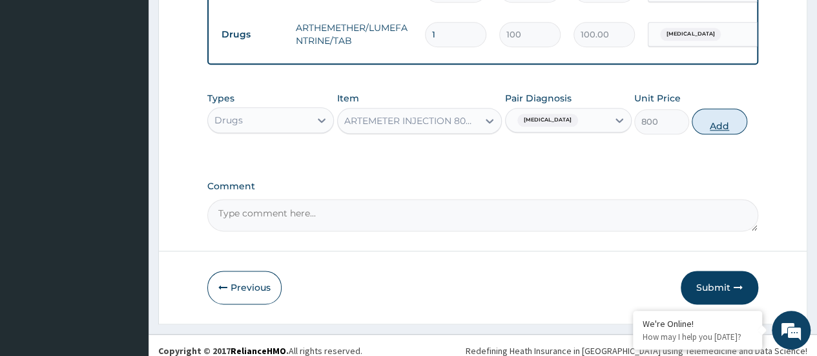
click at [705, 134] on button "Add" at bounding box center [718, 121] width 55 height 26
type input "0"
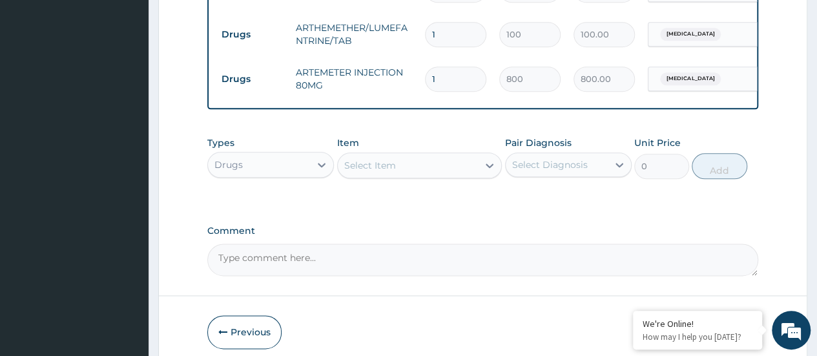
click at [400, 175] on div "Select Item" at bounding box center [408, 165] width 141 height 21
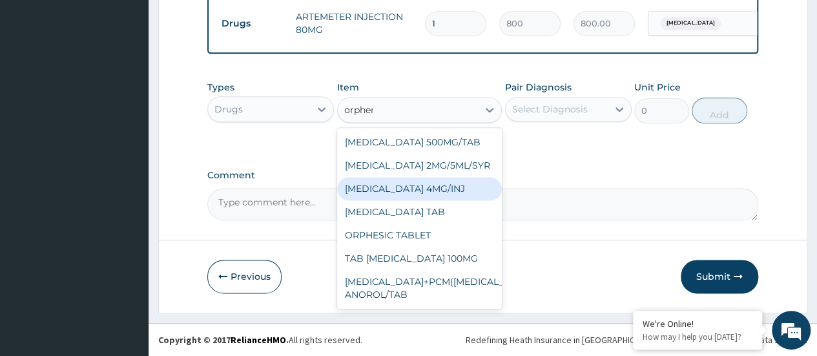
scroll to position [0, 0]
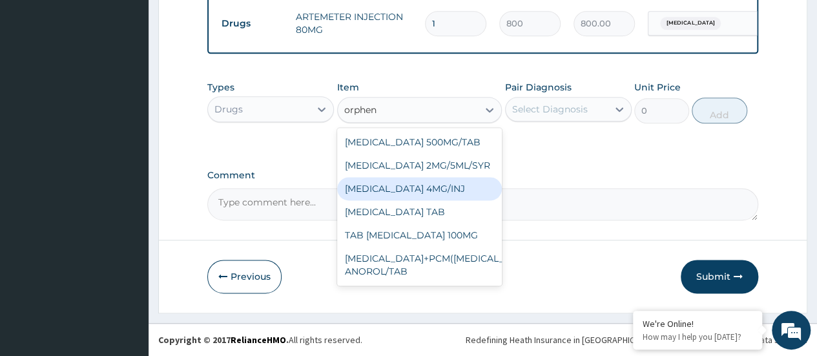
type input "orphena"
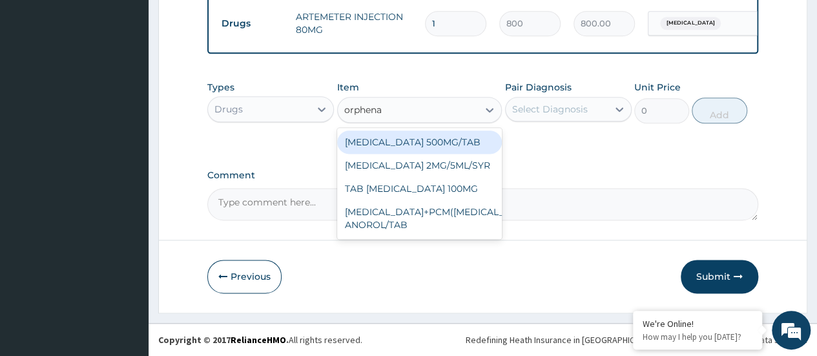
click at [428, 143] on div "ORPHENADRINE 500MG/TAB" at bounding box center [419, 141] width 165 height 23
type input "100"
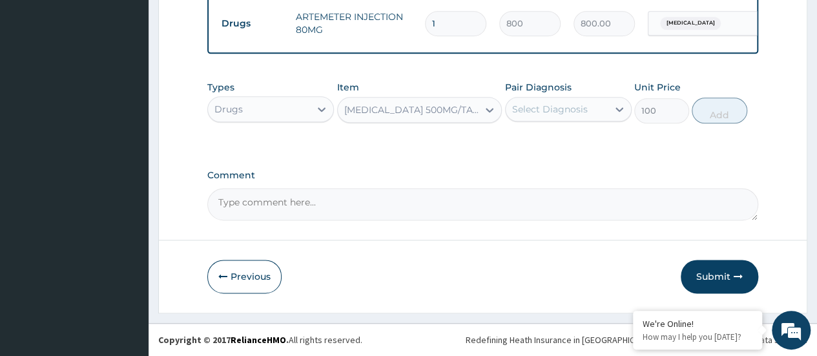
click at [445, 113] on div "ORPHENADRINE 500MG/TAB" at bounding box center [412, 109] width 136 height 13
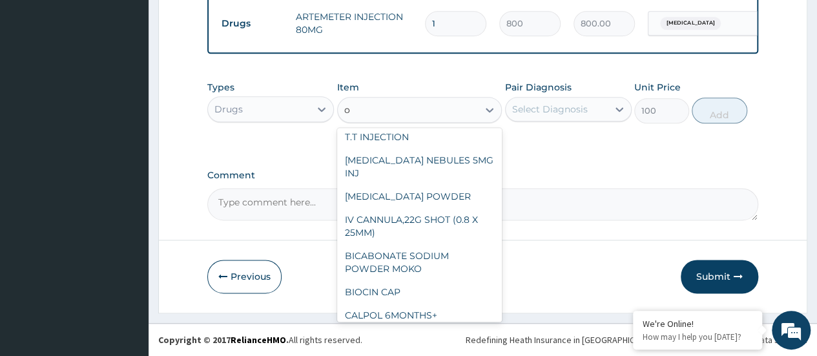
scroll to position [1531, 0]
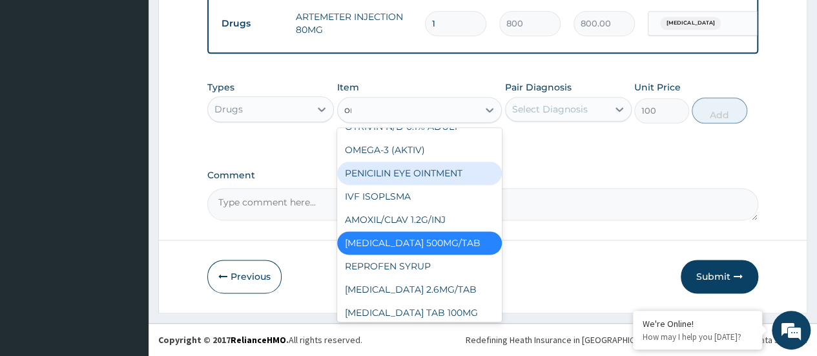
type input "orp"
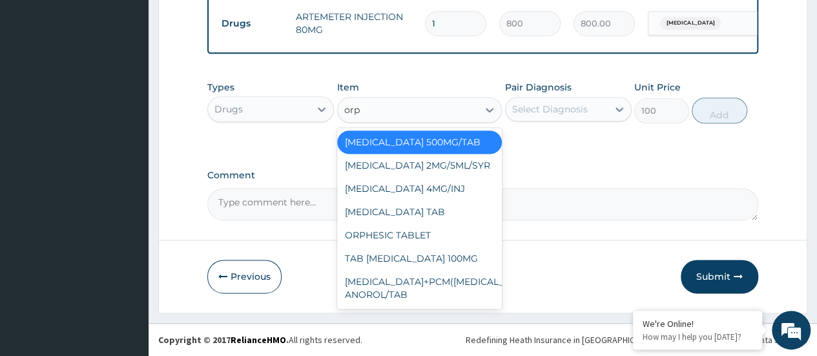
scroll to position [0, 0]
click at [445, 270] on div "TAB ORPHENADRINE 100MG" at bounding box center [419, 258] width 165 height 23
type input "300"
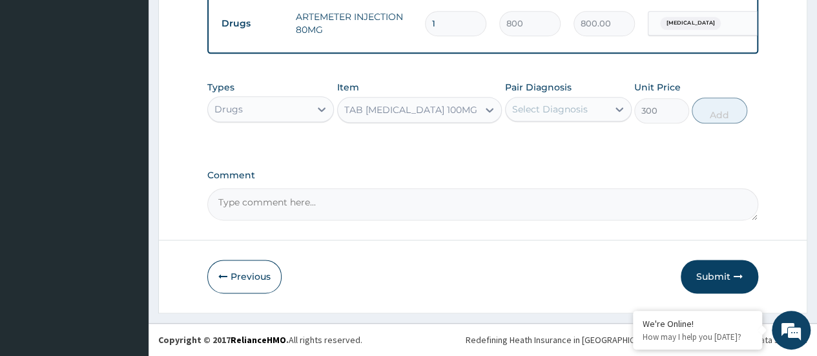
click at [540, 111] on div "Select Diagnosis" at bounding box center [550, 109] width 76 height 13
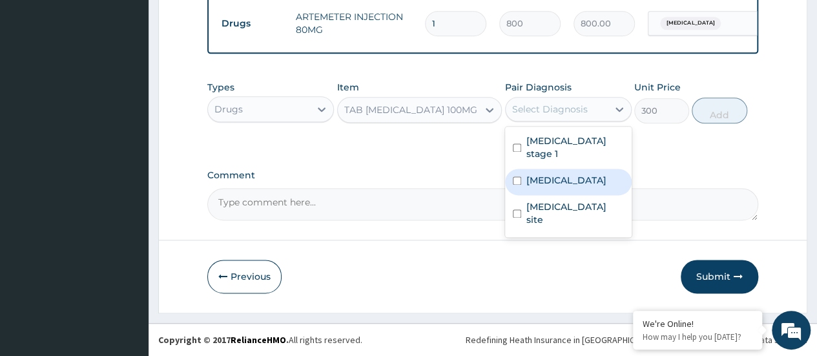
click at [551, 174] on label "Malaria, unspecified" at bounding box center [566, 180] width 80 height 13
checkbox input "true"
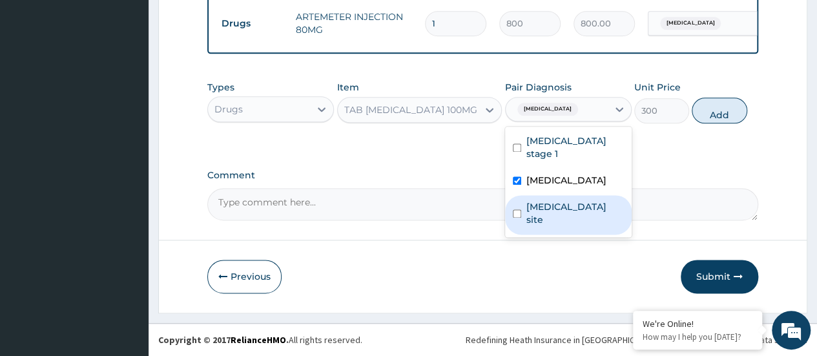
drag, startPoint x: 544, startPoint y: 194, endPoint x: 627, endPoint y: 153, distance: 93.0
click at [549, 200] on label "Bacterial infection of unspecified site" at bounding box center [574, 213] width 97 height 26
checkbox input "true"
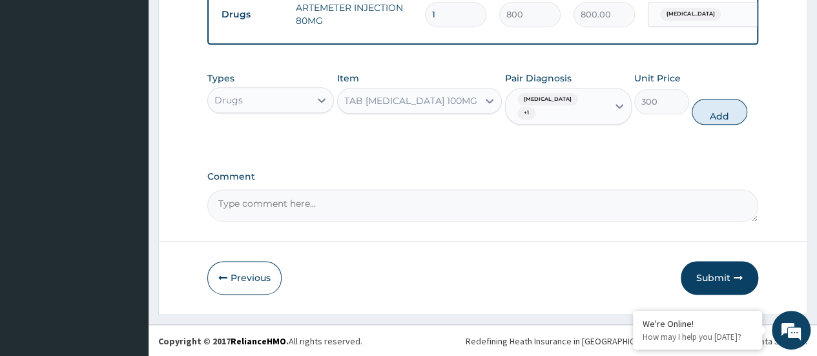
click at [754, 116] on div "Types Drugs Item TAB ORPHENADRINE 100MG Pair Diagnosis Malaria, unspecified + 1…" at bounding box center [482, 98] width 551 height 66
click at [722, 123] on button "Add" at bounding box center [718, 112] width 55 height 26
type input "0"
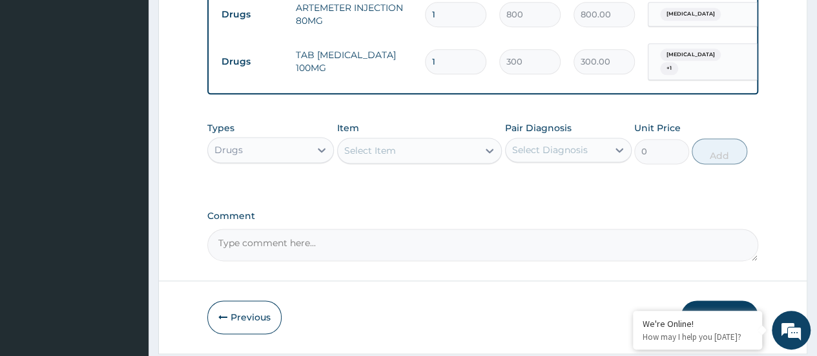
click at [376, 157] on div "Select Item" at bounding box center [370, 150] width 52 height 13
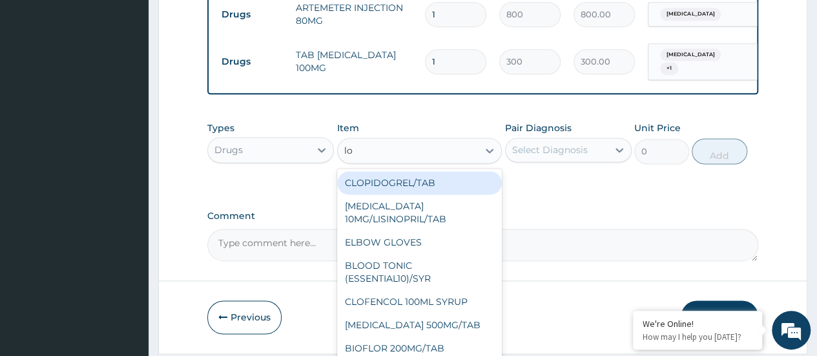
type input "lo"
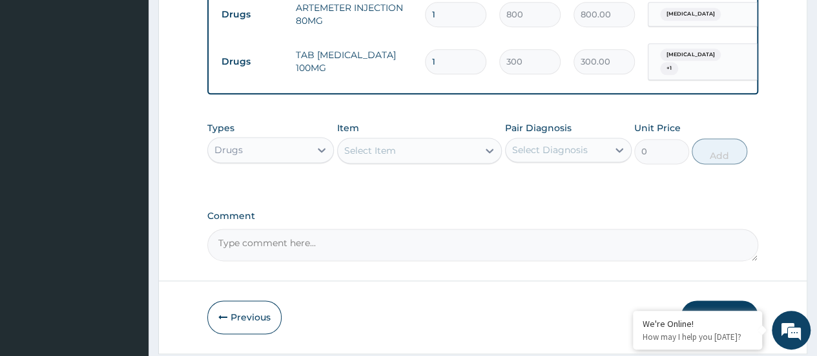
drag, startPoint x: 446, startPoint y: 19, endPoint x: 438, endPoint y: 17, distance: 7.9
click at [445, 18] on input "1" at bounding box center [455, 14] width 61 height 25
type input "0.00"
type input "2"
type input "1600.00"
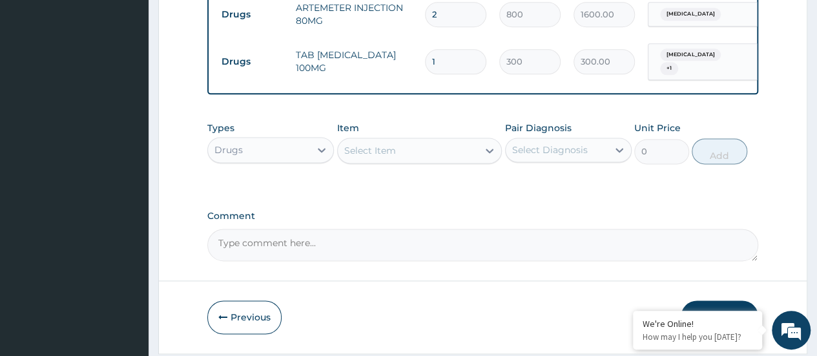
type input "2"
click at [444, 56] on input "1" at bounding box center [455, 61] width 61 height 25
type input "18"
type input "5400.00"
type input "19"
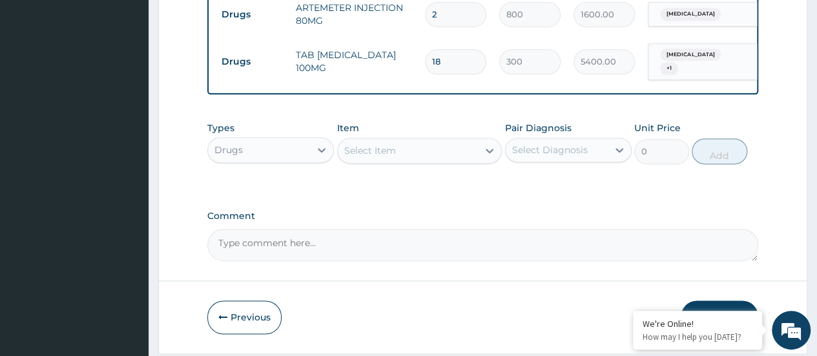
type input "5700.00"
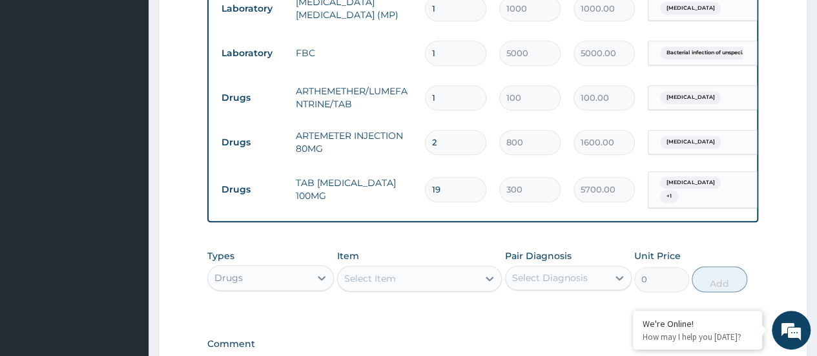
scroll to position [661, 0]
type input "19"
click at [441, 101] on input "1" at bounding box center [455, 99] width 61 height 25
type input "0.00"
type input "2"
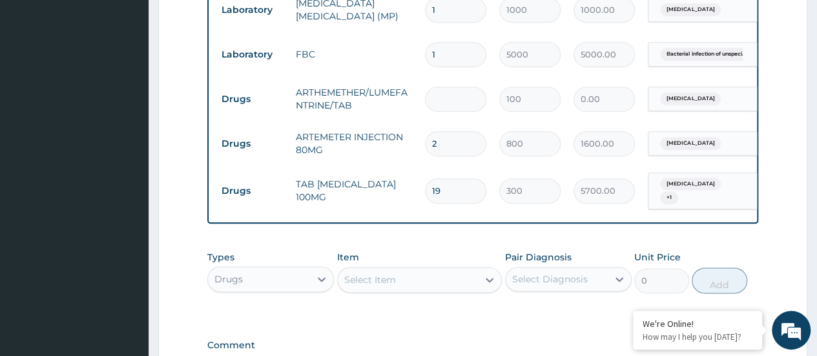
type input "200.00"
type input "24"
type input "2400.00"
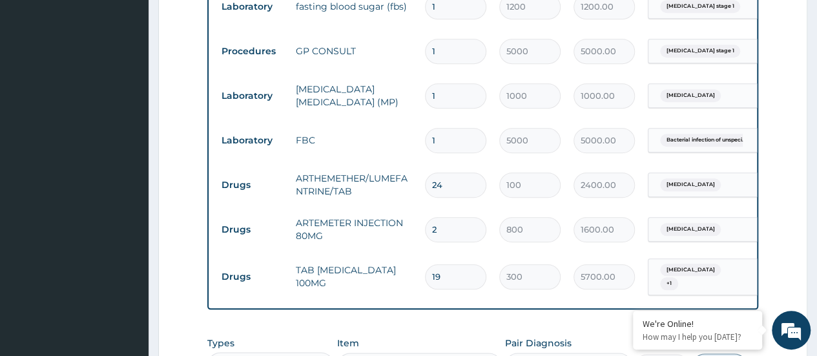
scroll to position [575, 0]
type input "24"
click at [448, 280] on input "19" at bounding box center [455, 277] width 61 height 25
type input "1"
type input "300.00"
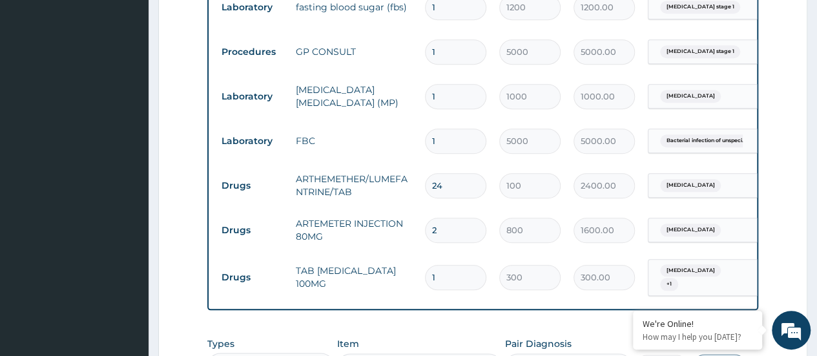
type input "18"
type input "5400.00"
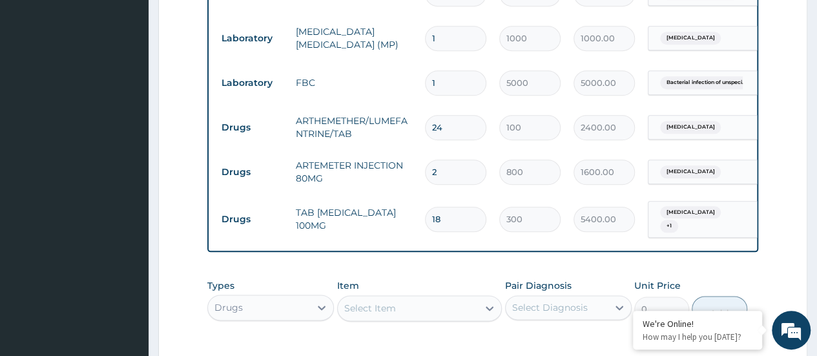
scroll to position [704, 0]
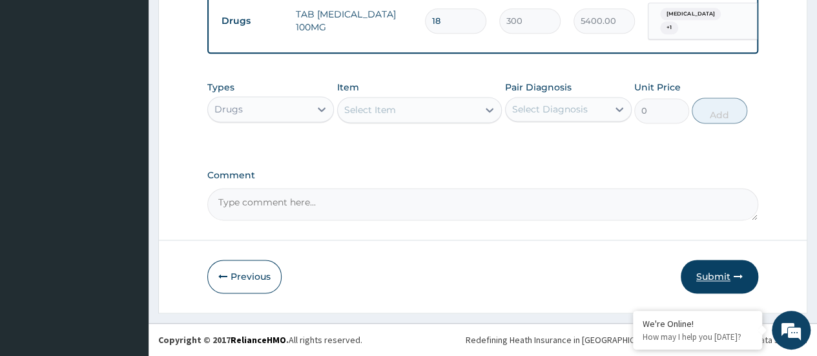
type input "18"
click at [710, 276] on button "Submit" at bounding box center [718, 277] width 77 height 34
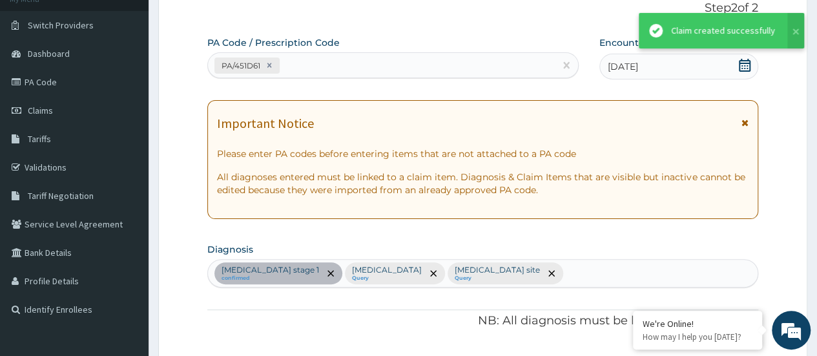
scroll to position [840, 0]
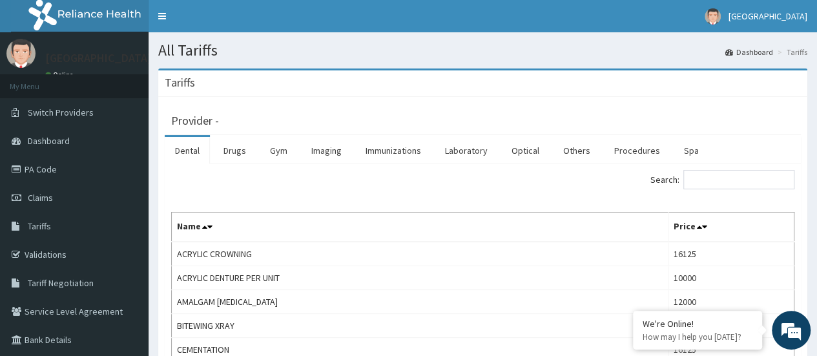
drag, startPoint x: 235, startPoint y: 149, endPoint x: 352, endPoint y: 166, distance: 118.7
click at [236, 149] on link "Drugs" at bounding box center [234, 150] width 43 height 27
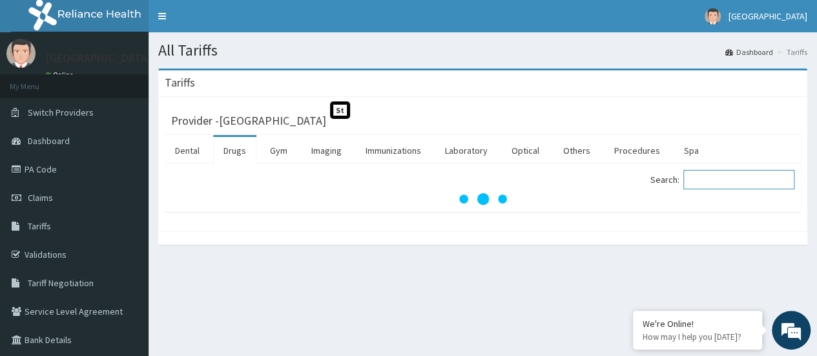
click at [699, 178] on input "Search:" at bounding box center [738, 179] width 111 height 19
type input "orph"
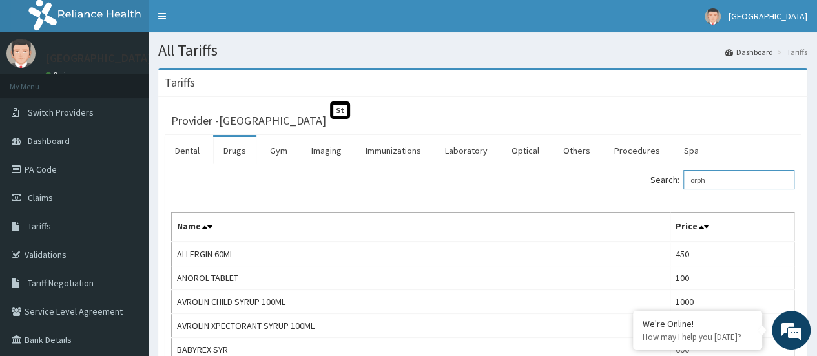
drag, startPoint x: 724, startPoint y: 176, endPoint x: 674, endPoint y: 189, distance: 52.0
click at [674, 189] on div "Search: orph" at bounding box center [644, 181] width 302 height 23
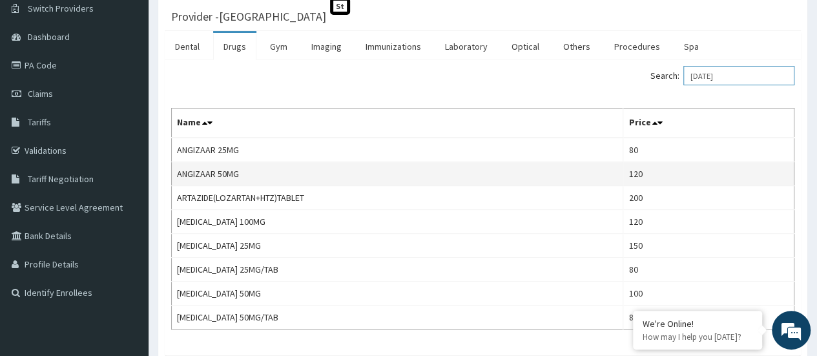
scroll to position [129, 0]
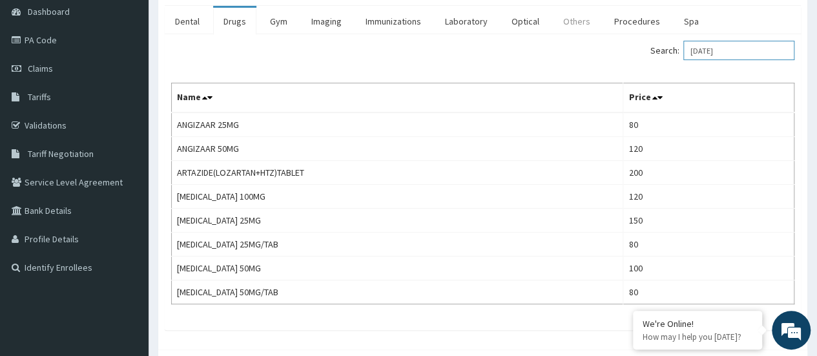
type input "[DATE]"
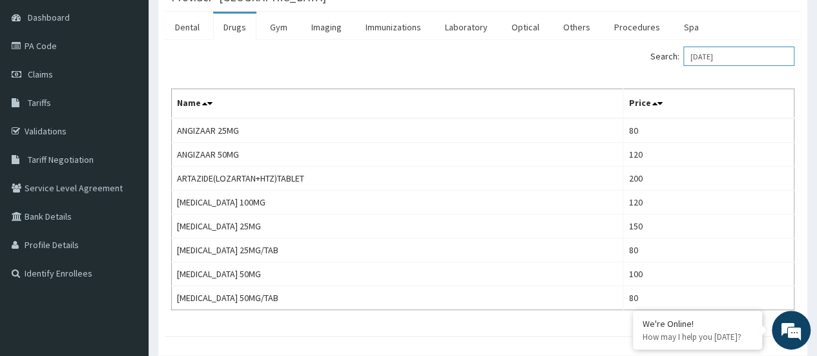
scroll to position [59, 0]
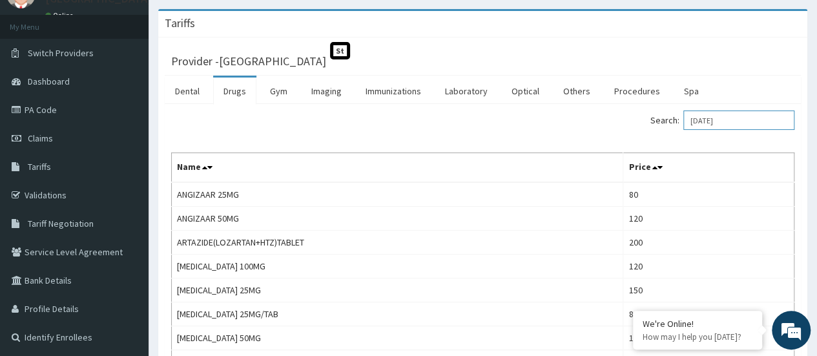
drag, startPoint x: 726, startPoint y: 121, endPoint x: 658, endPoint y: 123, distance: 68.4
click at [666, 128] on label "Search: [DATE]" at bounding box center [722, 119] width 144 height 19
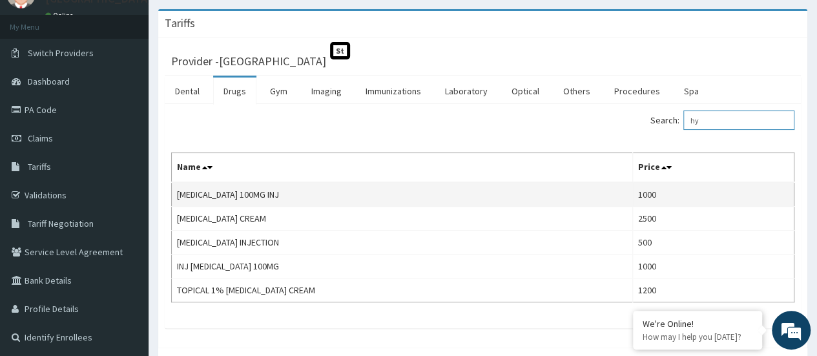
type input "h"
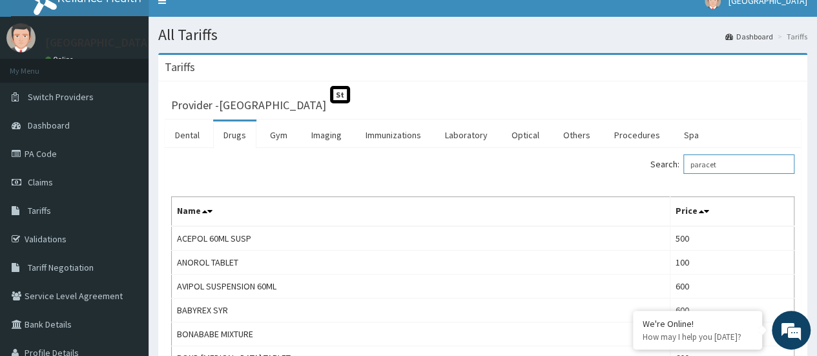
scroll to position [0, 0]
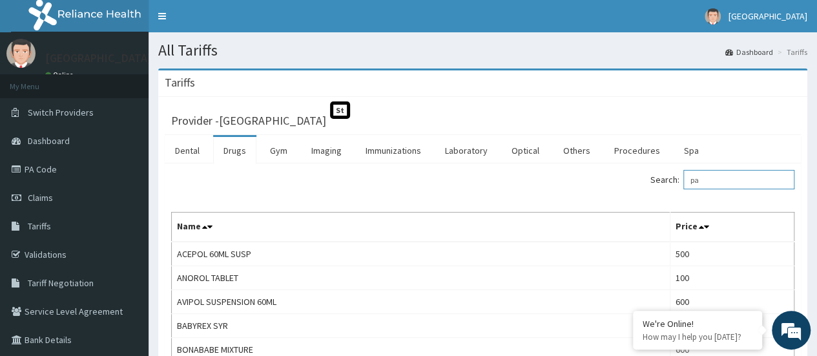
type input "p"
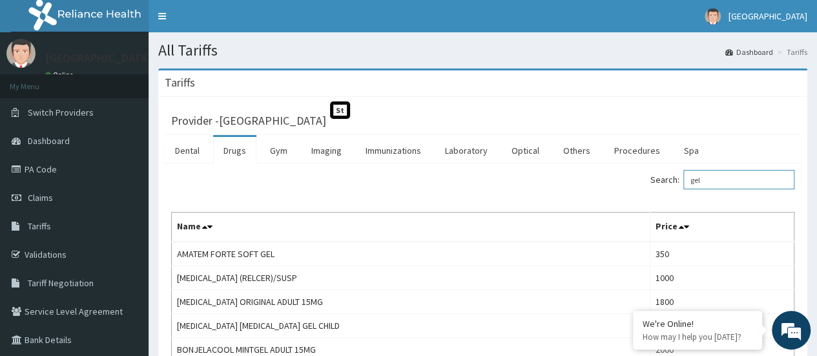
click at [724, 181] on input "gel" at bounding box center [738, 179] width 111 height 19
type input "g"
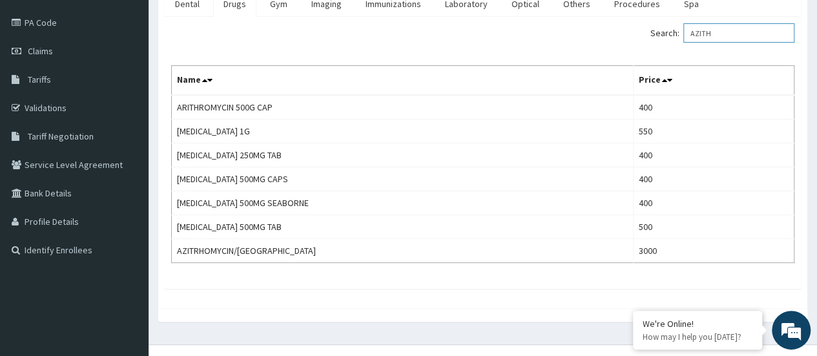
scroll to position [148, 0]
type input "A"
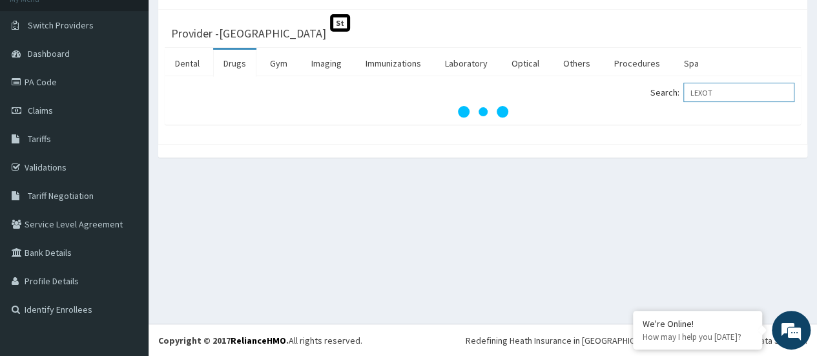
scroll to position [94, 0]
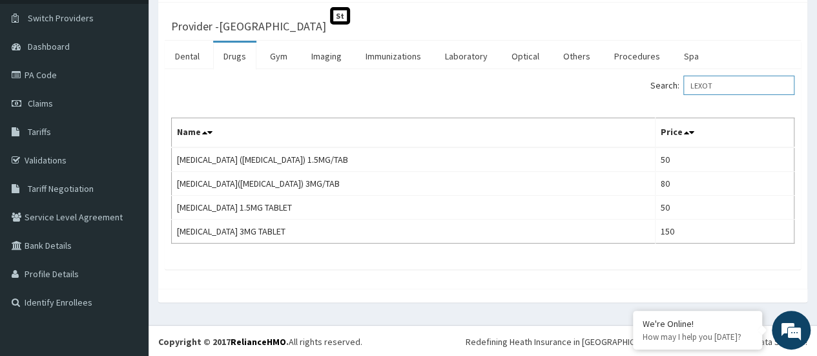
type input "LEXOT"
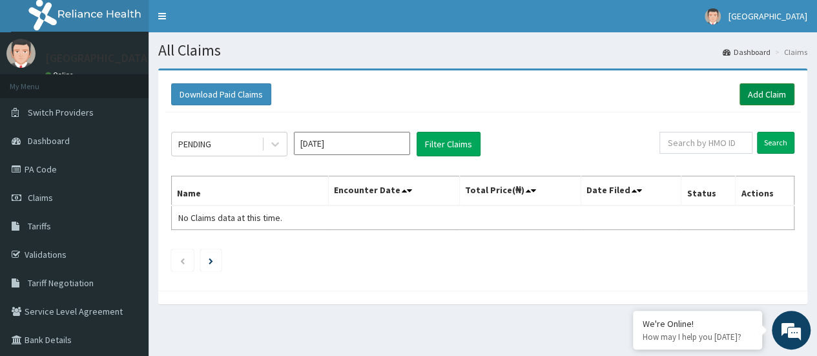
click at [760, 94] on link "Add Claim" at bounding box center [766, 94] width 55 height 22
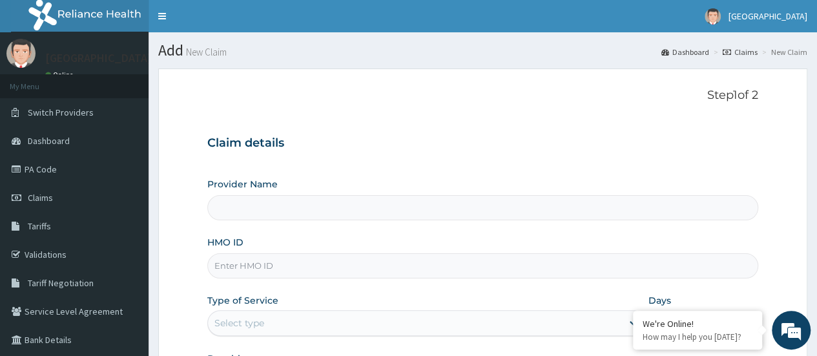
click at [331, 259] on input "HMO ID" at bounding box center [482, 265] width 551 height 25
paste input "PNS/10017/A"
type input "PNS/10017/A"
type input "[GEOGRAPHIC_DATA]"
type input "PNS/10017/A"
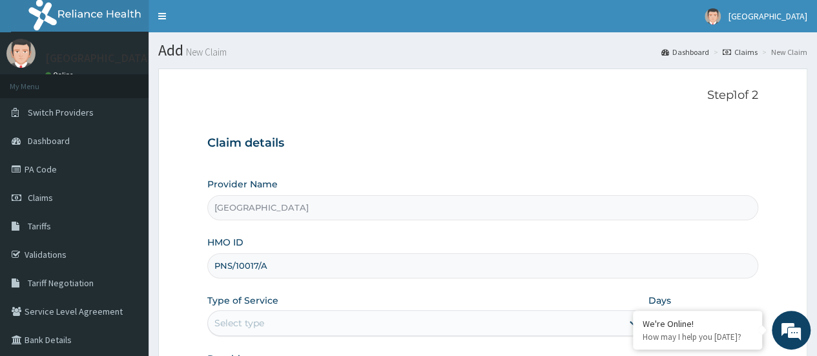
click at [254, 314] on div "Select type" at bounding box center [415, 322] width 414 height 21
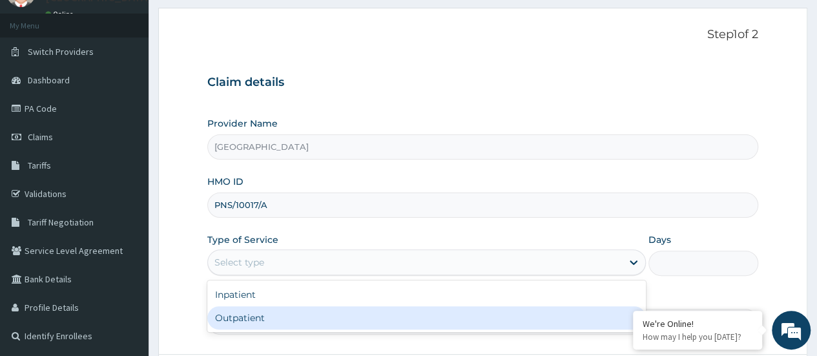
scroll to position [129, 0]
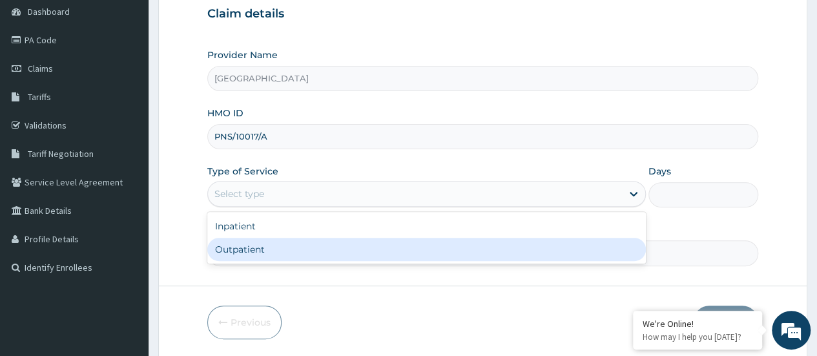
click at [296, 254] on div "Outpatient" at bounding box center [426, 249] width 438 height 23
type input "1"
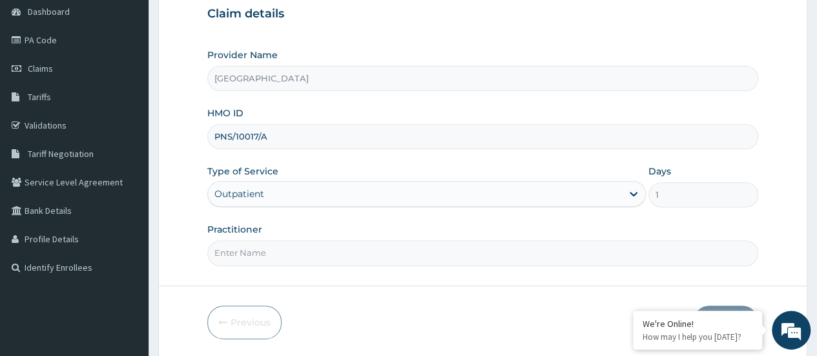
click at [327, 254] on input "Practitioner" at bounding box center [482, 252] width 551 height 25
type input "[PERSON_NAME]"
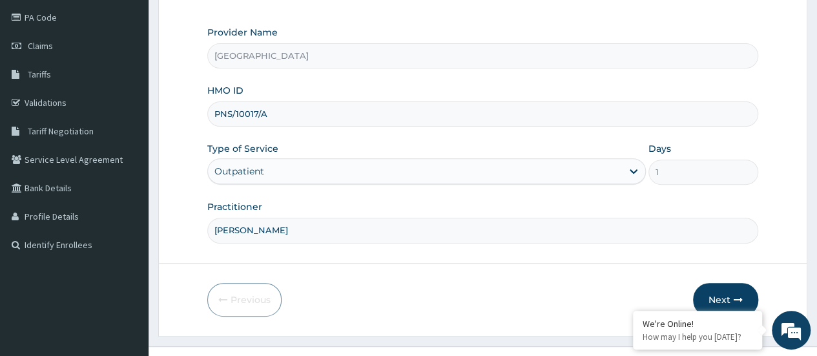
scroll to position [172, 0]
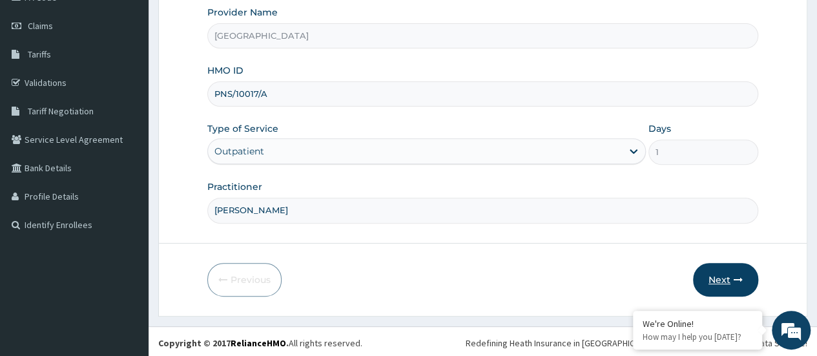
click at [724, 275] on button "Next" at bounding box center [725, 280] width 65 height 34
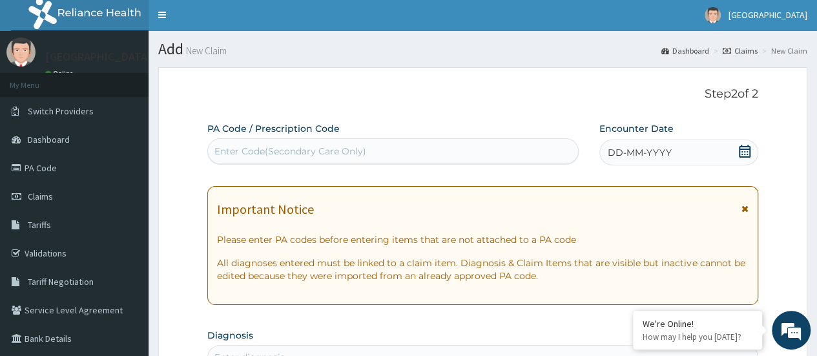
scroll to position [0, 0]
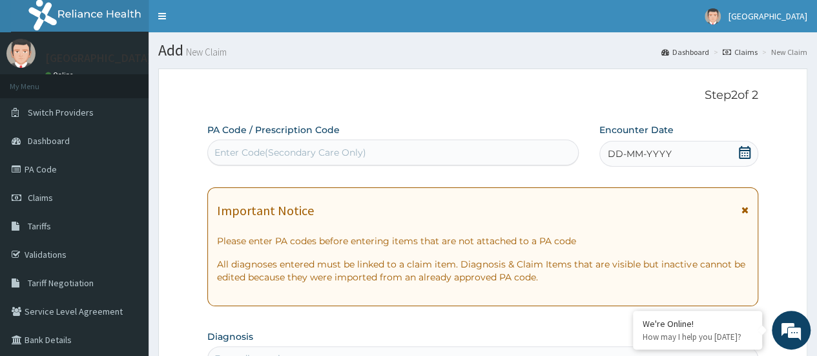
click at [278, 148] on div "Enter Code(Secondary Care Only)" at bounding box center [290, 152] width 152 height 13
paste input "PA/B299D3"
type input "PA/B299D3"
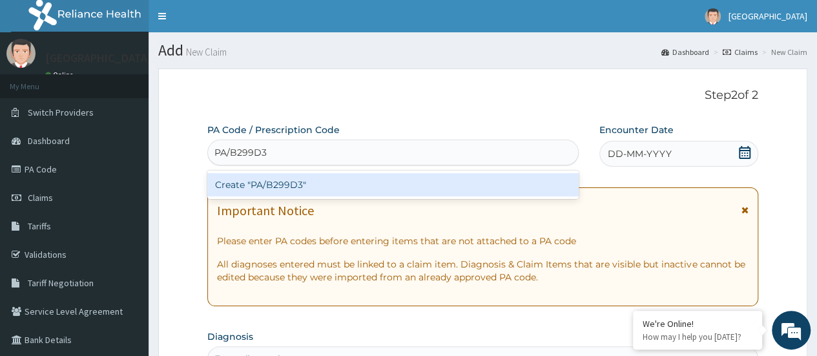
click at [273, 185] on div "Create "PA/B299D3"" at bounding box center [392, 184] width 371 height 23
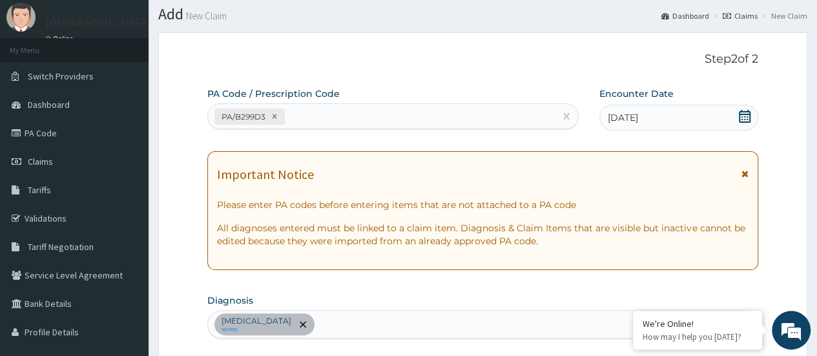
scroll to position [36, 0]
click at [323, 107] on div "PA/B299D3" at bounding box center [381, 117] width 346 height 21
paste input "PA/B5E743"
type input "PA/B5E743"
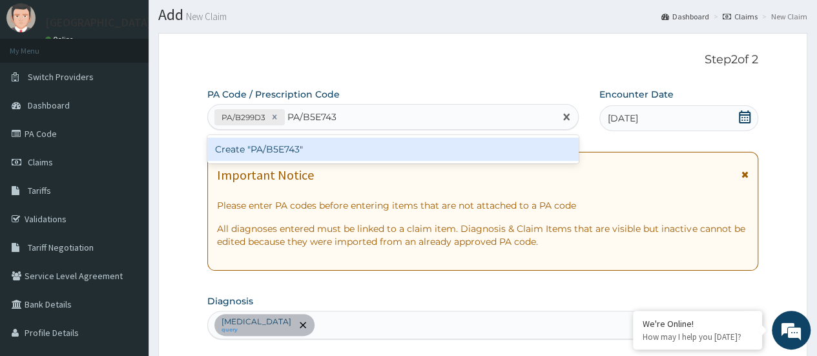
click at [301, 144] on div "Create "PA/B5E743"" at bounding box center [392, 149] width 371 height 23
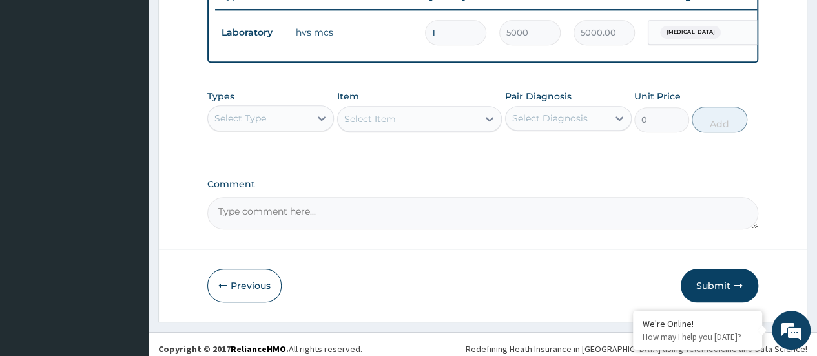
scroll to position [533, 0]
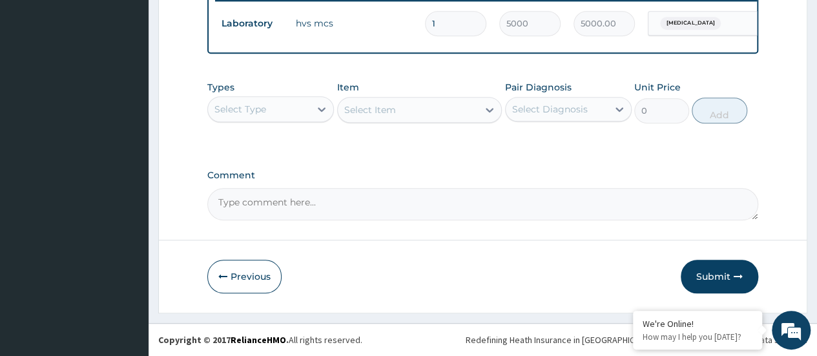
click at [245, 118] on div "Select Type" at bounding box center [259, 109] width 102 height 21
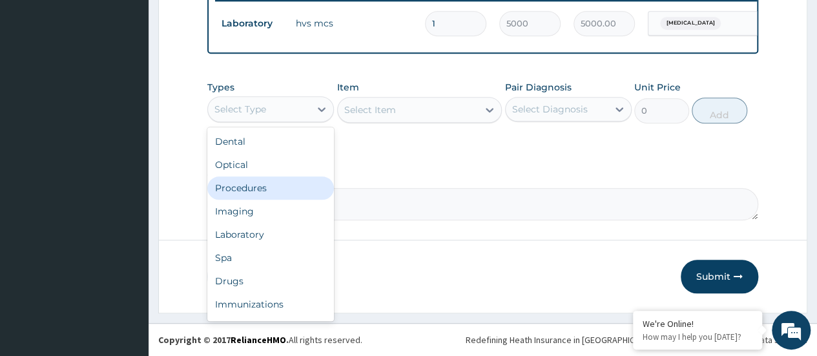
drag, startPoint x: 258, startPoint y: 189, endPoint x: 278, endPoint y: 178, distance: 23.1
click at [257, 189] on div "Procedures" at bounding box center [270, 187] width 127 height 23
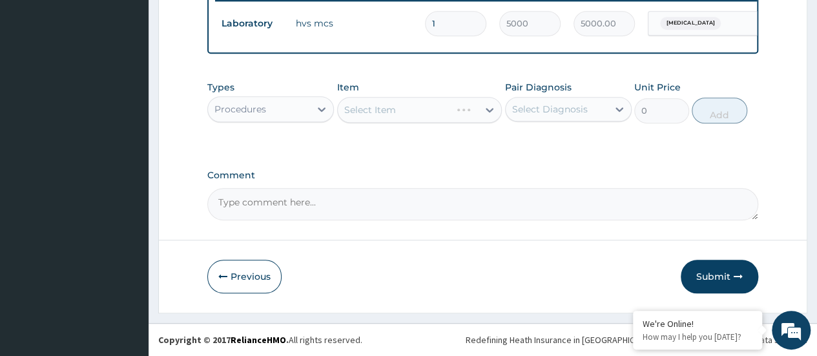
click at [369, 114] on div "Select Item" at bounding box center [419, 110] width 165 height 26
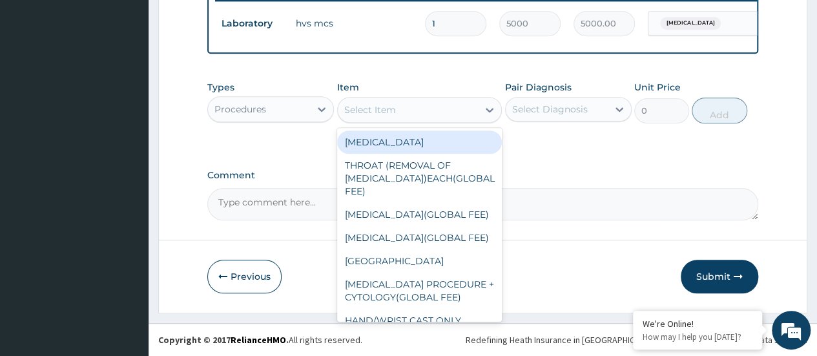
click at [367, 115] on div "Select Item" at bounding box center [370, 109] width 52 height 13
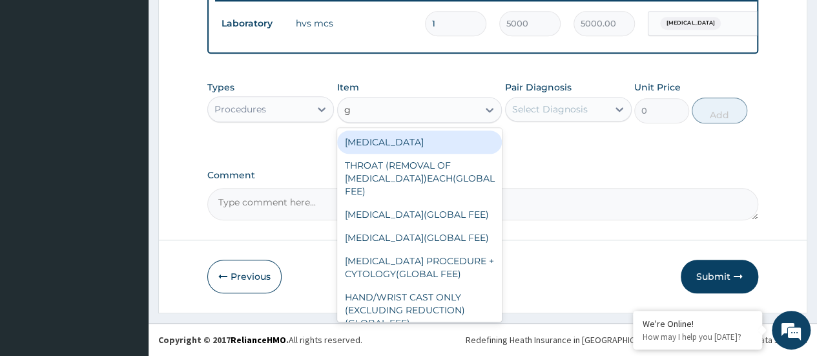
type input "gp"
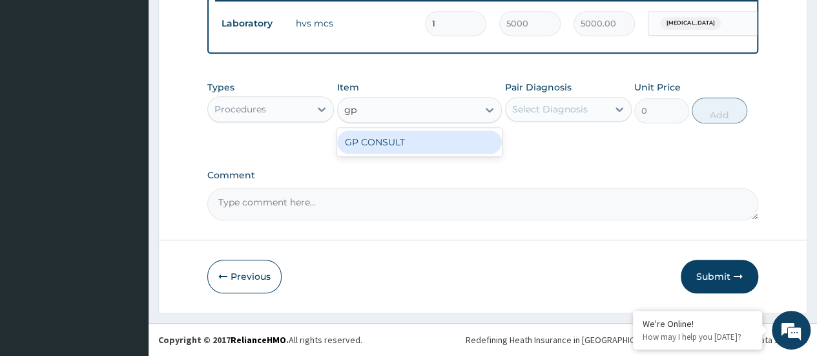
drag, startPoint x: 394, startPoint y: 145, endPoint x: 415, endPoint y: 139, distance: 21.9
click at [399, 143] on div "GP CONSULT" at bounding box center [419, 141] width 165 height 23
type input "5000"
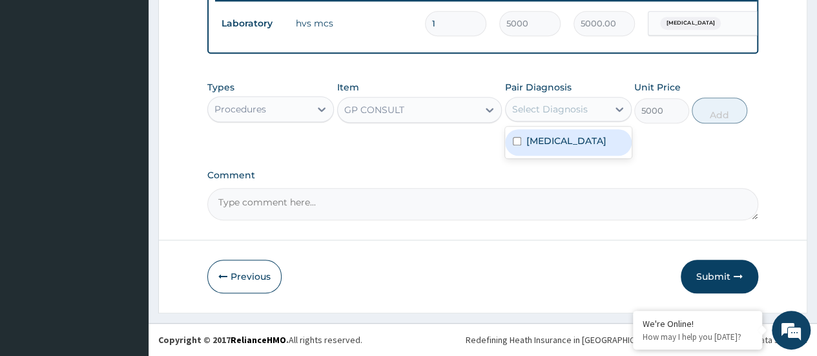
drag, startPoint x: 527, startPoint y: 112, endPoint x: 553, endPoint y: 117, distance: 26.5
click at [532, 112] on div "Select Diagnosis" at bounding box center [550, 109] width 76 height 13
click at [562, 147] on label "[MEDICAL_DATA]" at bounding box center [566, 140] width 80 height 13
checkbox input "true"
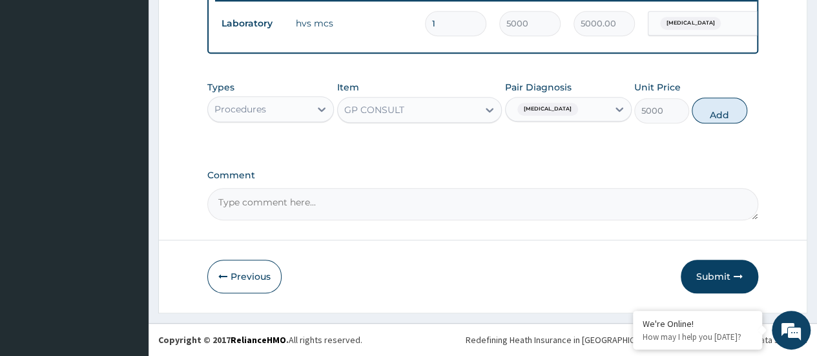
drag, startPoint x: 711, startPoint y: 108, endPoint x: 651, endPoint y: 120, distance: 61.3
click at [710, 108] on button "Add" at bounding box center [718, 110] width 55 height 26
type input "0"
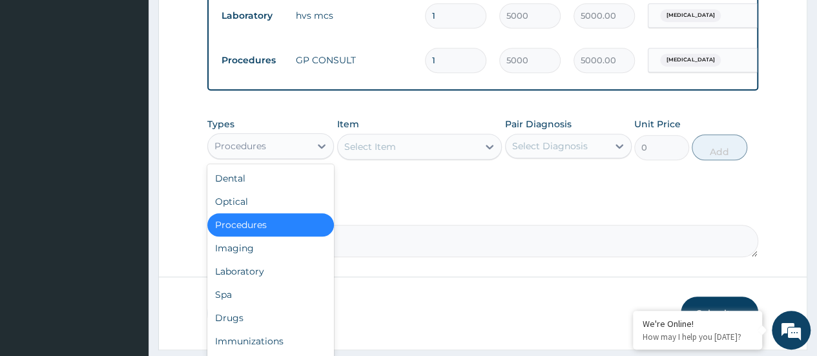
click at [305, 156] on div "Procedures" at bounding box center [259, 146] width 102 height 21
click at [270, 321] on div "Drugs" at bounding box center [270, 317] width 127 height 23
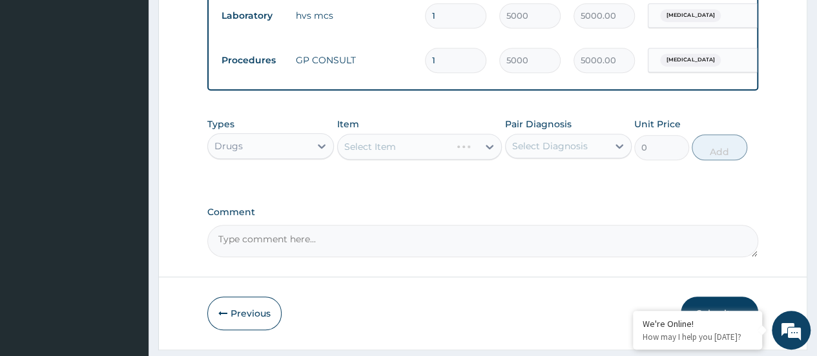
click at [390, 158] on div "Select Item" at bounding box center [419, 147] width 165 height 26
click at [390, 157] on div "Select Item" at bounding box center [419, 147] width 165 height 26
click at [402, 157] on div "Select Item" at bounding box center [408, 146] width 141 height 21
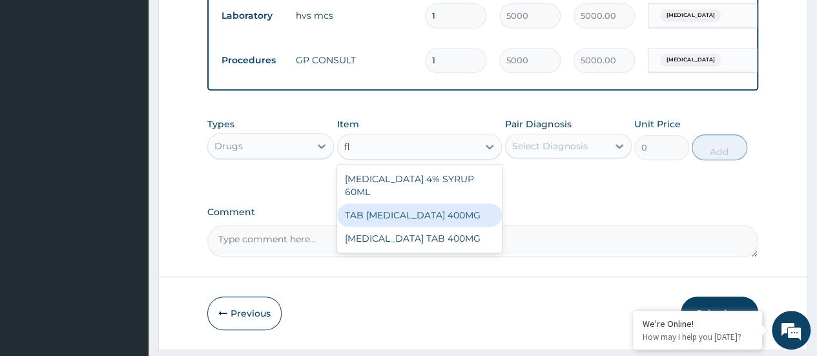
type input "f"
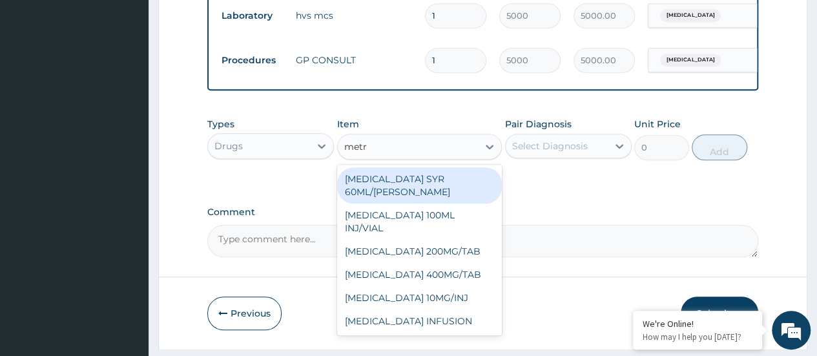
type input "metro"
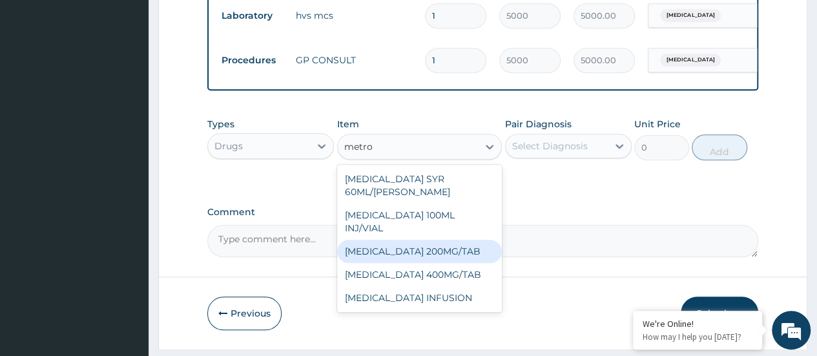
drag, startPoint x: 421, startPoint y: 264, endPoint x: 433, endPoint y: 251, distance: 17.4
click at [423, 259] on div "[MEDICAL_DATA] 200MG/TAB" at bounding box center [419, 251] width 165 height 23
type input "50"
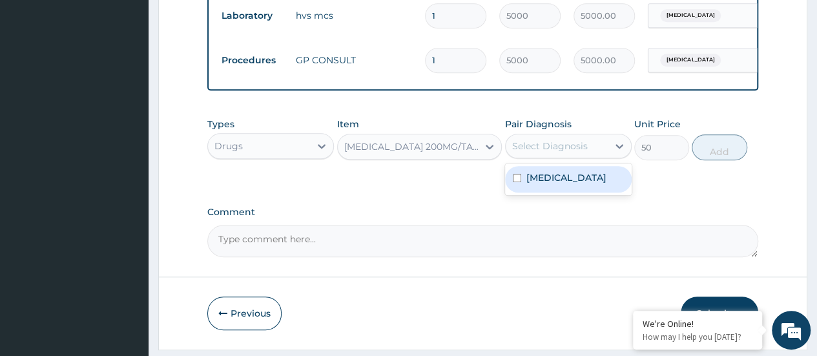
click at [537, 156] on div "Select Diagnosis" at bounding box center [556, 146] width 102 height 21
drag, startPoint x: 538, startPoint y: 193, endPoint x: 580, endPoint y: 181, distance: 42.9
click at [544, 184] on label "[MEDICAL_DATA]" at bounding box center [566, 177] width 80 height 13
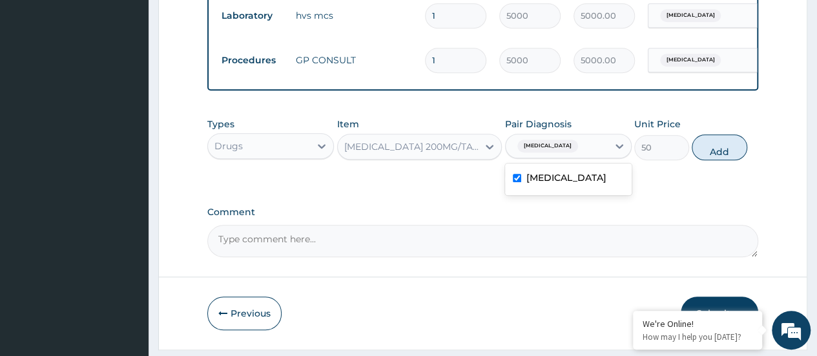
checkbox input "true"
click at [712, 149] on button "Add" at bounding box center [718, 147] width 55 height 26
type input "0"
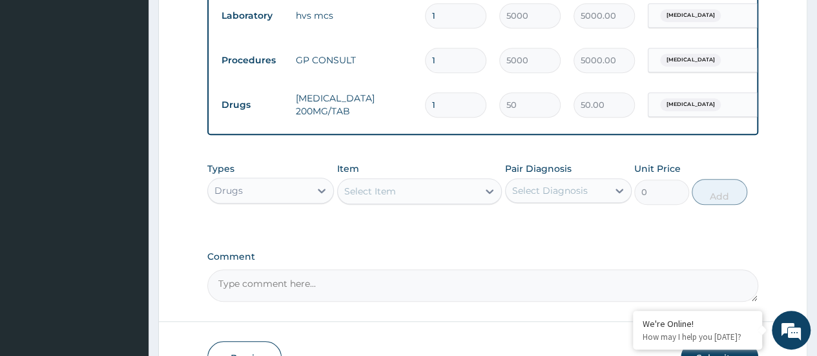
type input "0.00"
type input "3"
type input "150.00"
type input "30"
type input "1500.00"
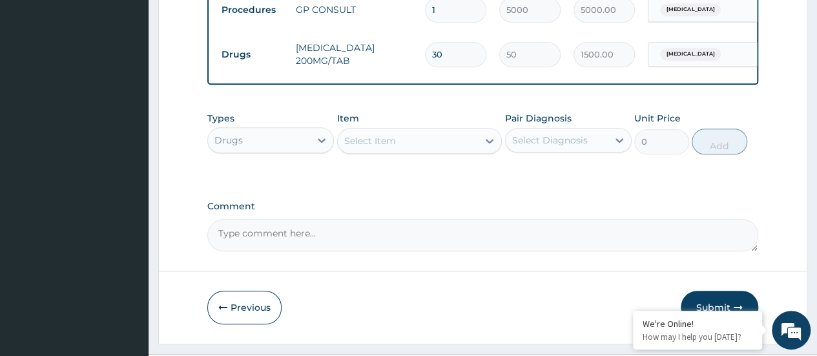
scroll to position [622, 0]
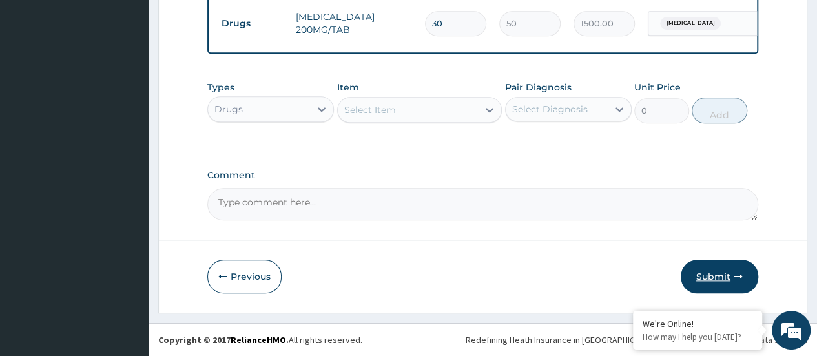
type input "30"
drag, startPoint x: 698, startPoint y: 276, endPoint x: 538, endPoint y: 113, distance: 228.2
click at [699, 275] on button "Submit" at bounding box center [718, 277] width 77 height 34
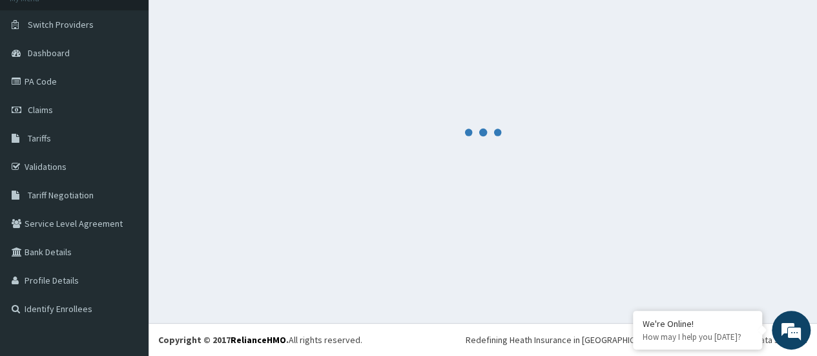
scroll to position [87, 0]
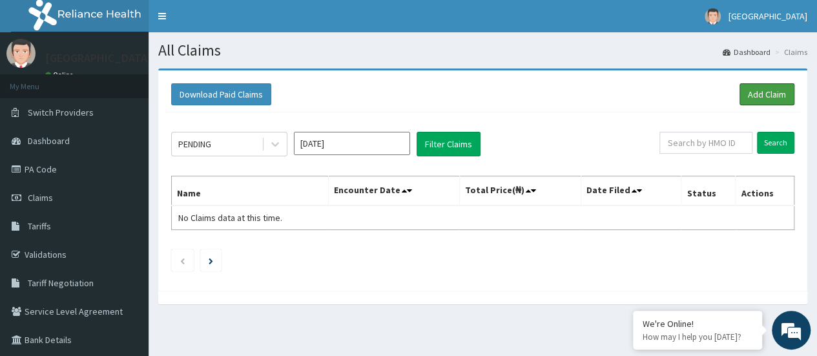
drag, startPoint x: 763, startPoint y: 87, endPoint x: 720, endPoint y: 100, distance: 44.7
click at [763, 87] on link "Add Claim" at bounding box center [766, 94] width 55 height 22
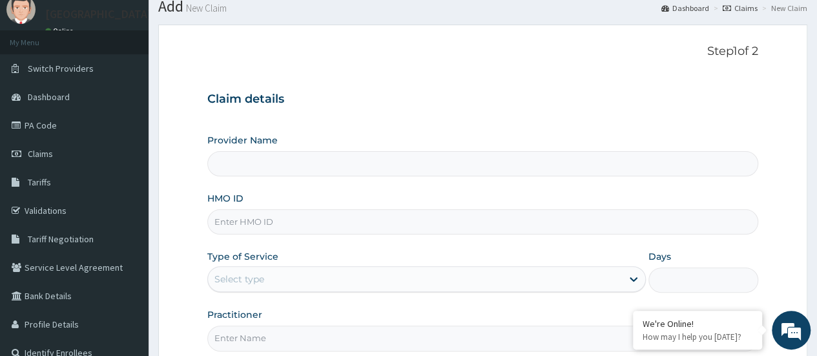
scroll to position [65, 0]
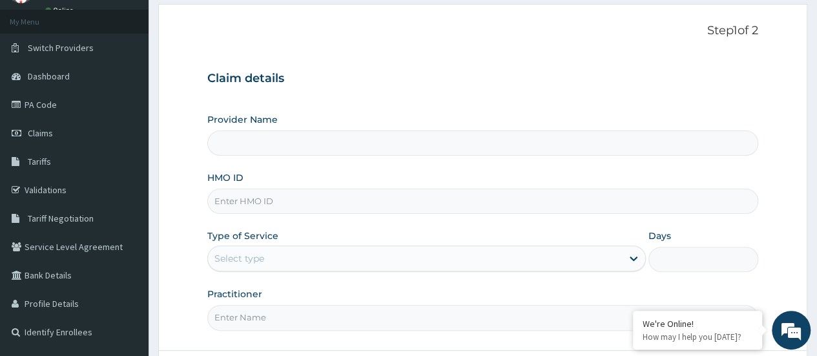
click at [248, 199] on input "HMO ID" at bounding box center [482, 201] width 551 height 25
paste input "HIA/10072/A"
type input "HIA/10072/A"
type input "[GEOGRAPHIC_DATA]"
type input "HIA/10072/A"
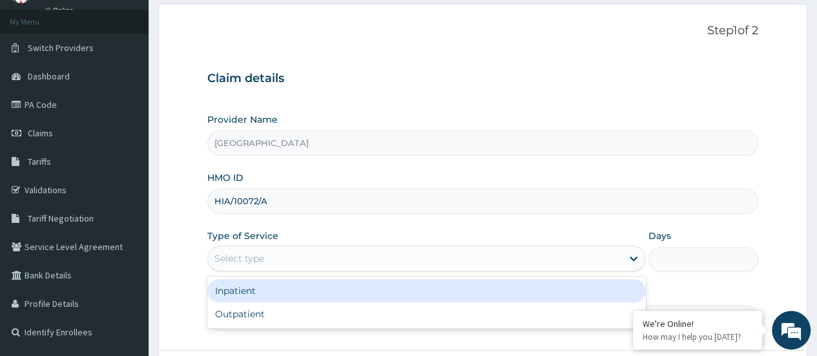
click at [238, 254] on div "Select type" at bounding box center [239, 258] width 50 height 13
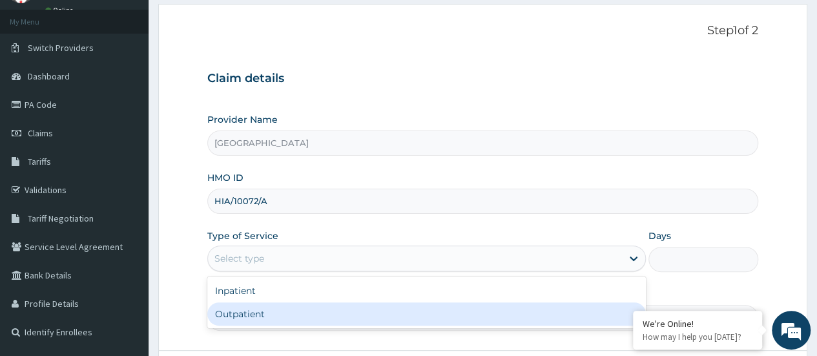
drag, startPoint x: 270, startPoint y: 307, endPoint x: 285, endPoint y: 303, distance: 15.5
click at [272, 308] on div "Outpatient" at bounding box center [426, 313] width 438 height 23
type input "1"
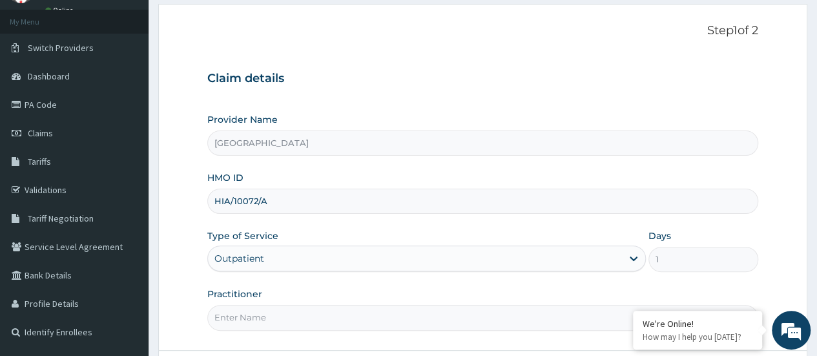
scroll to position [172, 0]
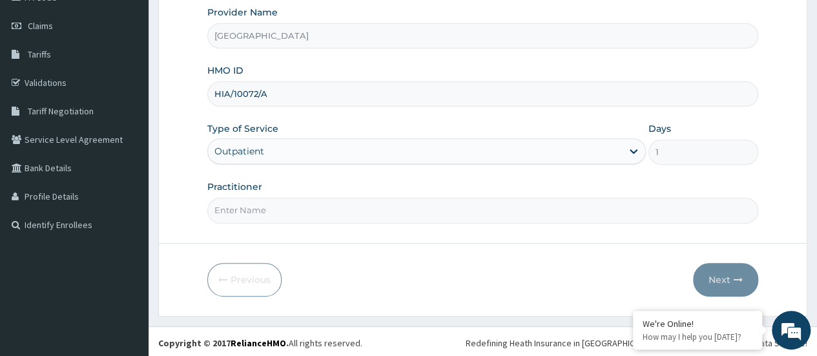
drag, startPoint x: 284, startPoint y: 209, endPoint x: 282, endPoint y: 220, distance: 11.8
click at [284, 209] on input "Practitioner" at bounding box center [482, 210] width 551 height 25
type input "[PERSON_NAME]"
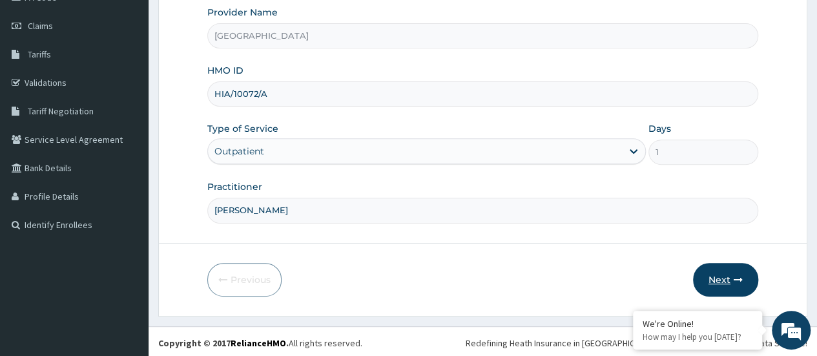
click at [706, 263] on button "Next" at bounding box center [725, 280] width 65 height 34
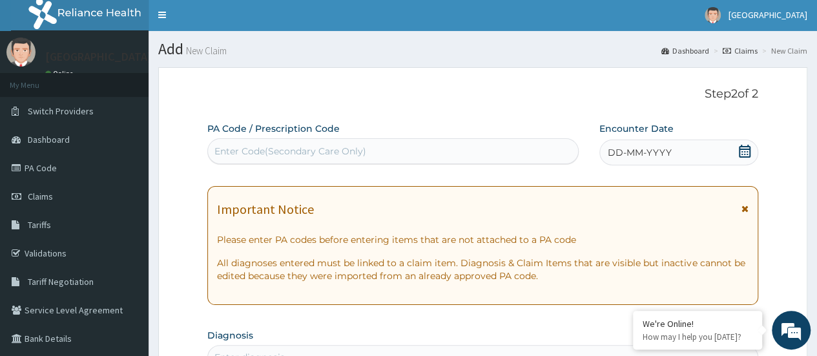
scroll to position [0, 0]
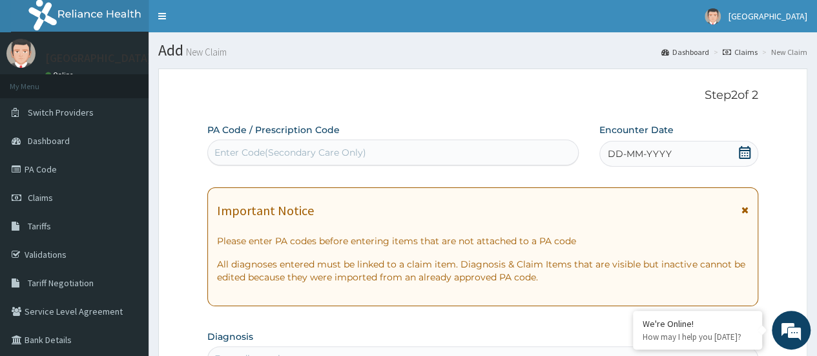
click at [300, 148] on div "Enter Code(Secondary Care Only)" at bounding box center [290, 152] width 152 height 13
paste input "PA/52AA23"
type input "PA/52AA23"
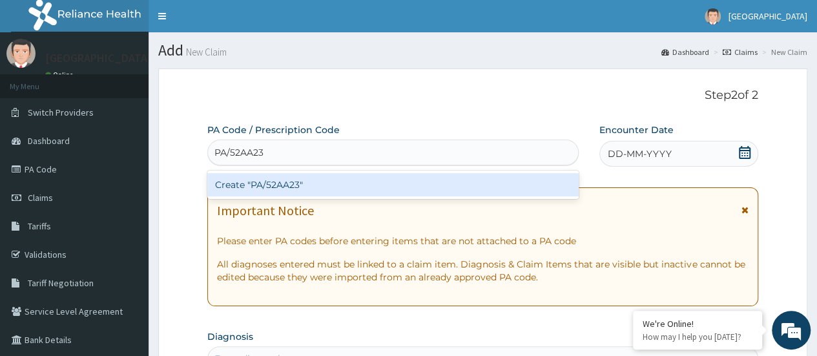
click at [362, 185] on div "Create "PA/52AA23"" at bounding box center [392, 184] width 371 height 23
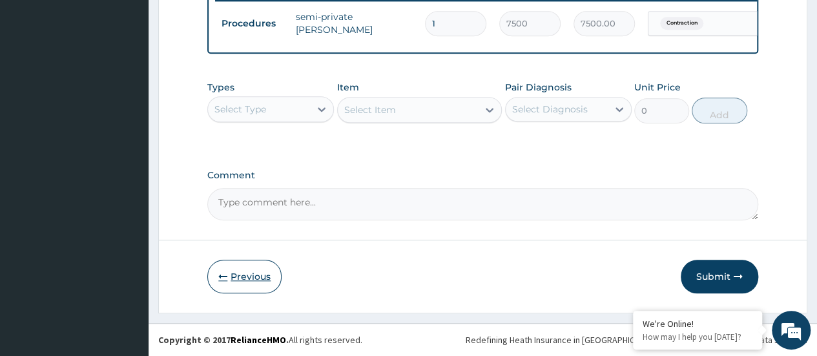
drag, startPoint x: 241, startPoint y: 290, endPoint x: 247, endPoint y: 280, distance: 11.0
click at [247, 281] on button "Previous" at bounding box center [244, 277] width 74 height 34
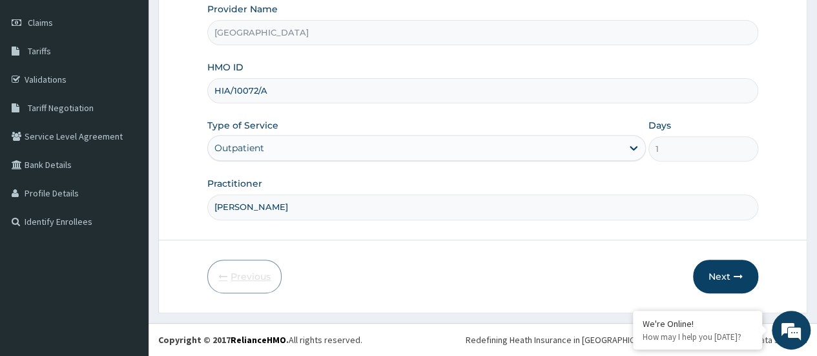
scroll to position [172, 0]
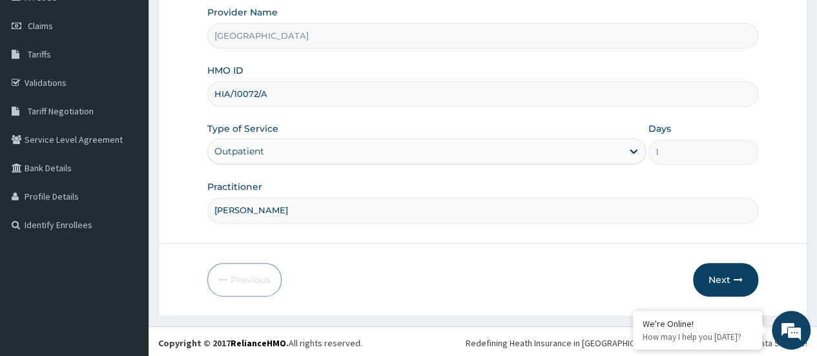
drag, startPoint x: 287, startPoint y: 100, endPoint x: 158, endPoint y: 110, distance: 129.5
click at [158, 110] on section "Step 1 of 2 Claim details Provider Name Geo Medical Centre HMO ID HIA/10072/A T…" at bounding box center [482, 106] width 668 height 438
paste input "KNL/1025"
type input "KNL/10252/A"
click at [716, 274] on button "Next" at bounding box center [725, 280] width 65 height 34
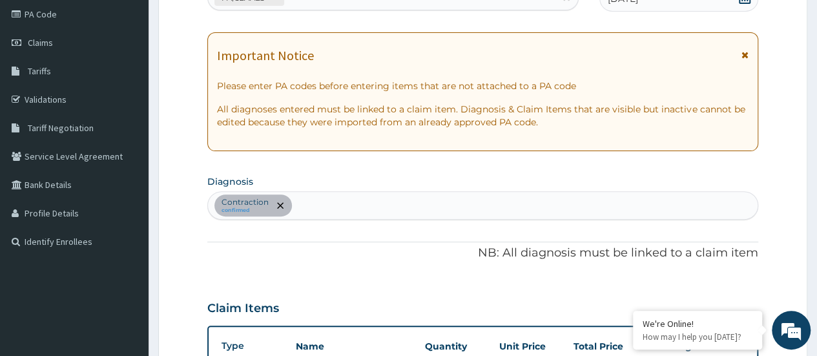
scroll to position [107, 0]
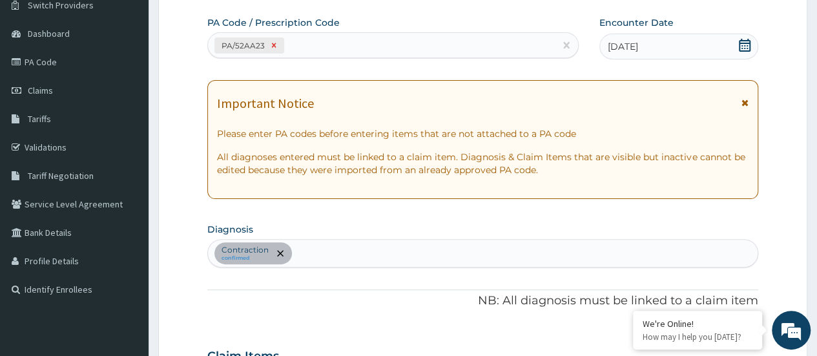
click at [270, 45] on icon at bounding box center [273, 45] width 9 height 9
drag, startPoint x: 331, startPoint y: 40, endPoint x: 346, endPoint y: 46, distance: 15.9
click at [332, 39] on div "Enter Code(Secondary Care Only)" at bounding box center [290, 45] width 152 height 13
paste input "PA/8B7C02"
type input "PA/8B7C02"
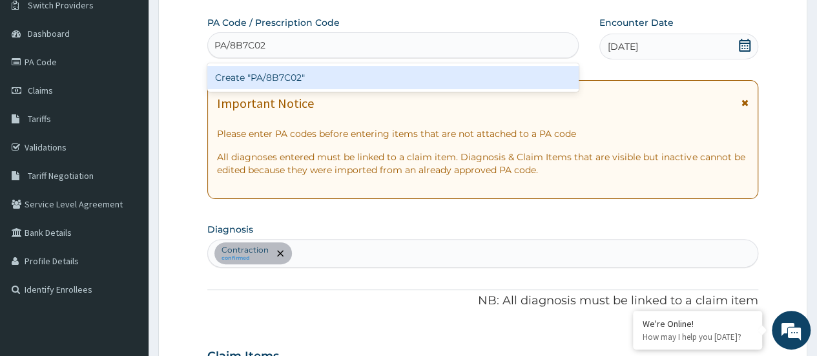
click at [350, 77] on div "Create "PA/8B7C02"" at bounding box center [392, 77] width 371 height 23
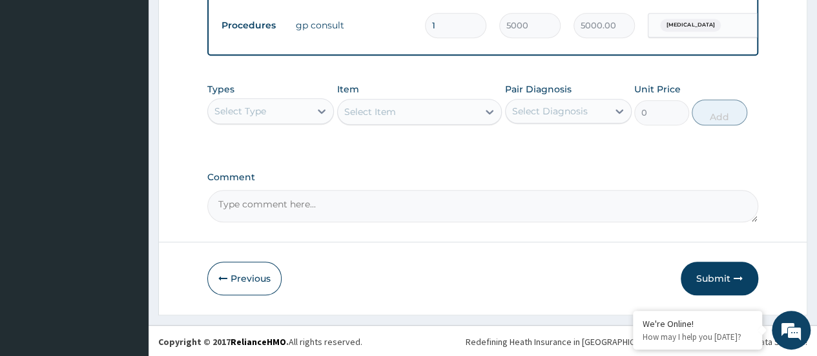
scroll to position [611, 0]
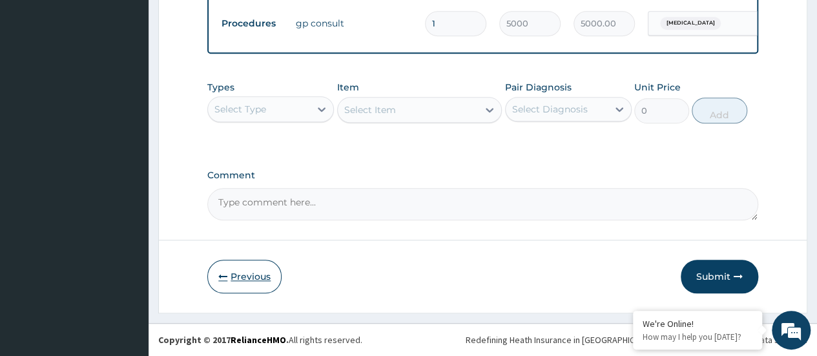
click at [241, 272] on button "Previous" at bounding box center [244, 277] width 74 height 34
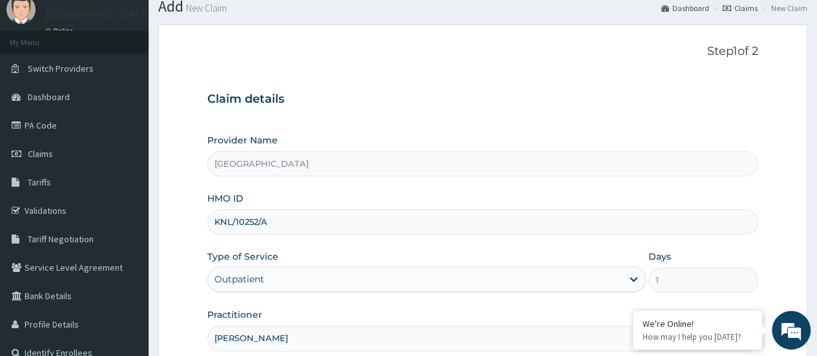
scroll to position [43, 0]
click at [291, 219] on input "KNL/10252/A" at bounding box center [482, 222] width 551 height 25
type input "KNL/10252/C"
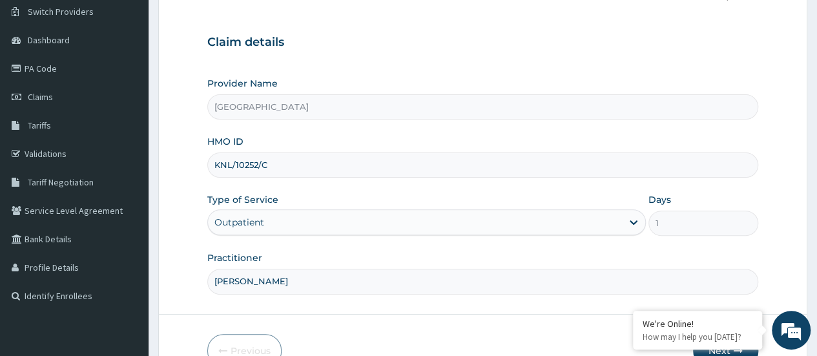
scroll to position [172, 0]
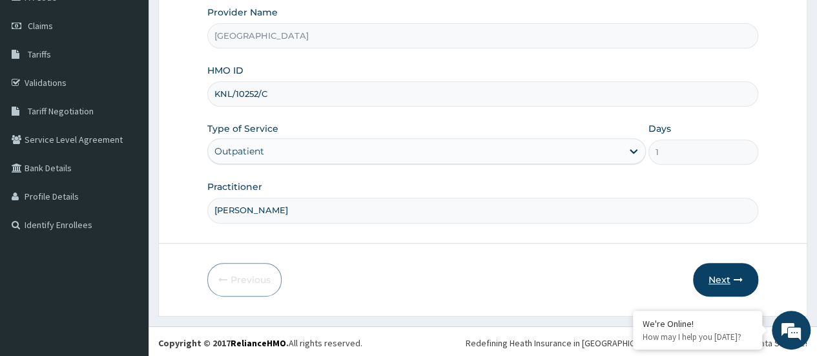
click at [725, 270] on button "Next" at bounding box center [725, 280] width 65 height 34
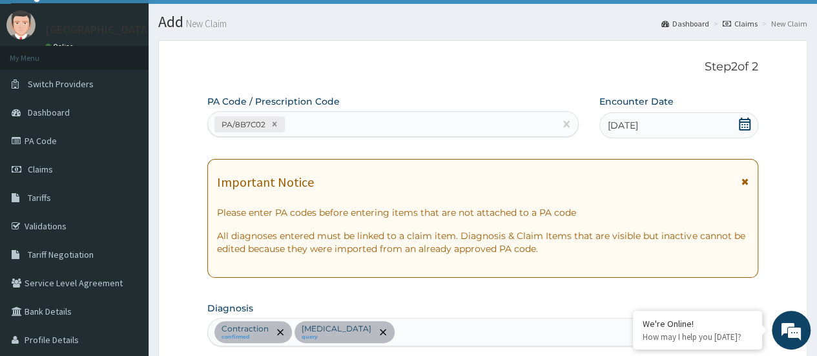
scroll to position [0, 0]
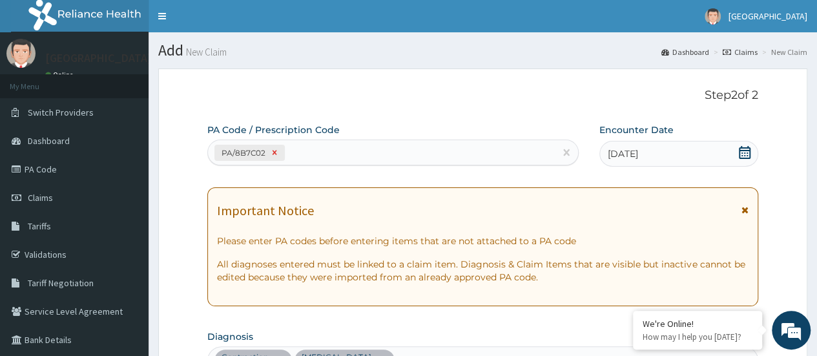
click at [274, 151] on icon at bounding box center [274, 152] width 5 height 5
paste input "PA/7FCA17"
type input "PA/7FCA17"
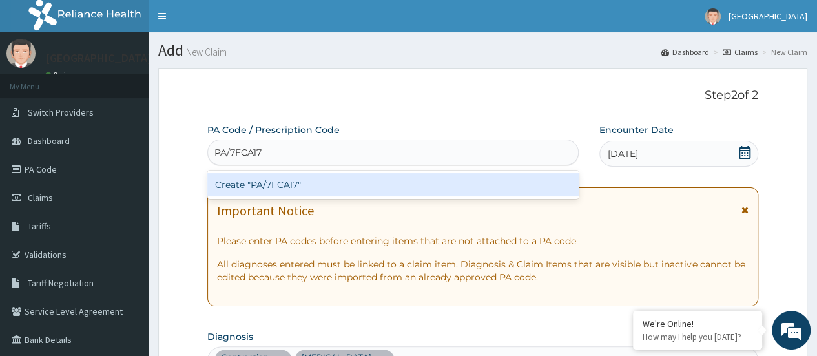
click at [280, 185] on div "Create "PA/7FCA17"" at bounding box center [392, 184] width 371 height 23
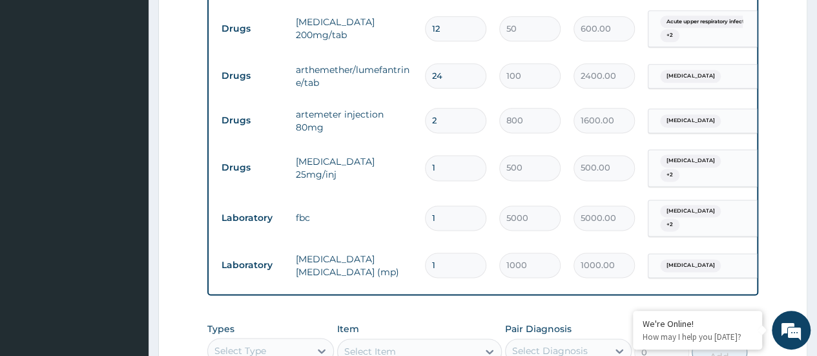
scroll to position [542, 0]
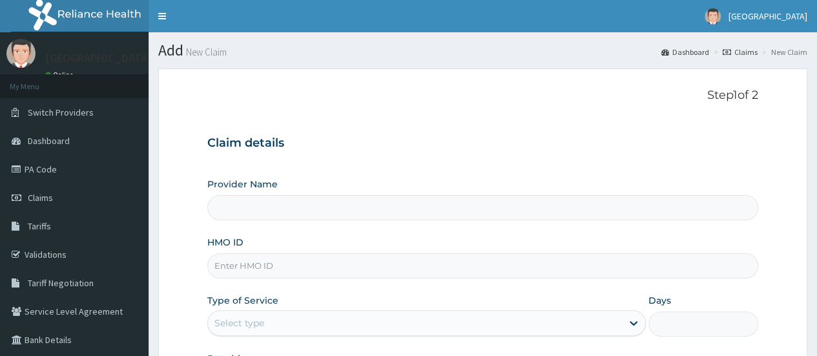
scroll to position [172, 0]
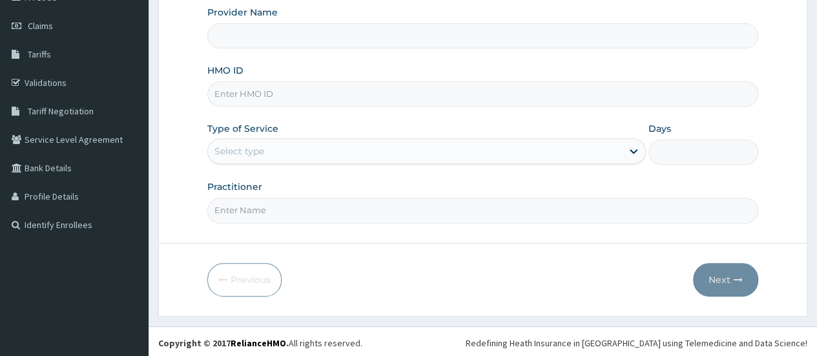
drag, startPoint x: 298, startPoint y: 87, endPoint x: 307, endPoint y: 105, distance: 20.5
click at [300, 93] on input "HMO ID" at bounding box center [482, 93] width 551 height 25
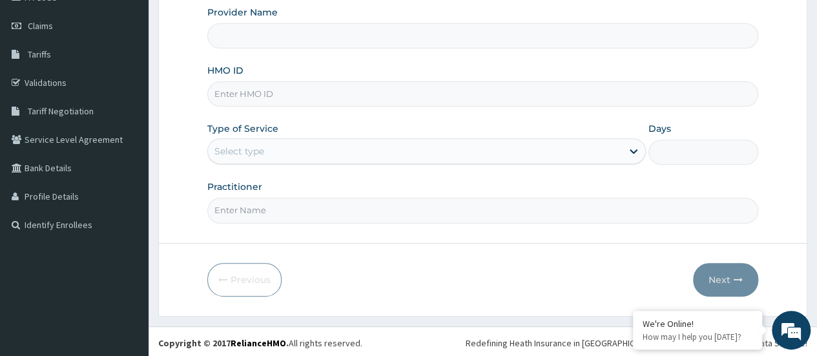
type input "[GEOGRAPHIC_DATA]"
click at [234, 96] on input "HMO ID" at bounding box center [482, 93] width 551 height 25
paste input "KNL/10252/C"
type input "KNL/10252/C"
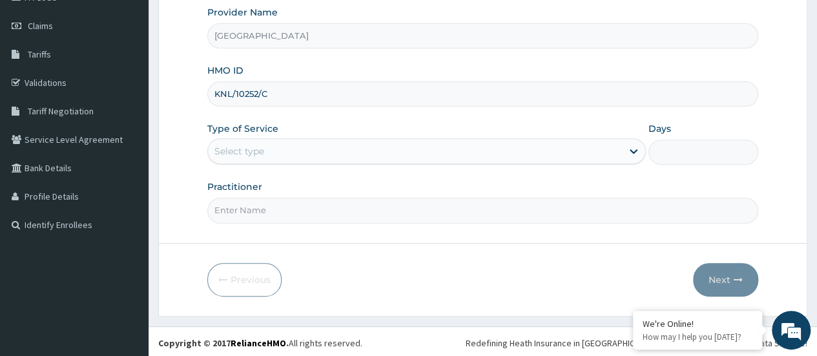
click at [256, 145] on div "Select type" at bounding box center [239, 151] width 50 height 13
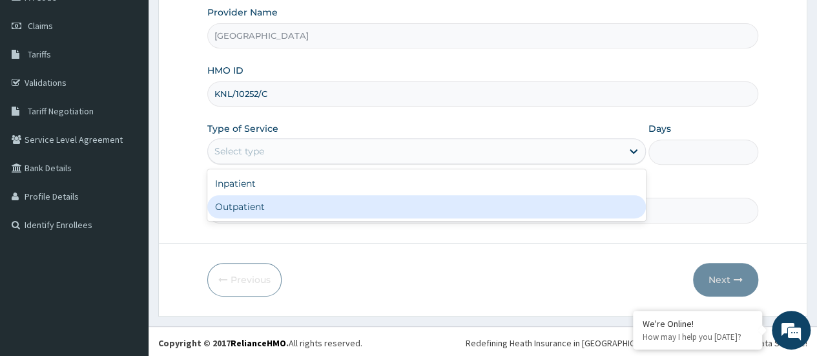
click at [250, 197] on div "Outpatient" at bounding box center [426, 206] width 438 height 23
type input "1"
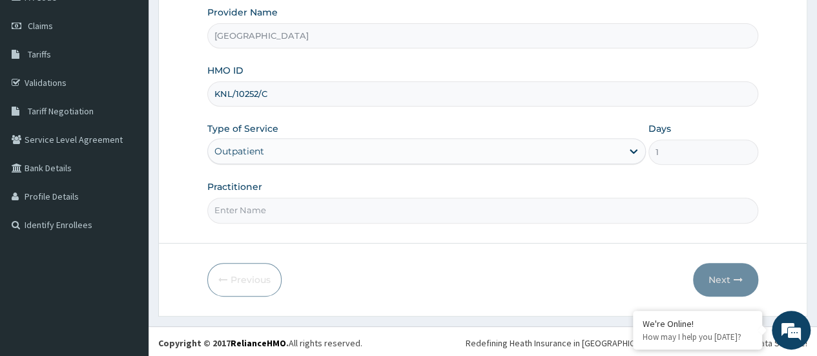
click at [260, 211] on input "Practitioner" at bounding box center [482, 210] width 551 height 25
type input "[PERSON_NAME]"
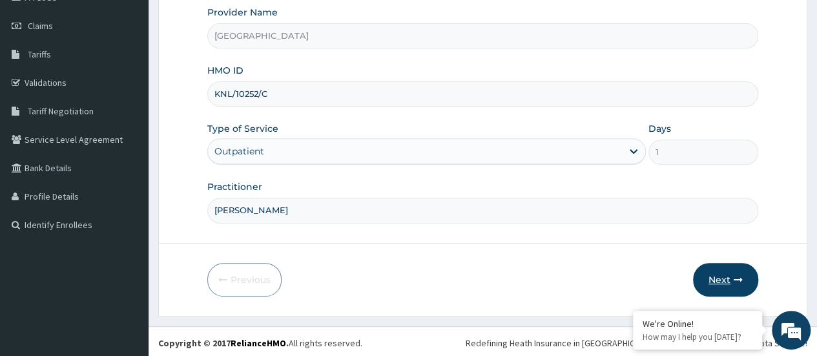
click at [717, 268] on button "Next" at bounding box center [725, 280] width 65 height 34
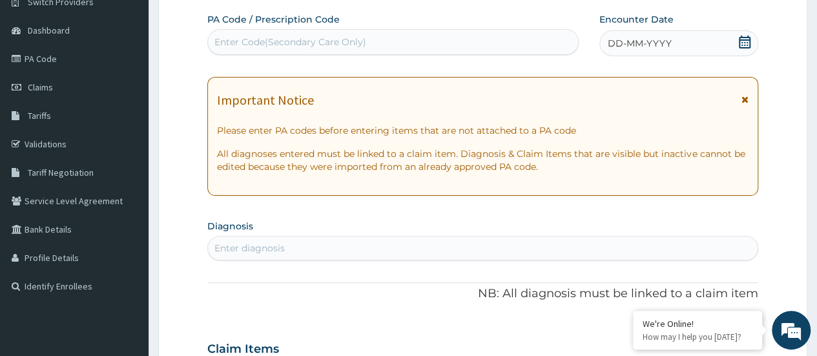
scroll to position [43, 0]
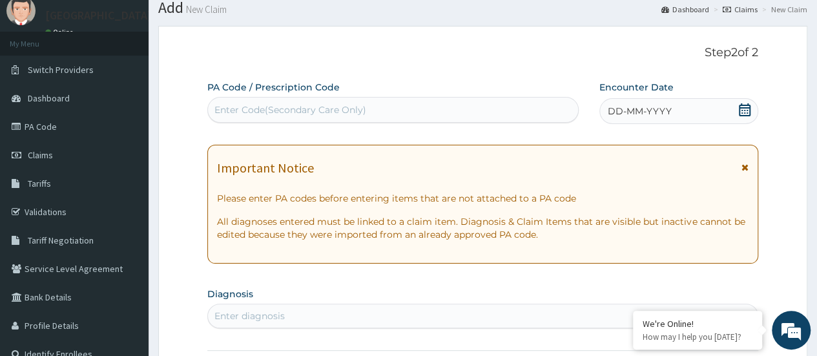
click at [310, 108] on div "Enter Code(Secondary Care Only)" at bounding box center [290, 109] width 152 height 13
paste input "PA/7FCA17"
type input "PA/7FCA17"
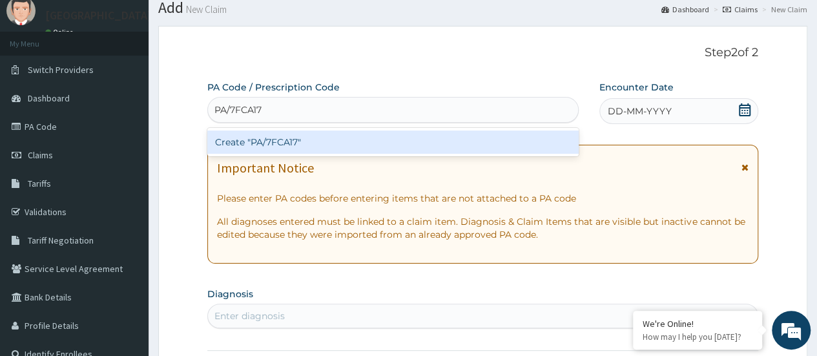
click at [305, 144] on div "Create "PA/7FCA17"" at bounding box center [392, 141] width 371 height 23
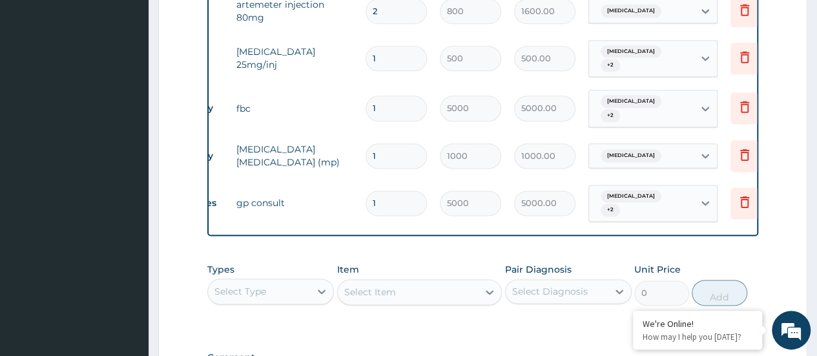
scroll to position [0, 65]
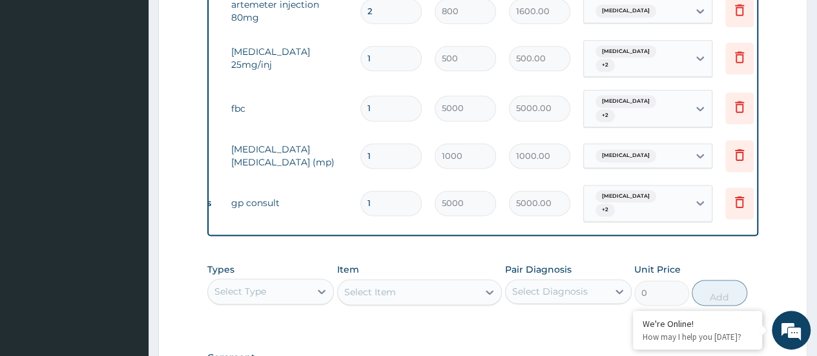
drag, startPoint x: 263, startPoint y: 260, endPoint x: 269, endPoint y: 266, distance: 9.1
click at [265, 263] on div "Types Select Type" at bounding box center [270, 284] width 127 height 43
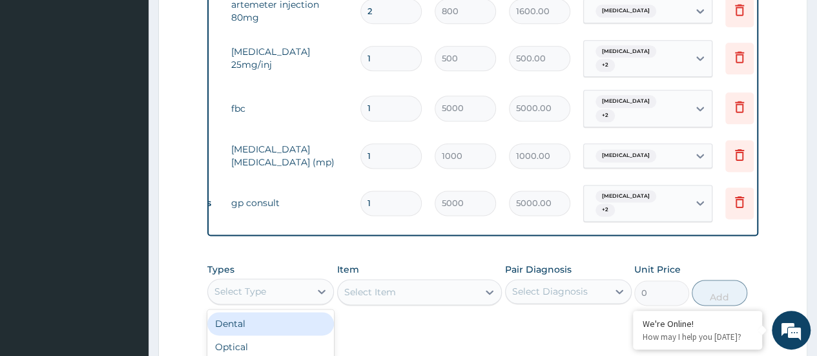
click at [273, 281] on div "Select Type" at bounding box center [259, 291] width 102 height 21
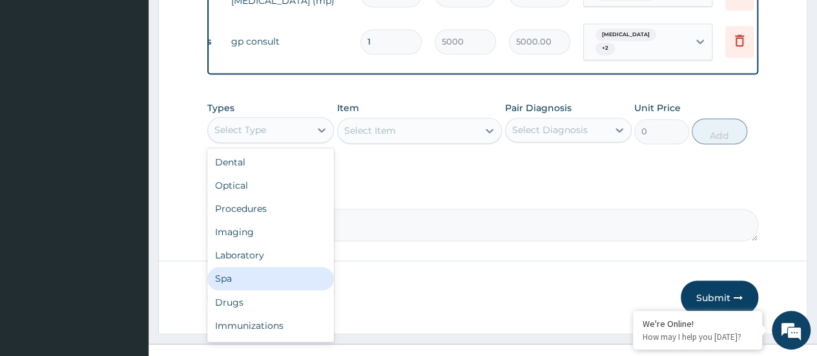
scroll to position [934, 0]
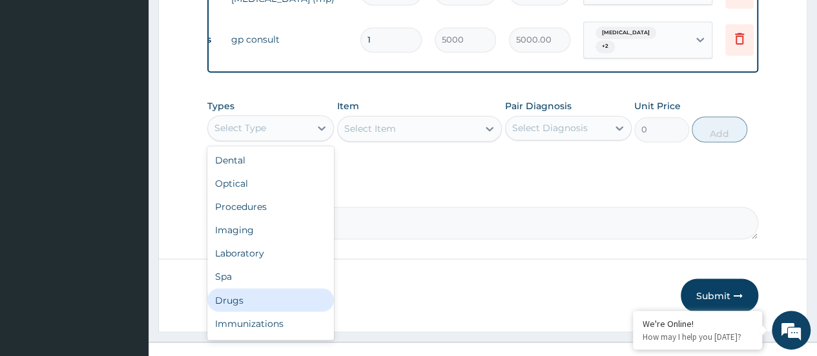
click at [270, 288] on div "Drugs" at bounding box center [270, 299] width 127 height 23
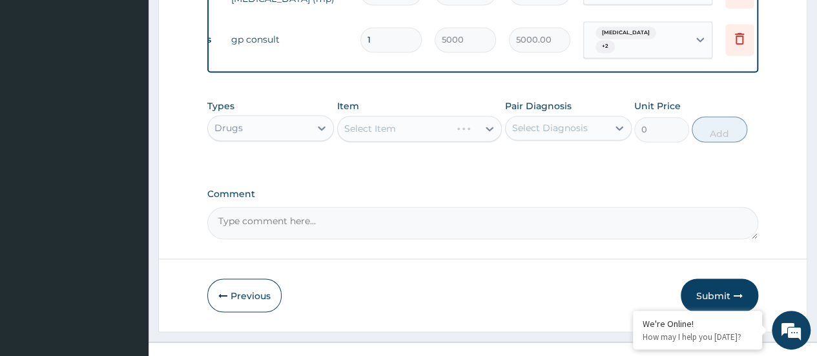
click at [385, 116] on div "Select Item" at bounding box center [419, 129] width 165 height 26
click at [383, 116] on div "Select Item" at bounding box center [419, 129] width 165 height 26
click at [438, 116] on div "Select Item" at bounding box center [419, 129] width 165 height 26
click at [389, 118] on div "Select Item" at bounding box center [408, 128] width 141 height 21
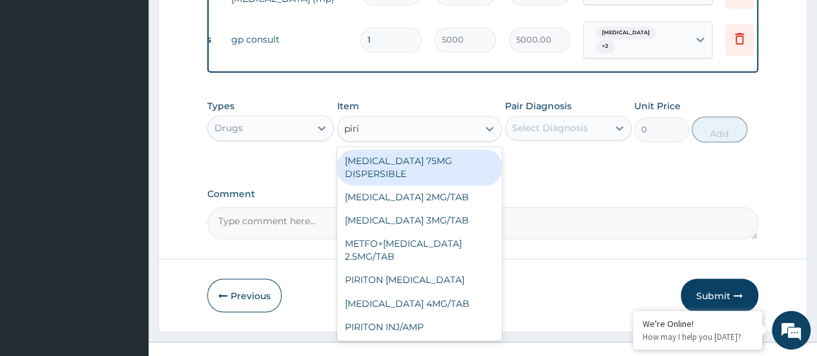
type input "pirit"
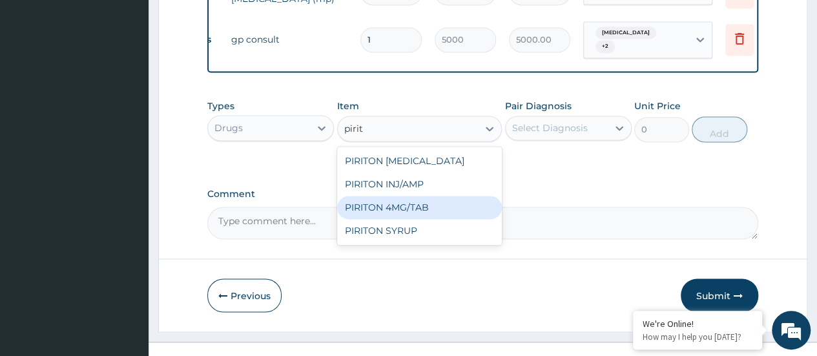
click at [391, 196] on div "PIRITON 4MG/TAB" at bounding box center [419, 207] width 165 height 23
type input "50"
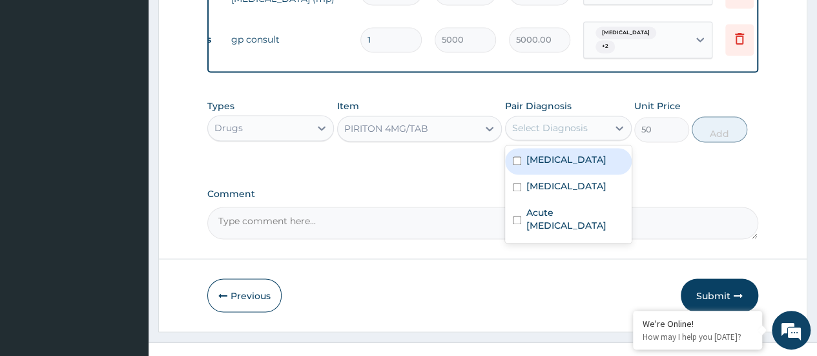
click at [535, 121] on div "Select Diagnosis" at bounding box center [550, 127] width 76 height 13
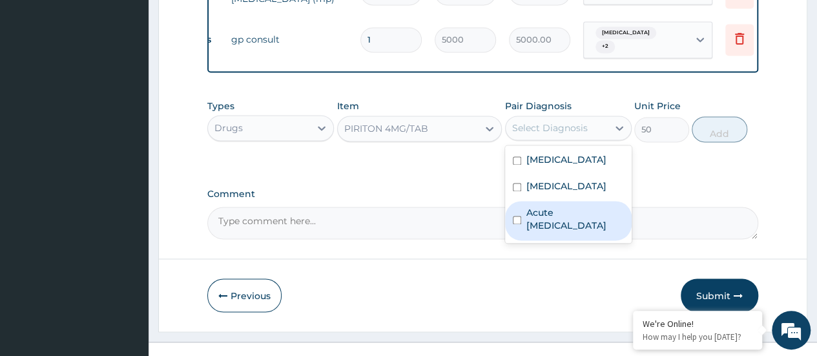
drag, startPoint x: 551, startPoint y: 204, endPoint x: 665, endPoint y: 125, distance: 138.2
click at [556, 206] on label "Acute upper respiratory infection" at bounding box center [574, 219] width 97 height 26
checkbox input "true"
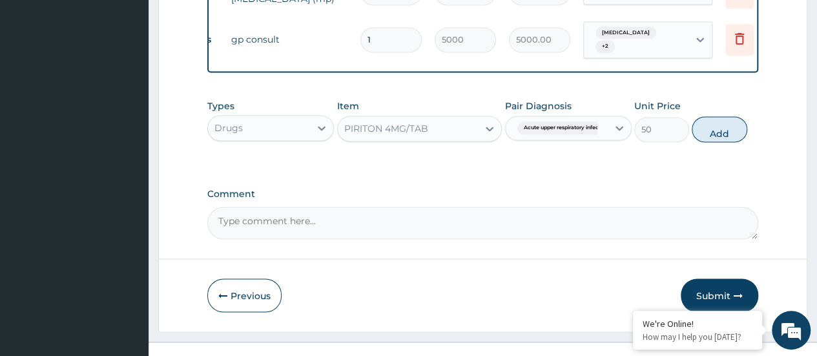
drag, startPoint x: 711, startPoint y: 104, endPoint x: 520, endPoint y: 92, distance: 191.4
click at [710, 116] on button "Add" at bounding box center [718, 129] width 55 height 26
type input "0"
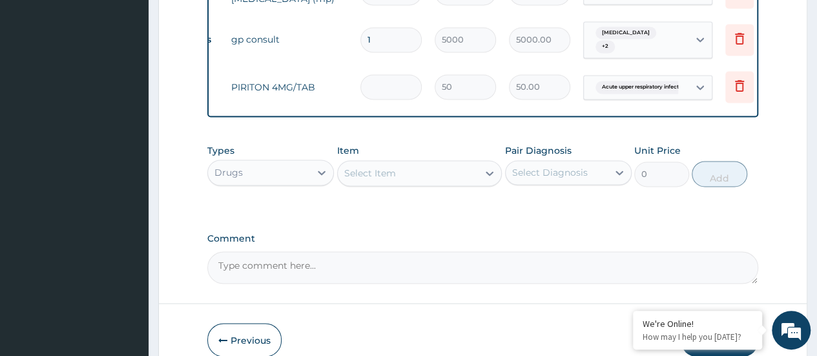
type input "0.00"
type input "9"
type input "450.00"
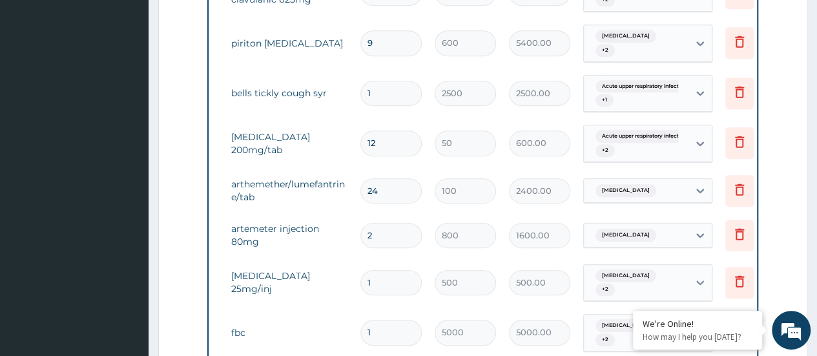
scroll to position [482, 0]
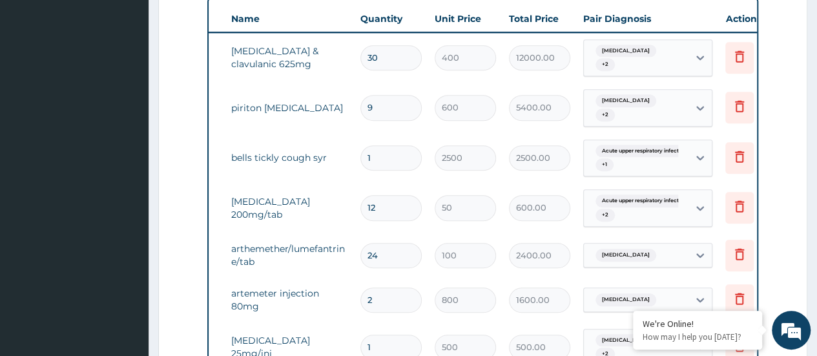
type input "9"
click at [400, 58] on input "30" at bounding box center [390, 57] width 61 height 25
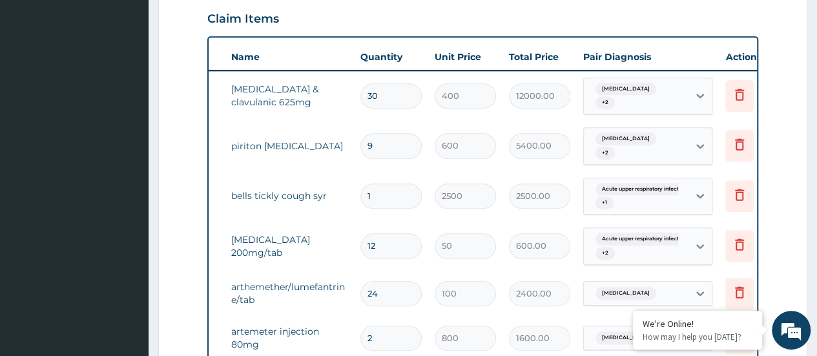
scroll to position [418, 0]
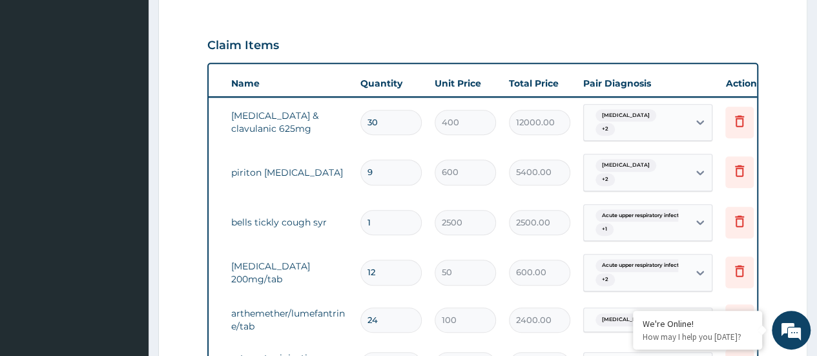
type input "29"
type input "11600.00"
type input "28"
type input "11200.00"
type input "27"
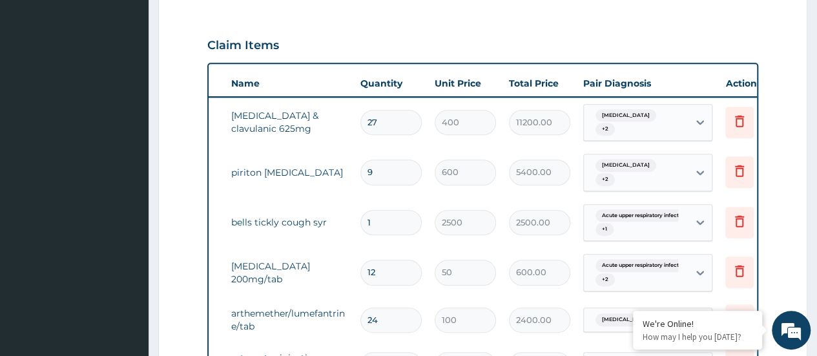
type input "10800.00"
type input "26"
type input "10400.00"
type input "25"
type input "10000.00"
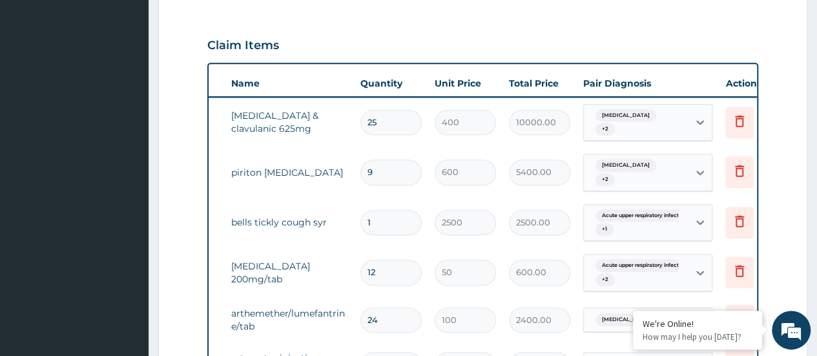
type input "24"
type input "9600.00"
type input "23"
type input "9200.00"
type input "22"
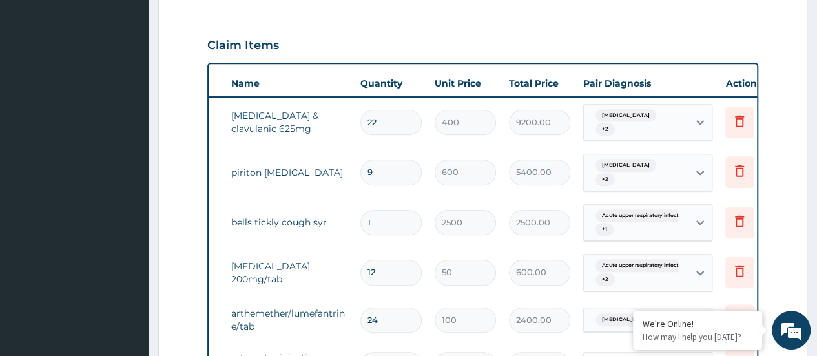
type input "8800.00"
type input "21"
type input "8400.00"
type input "20"
type input "8000.00"
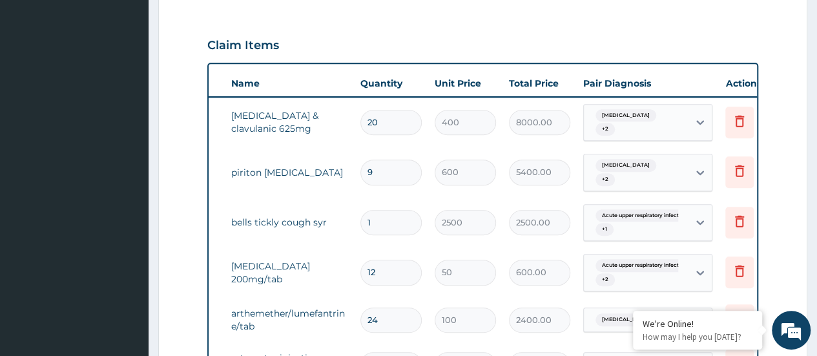
type input "19"
type input "7600.00"
type input "18"
type input "7200.00"
type input "17"
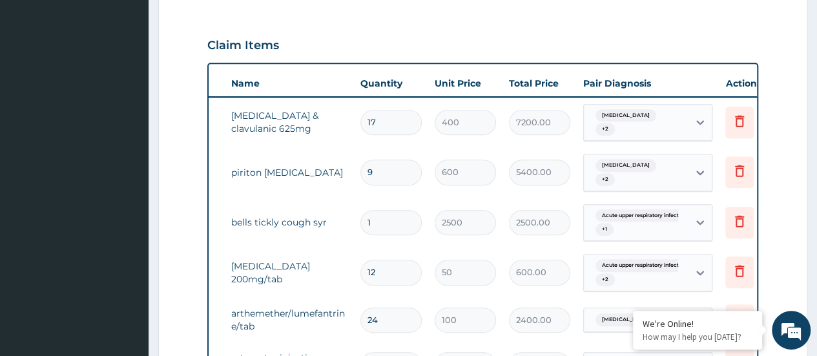
type input "6800.00"
type input "16"
type input "6400.00"
type input "15"
type input "6000.00"
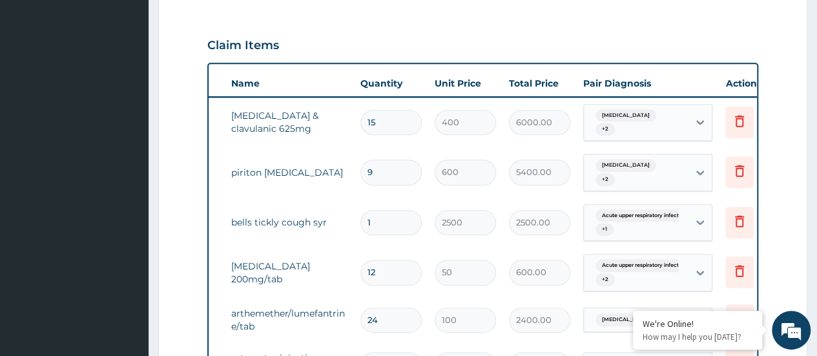
type input "14"
type input "5600.00"
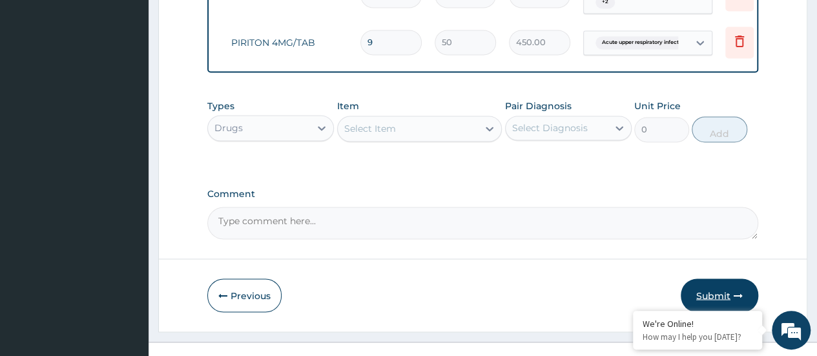
click at [710, 278] on button "Submit" at bounding box center [718, 295] width 77 height 34
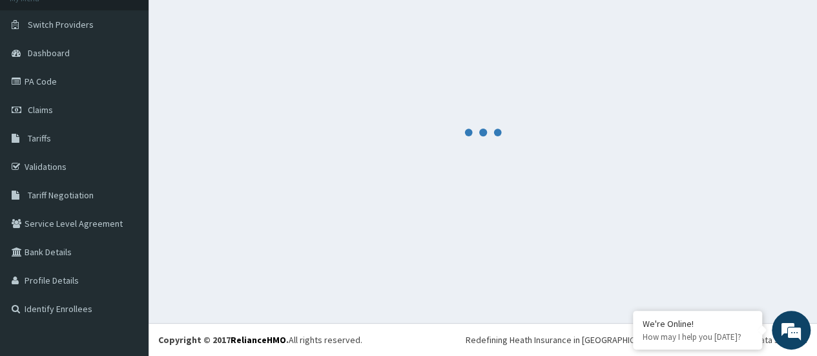
scroll to position [87, 0]
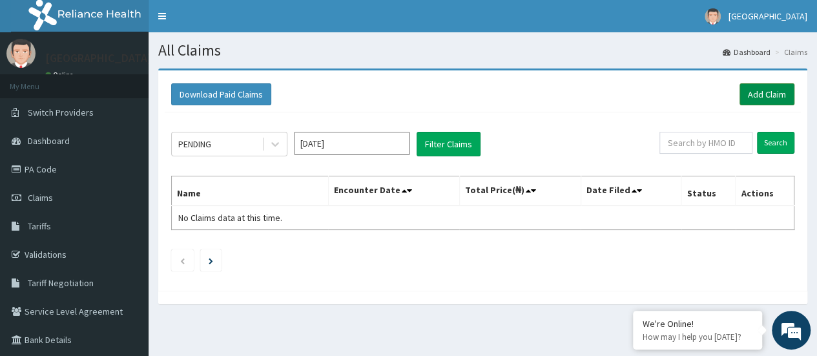
click at [759, 90] on link "Add Claim" at bounding box center [766, 94] width 55 height 22
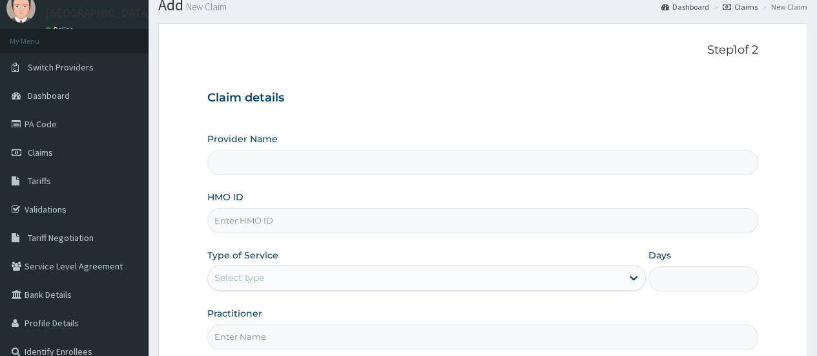
scroll to position [65, 0]
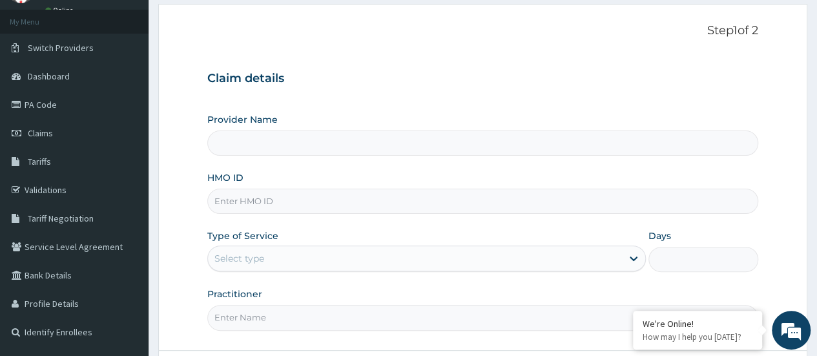
type input "[GEOGRAPHIC_DATA]"
drag, startPoint x: 312, startPoint y: 204, endPoint x: 320, endPoint y: 206, distance: 8.0
click at [312, 204] on input "HMO ID" at bounding box center [482, 201] width 551 height 25
click at [239, 201] on input "HMO ID" at bounding box center [482, 201] width 551 height 25
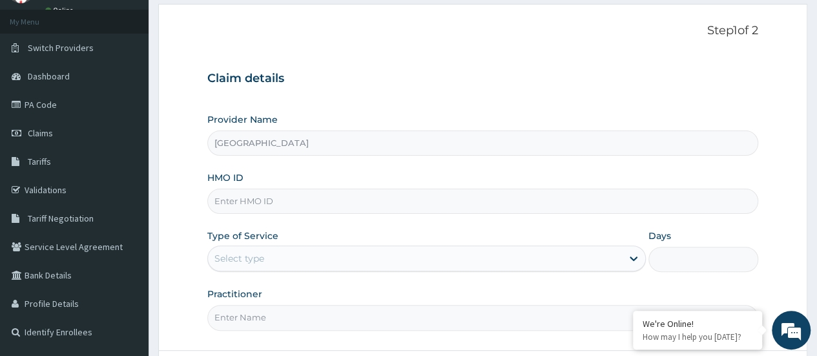
paste input "KNL/10252/A"
type input "KNL/10252/A"
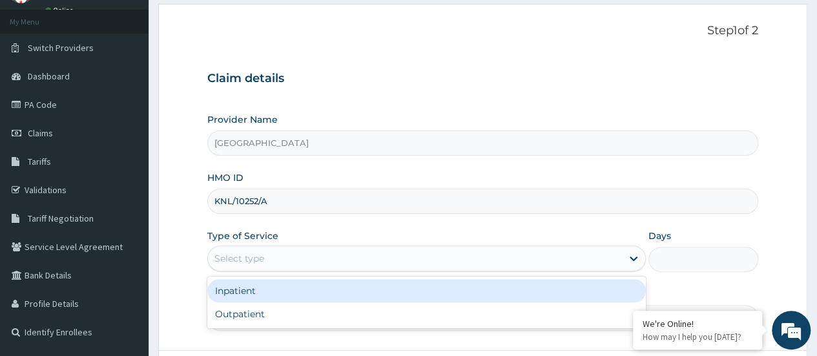
click at [227, 256] on div "Select type" at bounding box center [239, 258] width 50 height 13
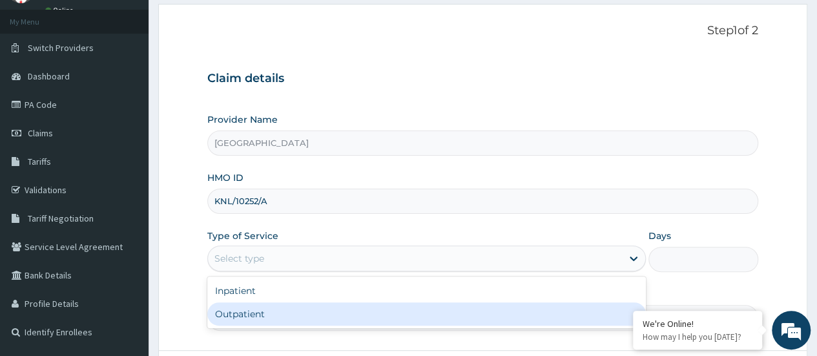
click at [244, 311] on div "Outpatient" at bounding box center [426, 313] width 438 height 23
type input "1"
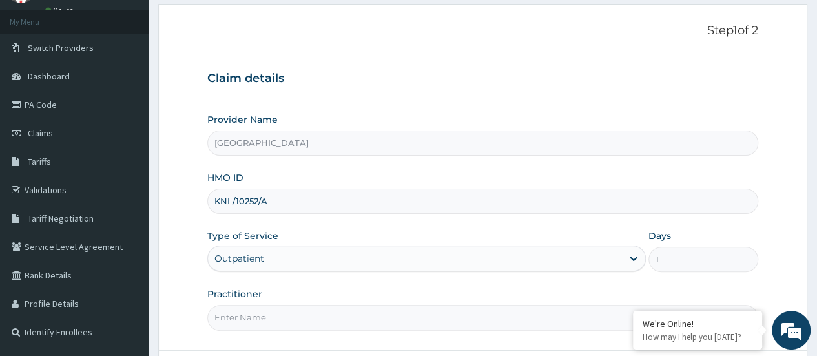
click at [244, 312] on input "Practitioner" at bounding box center [482, 317] width 551 height 25
type input "[PERSON_NAME]"
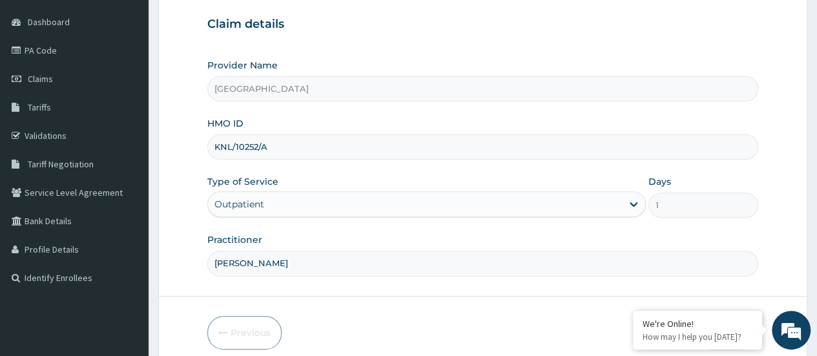
scroll to position [172, 0]
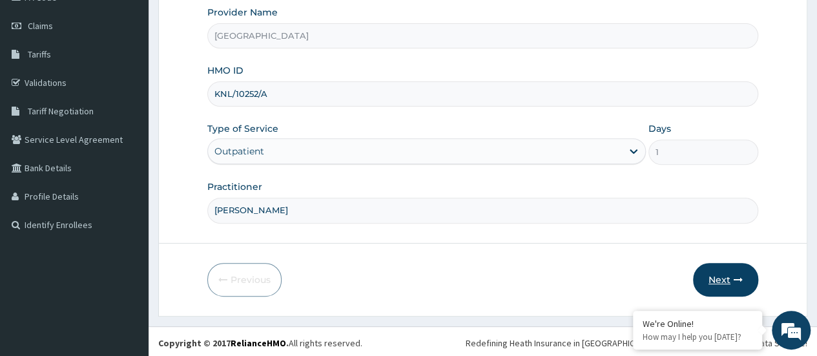
click at [719, 268] on button "Next" at bounding box center [725, 280] width 65 height 34
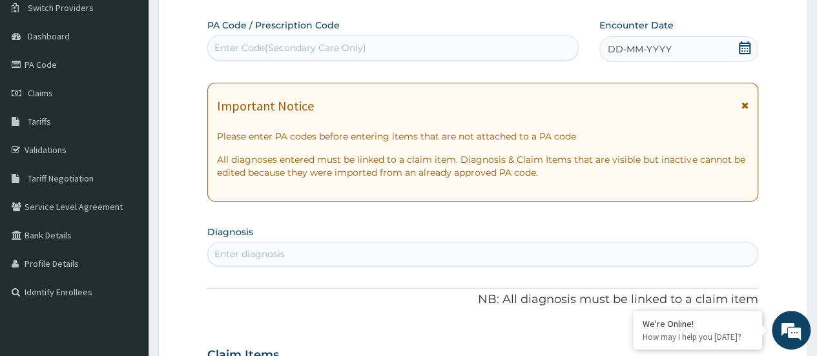
scroll to position [43, 0]
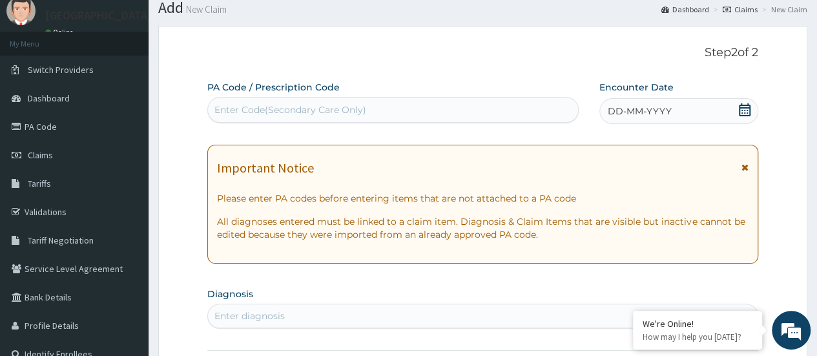
click at [281, 107] on div "Enter Code(Secondary Care Only)" at bounding box center [290, 109] width 152 height 13
paste input "PA/8B7C02"
type input "PA/8B7C02"
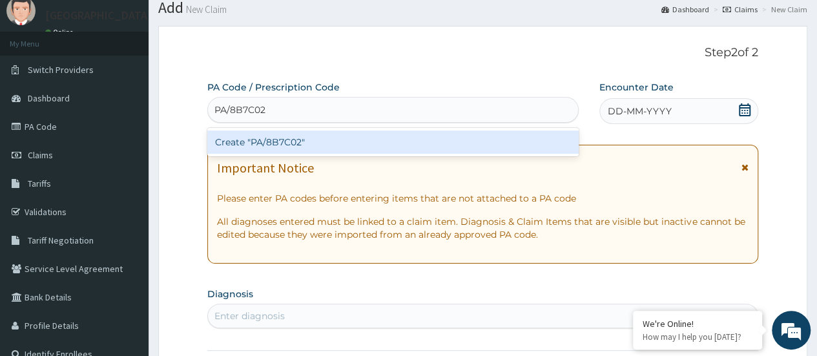
click at [328, 138] on div "Create "PA/8B7C02"" at bounding box center [392, 141] width 371 height 23
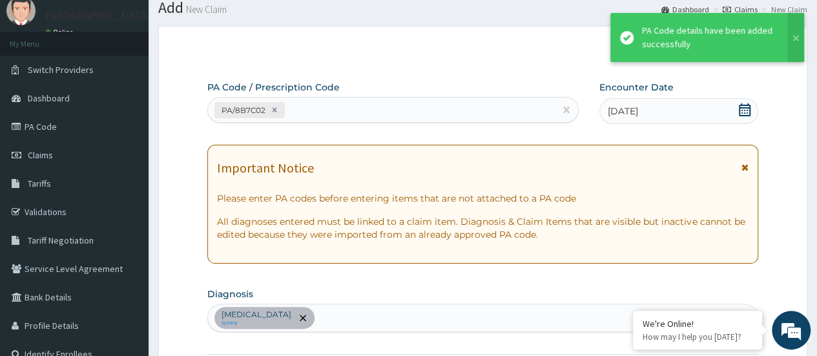
scroll to position [403, 0]
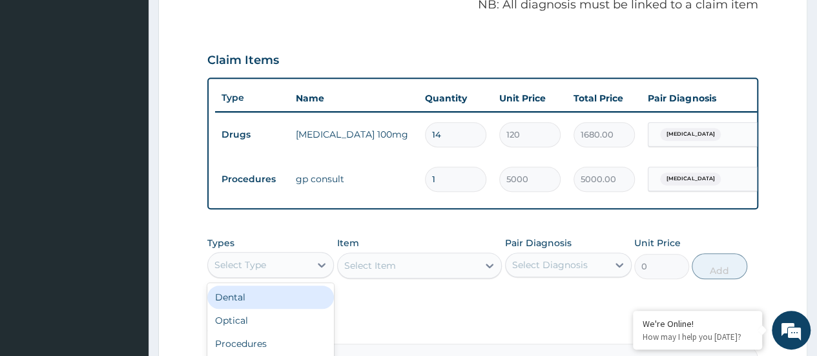
click at [292, 273] on div "Select Type" at bounding box center [259, 264] width 102 height 21
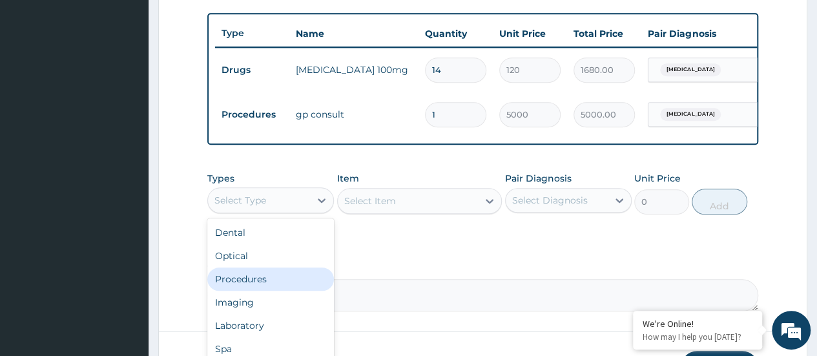
scroll to position [44, 0]
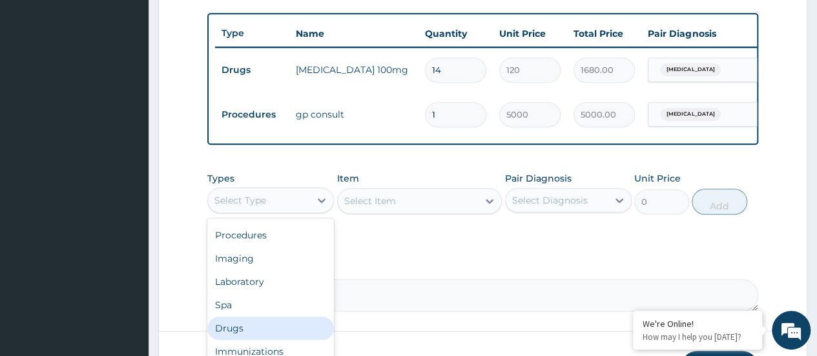
click at [284, 337] on div "Drugs" at bounding box center [270, 327] width 127 height 23
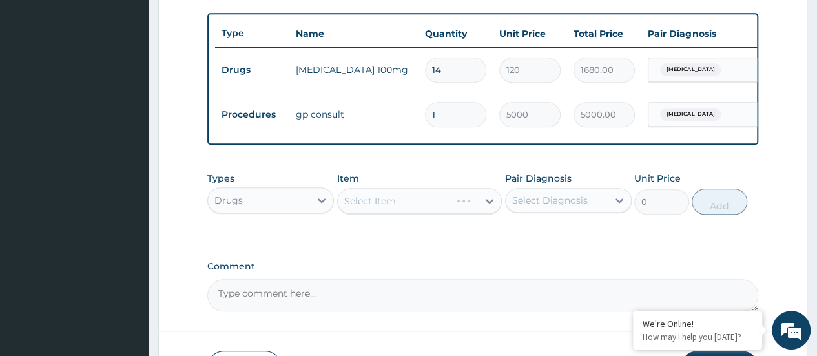
click at [379, 209] on div "Select Item" at bounding box center [419, 201] width 165 height 26
click at [380, 206] on div "Select Item" at bounding box center [419, 201] width 165 height 26
click at [371, 207] on div "Select Item" at bounding box center [370, 200] width 52 height 13
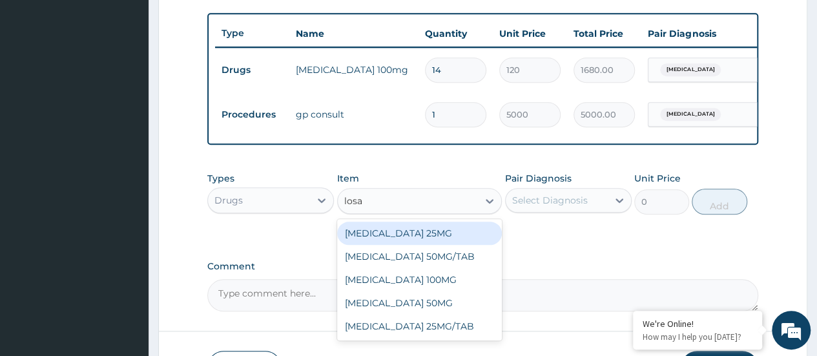
type input "[DATE]"
click at [419, 240] on div "[MEDICAL_DATA] 25MG" at bounding box center [419, 232] width 165 height 23
type input "150"
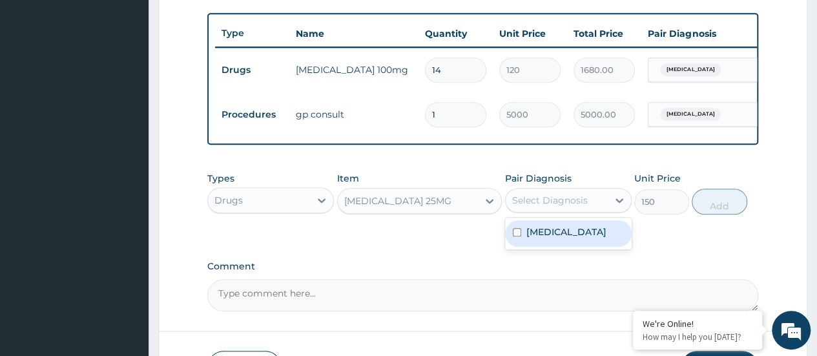
click at [540, 210] on div "Select Diagnosis" at bounding box center [556, 200] width 102 height 21
drag, startPoint x: 542, startPoint y: 249, endPoint x: 653, endPoint y: 251, distance: 110.4
click at [544, 238] on label "[MEDICAL_DATA]" at bounding box center [566, 231] width 80 height 13
checkbox input "true"
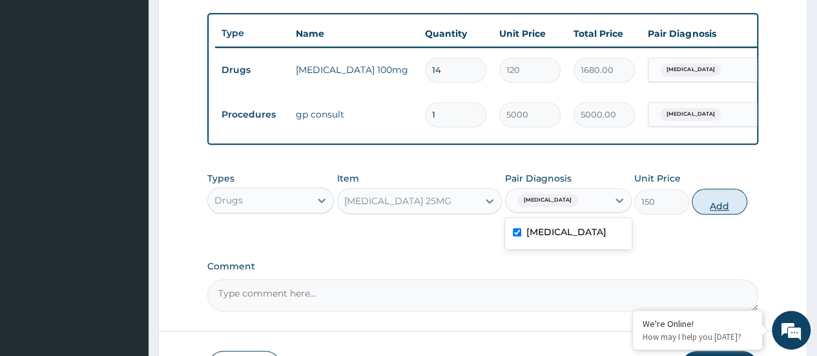
click at [724, 214] on button "Add" at bounding box center [718, 202] width 55 height 26
type input "0"
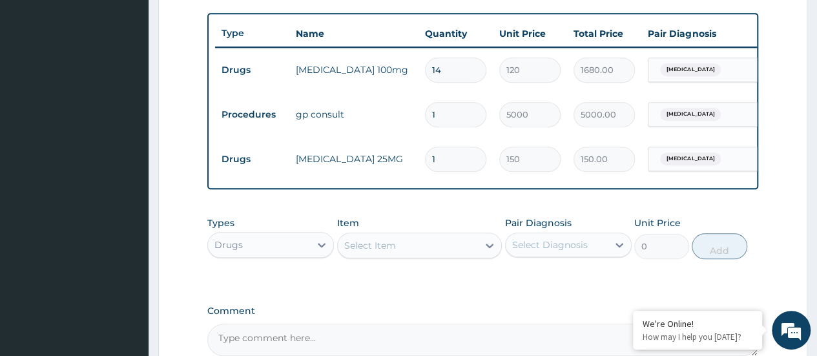
type input "14"
type input "2100.00"
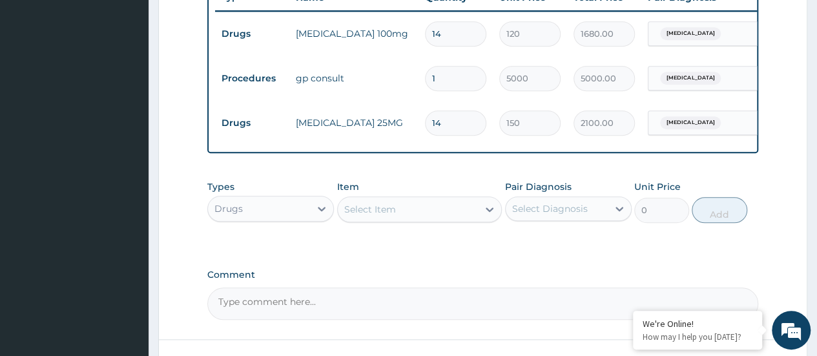
scroll to position [532, 0]
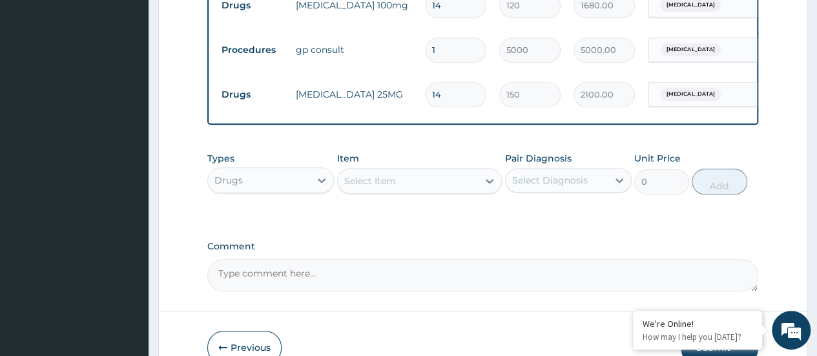
type input "14"
click at [249, 280] on textarea "Comment" at bounding box center [482, 275] width 551 height 32
click at [478, 282] on textarea "kindly note there is no 100mg [MEDICAL_DATA], wrongly picked it" at bounding box center [482, 275] width 551 height 32
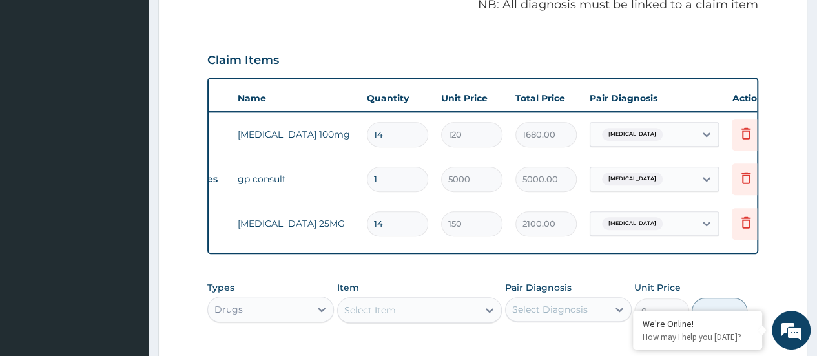
scroll to position [0, 97]
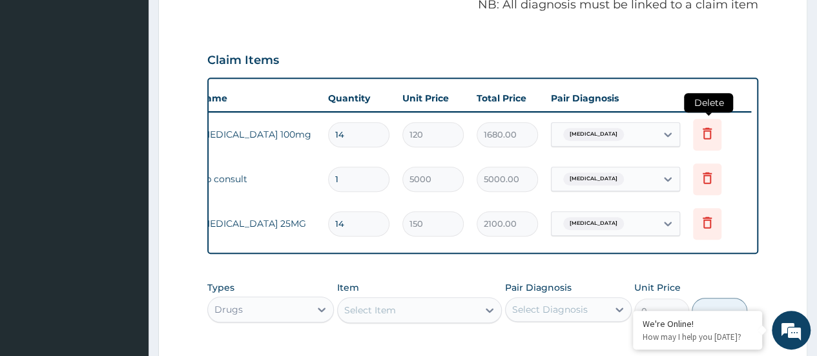
type textarea "kindly note there is no 100mg [MEDICAL_DATA], wrongly picked dosage"
click at [703, 141] on icon at bounding box center [707, 135] width 28 height 32
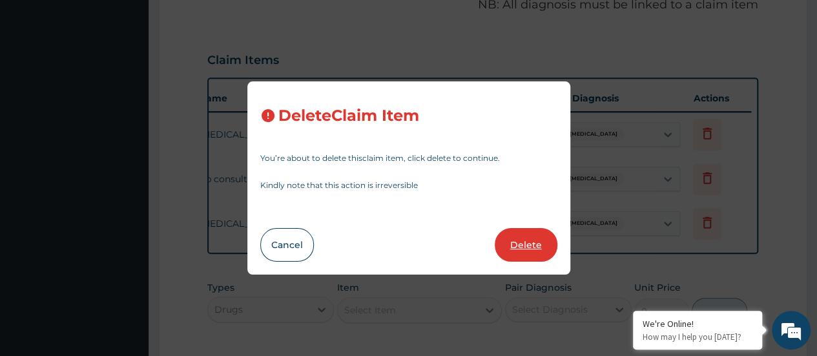
click at [518, 242] on button "Delete" at bounding box center [525, 245] width 63 height 34
type input "1"
type input "5000"
type input "5000.00"
type input "14"
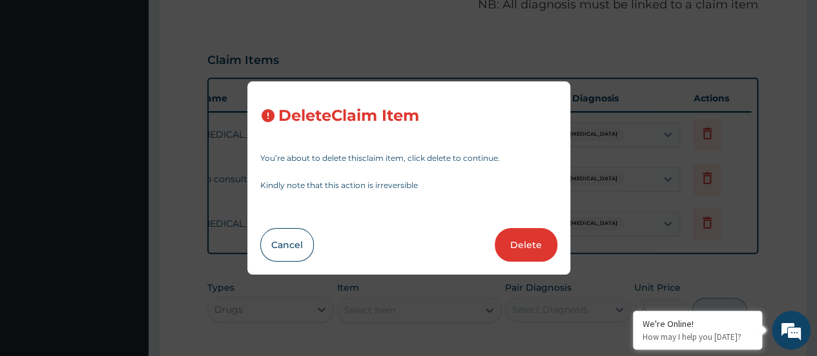
type input "150"
type input "2100.00"
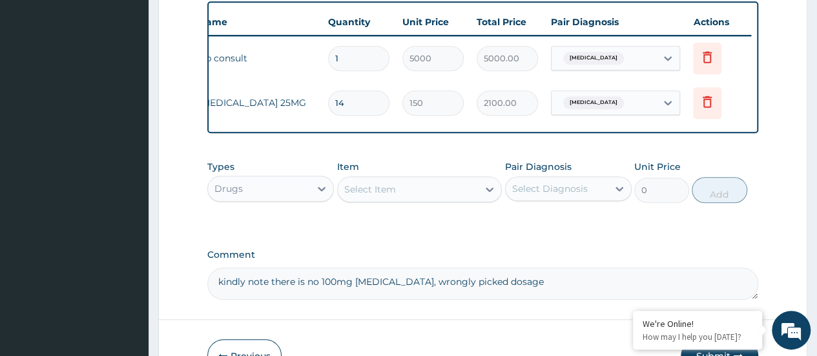
scroll to position [566, 0]
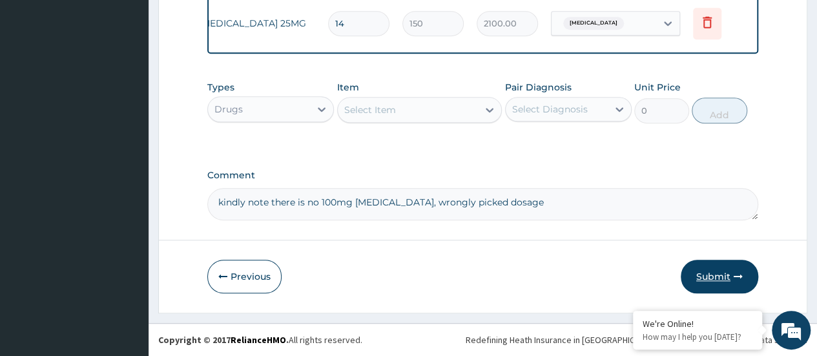
click at [714, 272] on button "Submit" at bounding box center [718, 277] width 77 height 34
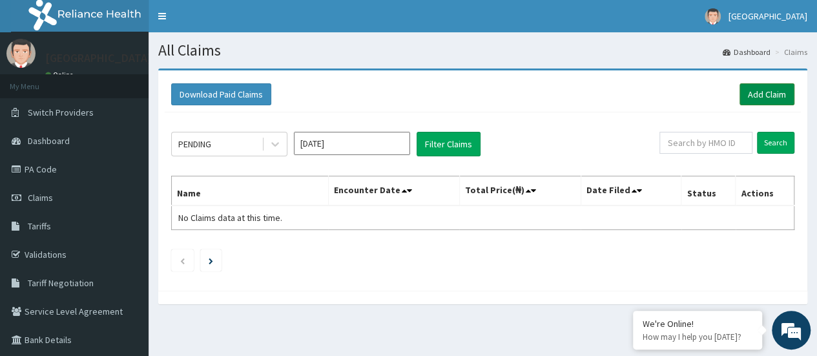
click at [748, 94] on link "Add Claim" at bounding box center [766, 94] width 55 height 22
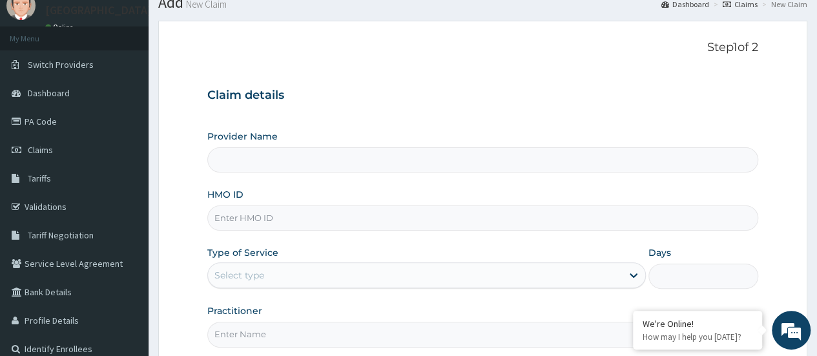
scroll to position [65, 0]
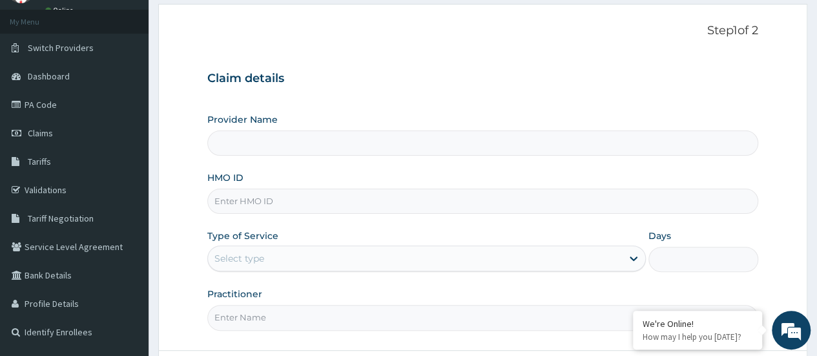
type input "[GEOGRAPHIC_DATA]"
click at [302, 199] on input "HMO ID" at bounding box center [482, 201] width 551 height 25
paste input "SBG/10309/A"
type input "SBG/10309/A"
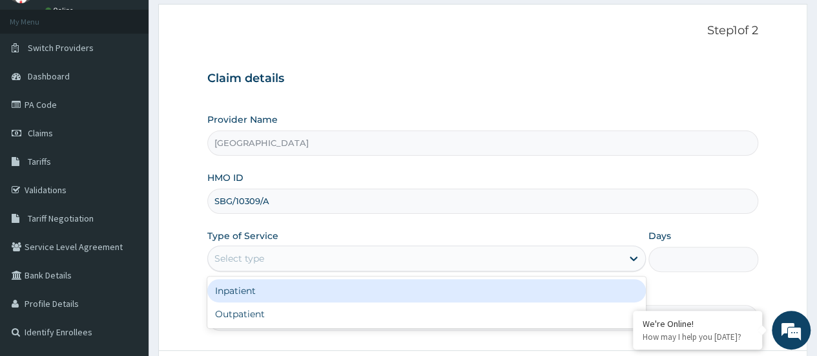
click at [318, 258] on div "Select type" at bounding box center [415, 258] width 414 height 21
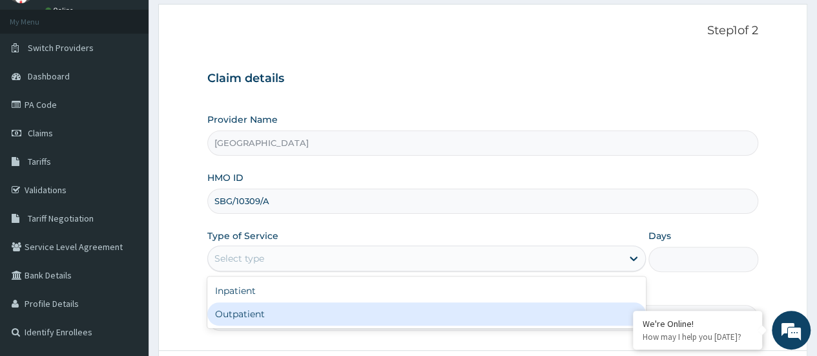
click at [310, 306] on div "Outpatient" at bounding box center [426, 313] width 438 height 23
type input "1"
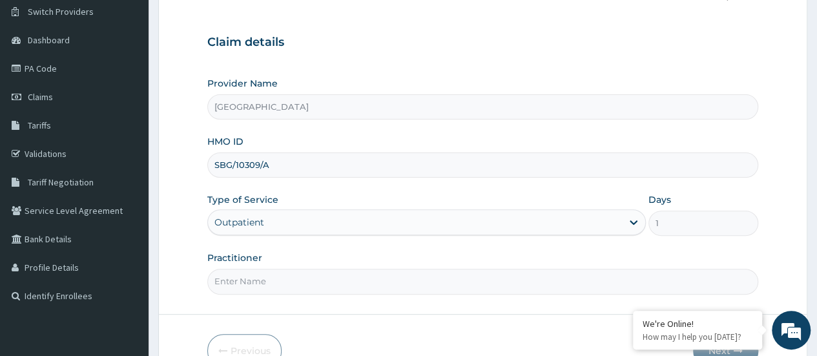
scroll to position [172, 0]
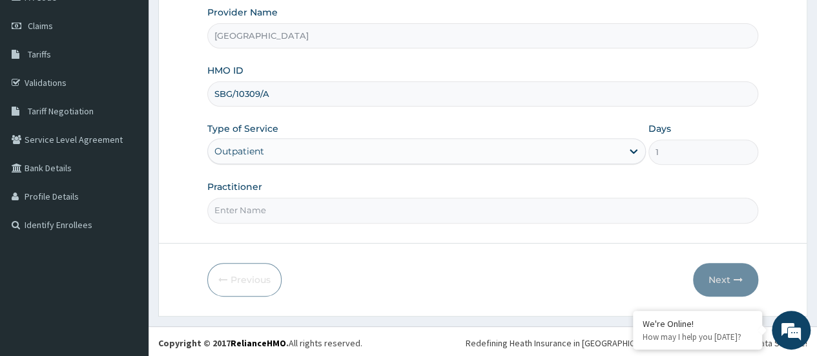
click at [275, 207] on input "Practitioner" at bounding box center [482, 210] width 551 height 25
type input "DR KINGSLEY"
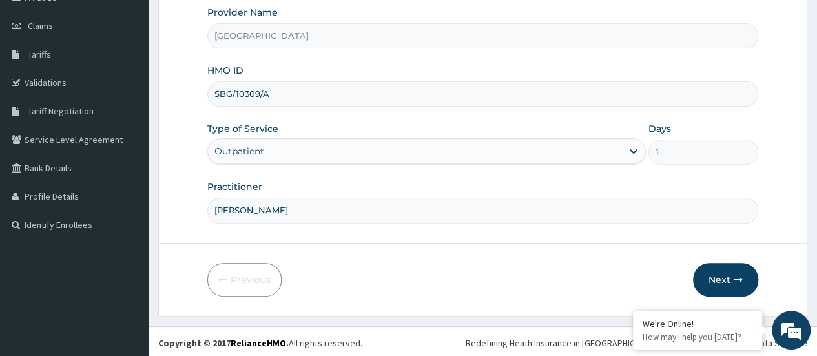
scroll to position [0, 0]
click at [713, 276] on button "Next" at bounding box center [725, 280] width 65 height 34
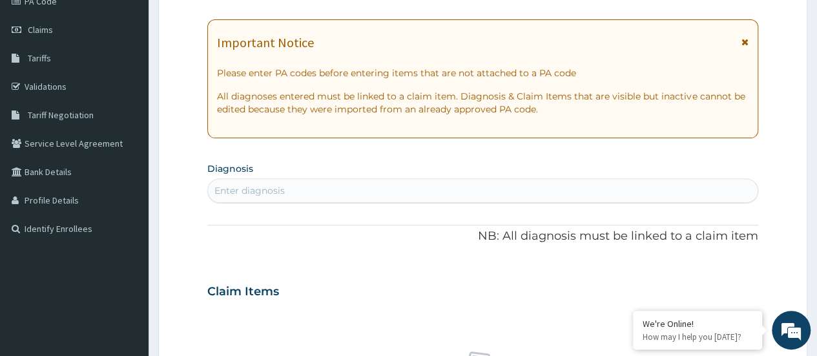
scroll to position [43, 0]
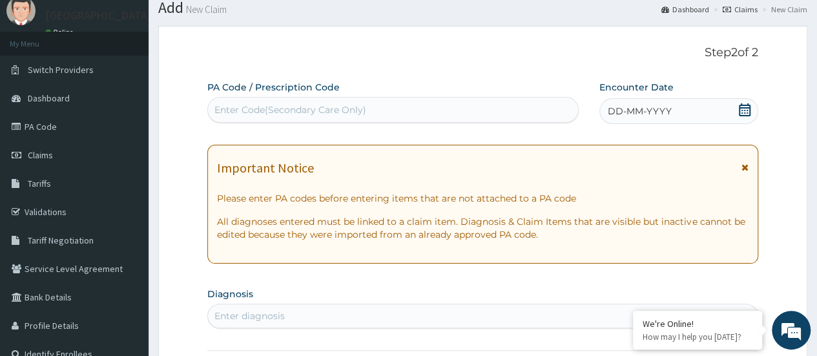
click at [269, 111] on div "Enter Code(Secondary Care Only)" at bounding box center [290, 109] width 152 height 13
paste input "PA/826EB7"
type input "PA/826EB7"
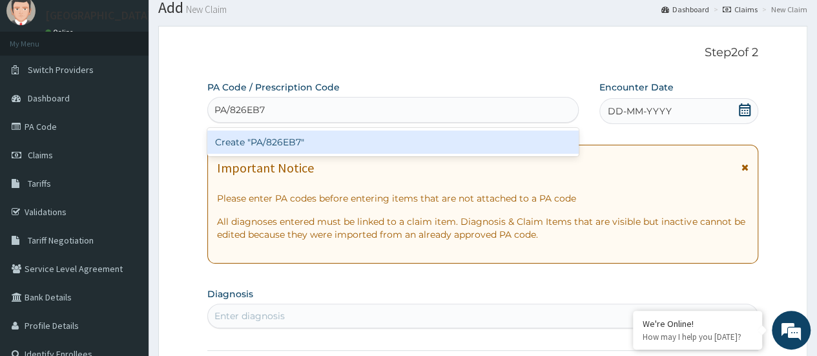
click at [340, 145] on div "Create "PA/826EB7"" at bounding box center [392, 141] width 371 height 23
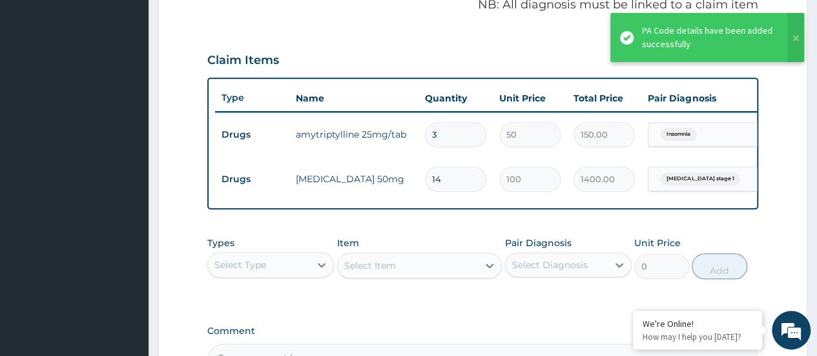
scroll to position [467, 0]
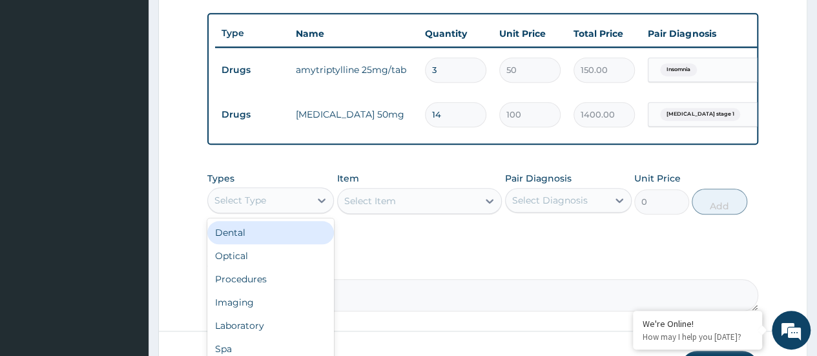
click at [302, 203] on div "Select Type" at bounding box center [259, 200] width 102 height 21
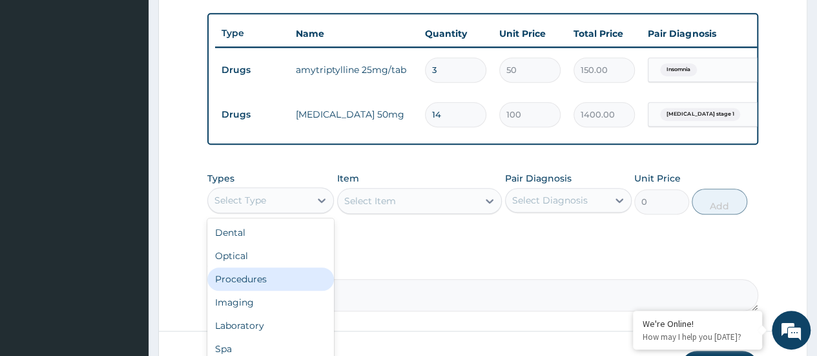
click at [276, 287] on div "Procedures" at bounding box center [270, 278] width 127 height 23
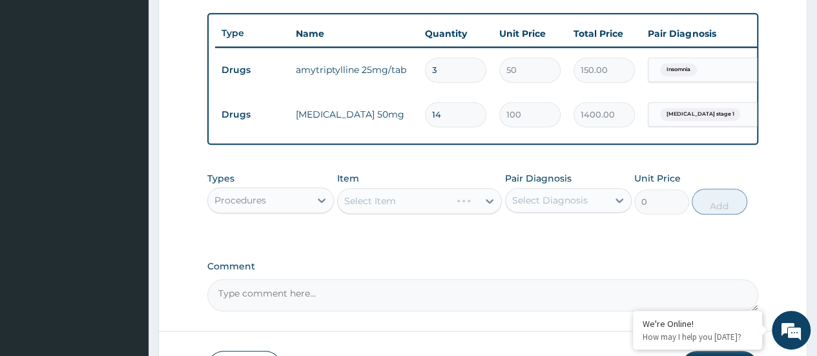
click at [376, 209] on div "Select Item" at bounding box center [419, 201] width 165 height 26
click at [379, 208] on div "Select Item" at bounding box center [419, 201] width 165 height 26
click at [405, 211] on div "Select Item" at bounding box center [419, 201] width 165 height 26
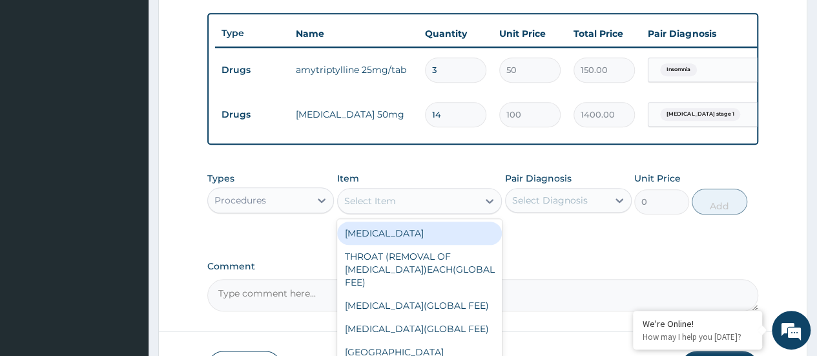
click at [426, 211] on div "Select Item" at bounding box center [408, 200] width 141 height 21
type input "gp"
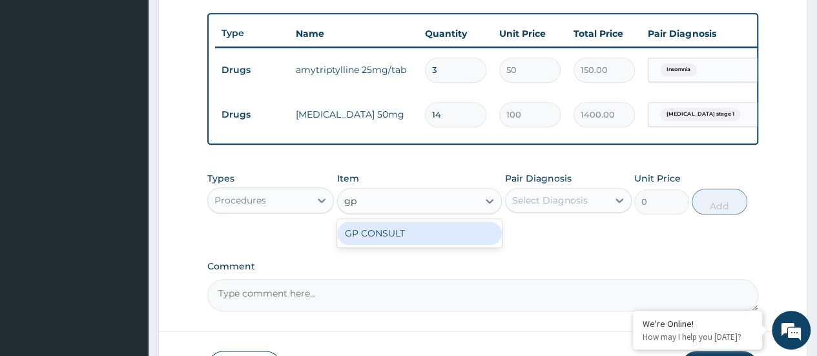
click at [465, 245] on div "GP CONSULT" at bounding box center [419, 232] width 165 height 23
type input "5000"
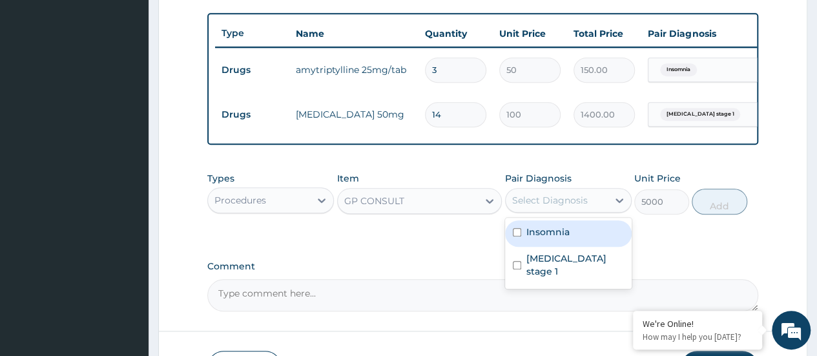
click at [587, 241] on div "Insomnia" at bounding box center [568, 233] width 127 height 26
checkbox input "true"
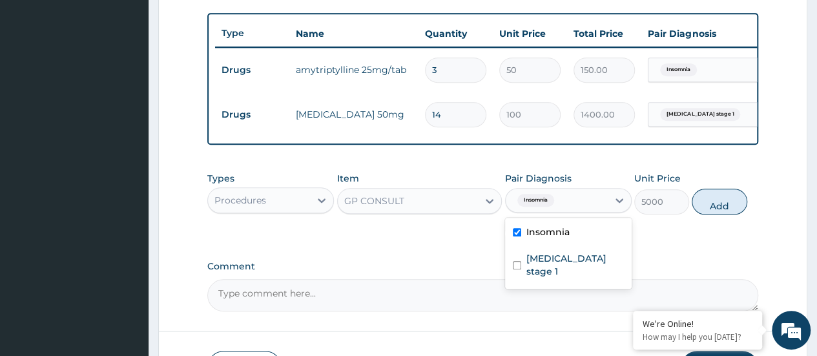
click at [599, 261] on label "Hypertension stage 1" at bounding box center [574, 265] width 97 height 26
checkbox input "true"
click at [726, 212] on button "Add" at bounding box center [718, 202] width 55 height 26
type input "0"
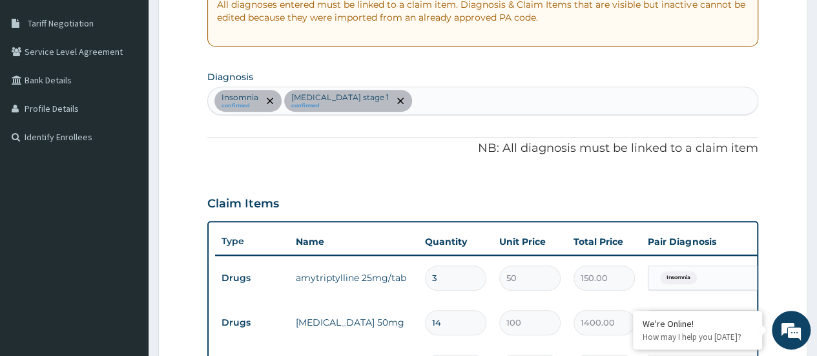
scroll to position [249, 0]
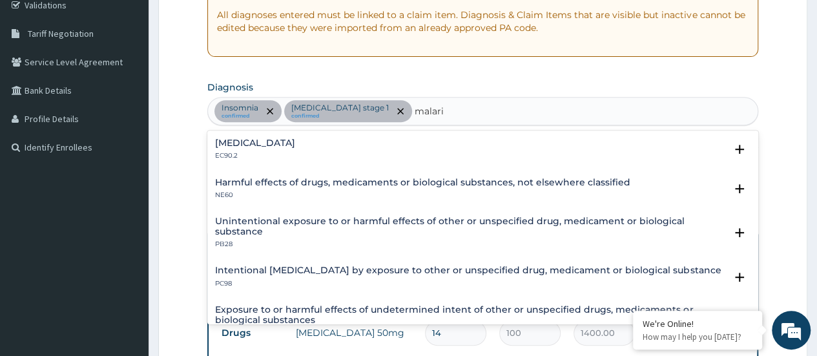
type input "malaria"
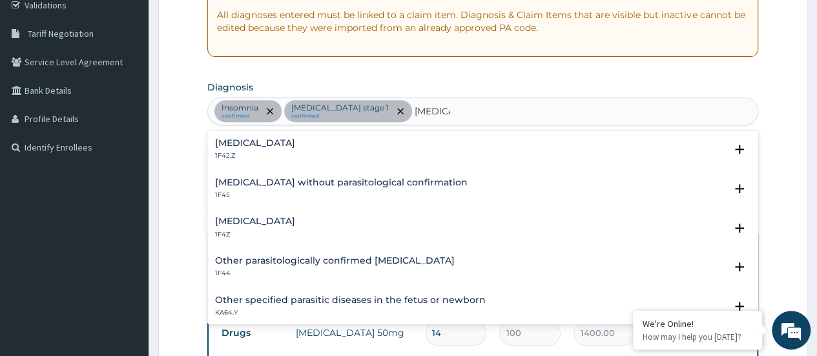
click at [427, 226] on div "Malaria, unspecified 1F4Z" at bounding box center [482, 227] width 535 height 23
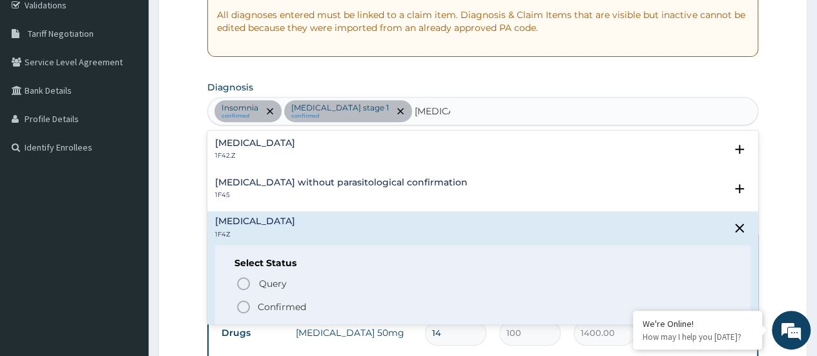
click at [458, 286] on p "Query Query covers suspected (?), Keep in view (kiv), Ruled out (r/o)" at bounding box center [403, 282] width 291 height 17
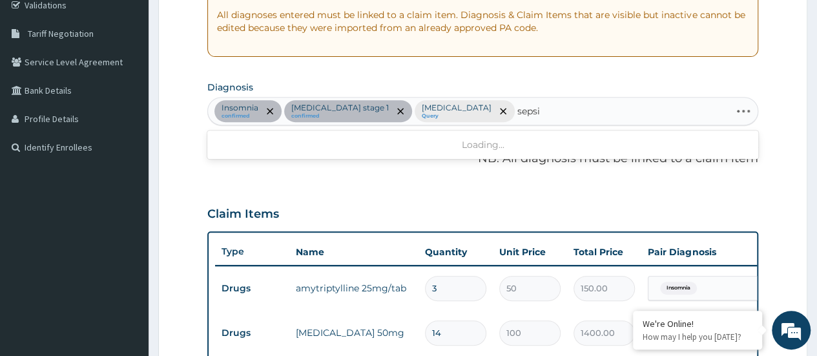
type input "sepsis"
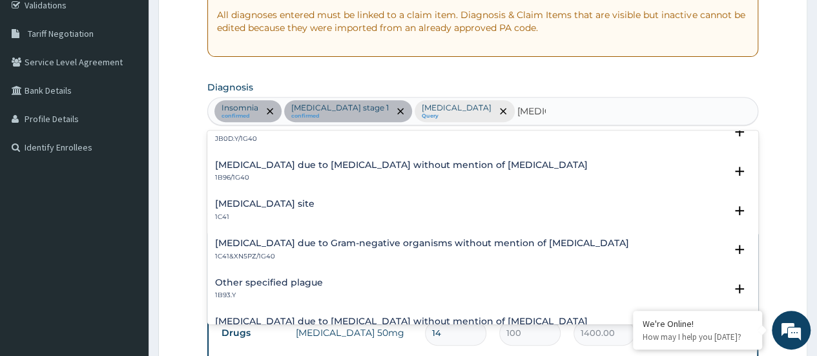
scroll to position [372, 0]
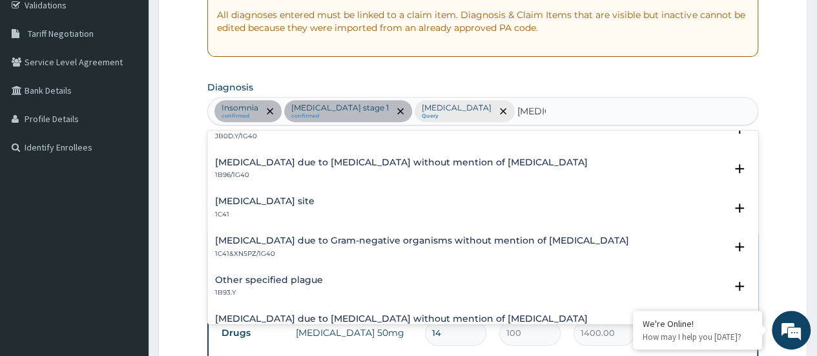
click at [493, 200] on div "Bacterial infection of unspecified site 1C41" at bounding box center [482, 207] width 535 height 23
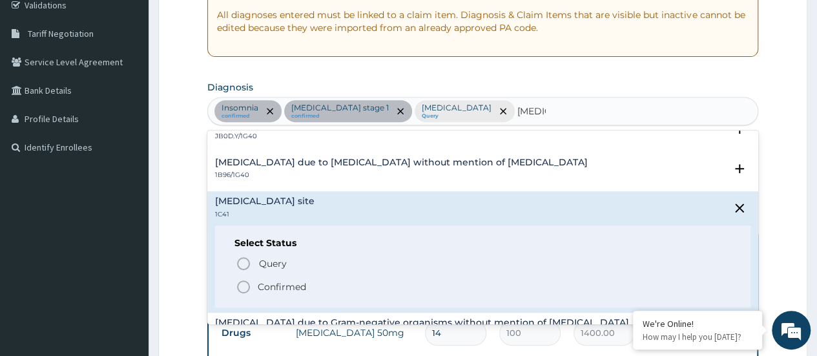
click at [445, 257] on p "Query Query covers suspected (?), Keep in view (kiv), Ruled out (r/o)" at bounding box center [403, 263] width 291 height 17
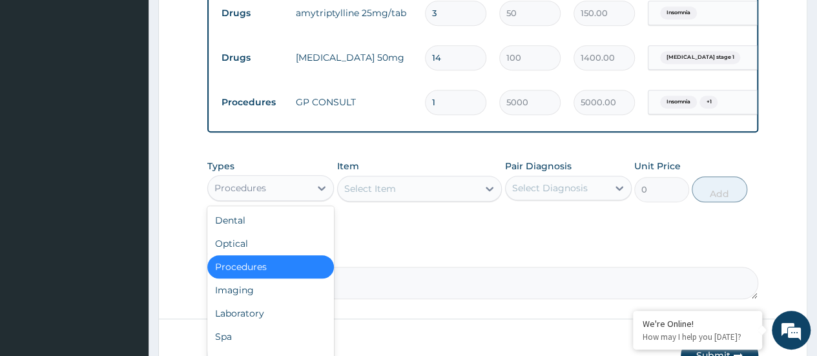
scroll to position [579, 0]
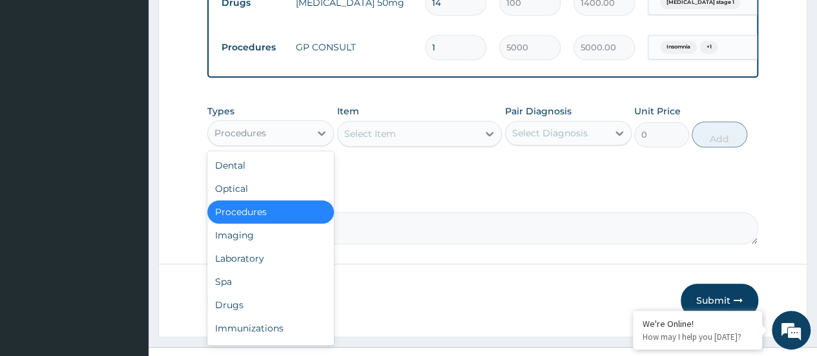
click at [303, 270] on div "Laboratory" at bounding box center [270, 258] width 127 height 23
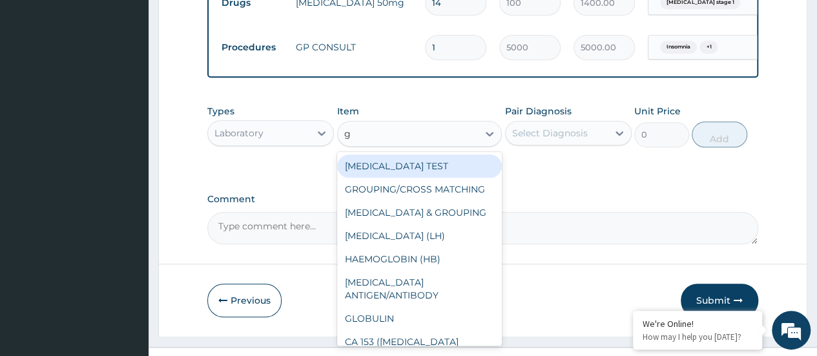
type input "gp"
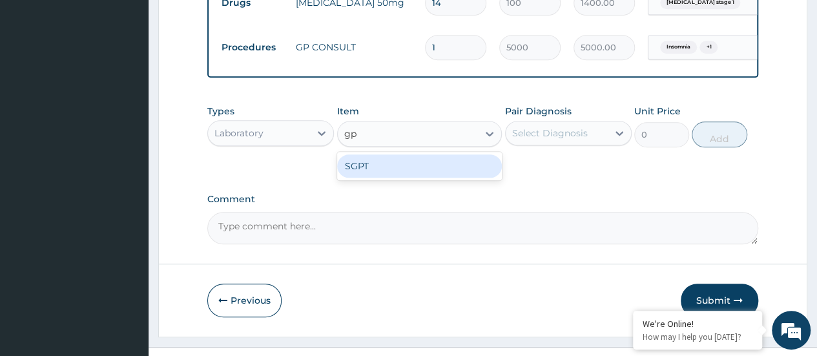
click at [451, 177] on div "SGPT" at bounding box center [419, 165] width 165 height 23
type input "1000"
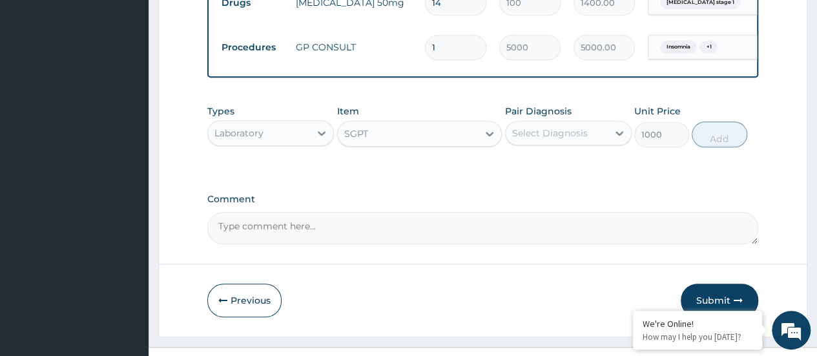
click at [456, 173] on div "Types Laboratory Item option SGPT, selected. Select is focused ,type to refine …" at bounding box center [482, 135] width 551 height 75
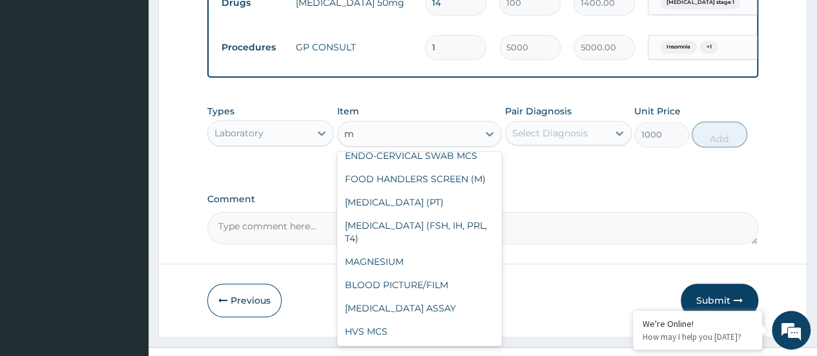
scroll to position [1317, 0]
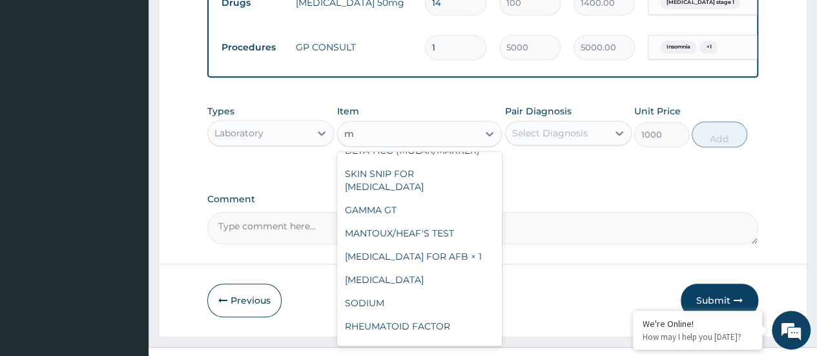
type input "mp"
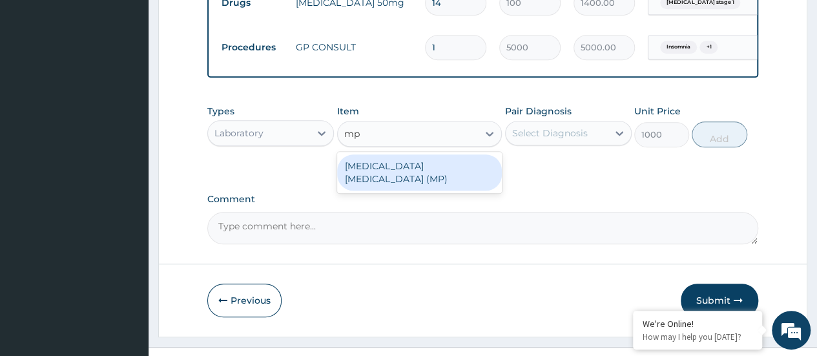
scroll to position [0, 0]
click at [462, 183] on div "MALARIA PARASITE (MP)" at bounding box center [419, 172] width 165 height 36
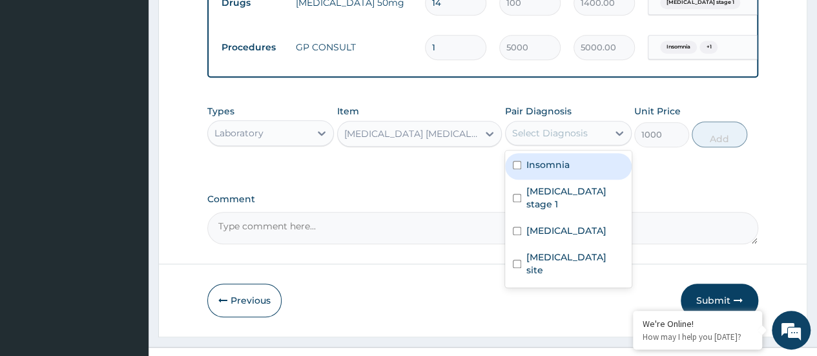
click at [602, 225] on label "Malaria, unspecified" at bounding box center [566, 230] width 80 height 13
checkbox input "true"
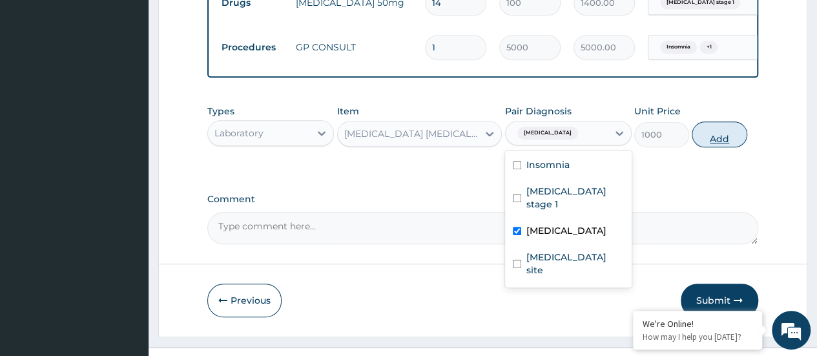
click at [717, 145] on button "Add" at bounding box center [718, 134] width 55 height 26
type input "0"
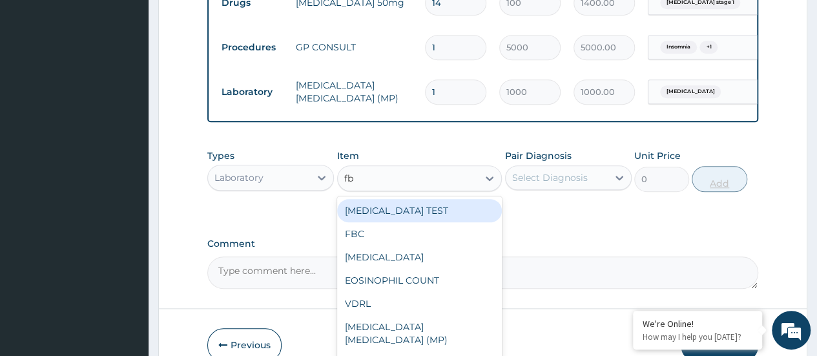
type input "fbc"
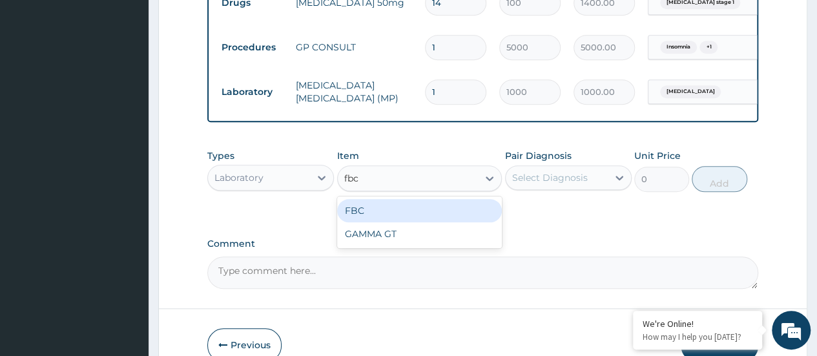
click at [468, 221] on div "FBC" at bounding box center [419, 210] width 165 height 23
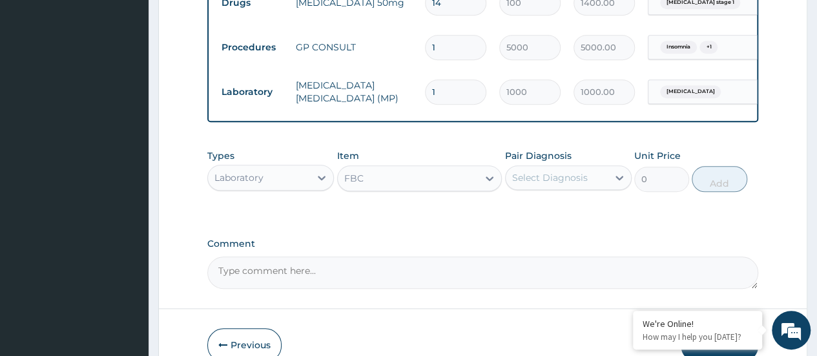
type input "5000"
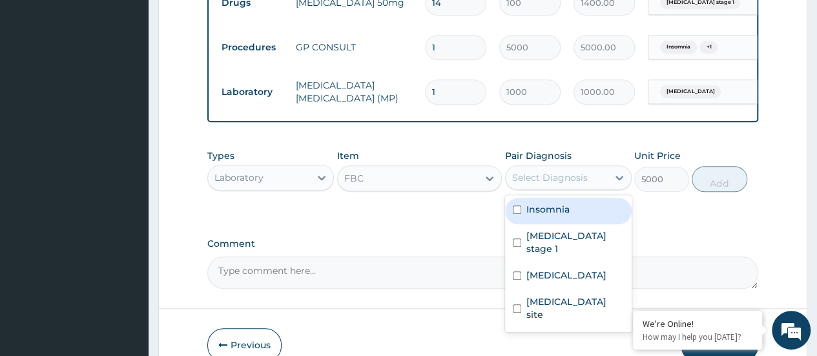
click at [563, 305] on label "Bacterial infection of unspecified site" at bounding box center [574, 308] width 97 height 26
checkbox input "true"
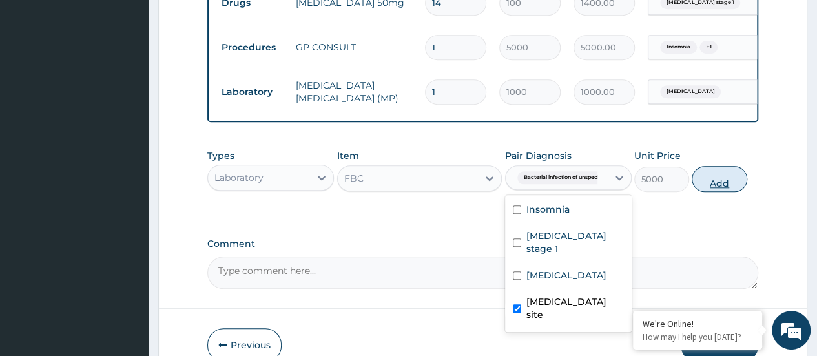
click at [725, 187] on button "Add" at bounding box center [718, 179] width 55 height 26
type input "0"
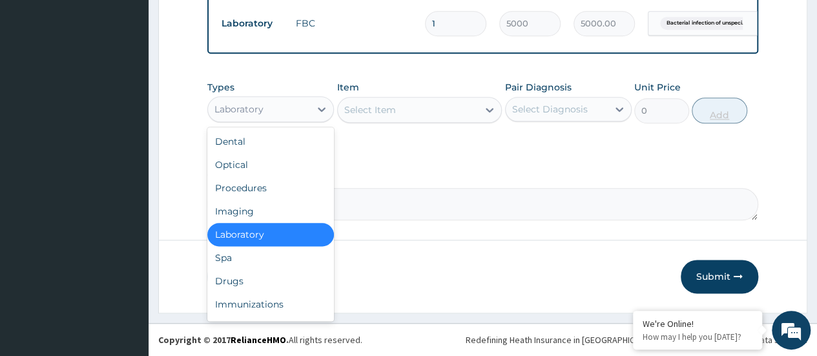
scroll to position [700, 0]
click at [292, 283] on div "Drugs" at bounding box center [270, 280] width 127 height 23
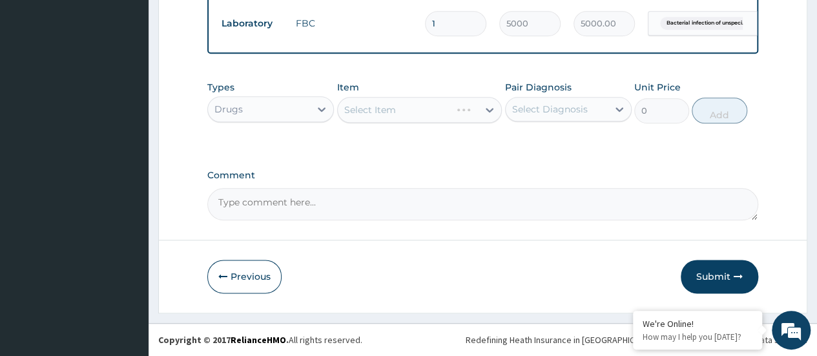
click at [429, 116] on div "Select Item" at bounding box center [419, 110] width 165 height 26
click at [438, 113] on div "Select Item" at bounding box center [419, 110] width 165 height 26
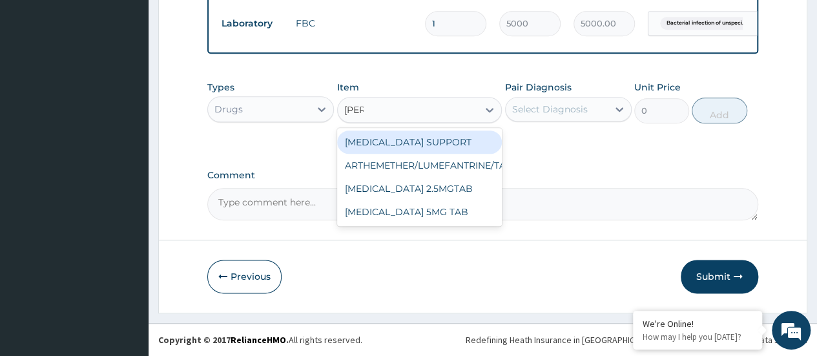
type input "lume"
click at [463, 154] on div "ARTHEMETHER/LUMEFANTRINE/TAB" at bounding box center [419, 141] width 165 height 23
type input "100"
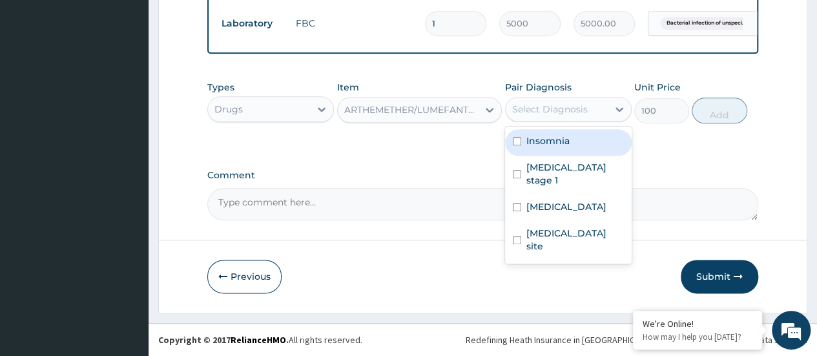
click at [591, 200] on label "Malaria, unspecified" at bounding box center [566, 206] width 80 height 13
checkbox input "true"
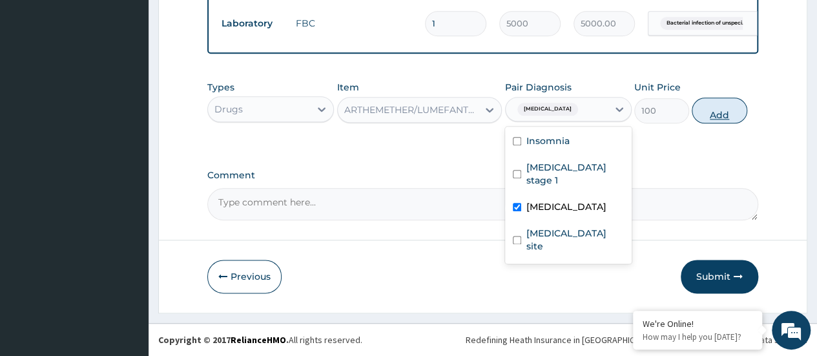
click at [729, 110] on button "Add" at bounding box center [718, 110] width 55 height 26
type input "0"
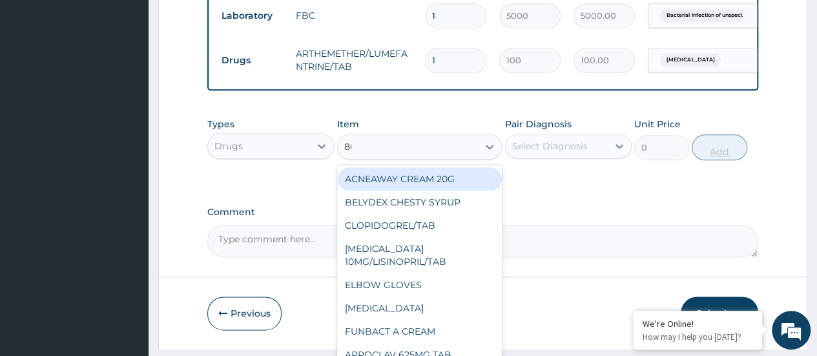
type input "80mg"
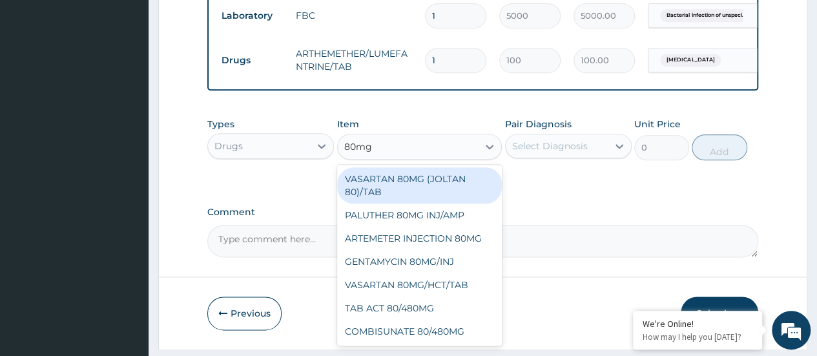
click at [476, 247] on div "ARTEMETER INJECTION 80MG" at bounding box center [419, 238] width 165 height 23
type input "800"
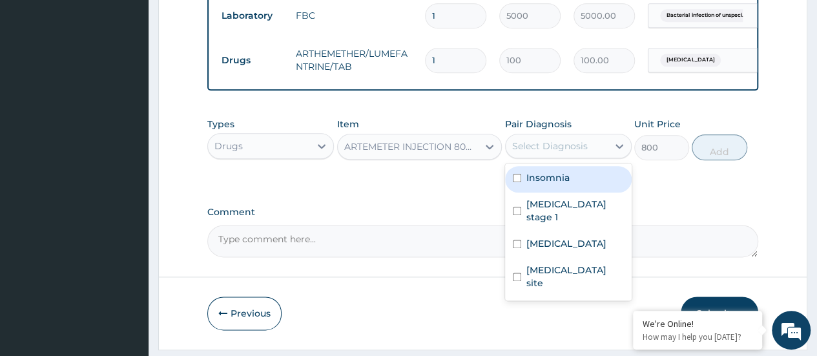
click at [591, 247] on div "Malaria, unspecified" at bounding box center [568, 245] width 127 height 26
checkbox input "true"
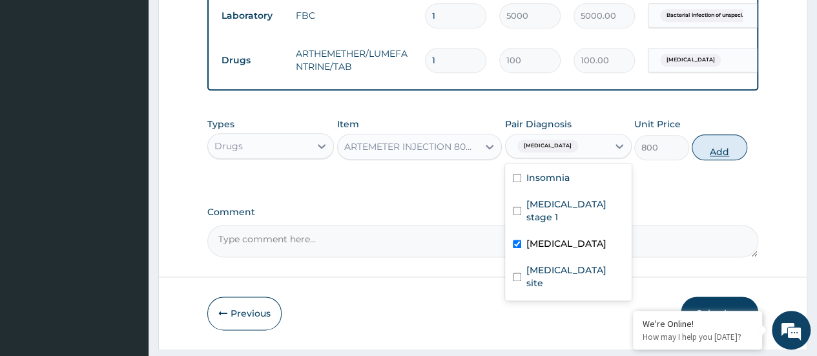
click at [735, 158] on button "Add" at bounding box center [718, 147] width 55 height 26
type input "0"
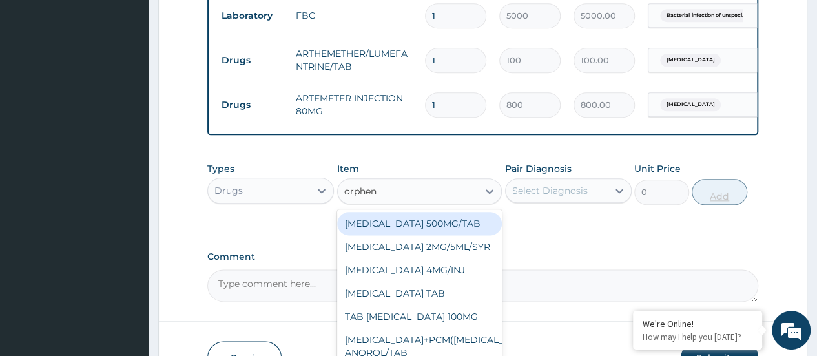
type input "orphena"
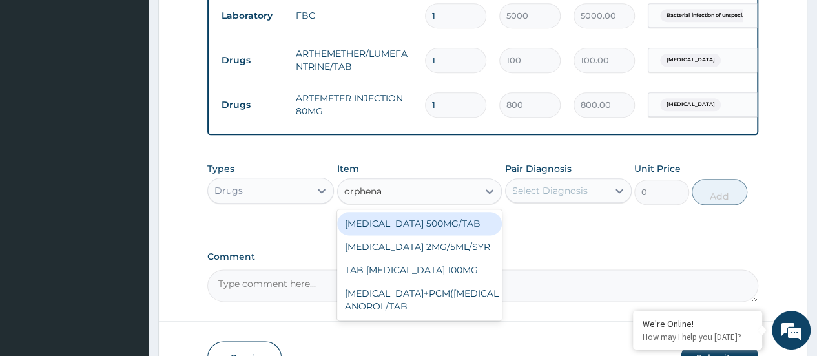
click at [470, 281] on div "TAB ORPHENADRINE 100MG" at bounding box center [419, 269] width 165 height 23
type input "300"
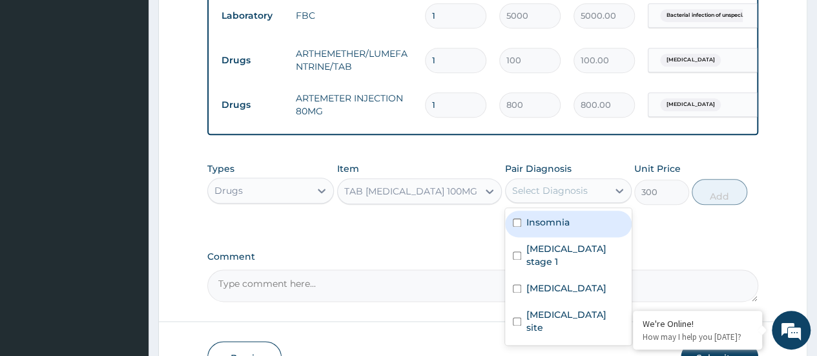
click at [575, 289] on label "Malaria, unspecified" at bounding box center [566, 287] width 80 height 13
checkbox input "true"
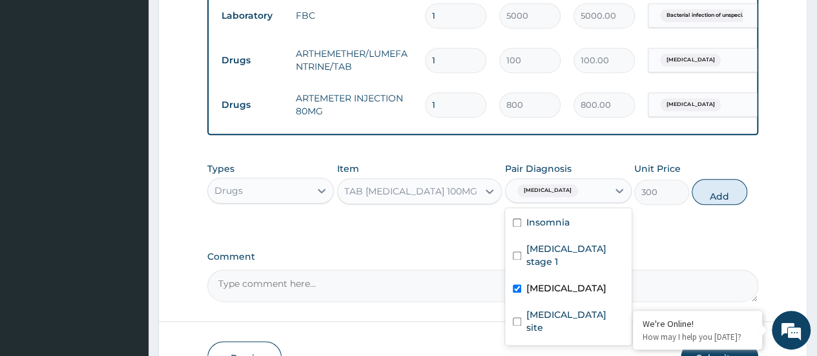
click at [577, 232] on div "Insomnia" at bounding box center [568, 223] width 127 height 26
checkbox input "true"
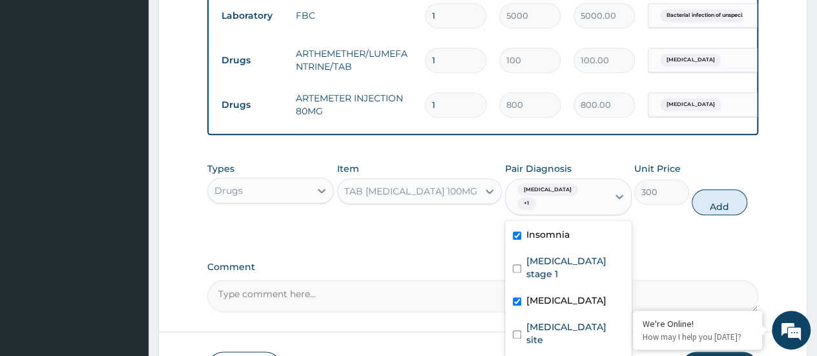
click at [566, 332] on label "Bacterial infection of unspecified site" at bounding box center [574, 333] width 97 height 26
checkbox input "true"
click at [728, 215] on button "Add" at bounding box center [718, 202] width 55 height 26
type input "0"
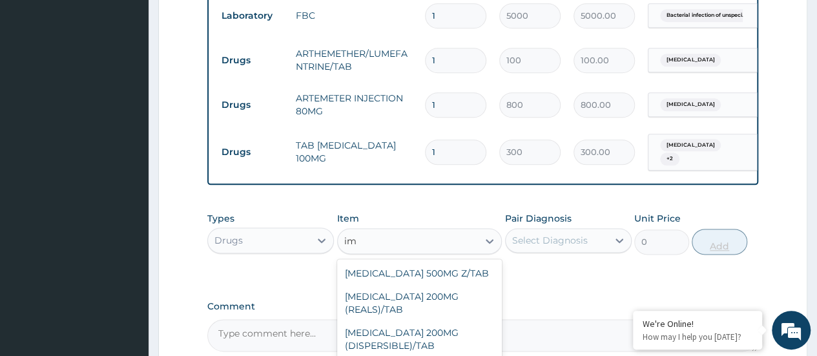
type input "i"
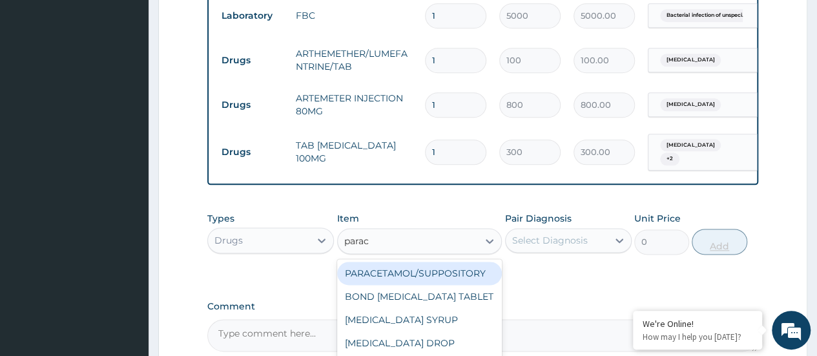
type input "parace"
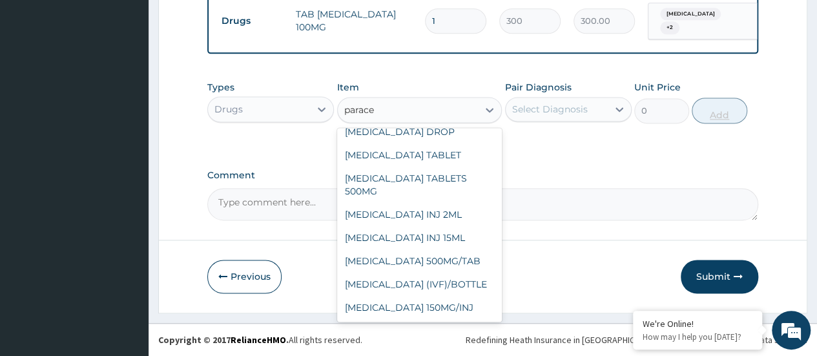
scroll to position [835, 0]
click at [460, 314] on div "PARACETAMOL 150MG/INJ" at bounding box center [419, 307] width 165 height 23
type input "500"
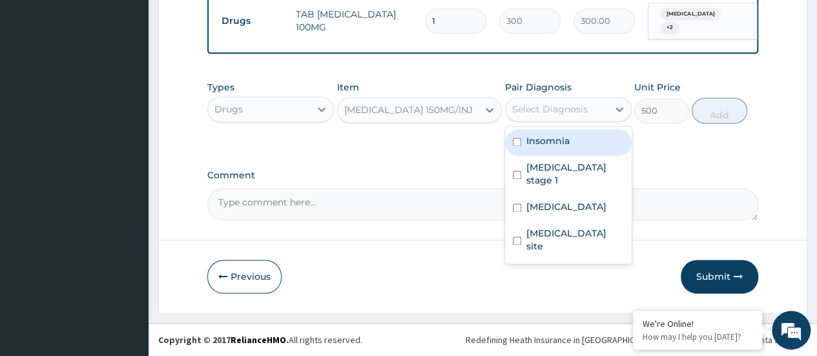
click at [599, 200] on label "Malaria, unspecified" at bounding box center [566, 206] width 80 height 13
checkbox input "true"
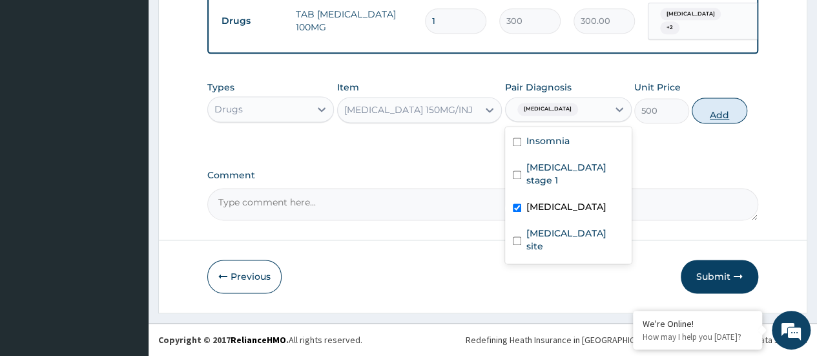
click at [721, 121] on button "Add" at bounding box center [718, 110] width 55 height 26
type input "0"
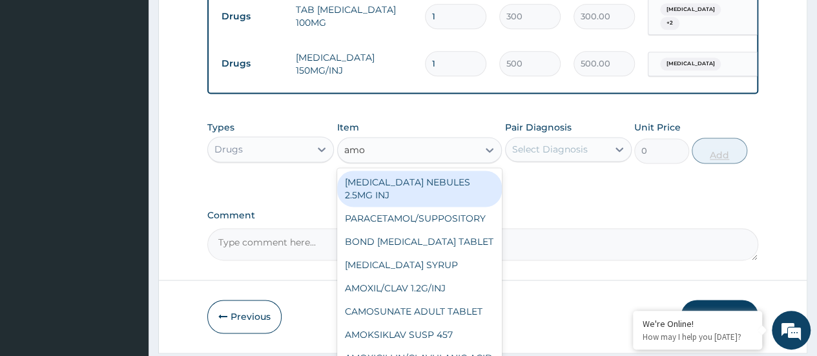
type input "amox"
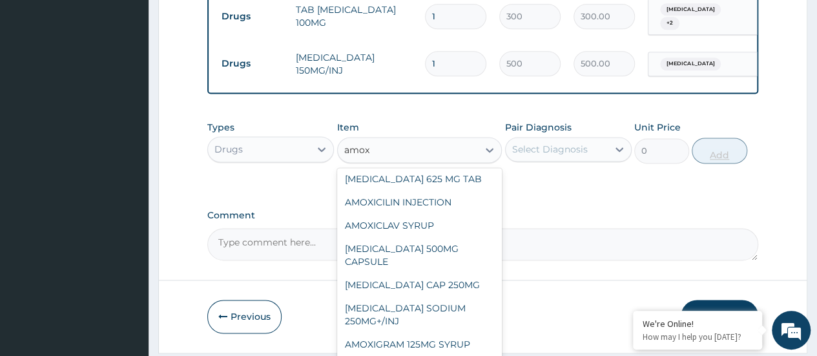
scroll to position [74, 0]
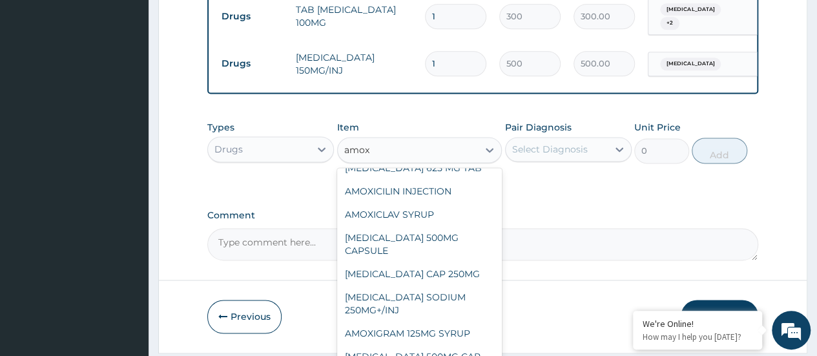
click at [466, 245] on div "AMOXIL 500MG CAPSULE" at bounding box center [419, 244] width 165 height 36
type input "130"
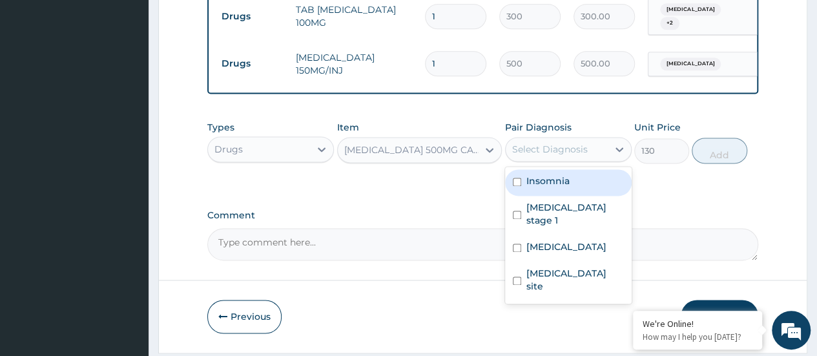
click at [593, 280] on label "Bacterial infection of unspecified site" at bounding box center [574, 280] width 97 height 26
checkbox input "true"
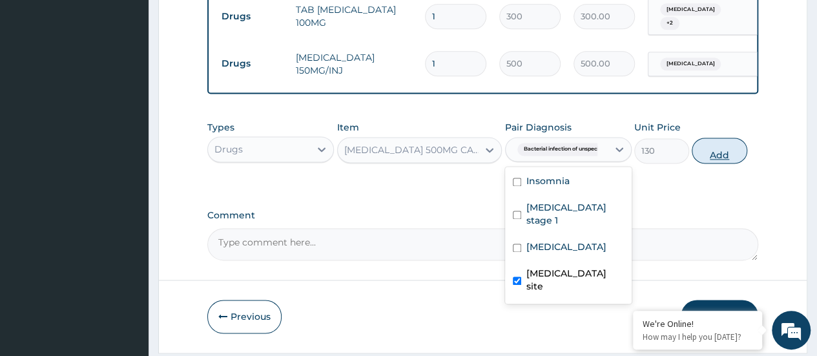
click at [717, 163] on button "Add" at bounding box center [718, 151] width 55 height 26
type input "0"
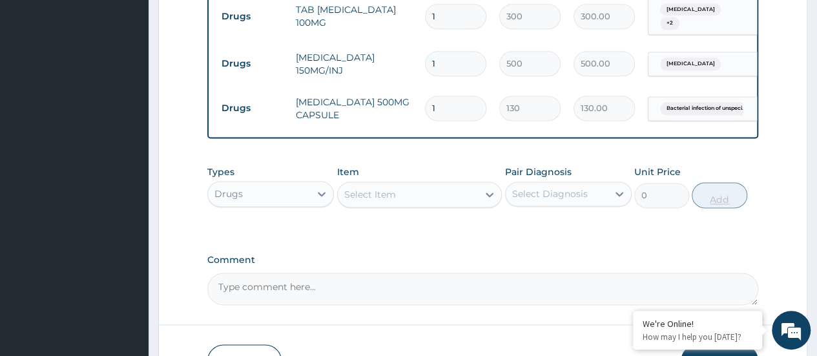
type input "15"
type input "1950.00"
type input "15"
click at [459, 59] on input "1" at bounding box center [455, 63] width 61 height 25
type input "0.00"
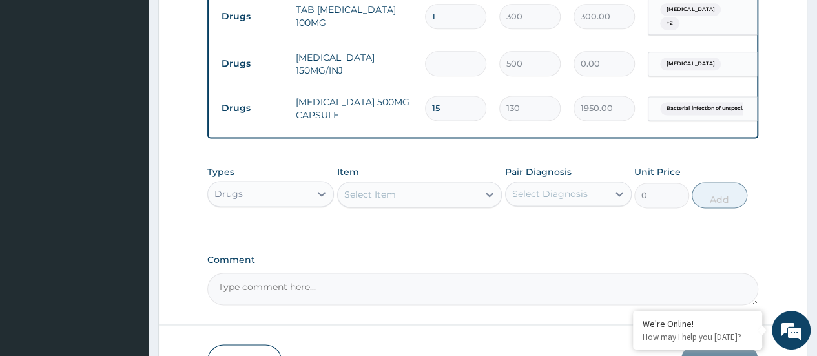
type input "4"
type input "2000.00"
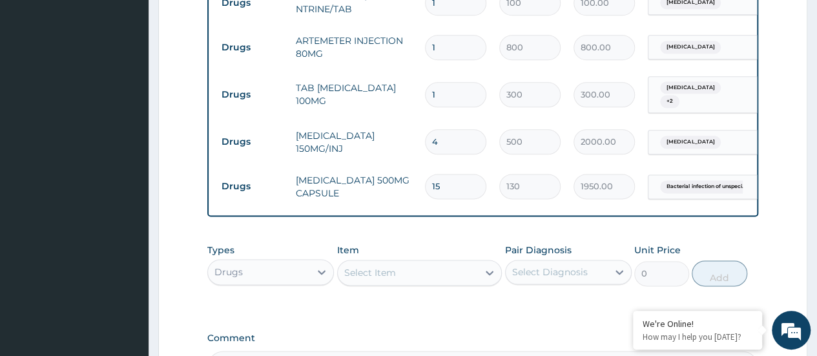
scroll to position [742, 0]
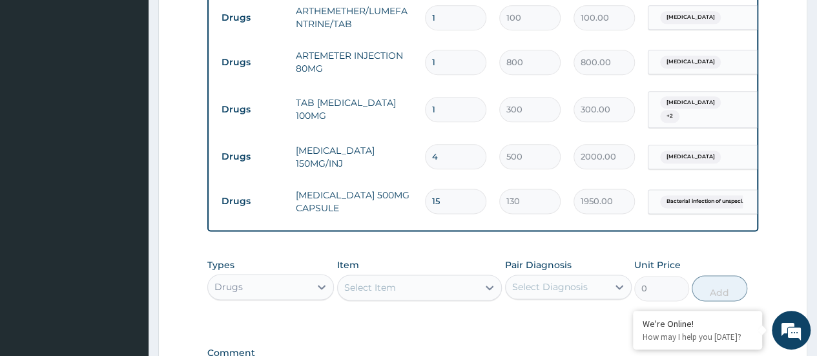
type input "4"
click at [457, 114] on input "1" at bounding box center [455, 109] width 61 height 25
type input "0.00"
type input "1"
type input "300.00"
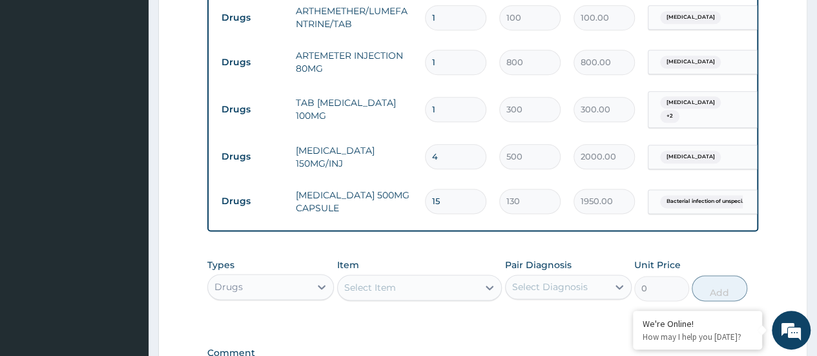
type input "18"
type input "5400.00"
type input "18"
click at [460, 65] on input "1" at bounding box center [455, 62] width 61 height 25
type input "0.00"
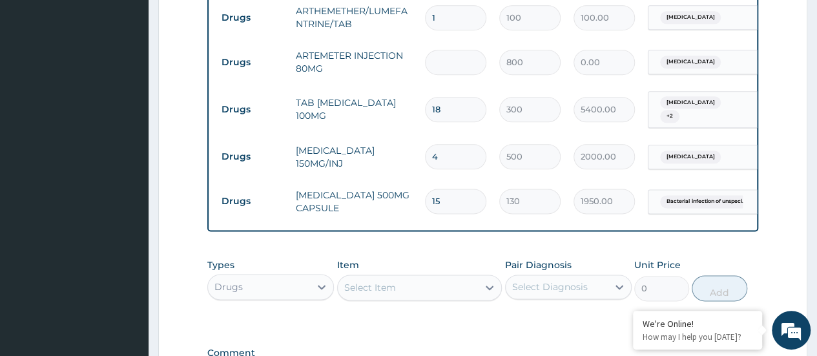
type input "2"
type input "1600.00"
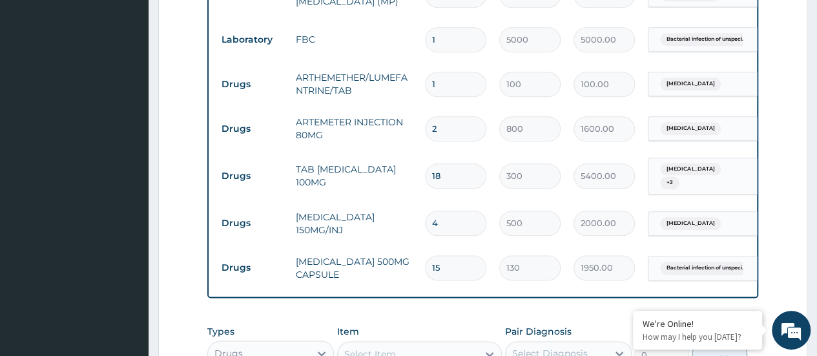
scroll to position [672, 0]
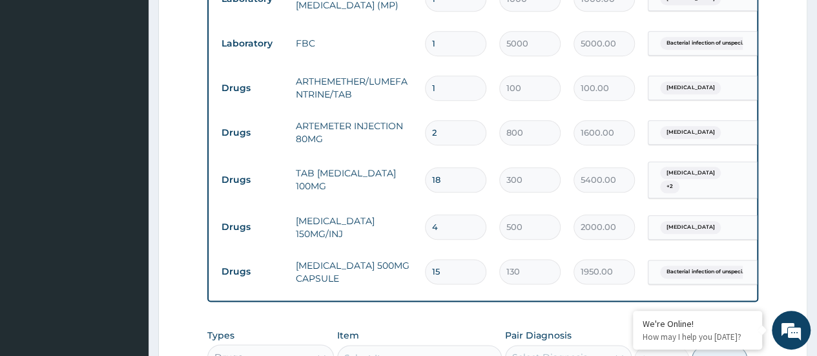
type input "2"
click at [459, 91] on input "1" at bounding box center [455, 88] width 61 height 25
type input "0.00"
type input "2"
type input "200.00"
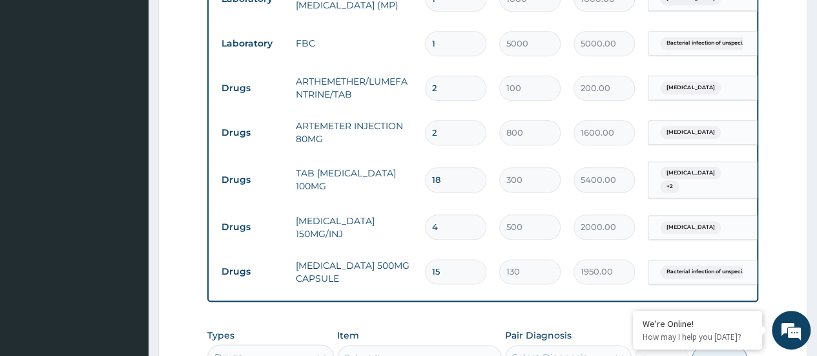
type input "24"
type input "2400.00"
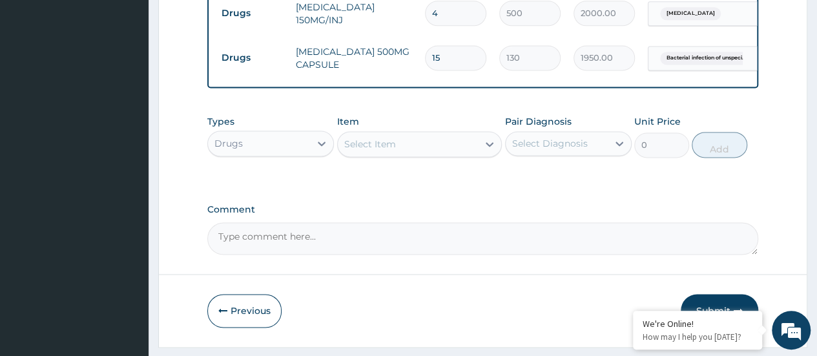
scroll to position [930, 0]
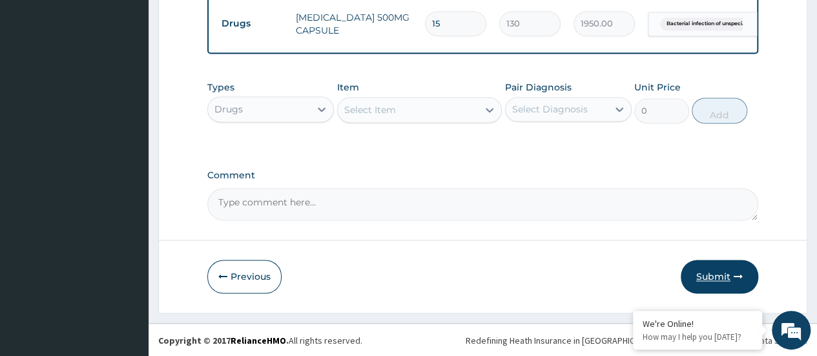
type input "24"
click at [698, 270] on button "Submit" at bounding box center [718, 277] width 77 height 34
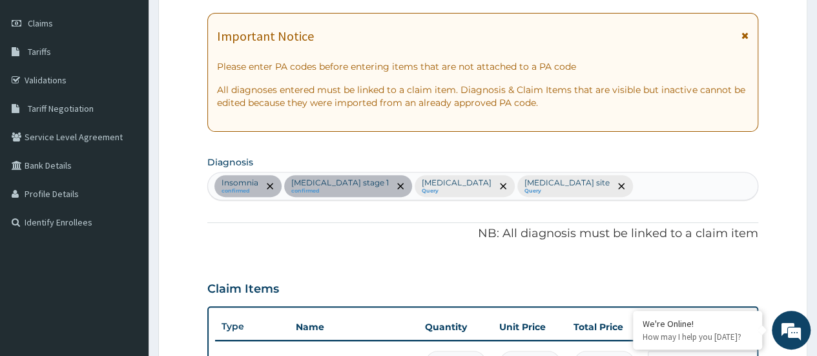
scroll to position [0, 0]
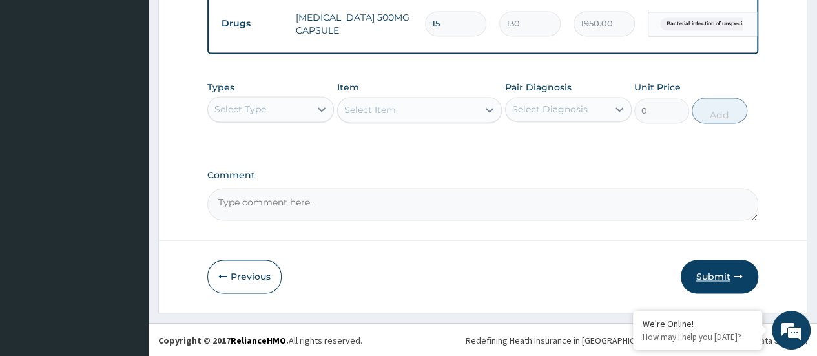
click at [733, 278] on icon "button" at bounding box center [737, 276] width 9 height 9
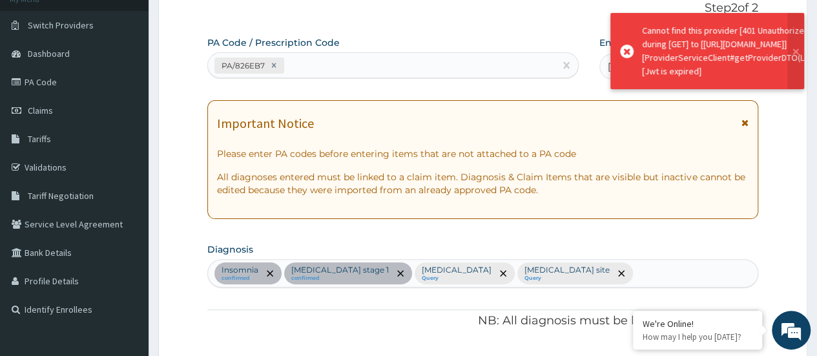
scroll to position [930, 0]
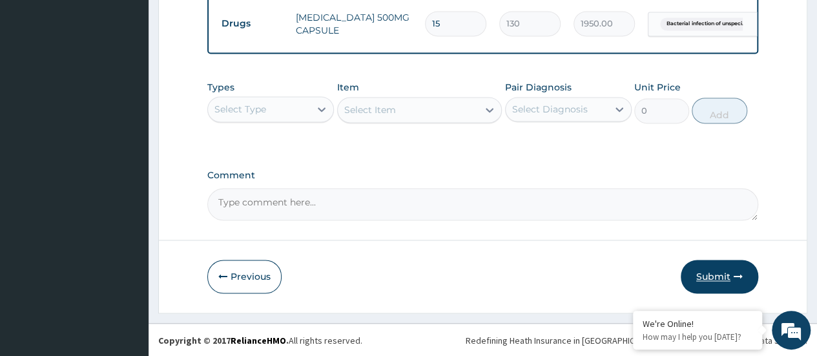
click at [731, 269] on button "Submit" at bounding box center [718, 277] width 77 height 34
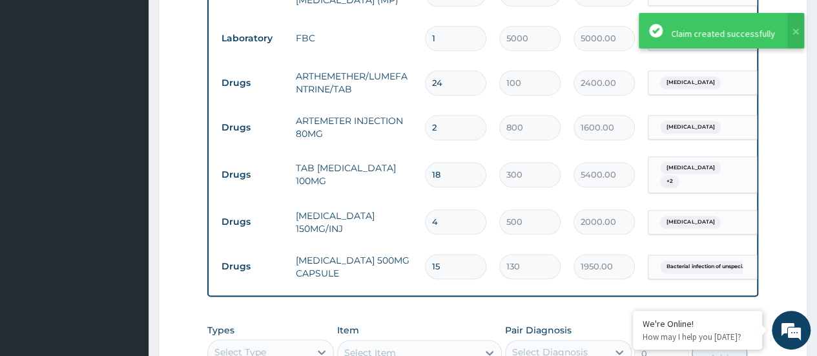
scroll to position [607, 0]
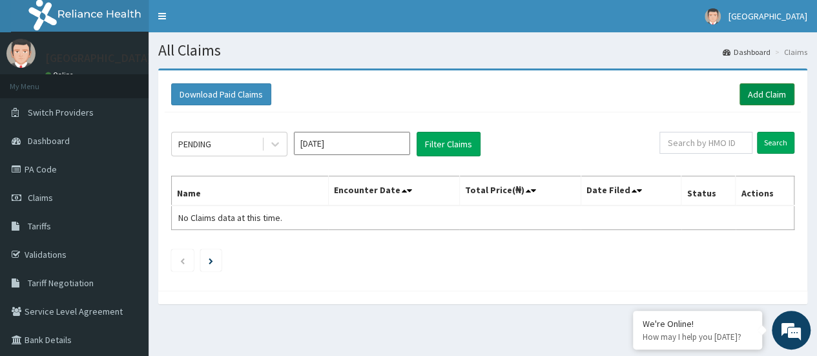
click at [751, 103] on link "Add Claim" at bounding box center [766, 94] width 55 height 22
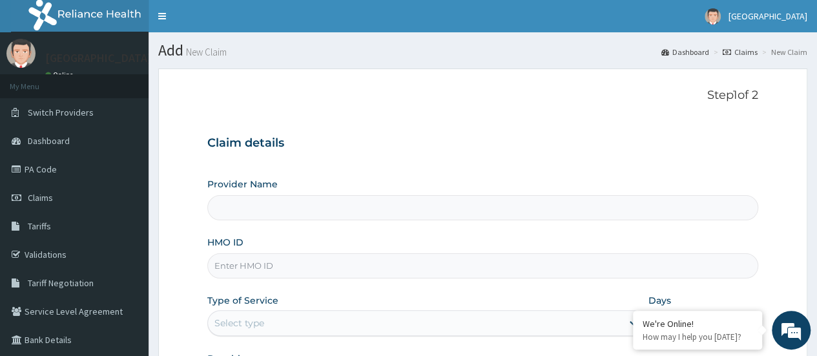
click at [263, 267] on input "HMO ID" at bounding box center [482, 265] width 551 height 25
type input "[GEOGRAPHIC_DATA]"
paste input "CWN/10099/A"
type input "CWN/10099/A"
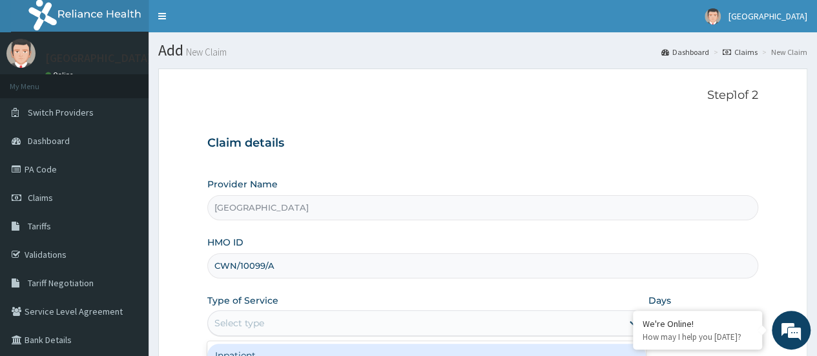
click at [291, 314] on div "Select type" at bounding box center [415, 322] width 414 height 21
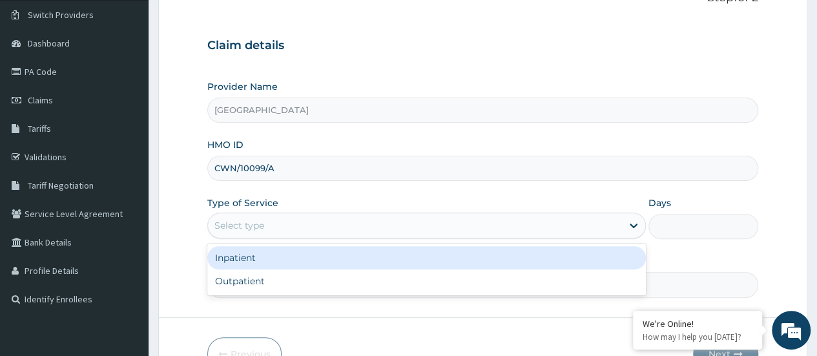
scroll to position [129, 0]
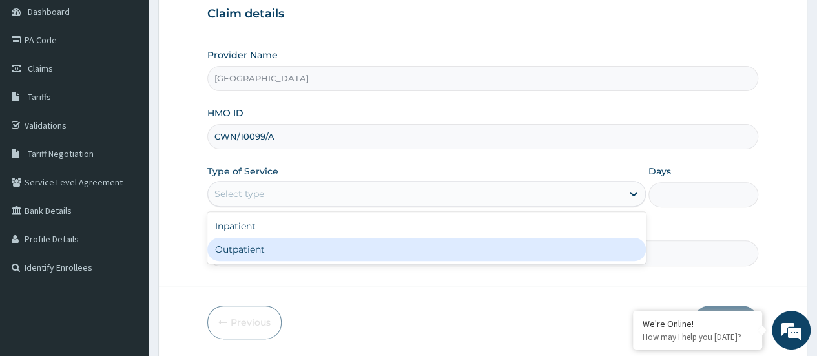
click at [297, 240] on div "Outpatient" at bounding box center [426, 249] width 438 height 23
type input "1"
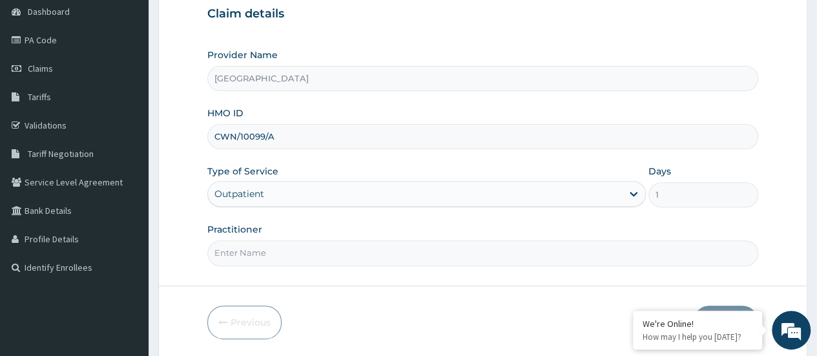
drag, startPoint x: 445, startPoint y: 258, endPoint x: 396, endPoint y: 256, distance: 49.7
click at [445, 258] on input "Practitioner" at bounding box center [482, 252] width 551 height 25
type input "d"
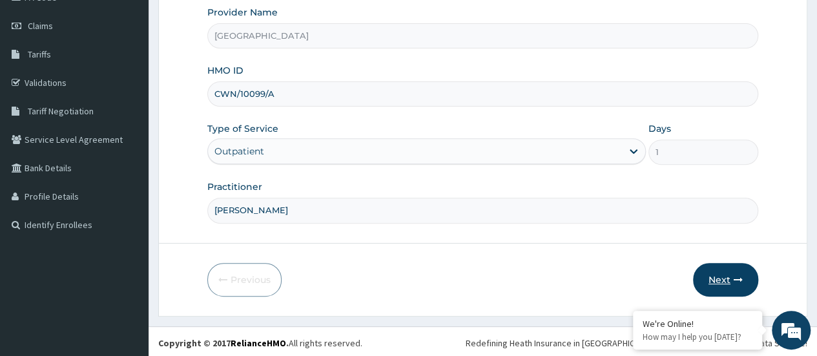
type input "[PERSON_NAME]"
click at [723, 268] on button "Next" at bounding box center [725, 280] width 65 height 34
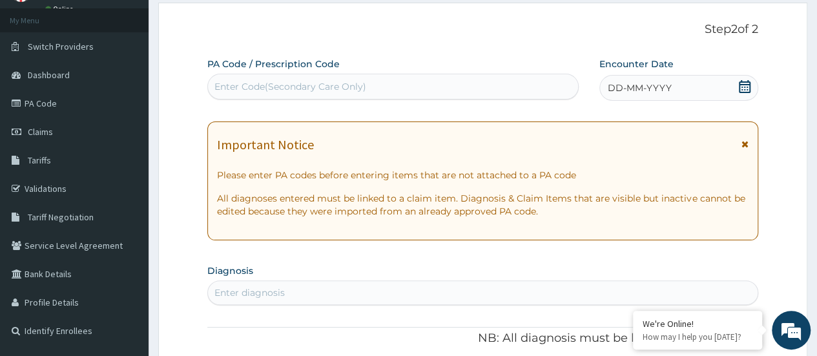
scroll to position [0, 0]
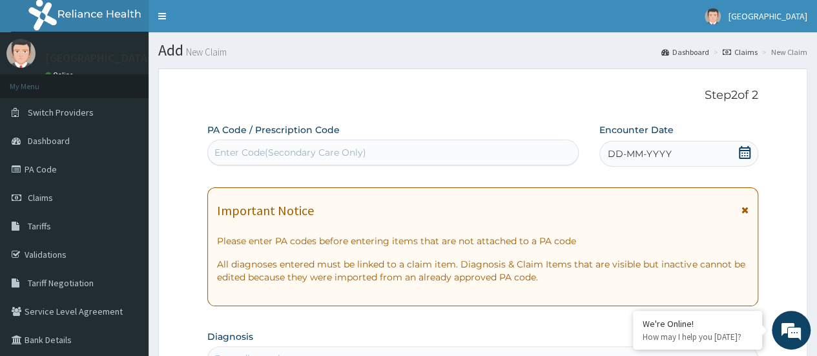
click at [354, 150] on div "Enter Code(Secondary Care Only)" at bounding box center [290, 152] width 152 height 13
paste input "PA/29A36F"
type input "PA/29A36F"
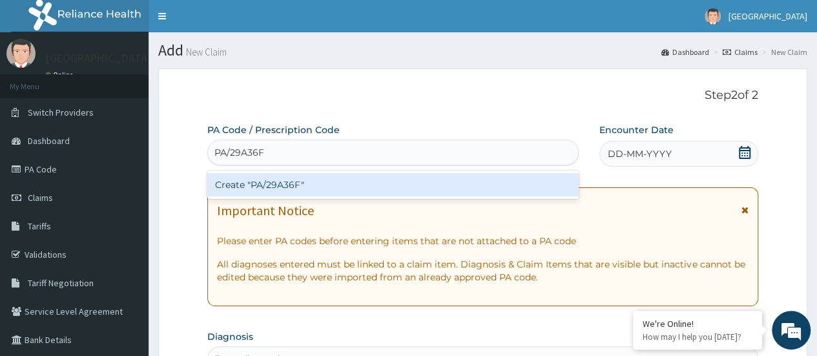
click at [341, 186] on div "Create "PA/29A36F"" at bounding box center [392, 184] width 371 height 23
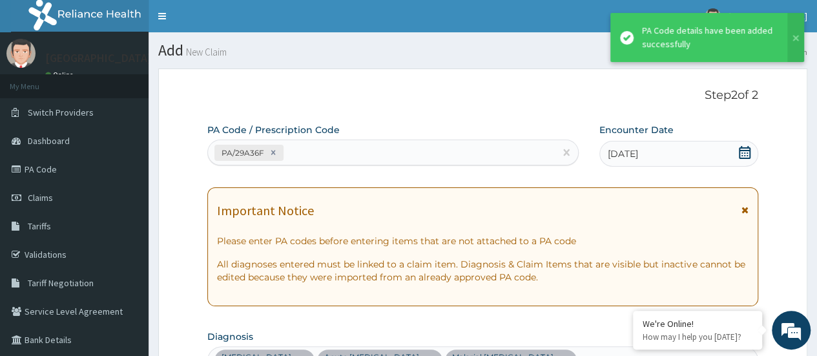
scroll to position [403, 0]
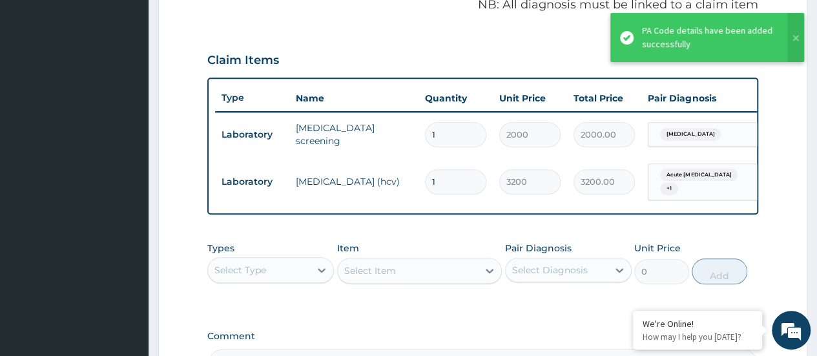
type input "0"
type input "0.00"
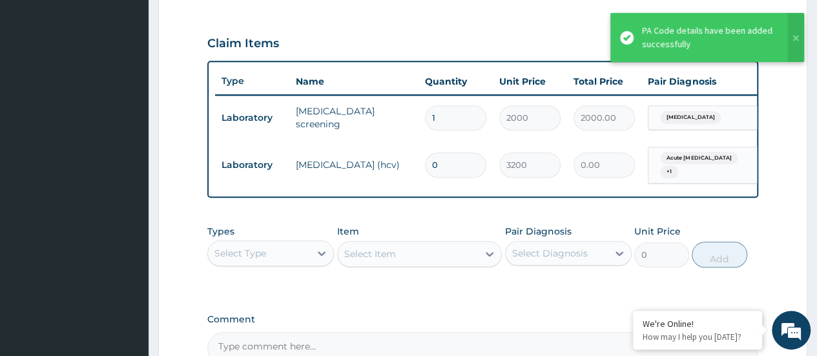
scroll to position [467, 0]
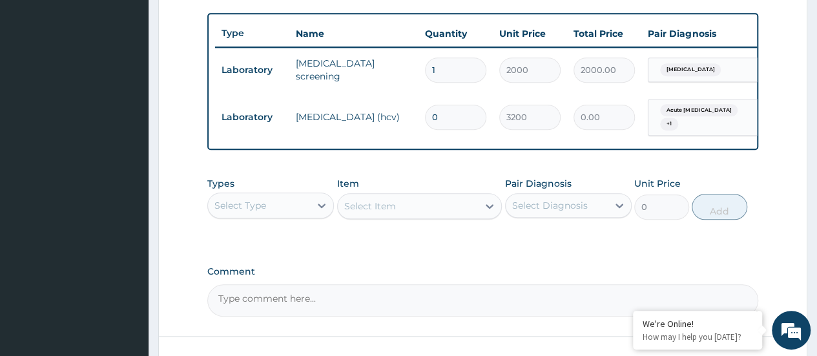
type input "0"
type input "1"
type input "3200.00"
type input "1"
click at [254, 210] on div "Select Type" at bounding box center [240, 205] width 52 height 13
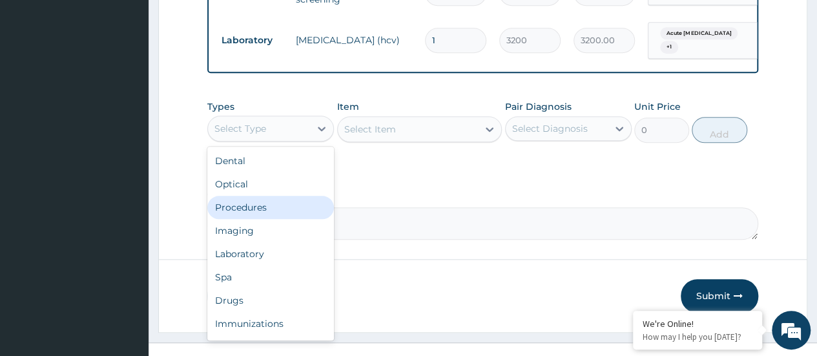
scroll to position [566, 0]
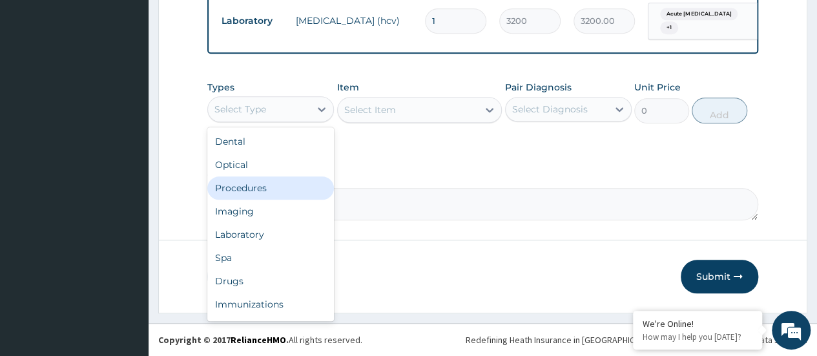
click at [256, 187] on div "Procedures" at bounding box center [270, 187] width 127 height 23
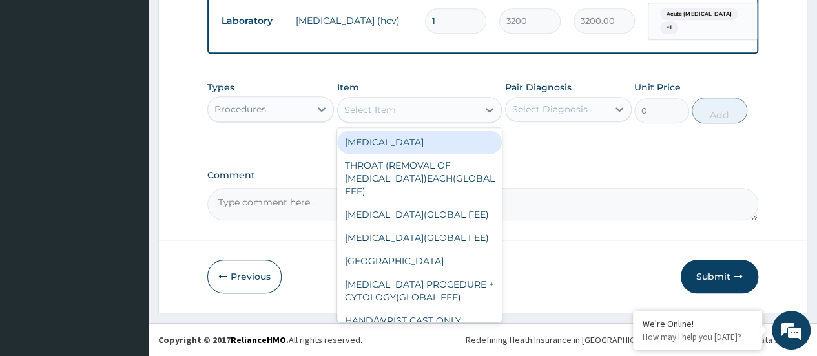
click at [385, 112] on div "Select Item" at bounding box center [370, 109] width 52 height 13
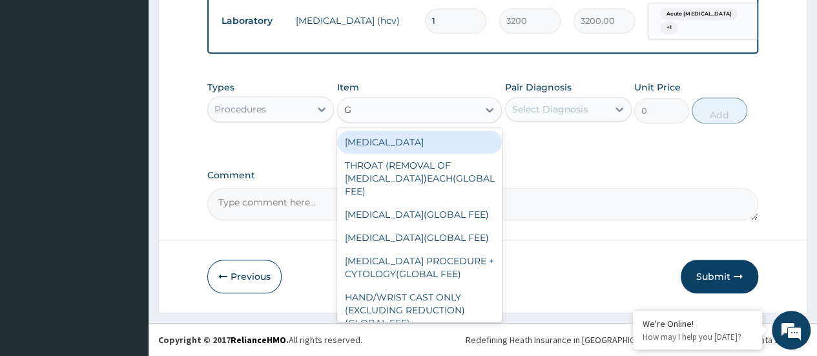
type input "GP"
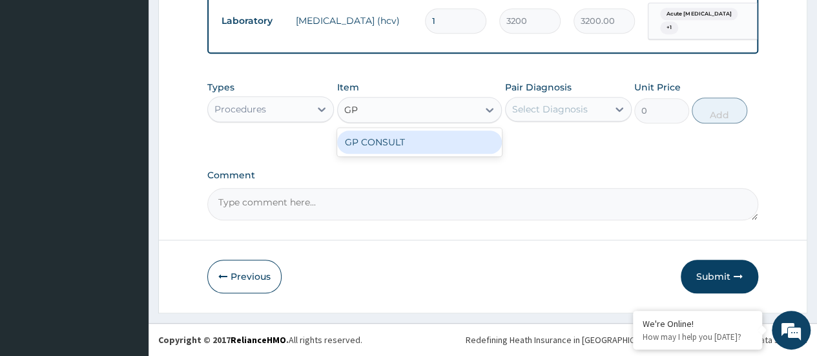
click at [402, 141] on div "GP CONSULT" at bounding box center [419, 141] width 165 height 23
type input "5000"
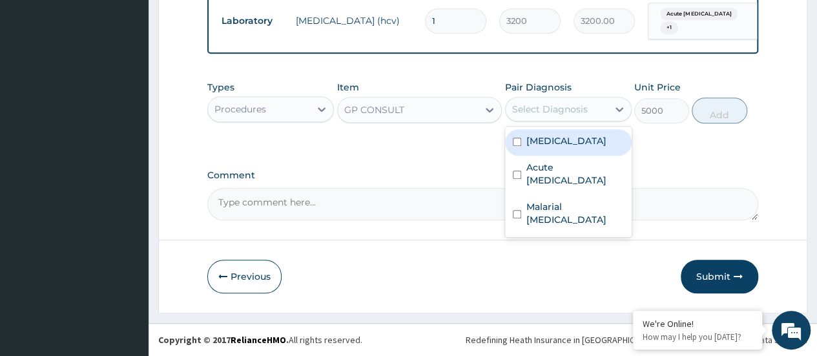
drag, startPoint x: 558, startPoint y: 114, endPoint x: 559, endPoint y: 144, distance: 29.7
click at [558, 116] on div "Select Diagnosis" at bounding box center [550, 109] width 76 height 13
drag, startPoint x: 559, startPoint y: 149, endPoint x: 559, endPoint y: 164, distance: 14.8
click at [559, 159] on div "Viral disease Acute hepatitis Malarial hepatitis" at bounding box center [568, 182] width 127 height 110
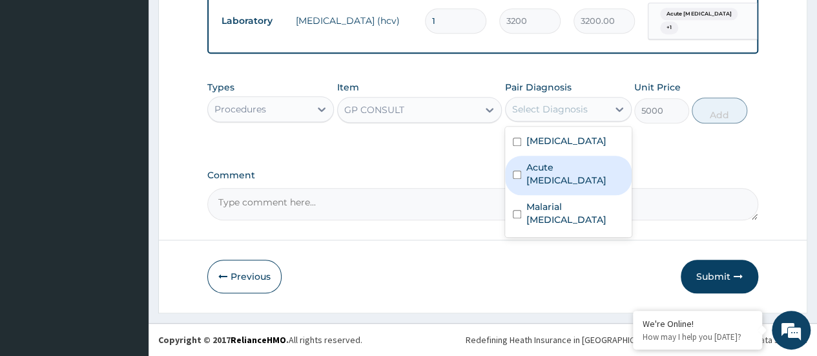
drag, startPoint x: 559, startPoint y: 179, endPoint x: 563, endPoint y: 199, distance: 21.0
click at [560, 189] on div "Viral disease Acute hepatitis Malarial hepatitis" at bounding box center [568, 182] width 127 height 110
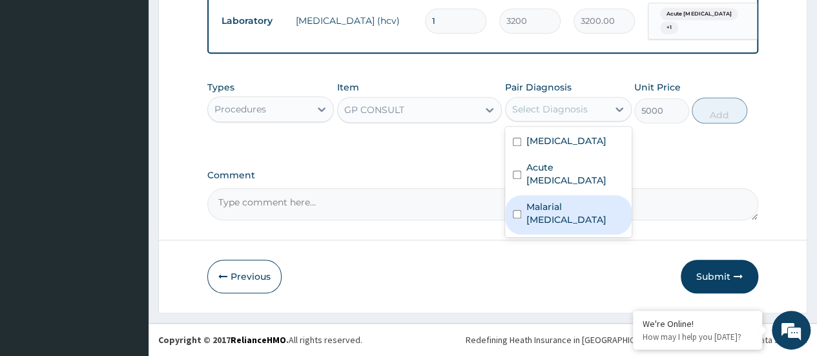
drag, startPoint x: 564, startPoint y: 201, endPoint x: 632, endPoint y: 166, distance: 76.5
click at [583, 195] on div "Malarial hepatitis" at bounding box center [568, 214] width 127 height 39
checkbox input "true"
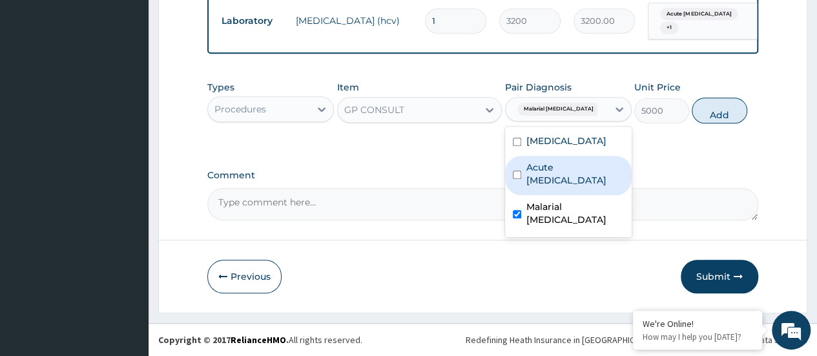
click at [564, 162] on label "Acute hepatitis" at bounding box center [574, 174] width 97 height 26
checkbox input "true"
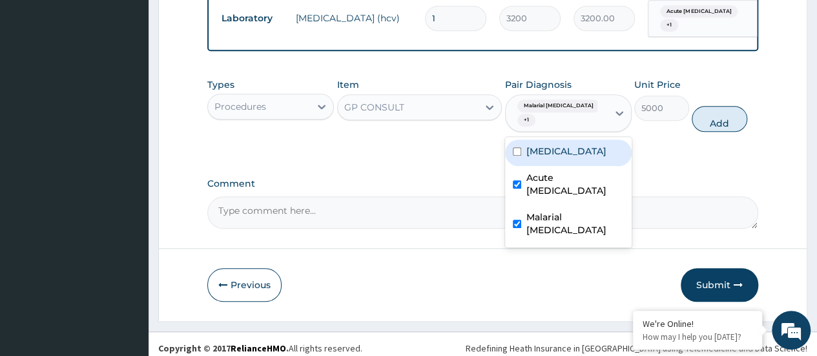
click at [568, 140] on div "Viral disease Acute hepatitis Malarial hepatitis" at bounding box center [568, 192] width 127 height 110
drag, startPoint x: 714, startPoint y: 121, endPoint x: 693, endPoint y: 128, distance: 21.8
click at [712, 121] on button "Add" at bounding box center [718, 119] width 55 height 26
type input "0"
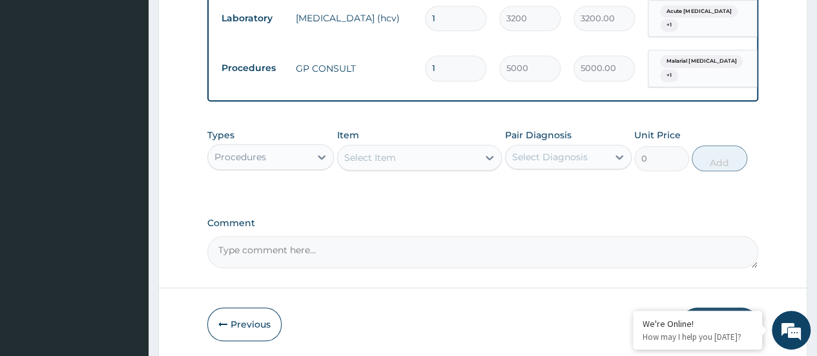
click at [303, 158] on div "Procedures" at bounding box center [259, 157] width 102 height 21
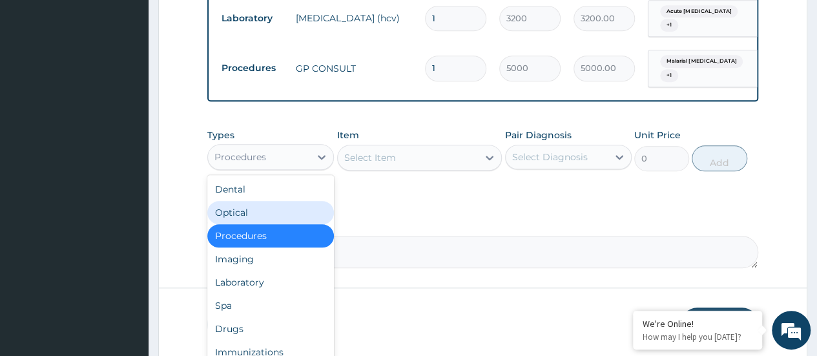
click at [389, 152] on div "Select Item" at bounding box center [370, 157] width 52 height 13
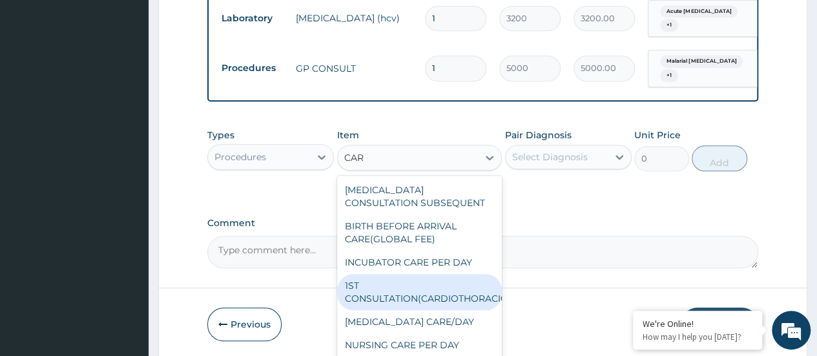
type input "CARD"
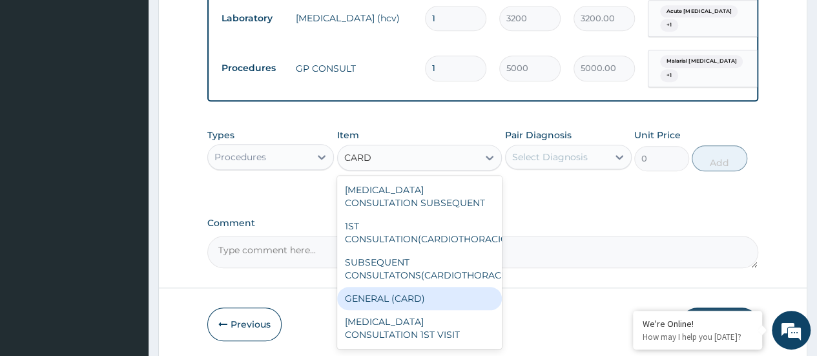
drag, startPoint x: 423, startPoint y: 291, endPoint x: 460, endPoint y: 258, distance: 49.4
click at [425, 290] on div "GENERAL (CARD)" at bounding box center [419, 298] width 165 height 23
type input "800"
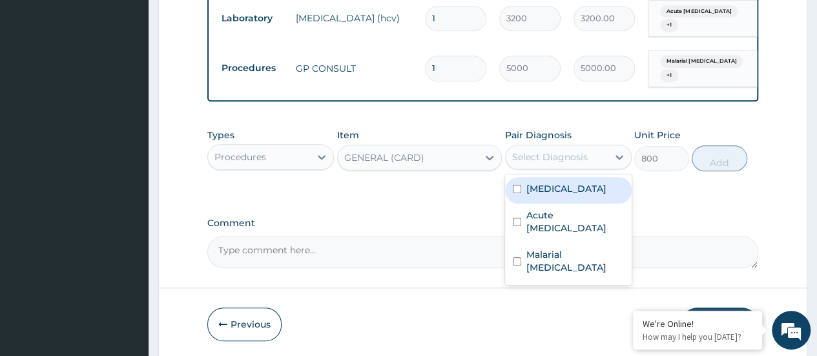
click at [586, 162] on div "Select Diagnosis" at bounding box center [556, 157] width 102 height 21
drag, startPoint x: 586, startPoint y: 196, endPoint x: 585, endPoint y: 212, distance: 16.8
click at [586, 197] on div "Viral disease" at bounding box center [568, 190] width 127 height 26
checkbox input "true"
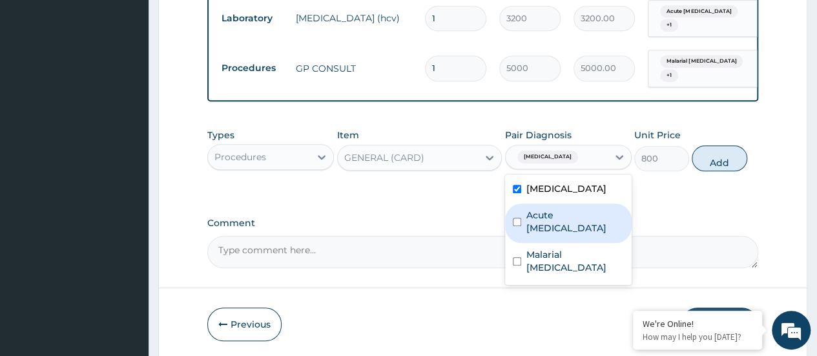
drag, startPoint x: 585, startPoint y: 212, endPoint x: 584, endPoint y: 245, distance: 32.3
click at [585, 214] on label "Acute hepatitis" at bounding box center [574, 222] width 97 height 26
checkbox input "true"
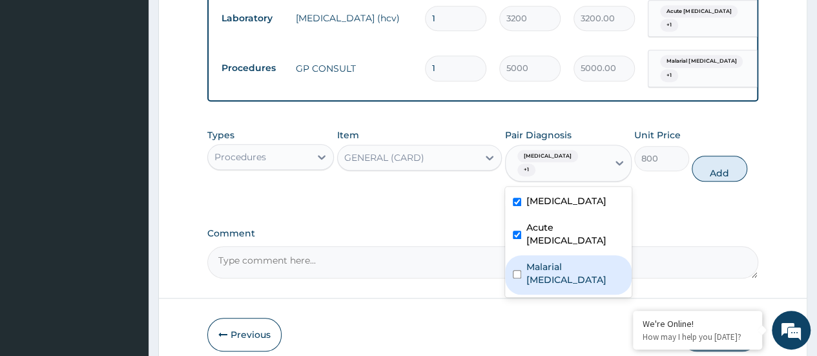
drag, startPoint x: 584, startPoint y: 246, endPoint x: 612, endPoint y: 230, distance: 31.8
click at [598, 255] on div "Malarial hepatitis" at bounding box center [568, 274] width 127 height 39
checkbox input "true"
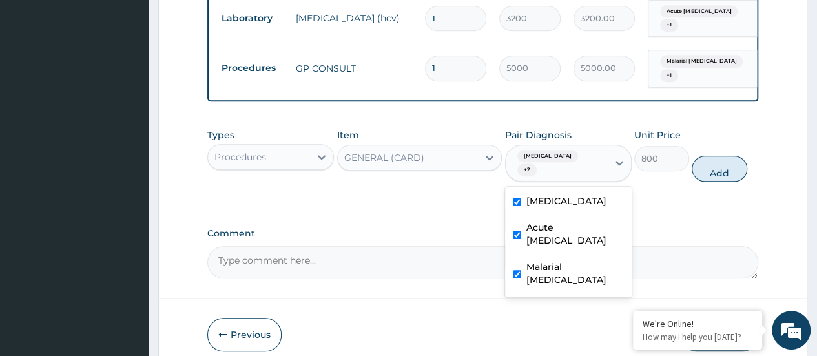
drag, startPoint x: 725, startPoint y: 158, endPoint x: 595, endPoint y: 179, distance: 132.0
click at [720, 159] on button "Add" at bounding box center [718, 169] width 55 height 26
type input "0"
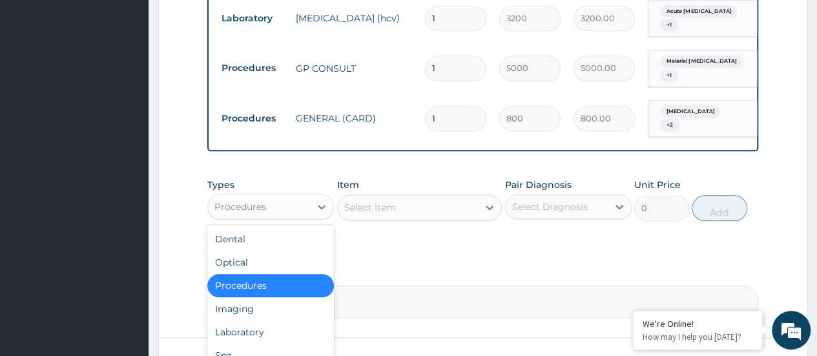
drag, startPoint x: 303, startPoint y: 200, endPoint x: 276, endPoint y: 213, distance: 30.6
click at [301, 201] on div "Procedures" at bounding box center [259, 206] width 102 height 21
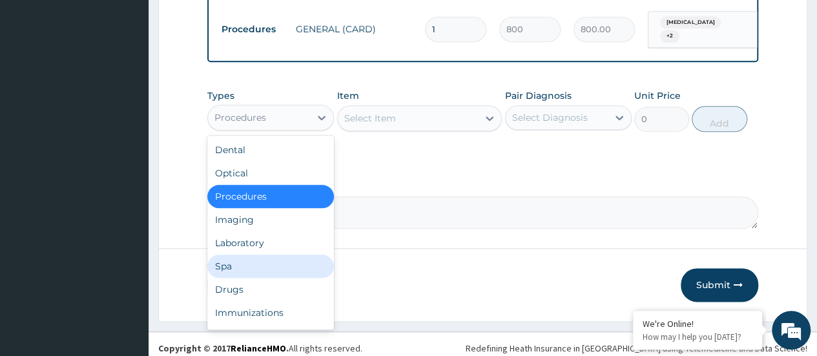
scroll to position [656, 0]
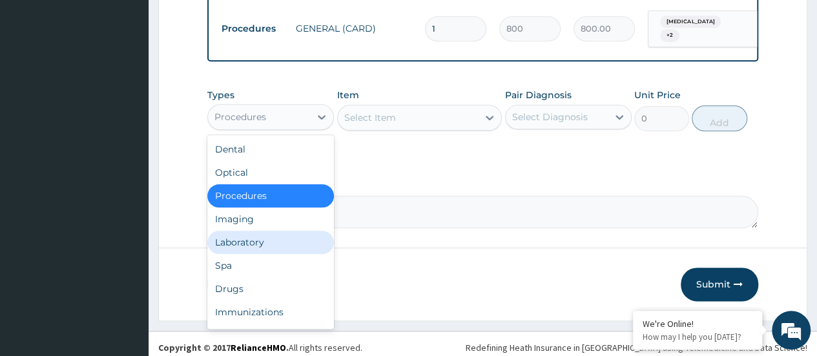
click at [250, 233] on div "Laboratory" at bounding box center [270, 241] width 127 height 23
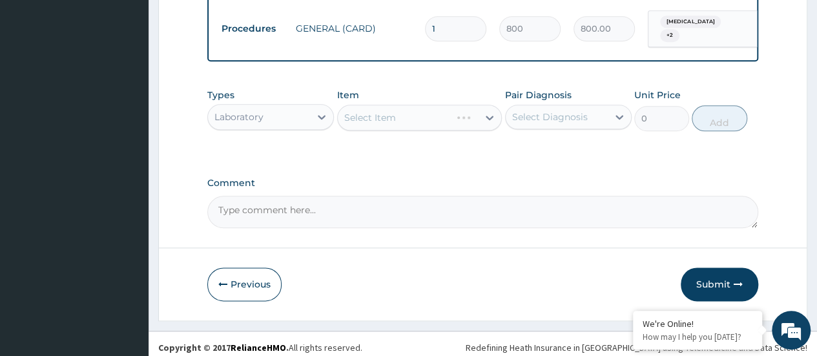
click at [369, 110] on div "Select Item" at bounding box center [419, 118] width 165 height 26
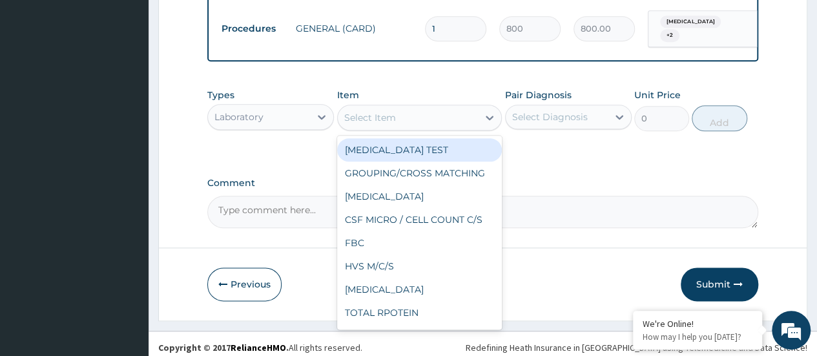
click at [369, 111] on div "Select Item" at bounding box center [370, 117] width 52 height 13
type input "MP"
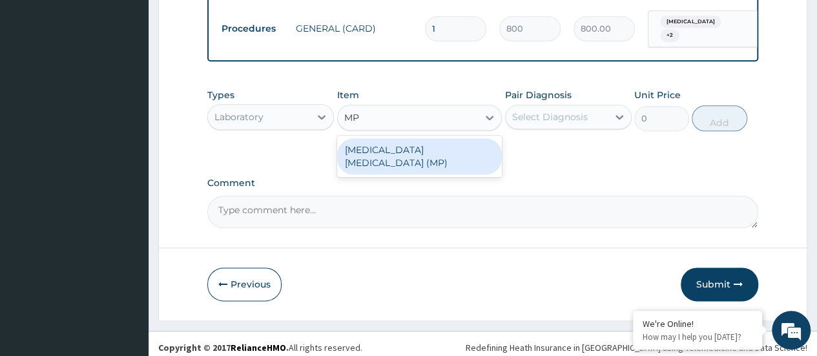
drag, startPoint x: 386, startPoint y: 138, endPoint x: 429, endPoint y: 130, distance: 44.1
click at [386, 139] on div "MALARIA PARASITE (MP)" at bounding box center [419, 156] width 165 height 36
type input "1000"
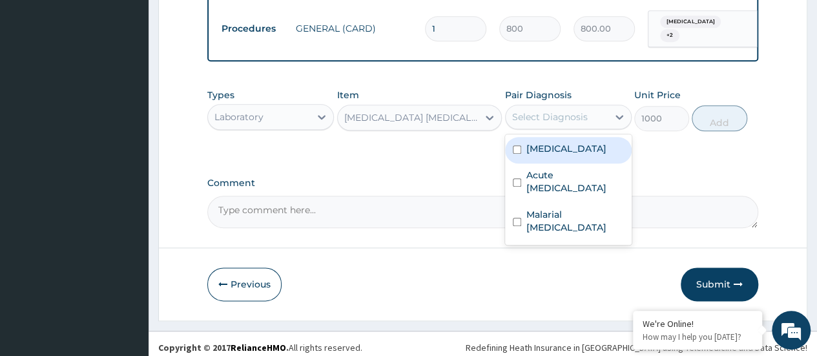
click at [538, 107] on div "Select Diagnosis" at bounding box center [556, 117] width 102 height 21
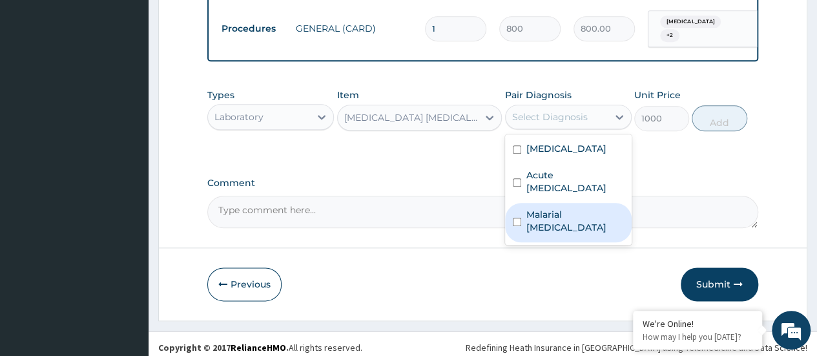
drag, startPoint x: 546, startPoint y: 197, endPoint x: 644, endPoint y: 144, distance: 111.5
click at [553, 208] on label "Malarial hepatitis" at bounding box center [574, 221] width 97 height 26
checkbox input "true"
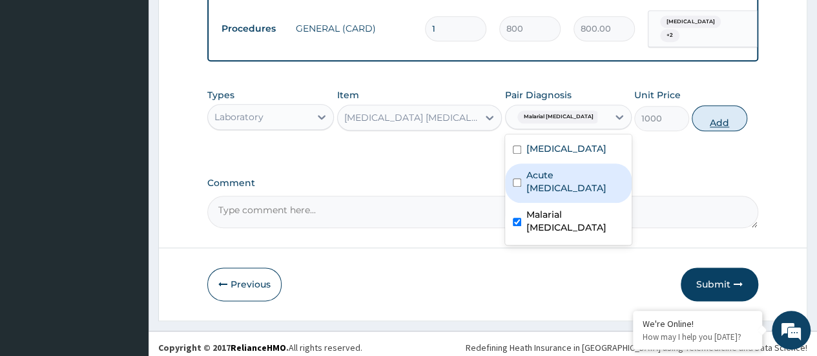
click at [726, 105] on button "Add" at bounding box center [718, 118] width 55 height 26
type input "0"
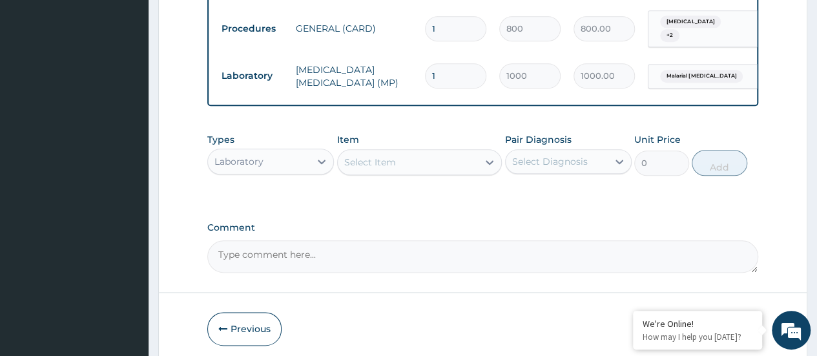
click at [371, 157] on div "Select Item" at bounding box center [370, 162] width 52 height 13
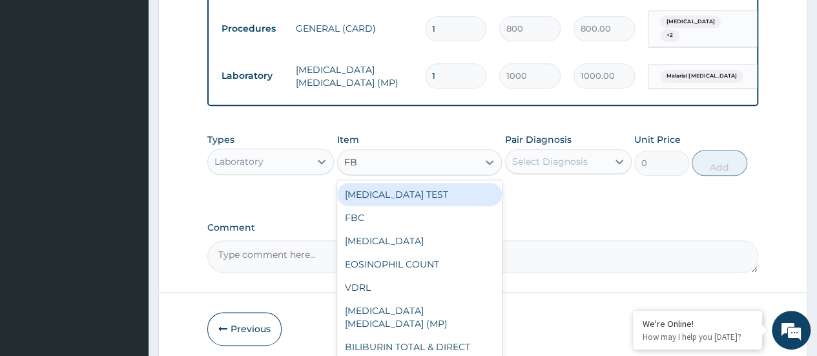
type input "FBC"
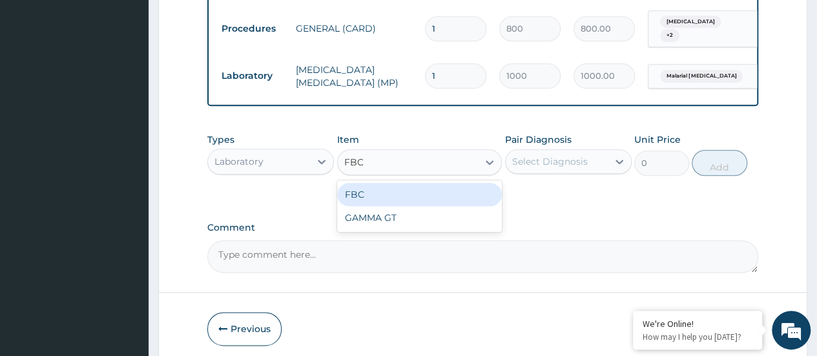
click at [437, 185] on div "FBC" at bounding box center [419, 194] width 165 height 23
type input "5000"
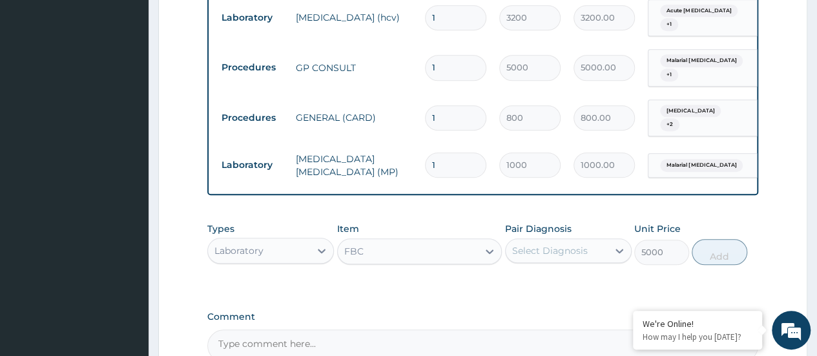
scroll to position [591, 0]
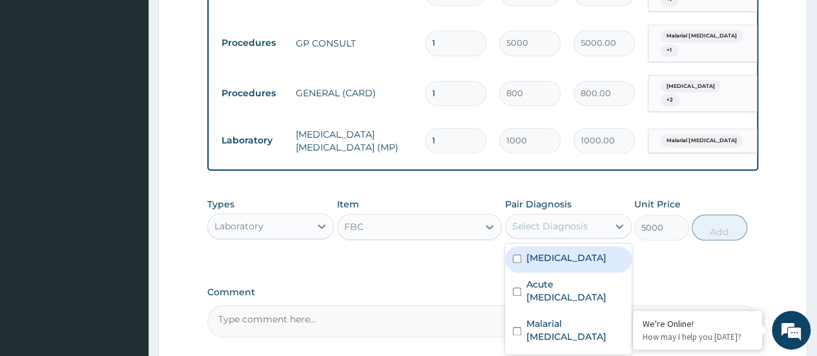
click at [560, 227] on div "Select Diagnosis" at bounding box center [556, 226] width 102 height 21
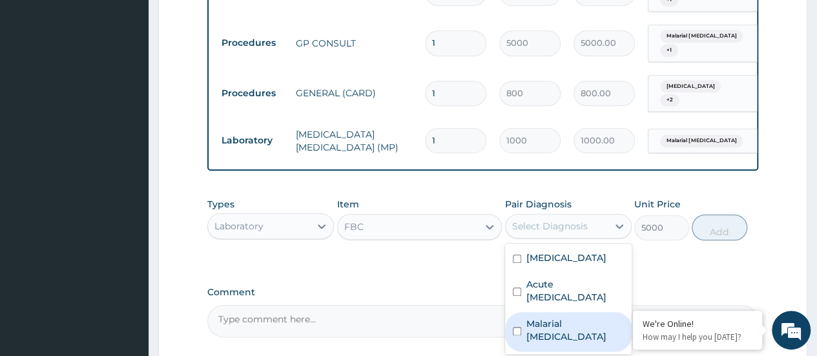
click at [567, 317] on label "Malarial hepatitis" at bounding box center [574, 330] width 97 height 26
checkbox input "true"
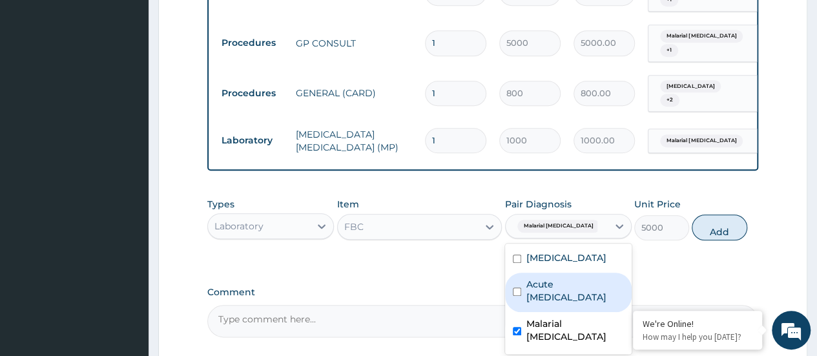
drag, startPoint x: 566, startPoint y: 280, endPoint x: 566, endPoint y: 271, distance: 8.4
click at [566, 278] on label "Acute hepatitis" at bounding box center [574, 291] width 97 height 26
checkbox input "true"
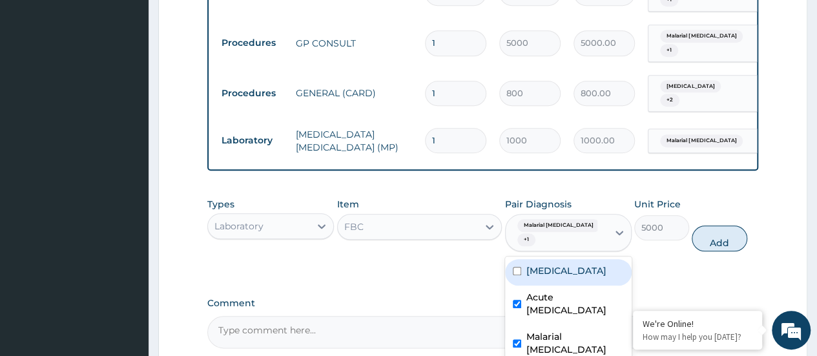
drag, startPoint x: 566, startPoint y: 261, endPoint x: 580, endPoint y: 261, distance: 14.2
click at [575, 264] on label "Viral disease" at bounding box center [566, 270] width 80 height 13
checkbox input "true"
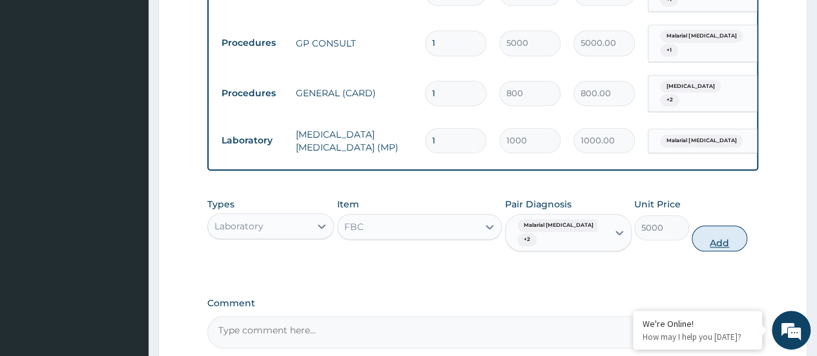
click at [702, 235] on button "Add" at bounding box center [718, 238] width 55 height 26
type input "0"
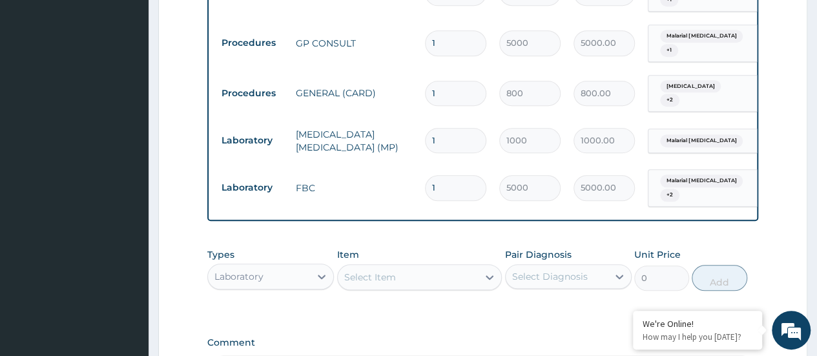
click at [254, 270] on div "Laboratory" at bounding box center [238, 276] width 49 height 13
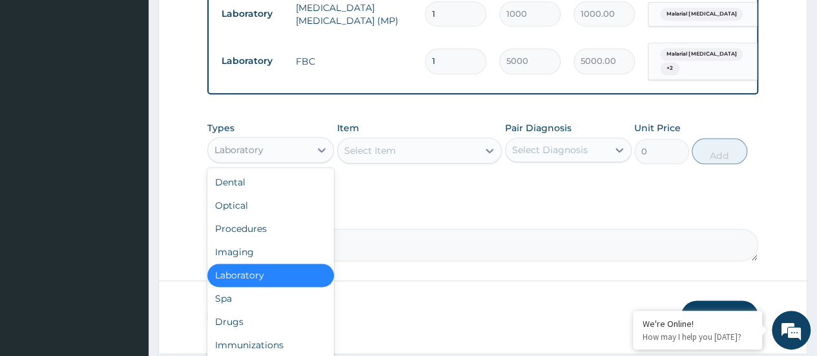
scroll to position [720, 0]
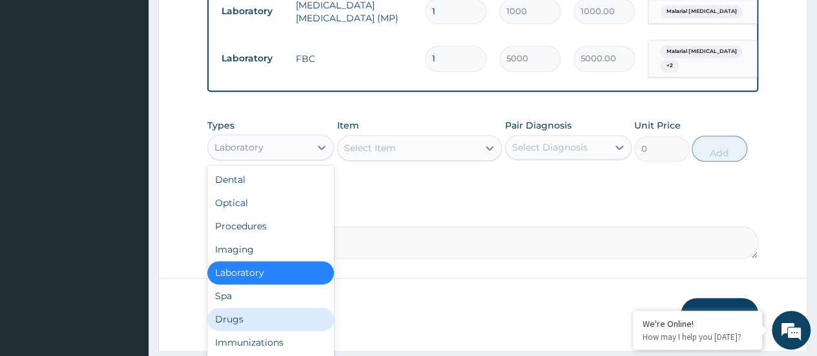
drag, startPoint x: 258, startPoint y: 303, endPoint x: 298, endPoint y: 261, distance: 58.9
click at [258, 307] on div "Drugs" at bounding box center [270, 318] width 127 height 23
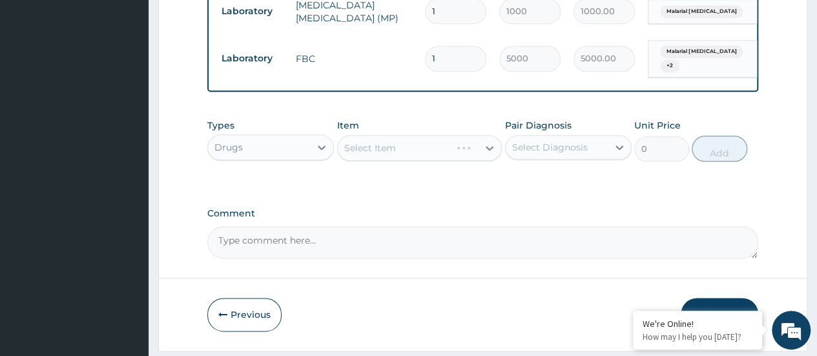
click at [394, 139] on div "Select Item" at bounding box center [419, 148] width 165 height 26
click at [417, 136] on div "Select Item" at bounding box center [419, 148] width 165 height 26
click at [418, 138] on div "Select Item" at bounding box center [408, 148] width 141 height 21
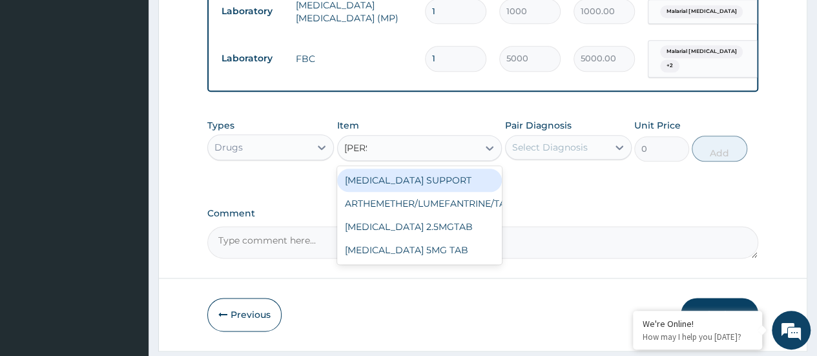
type input "LUME"
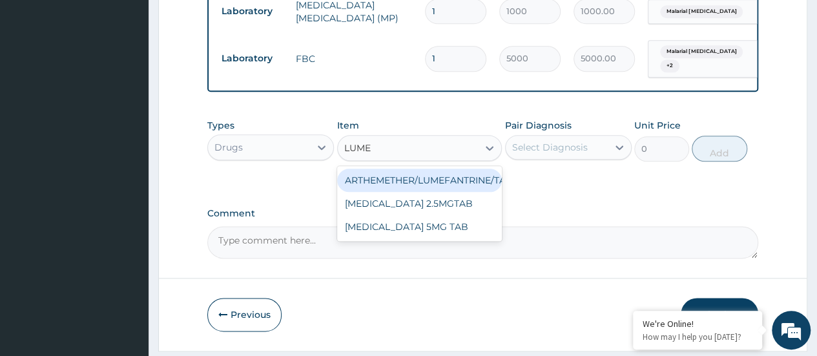
click at [442, 168] on div "ARTHEMETHER/LUMEFANTRINE/TAB" at bounding box center [419, 179] width 165 height 23
type input "100"
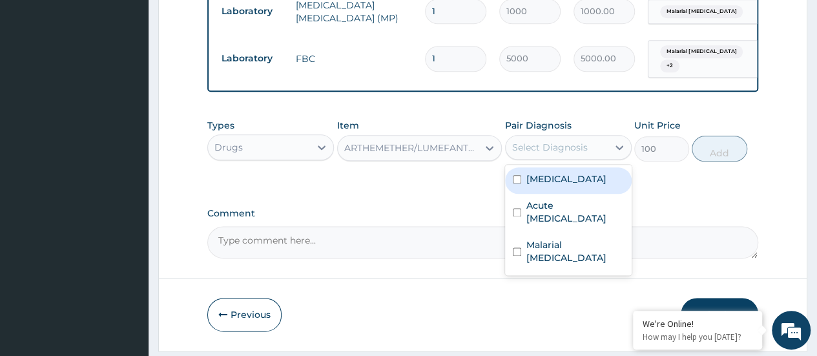
drag, startPoint x: 542, startPoint y: 141, endPoint x: 546, endPoint y: 161, distance: 20.5
click at [542, 143] on div "Select Diagnosis" at bounding box center [556, 147] width 102 height 21
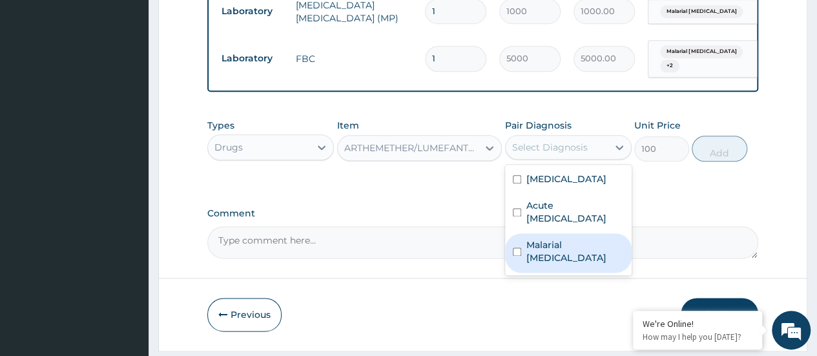
drag, startPoint x: 555, startPoint y: 224, endPoint x: 562, endPoint y: 210, distance: 15.3
click at [555, 238] on label "Malarial hepatitis" at bounding box center [574, 251] width 97 height 26
checkbox input "true"
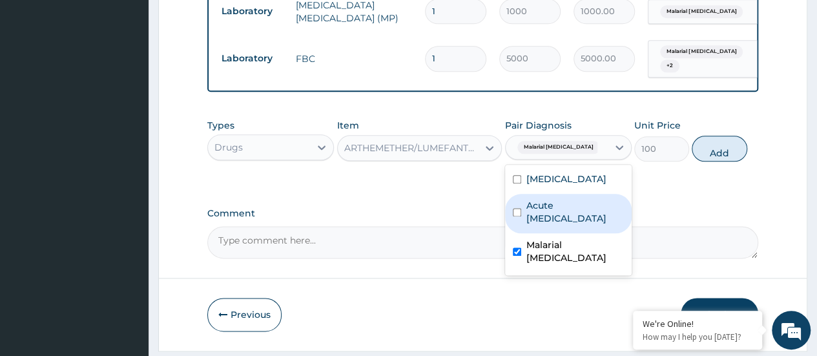
click at [567, 199] on label "Acute hepatitis" at bounding box center [574, 212] width 97 height 26
checkbox input "true"
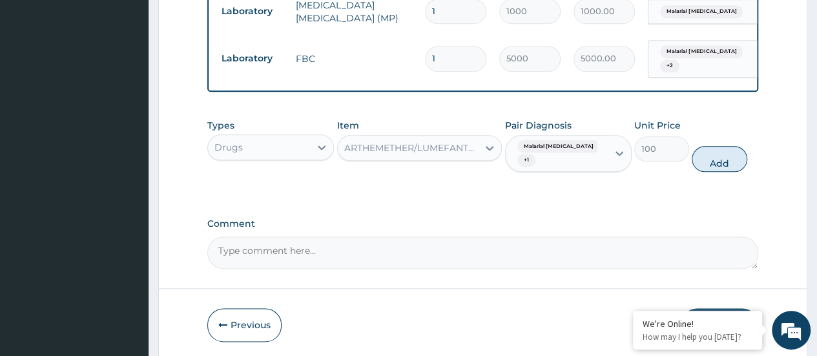
drag, startPoint x: 709, startPoint y: 147, endPoint x: 489, endPoint y: 161, distance: 221.2
click at [705, 147] on button "Add" at bounding box center [718, 159] width 55 height 26
type input "0"
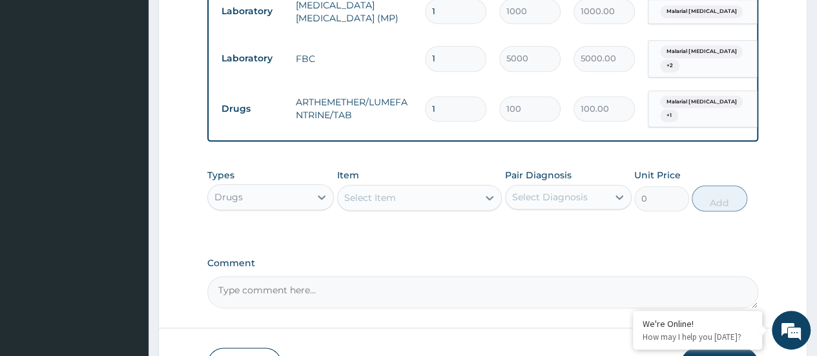
click at [400, 187] on div "Select Item" at bounding box center [408, 197] width 141 height 21
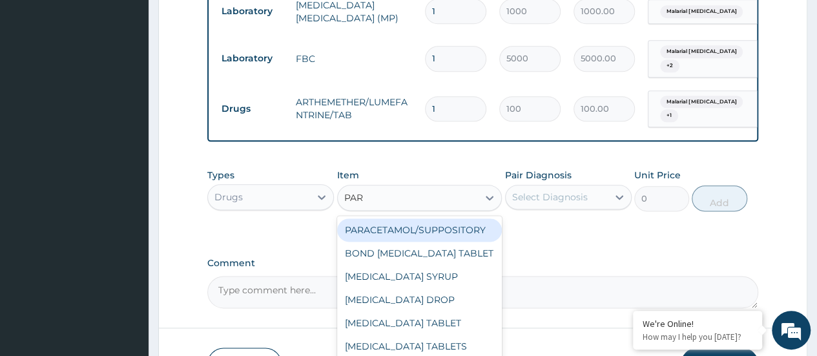
type input "PARA"
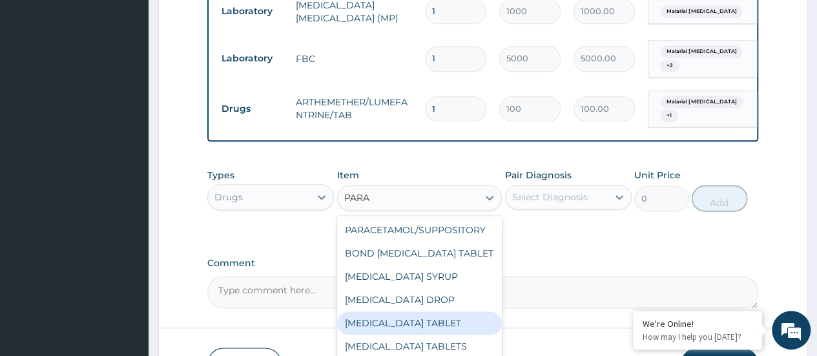
drag, startPoint x: 438, startPoint y: 305, endPoint x: 478, endPoint y: 273, distance: 51.0
click at [443, 311] on div "PARACETAMOL TABLET" at bounding box center [419, 322] width 165 height 23
type input "20"
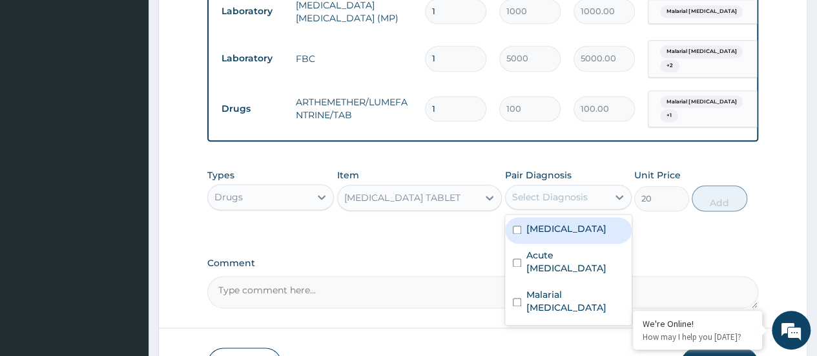
drag, startPoint x: 555, startPoint y: 173, endPoint x: 553, endPoint y: 205, distance: 31.7
click at [553, 190] on div "Select Diagnosis" at bounding box center [550, 196] width 76 height 13
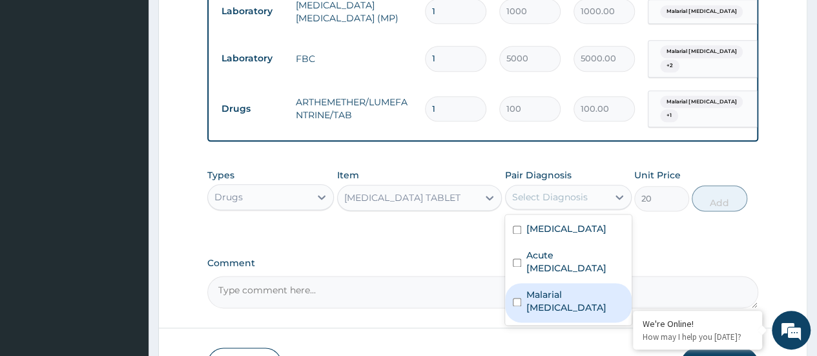
click at [550, 288] on label "Malarial hepatitis" at bounding box center [574, 301] width 97 height 26
checkbox input "true"
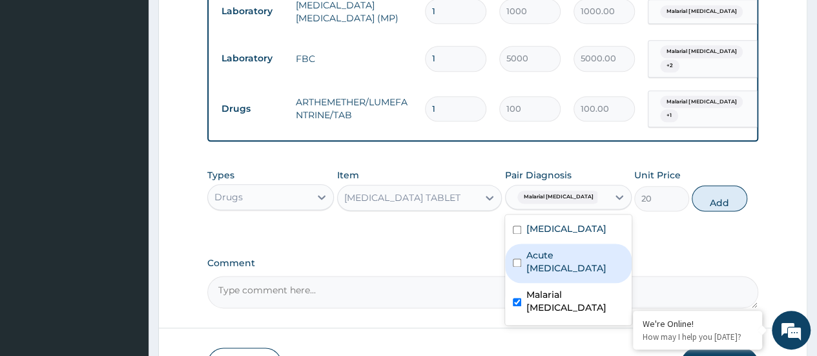
click at [548, 249] on label "Acute hepatitis" at bounding box center [574, 262] width 97 height 26
checkbox input "true"
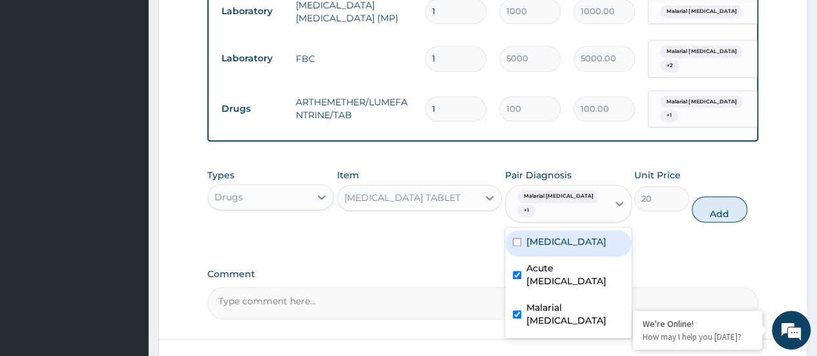
click at [604, 230] on div "Viral disease" at bounding box center [568, 243] width 127 height 26
checkbox input "true"
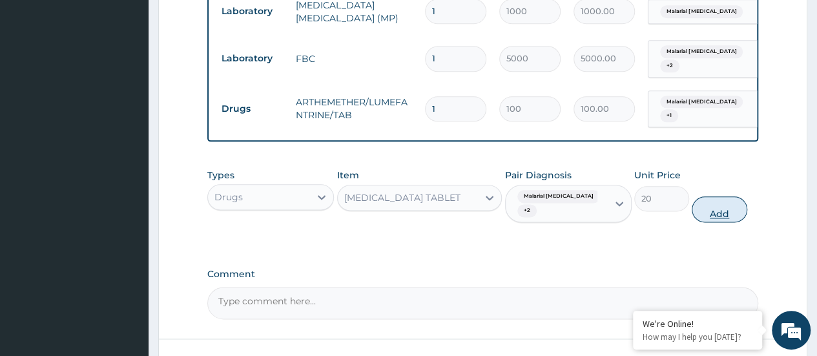
click at [711, 196] on button "Add" at bounding box center [718, 209] width 55 height 26
type input "0"
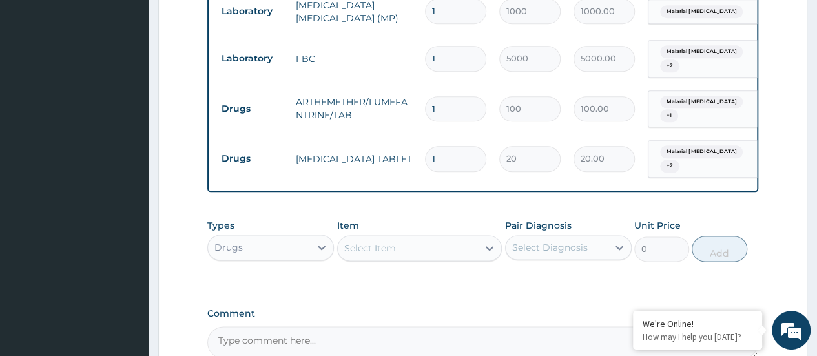
click at [421, 238] on div "Select Item" at bounding box center [408, 248] width 141 height 21
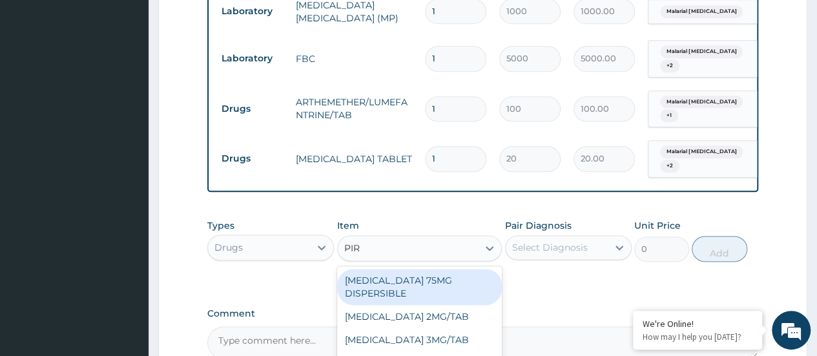
type input "PIRI"
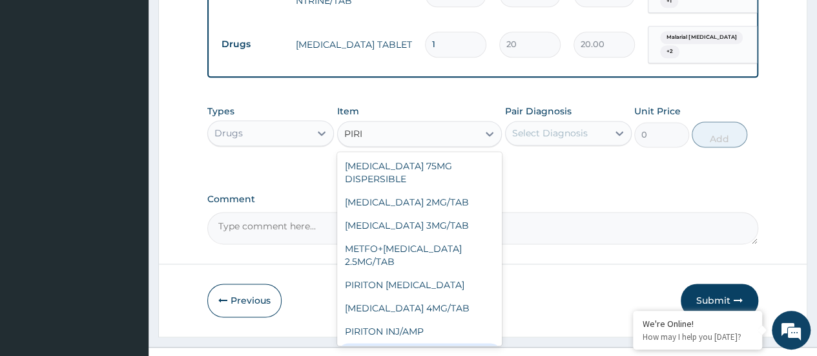
scroll to position [34, 0]
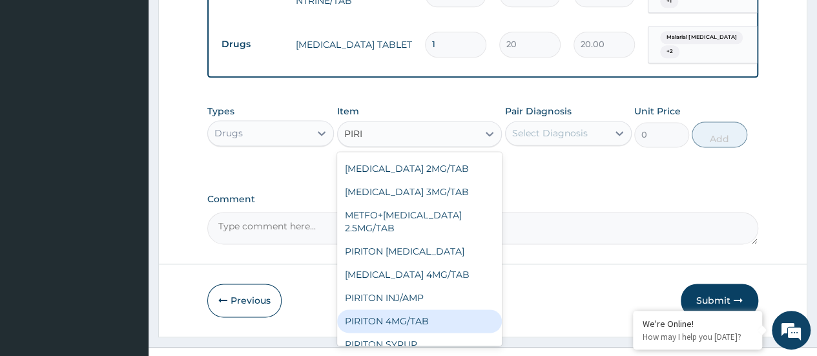
click at [404, 309] on div "PIRITON 4MG/TAB" at bounding box center [419, 320] width 165 height 23
type input "50"
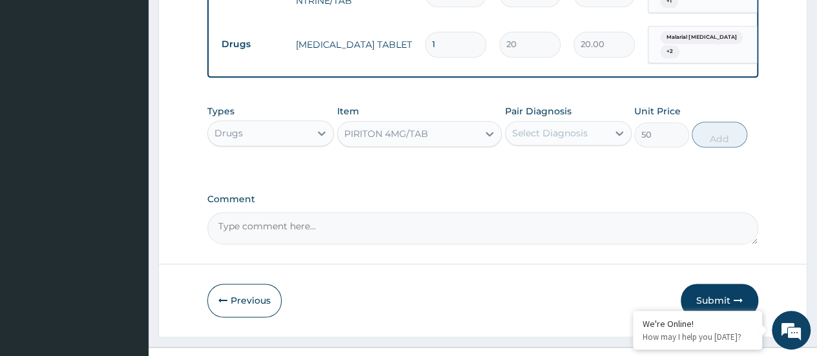
click at [562, 127] on div "Select Diagnosis" at bounding box center [550, 133] width 76 height 13
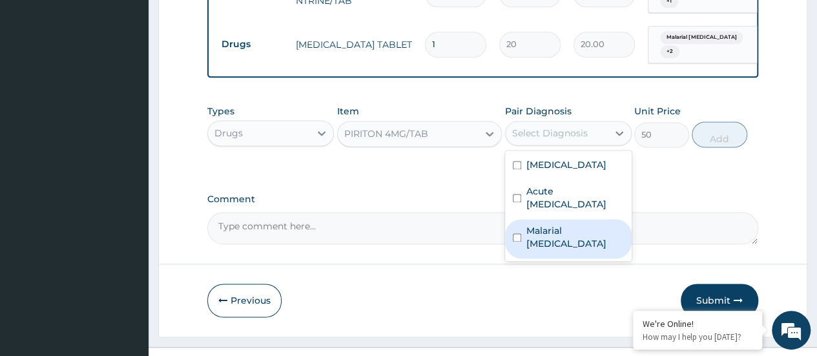
drag, startPoint x: 567, startPoint y: 183, endPoint x: 567, endPoint y: 172, distance: 10.3
click at [567, 181] on div "Acute hepatitis" at bounding box center [568, 198] width 127 height 39
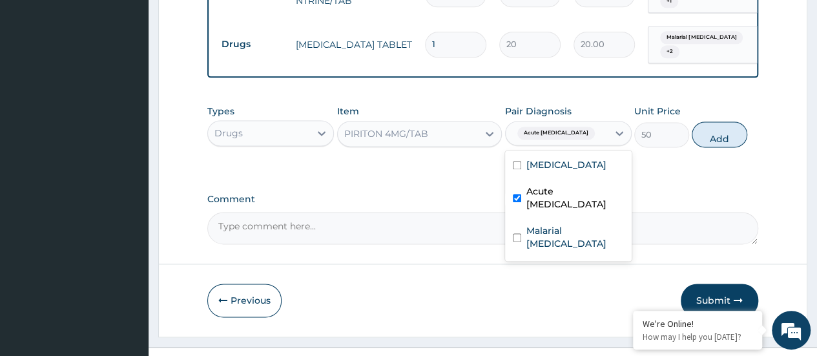
drag, startPoint x: 567, startPoint y: 170, endPoint x: 569, endPoint y: 157, distance: 13.2
click at [567, 185] on label "Acute hepatitis" at bounding box center [574, 198] width 97 height 26
checkbox input "false"
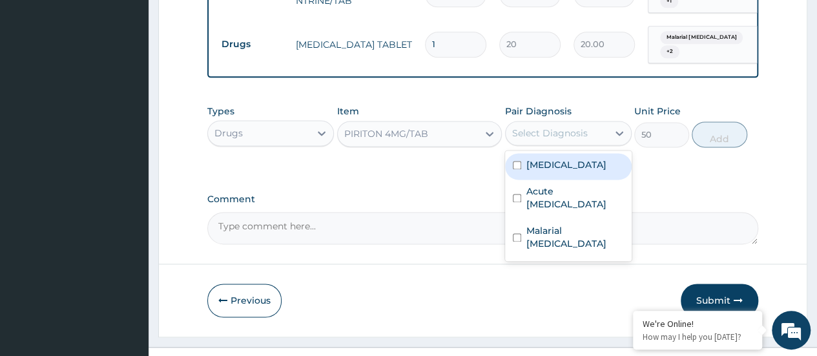
click at [573, 158] on label "Viral disease" at bounding box center [566, 164] width 80 height 13
checkbox input "true"
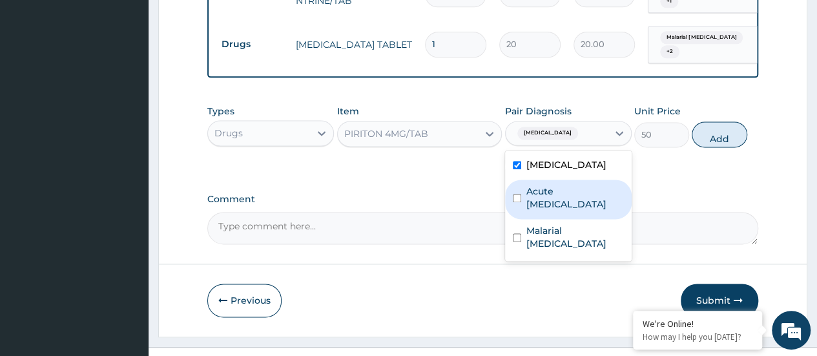
drag, startPoint x: 573, startPoint y: 167, endPoint x: 631, endPoint y: 144, distance: 62.0
click at [576, 185] on label "Acute hepatitis" at bounding box center [574, 198] width 97 height 26
checkbox input "true"
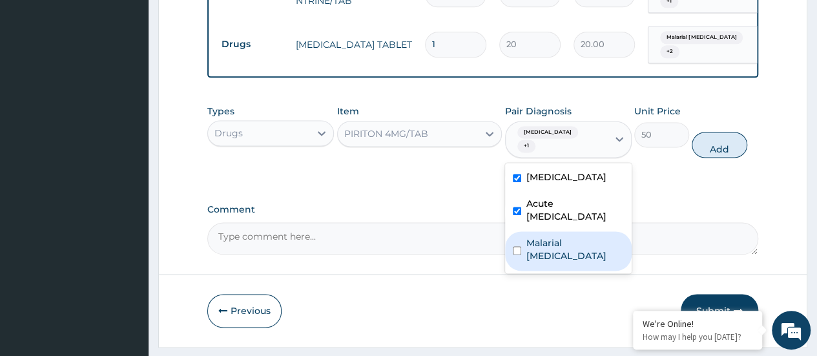
drag, startPoint x: 598, startPoint y: 183, endPoint x: 702, endPoint y: 127, distance: 117.9
click at [599, 181] on div "Viral disease Acute hepatitis Malarial hepatitis" at bounding box center [568, 218] width 127 height 110
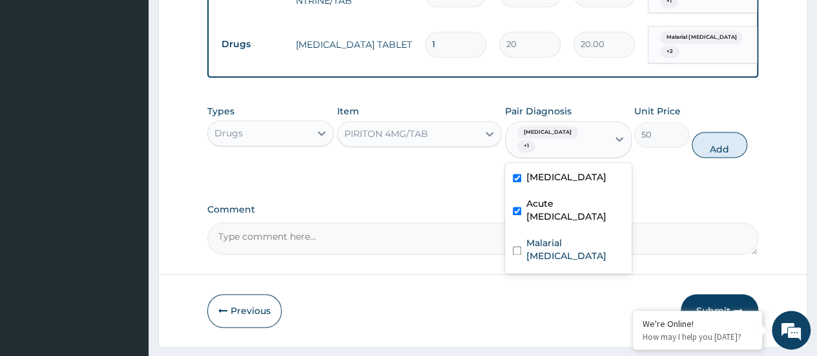
drag, startPoint x: 733, startPoint y: 108, endPoint x: 715, endPoint y: 113, distance: 18.2
click at [730, 132] on button "Add" at bounding box center [718, 145] width 55 height 26
type input "0"
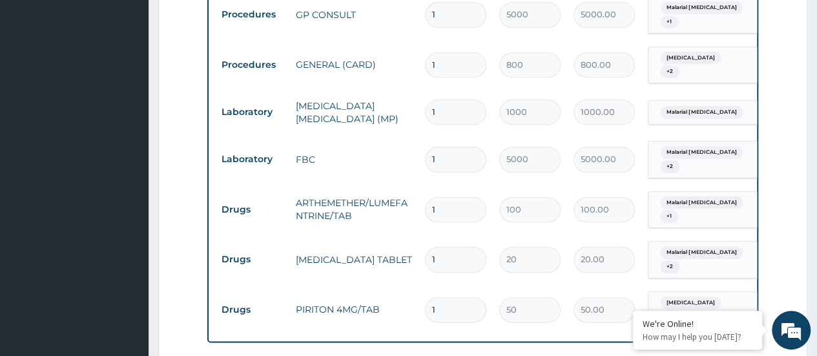
scroll to position [576, 0]
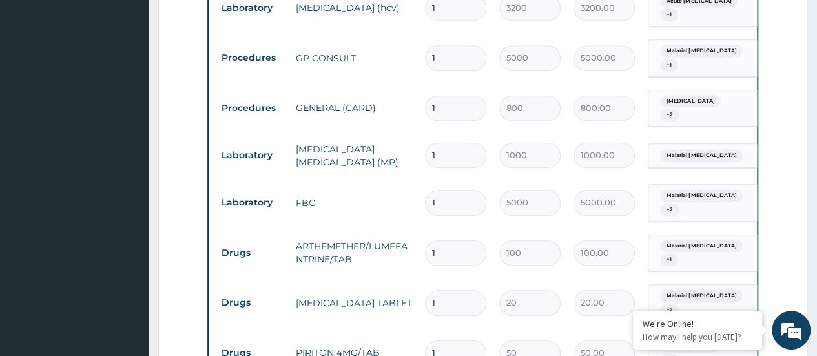
click at [454, 240] on input "1" at bounding box center [455, 252] width 61 height 25
type input "0.00"
type input "2"
type input "200.00"
type input "24"
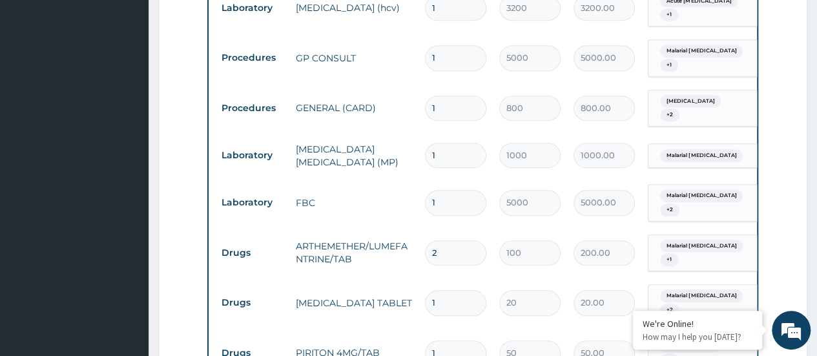
type input "2400.00"
type input "24"
click at [464, 290] on input "1" at bounding box center [455, 302] width 61 height 25
type input "18"
type input "360.00"
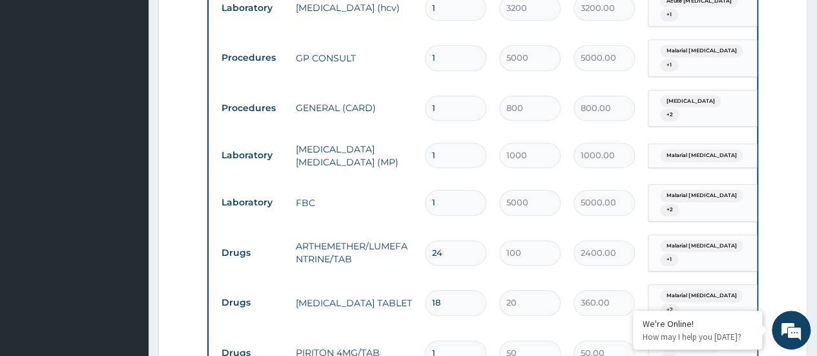
type input "18"
click at [440, 340] on input "1" at bounding box center [455, 352] width 61 height 25
type input "0.00"
type input "4"
type input "200.00"
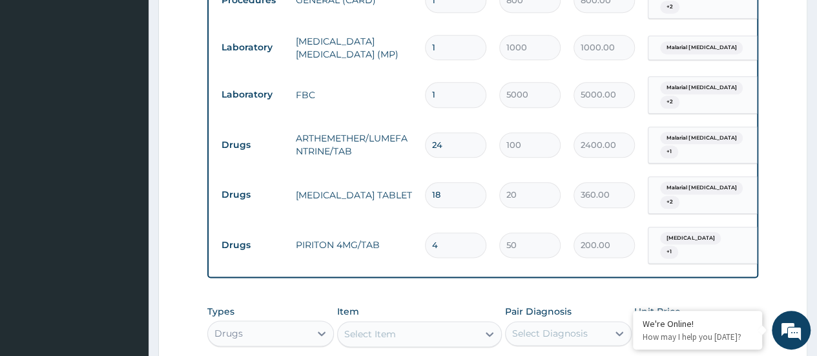
scroll to position [689, 0]
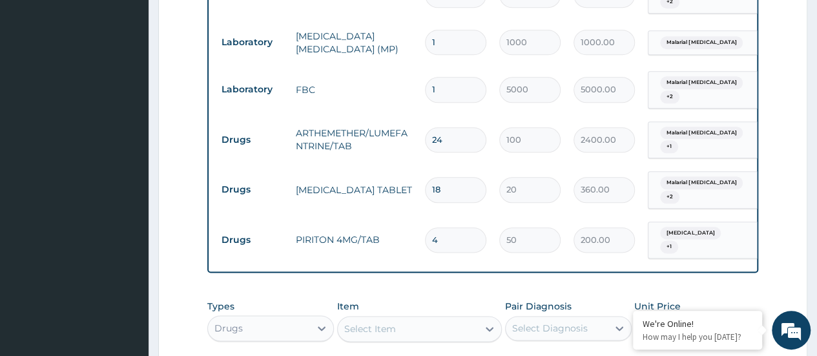
type input "4"
click at [388, 318] on div "Select Item" at bounding box center [408, 328] width 141 height 21
type input "80MG"
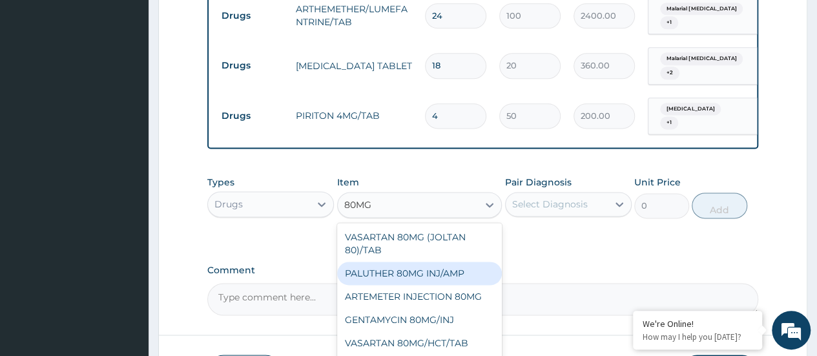
scroll to position [819, 0]
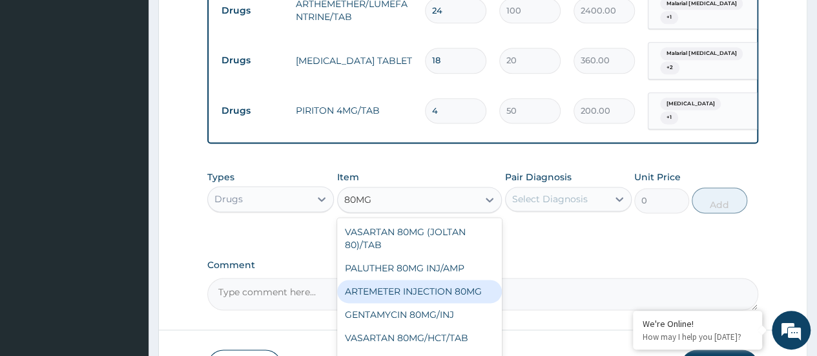
click at [412, 280] on div "ARTEMETER INJECTION 80MG" at bounding box center [419, 291] width 165 height 23
type input "800"
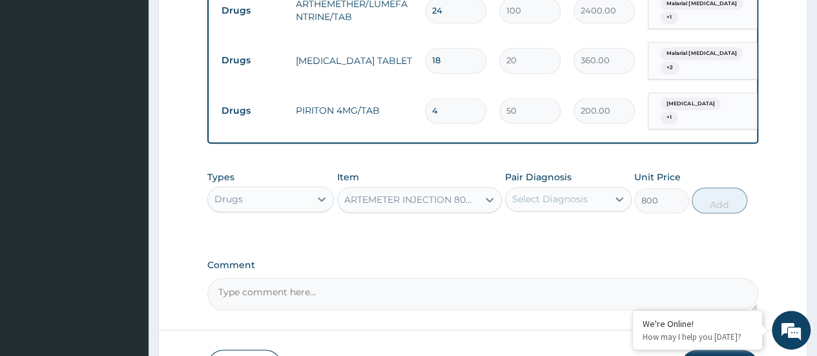
click at [541, 187] on div "Select Diagnosis" at bounding box center [568, 199] width 127 height 25
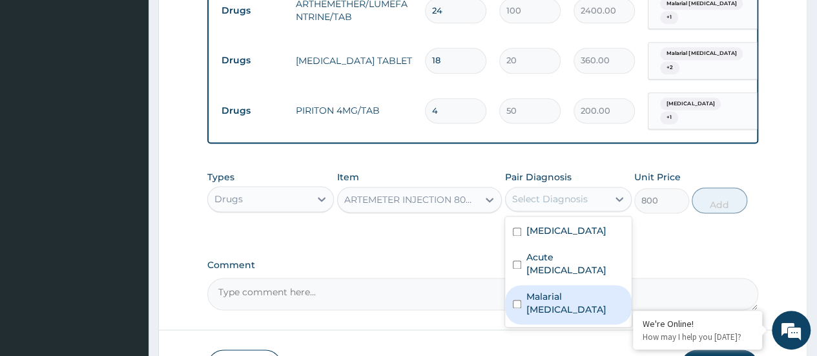
click at [530, 290] on label "Malarial hepatitis" at bounding box center [574, 303] width 97 height 26
checkbox input "true"
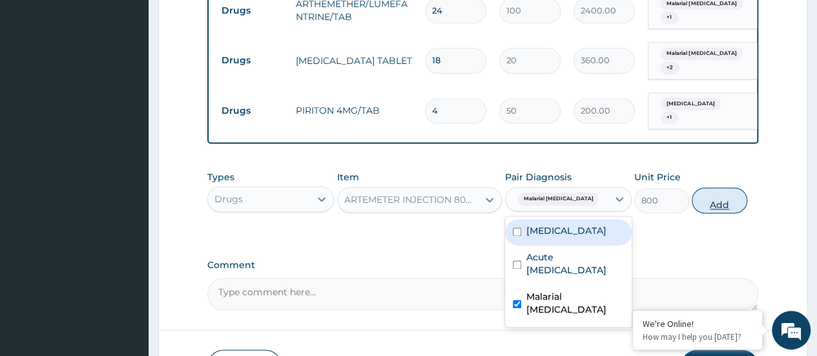
click at [704, 187] on button "Add" at bounding box center [718, 200] width 55 height 26
type input "0"
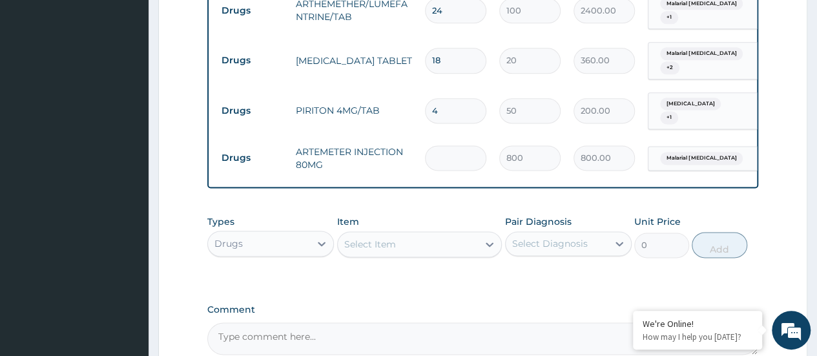
type input "0.00"
type input "2"
type input "1600.00"
type input "2"
click at [358, 238] on div "Select Item" at bounding box center [370, 244] width 52 height 13
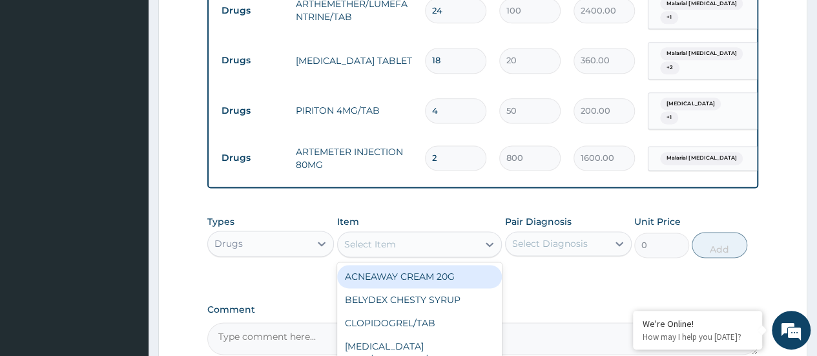
click at [359, 238] on div "Select Item" at bounding box center [370, 244] width 52 height 13
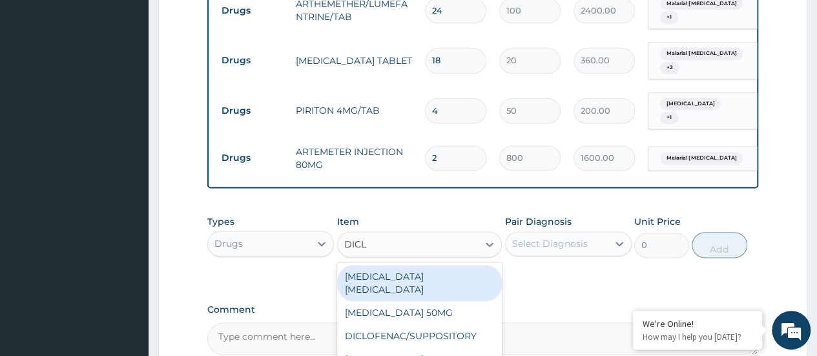
type input "DICLO"
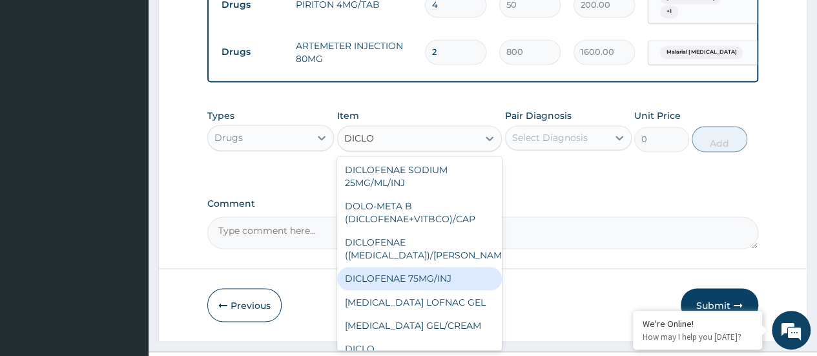
scroll to position [194, 0]
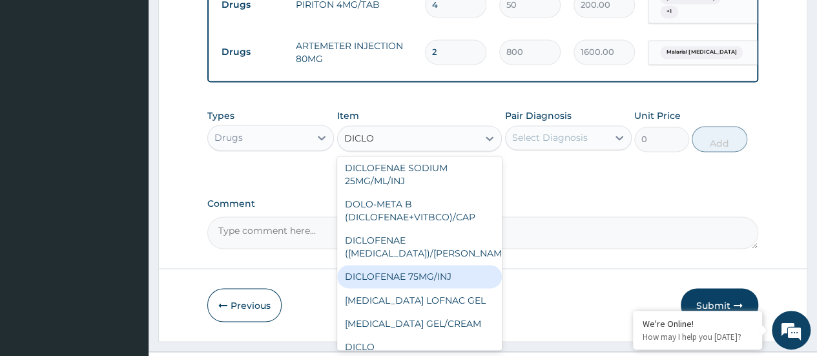
click at [429, 265] on div "DICLOFENAE 75MG/INJ" at bounding box center [419, 276] width 165 height 23
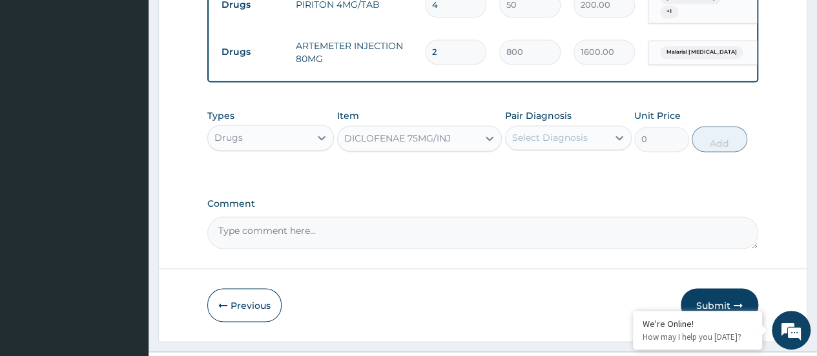
type input "500"
click at [534, 127] on div "Select Diagnosis" at bounding box center [556, 137] width 102 height 21
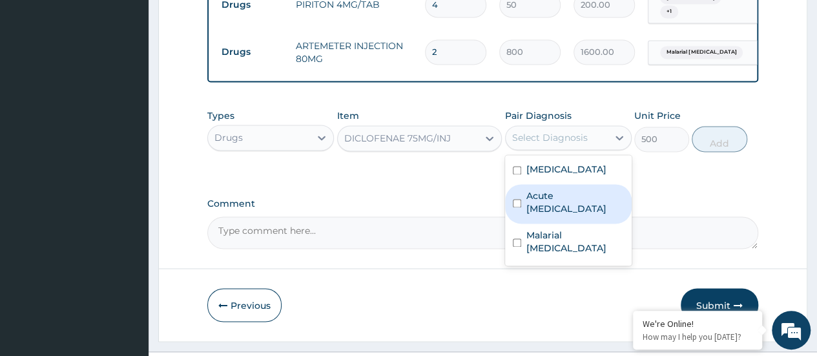
drag, startPoint x: 527, startPoint y: 173, endPoint x: 535, endPoint y: 148, distance: 26.3
click at [527, 189] on label "Acute hepatitis" at bounding box center [574, 202] width 97 height 26
checkbox input "true"
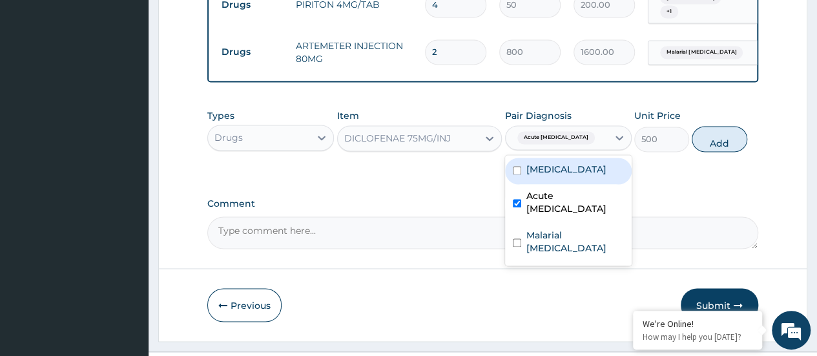
click at [536, 163] on label "Viral disease" at bounding box center [566, 169] width 80 height 13
checkbox input "true"
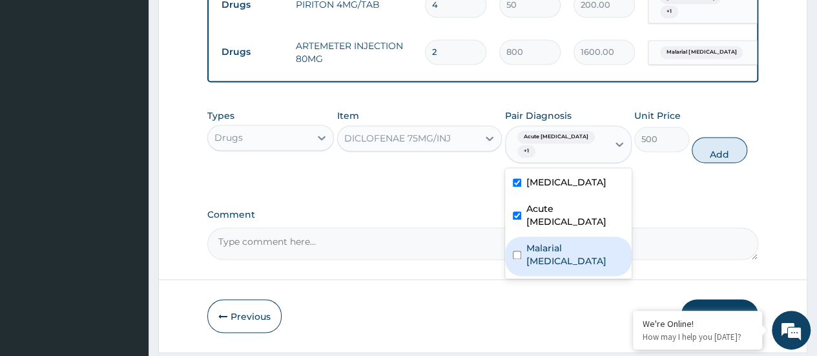
drag, startPoint x: 521, startPoint y: 194, endPoint x: 571, endPoint y: 174, distance: 53.6
click at [522, 236] on div "Malarial hepatitis" at bounding box center [568, 255] width 127 height 39
checkbox input "true"
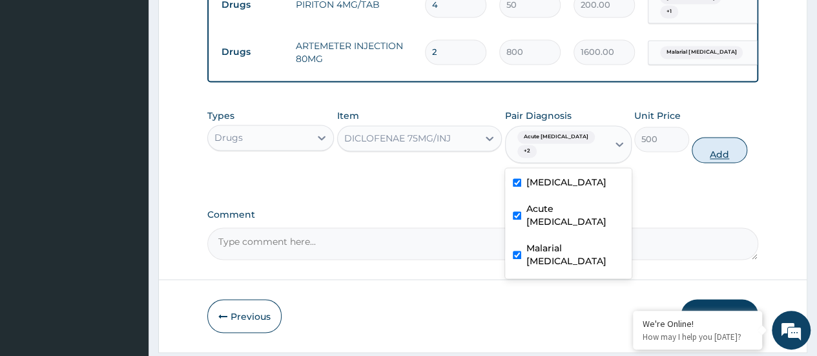
click at [709, 137] on button "Add" at bounding box center [718, 150] width 55 height 26
type input "0"
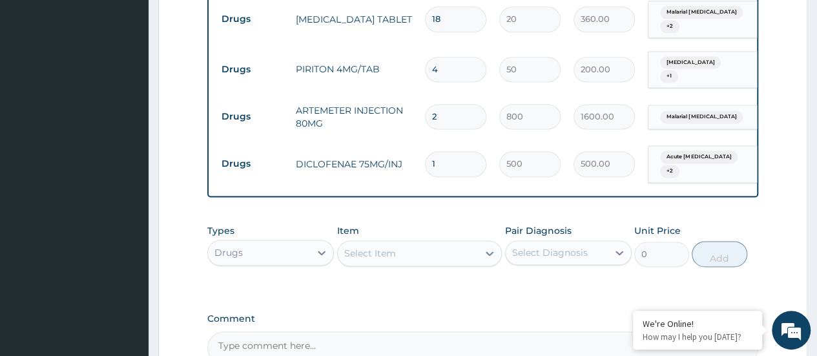
type input "0"
type input "0.00"
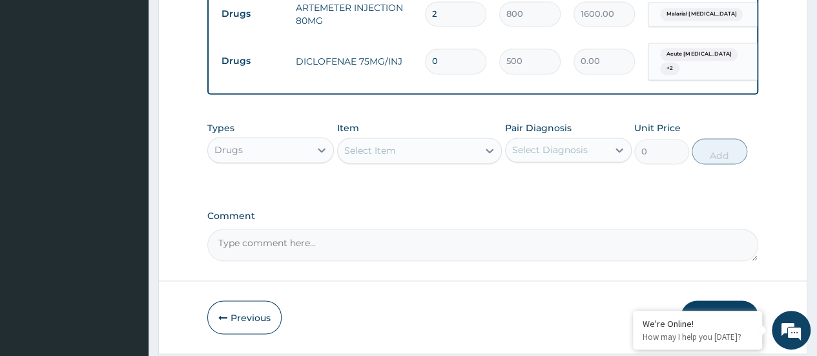
scroll to position [969, 0]
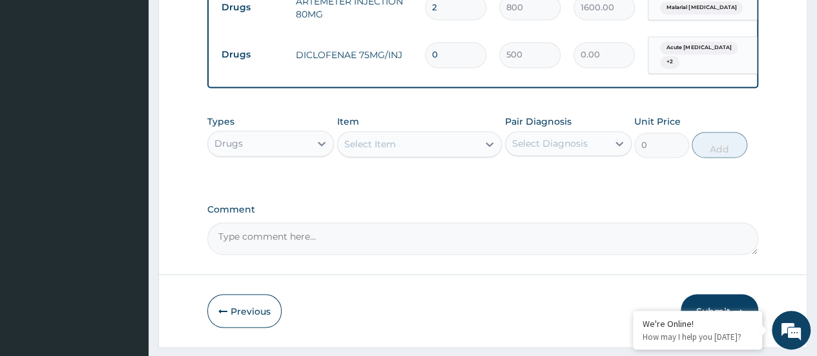
type input "0"
click at [715, 294] on button "Submit" at bounding box center [718, 311] width 77 height 34
click at [453, 42] on input "0" at bounding box center [455, 54] width 61 height 25
type input "1"
type input "500.00"
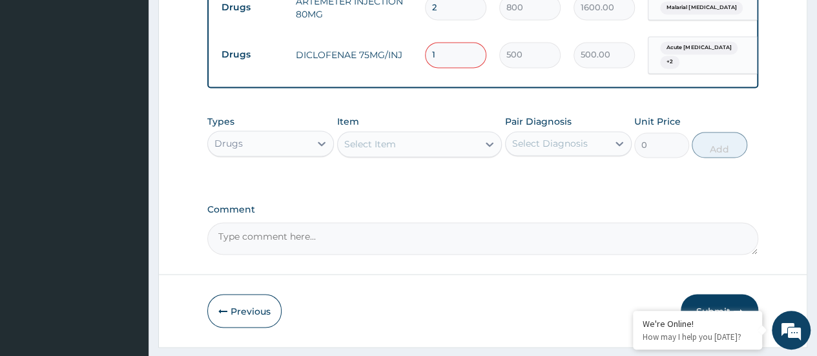
type input "1"
drag, startPoint x: 724, startPoint y: 279, endPoint x: 696, endPoint y: 245, distance: 44.0
click at [723, 294] on button "Submit" at bounding box center [718, 311] width 77 height 34
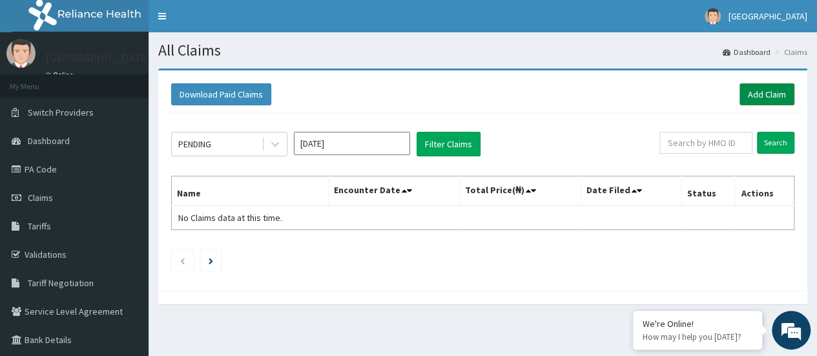
click at [757, 90] on link "Add Claim" at bounding box center [766, 94] width 55 height 22
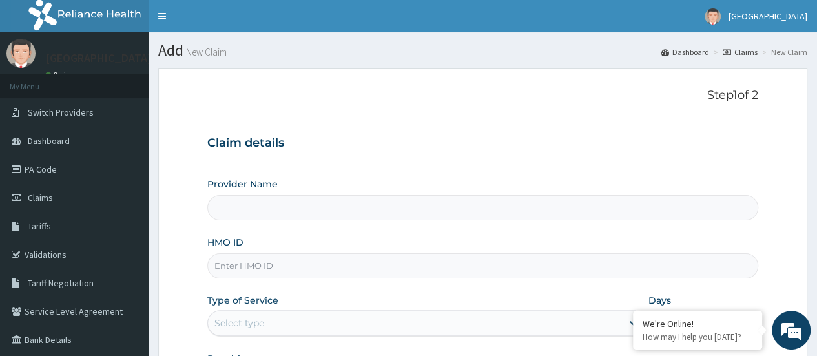
click at [269, 270] on input "HMO ID" at bounding box center [482, 265] width 551 height 25
paste input "PNS/10017/A"
type input "PNS/10017/A"
type input "[GEOGRAPHIC_DATA]"
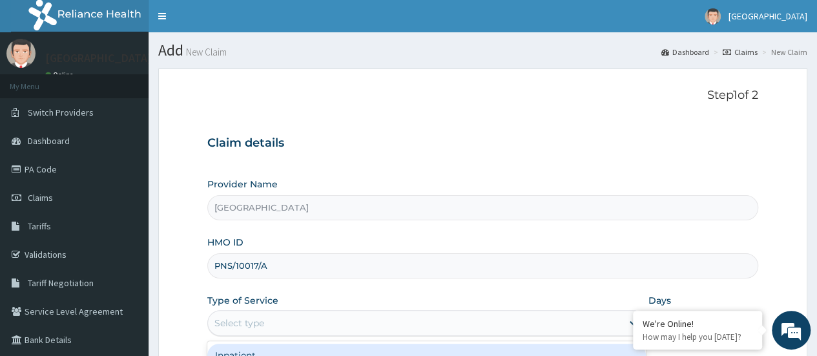
drag, startPoint x: 281, startPoint y: 314, endPoint x: 295, endPoint y: 318, distance: 14.6
click at [281, 314] on div "Select type" at bounding box center [415, 322] width 414 height 21
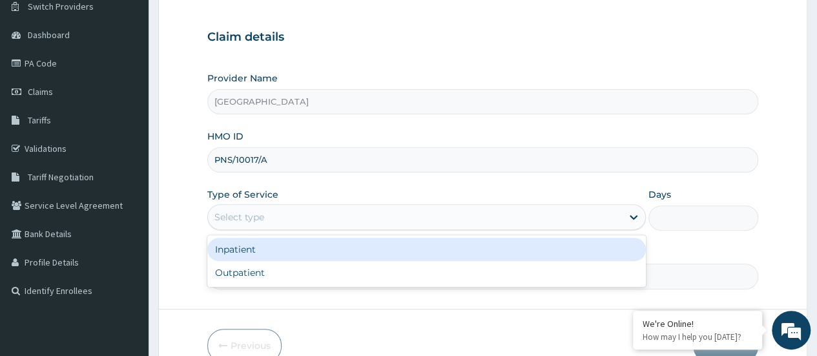
scroll to position [172, 0]
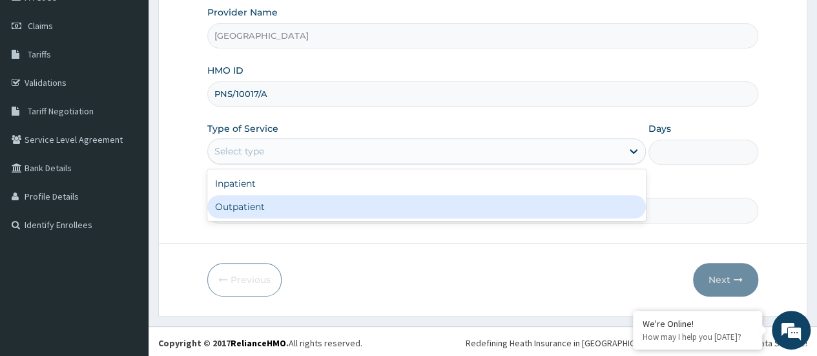
click at [303, 204] on div "Outpatient" at bounding box center [426, 206] width 438 height 23
type input "1"
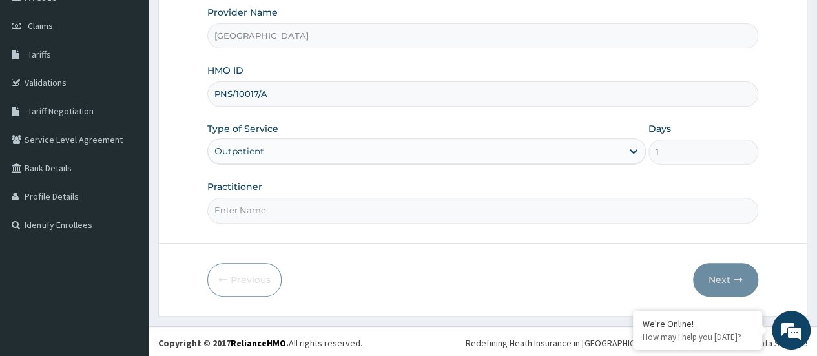
click at [302, 203] on input "Practitioner" at bounding box center [482, 210] width 551 height 25
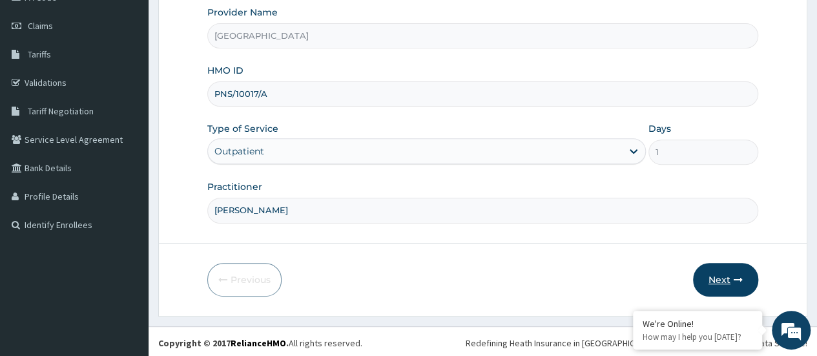
type input "[PERSON_NAME]"
click at [717, 278] on button "Next" at bounding box center [725, 280] width 65 height 34
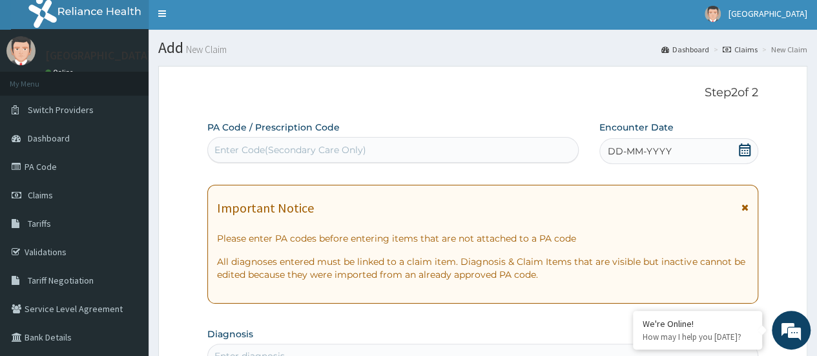
scroll to position [0, 0]
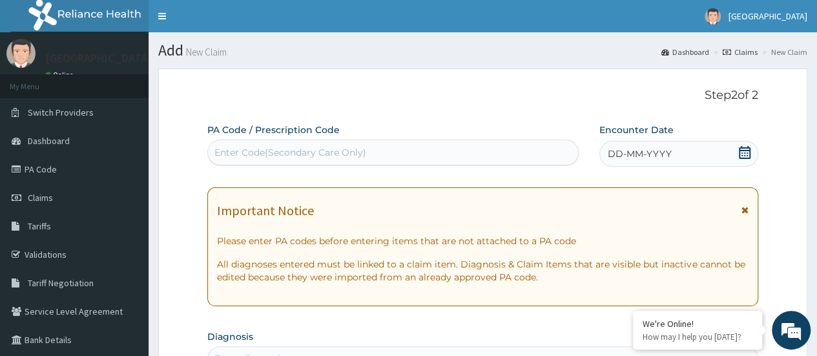
click at [317, 148] on div "Enter Code(Secondary Care Only)" at bounding box center [290, 152] width 152 height 13
paste input "PA/625024"
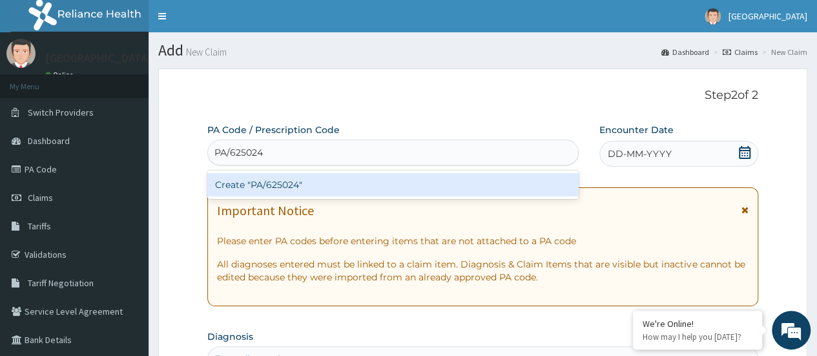
type input "PA/625024"
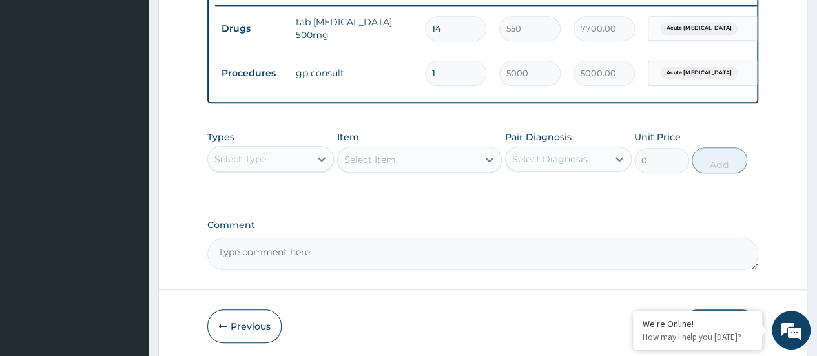
scroll to position [566, 0]
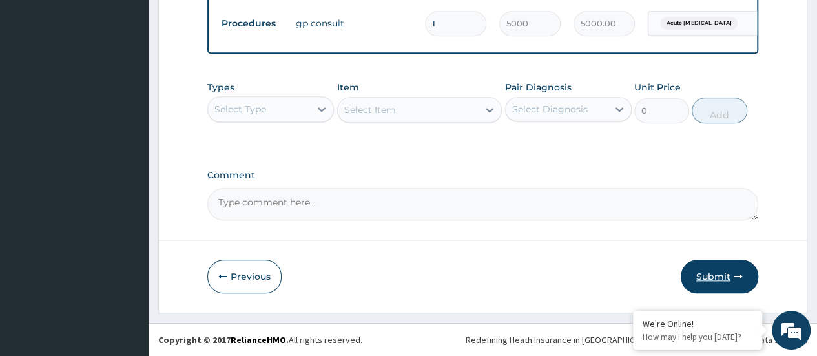
click at [709, 274] on button "Submit" at bounding box center [718, 277] width 77 height 34
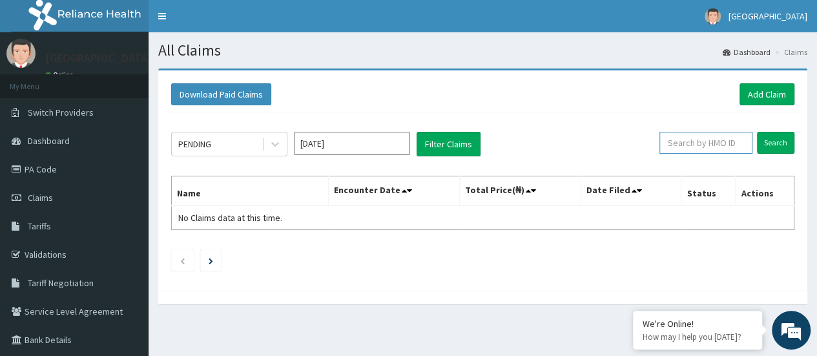
click at [732, 142] on input "text" at bounding box center [705, 143] width 93 height 22
type input "CYU/10096/D"
click at [780, 141] on input "Search" at bounding box center [775, 143] width 37 height 22
